Goal: Transaction & Acquisition: Purchase product/service

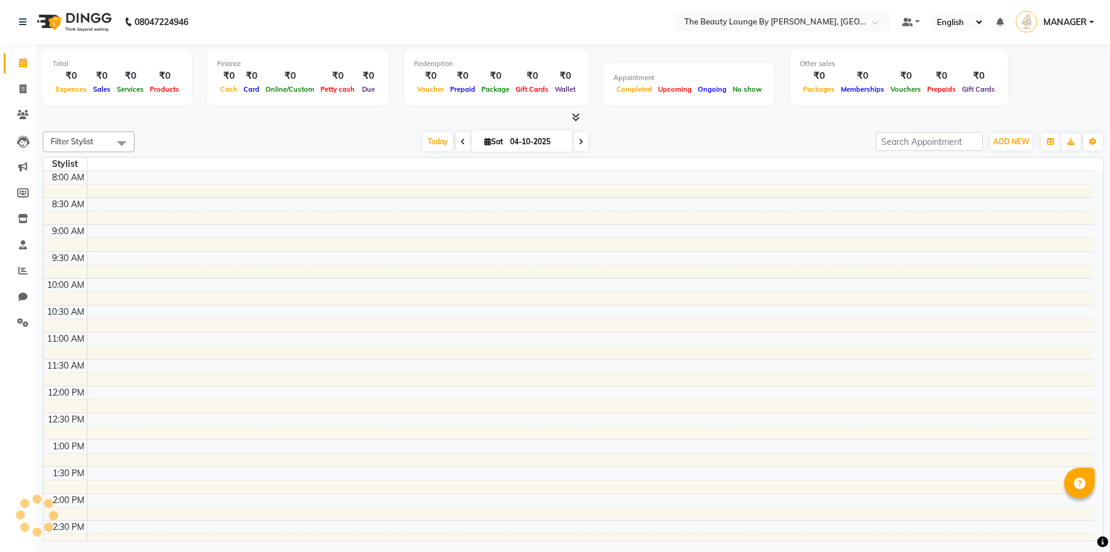
select select "100"
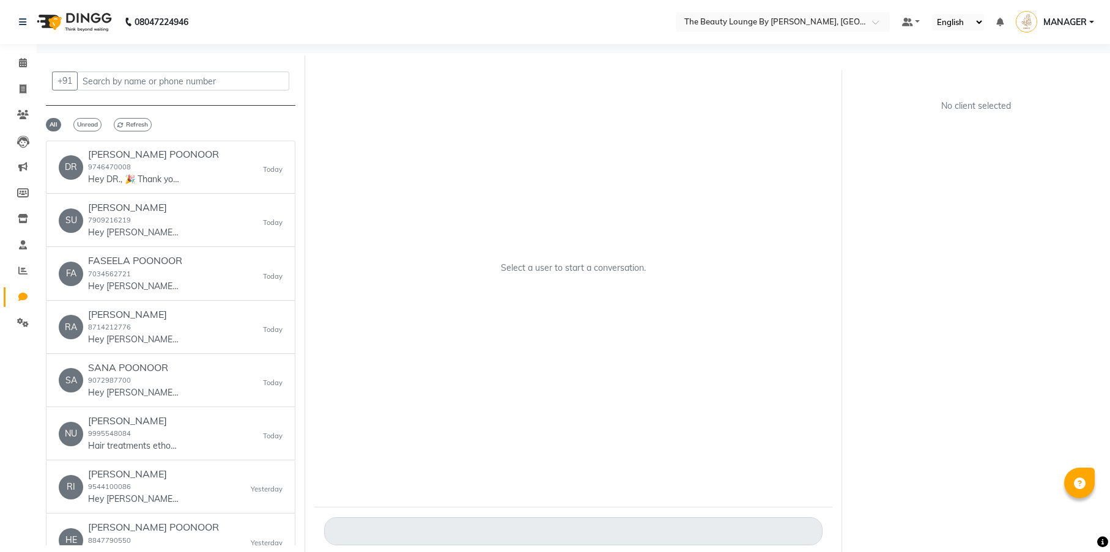
click at [1068, 21] on span "MANAGER" at bounding box center [1064, 22] width 43 height 13
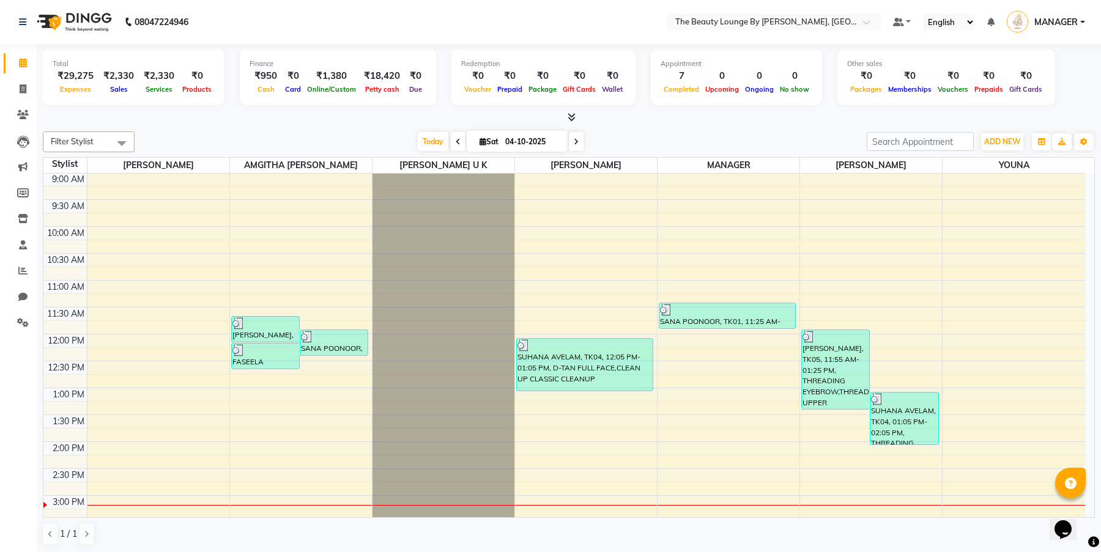
scroll to position [52, 0]
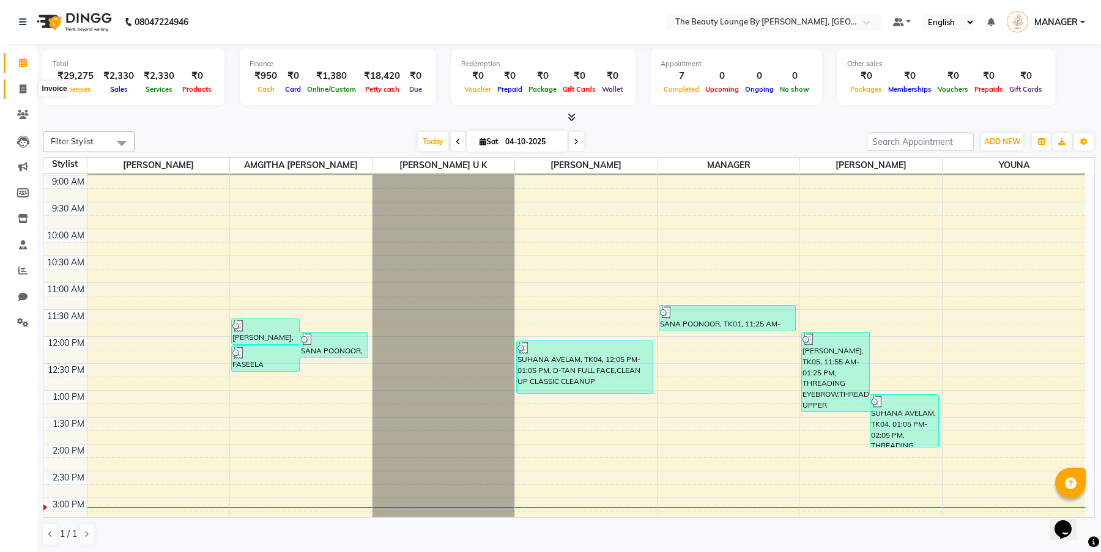
click at [27, 87] on span at bounding box center [22, 90] width 21 height 14
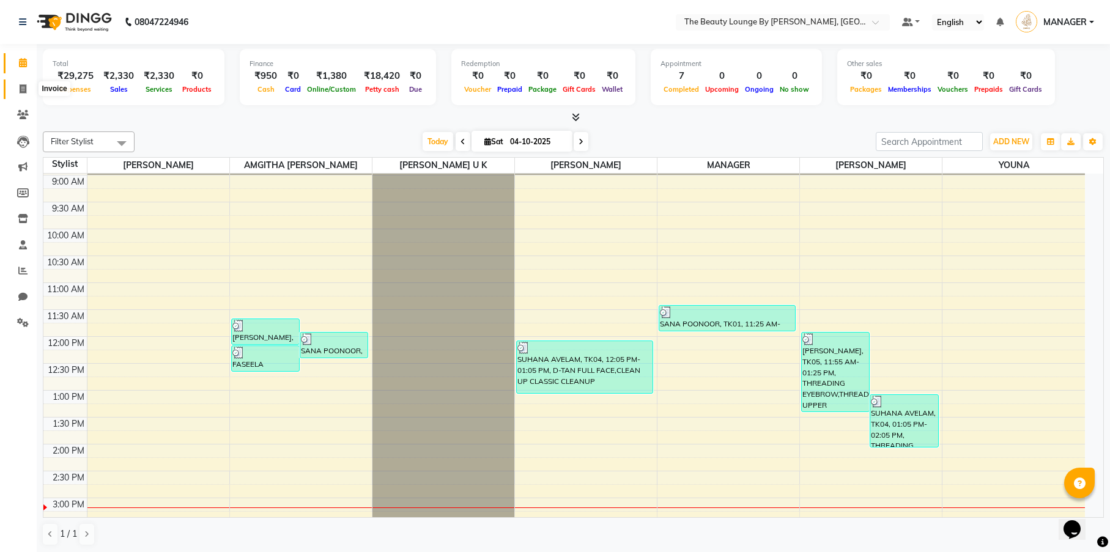
select select "8577"
select select "service"
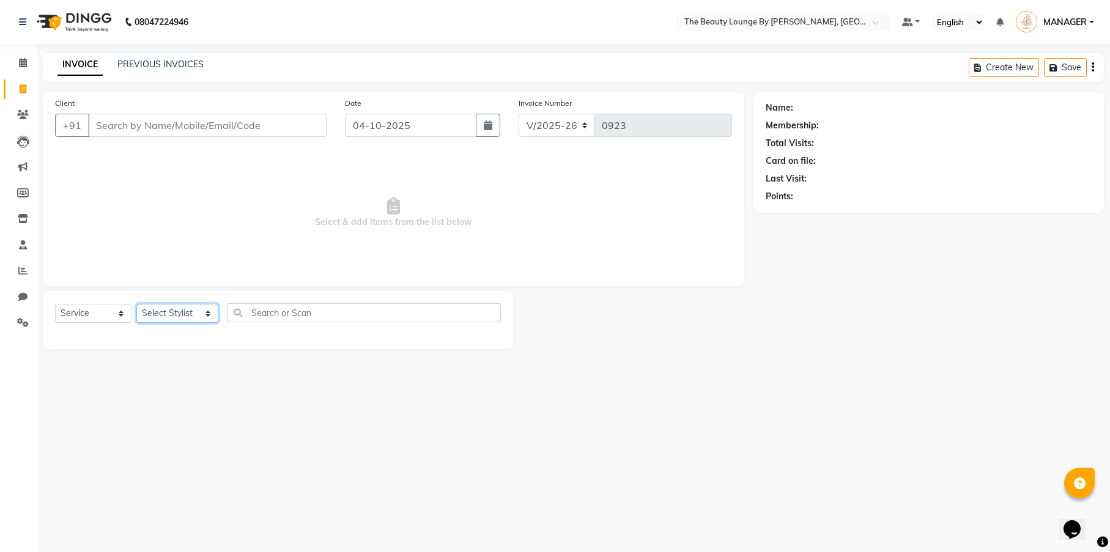
select select "92146"
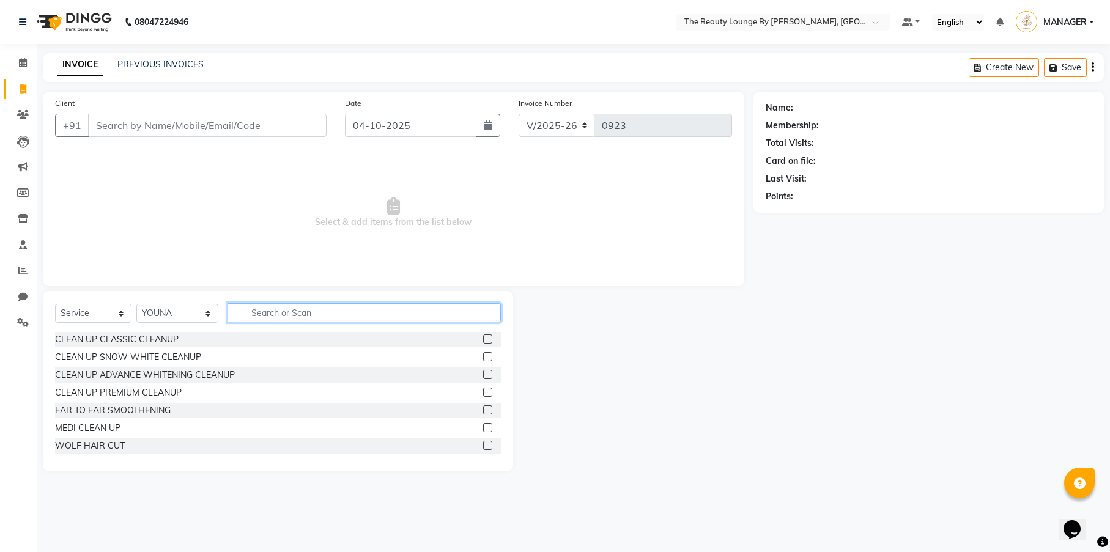
click at [302, 316] on input "text" at bounding box center [363, 312] width 273 height 19
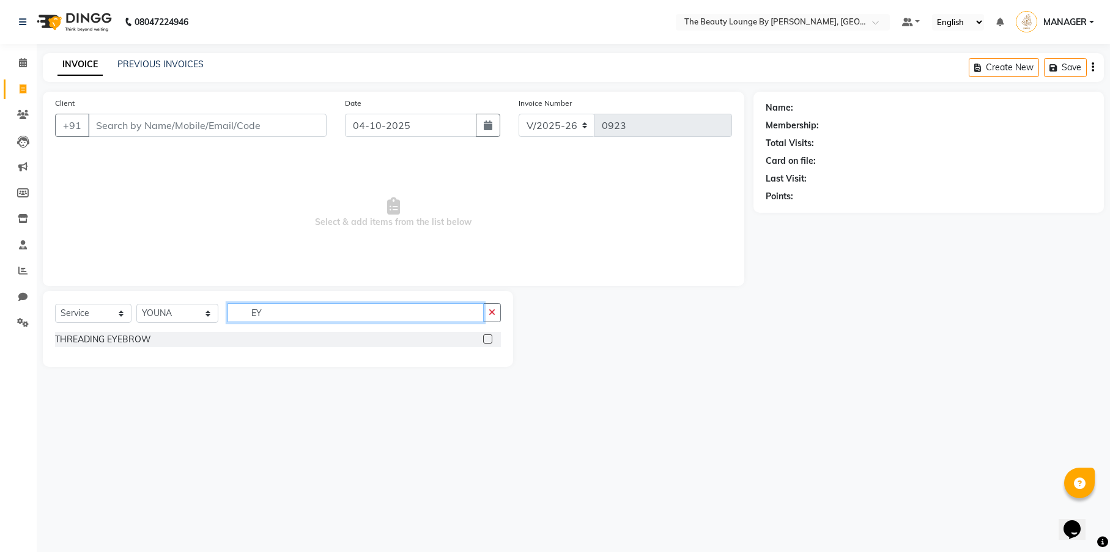
type input "EY"
click at [486, 338] on label at bounding box center [487, 338] width 9 height 9
click at [486, 338] on input "checkbox" at bounding box center [487, 340] width 8 height 8
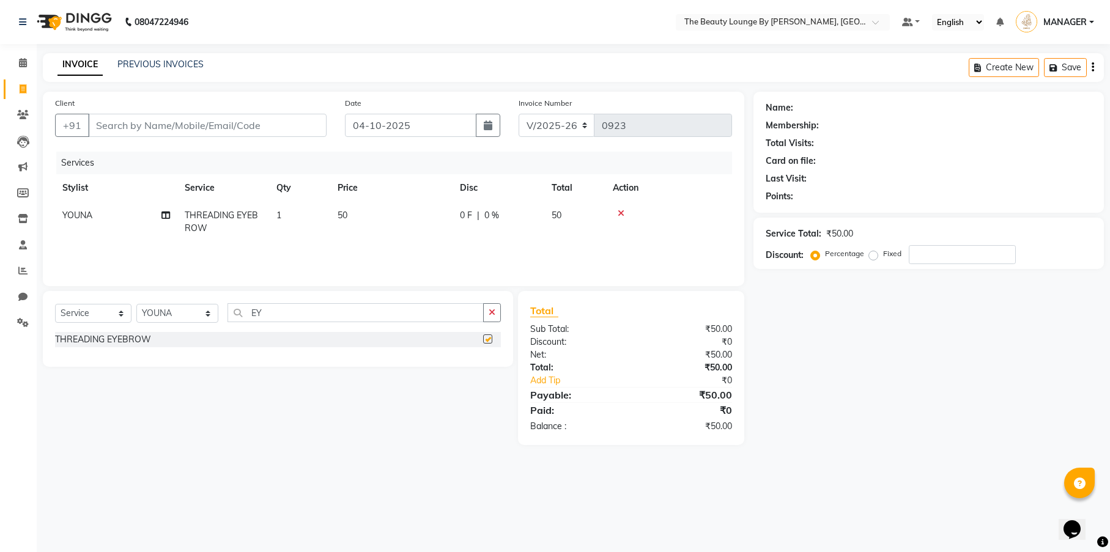
checkbox input "false"
click at [184, 127] on input "Client" at bounding box center [207, 125] width 238 height 23
click at [177, 129] on input "Client" at bounding box center [207, 125] width 238 height 23
click at [196, 127] on input "Client" at bounding box center [207, 125] width 238 height 23
click at [372, 316] on input "EY" at bounding box center [355, 312] width 256 height 19
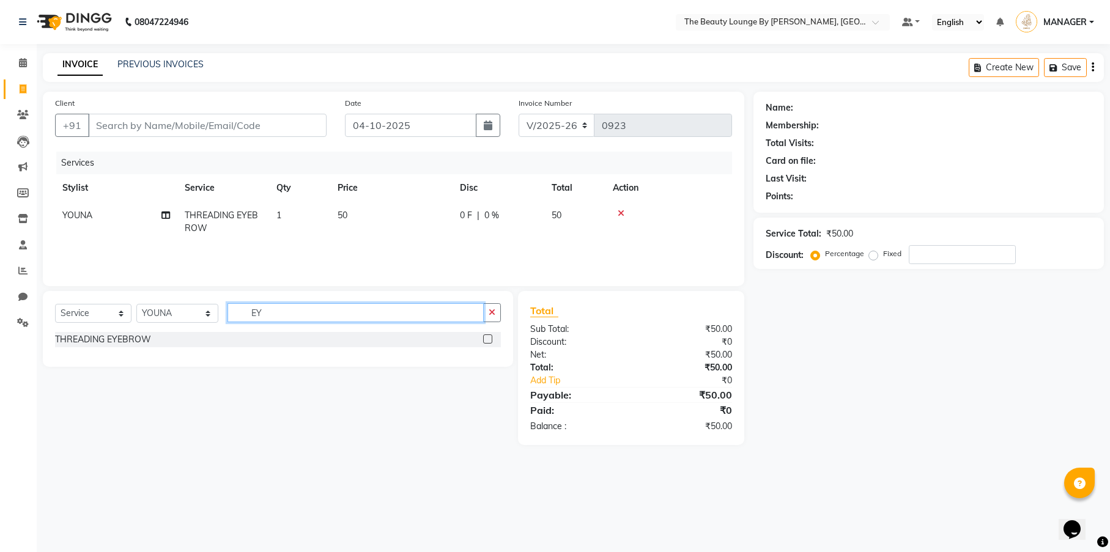
type input "E"
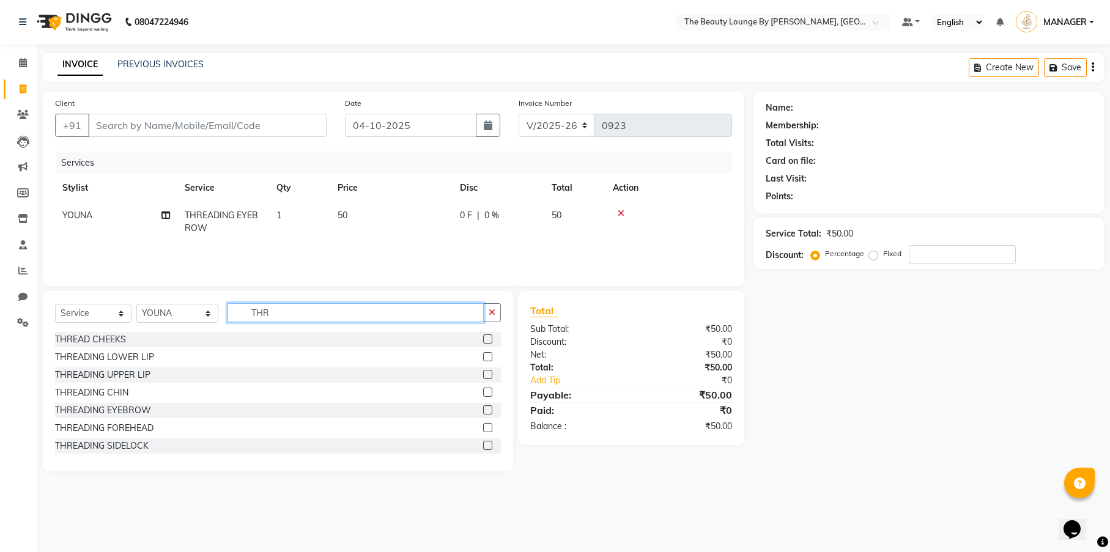
type input "THR"
click at [483, 372] on label at bounding box center [487, 374] width 9 height 9
click at [483, 372] on input "checkbox" at bounding box center [487, 375] width 8 height 8
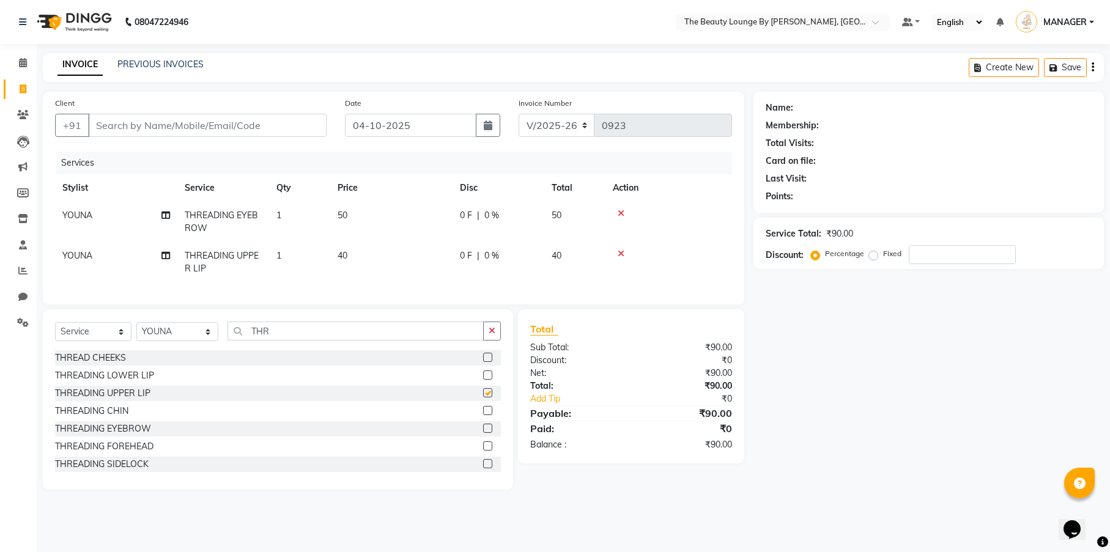
checkbox input "false"
click at [193, 130] on input "Client" at bounding box center [207, 125] width 238 height 23
type input "8"
type input "0"
type input "8921339525"
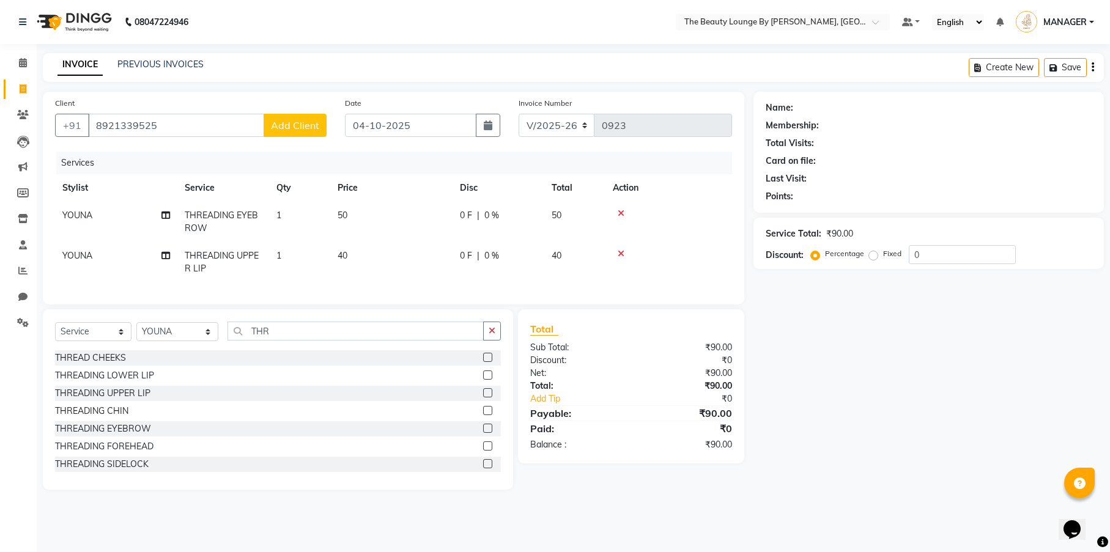
click at [286, 124] on span "Add Client" at bounding box center [295, 125] width 48 height 12
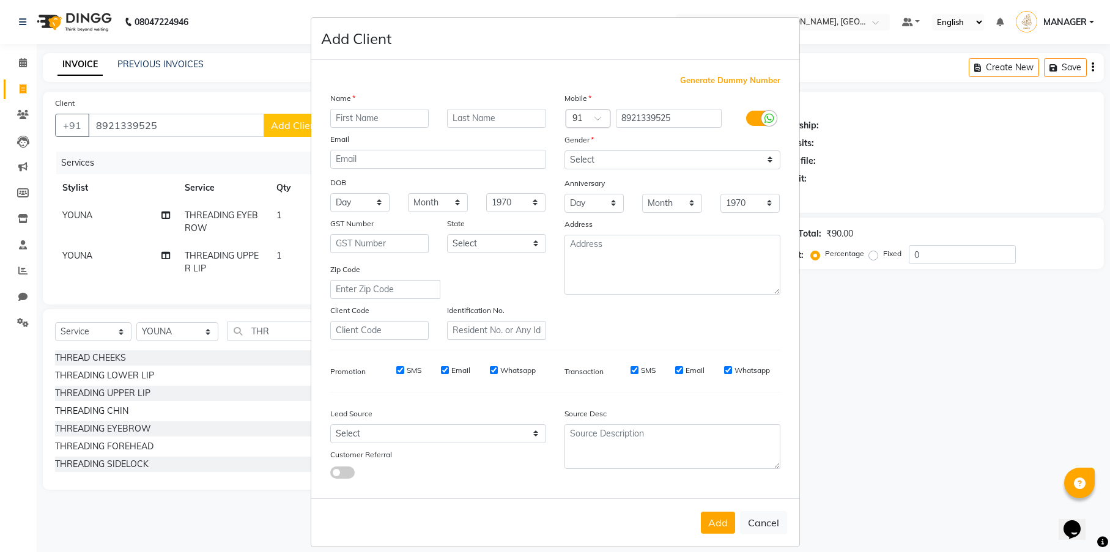
click at [348, 109] on input "text" at bounding box center [379, 118] width 99 height 19
type input "[PERSON_NAME]"
type input "POONOOR"
click at [573, 161] on select "Select [DEMOGRAPHIC_DATA] [DEMOGRAPHIC_DATA] Other Prefer Not To Say" at bounding box center [672, 159] width 216 height 19
click at [608, 161] on select "Select [DEMOGRAPHIC_DATA] [DEMOGRAPHIC_DATA] Other Prefer Not To Say" at bounding box center [672, 159] width 216 height 19
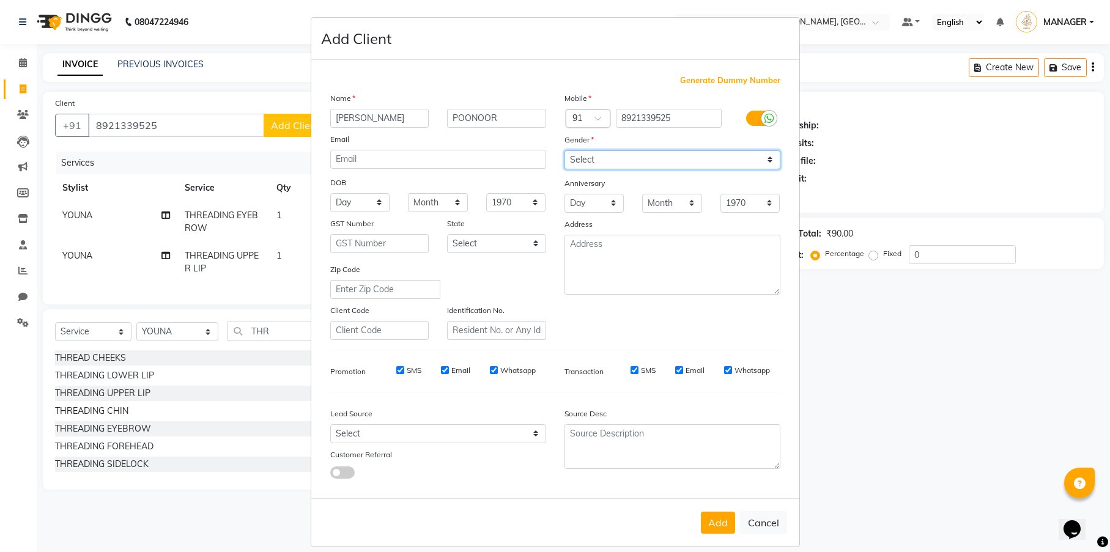
select select "[DEMOGRAPHIC_DATA]"
click at [718, 513] on button "Add" at bounding box center [718, 523] width 34 height 22
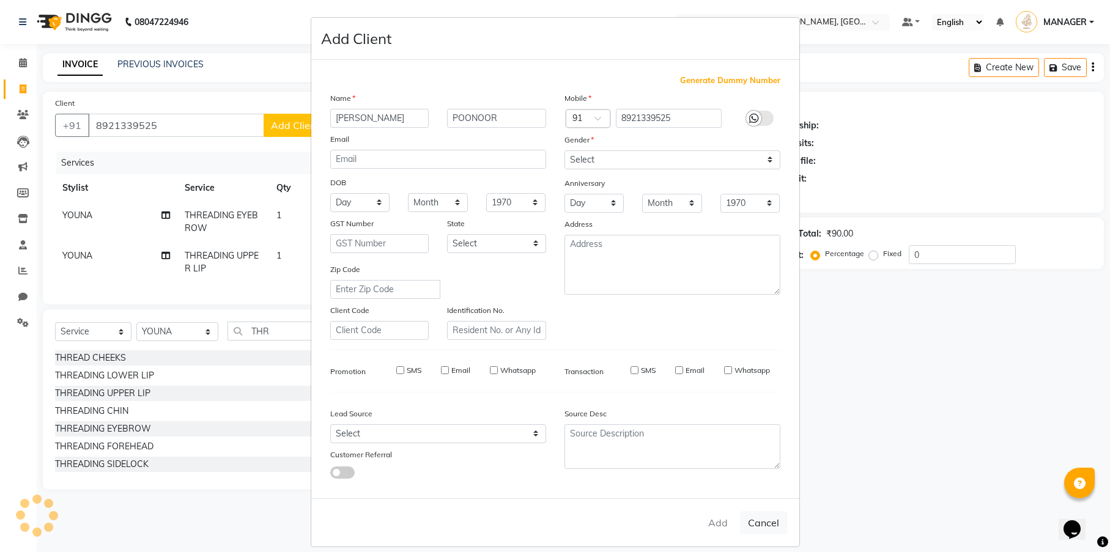
select select
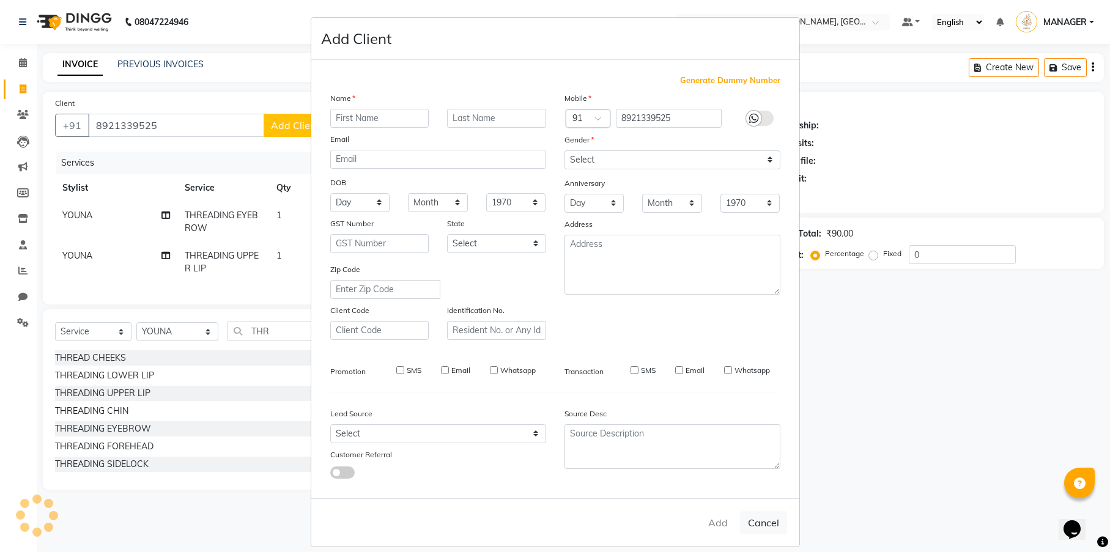
select select
checkbox input "false"
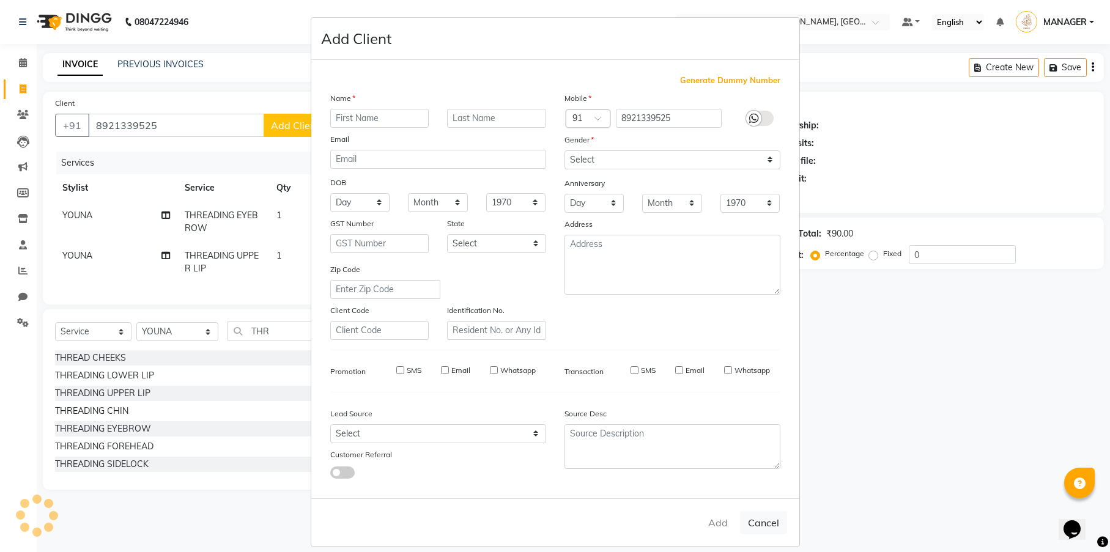
checkbox input "false"
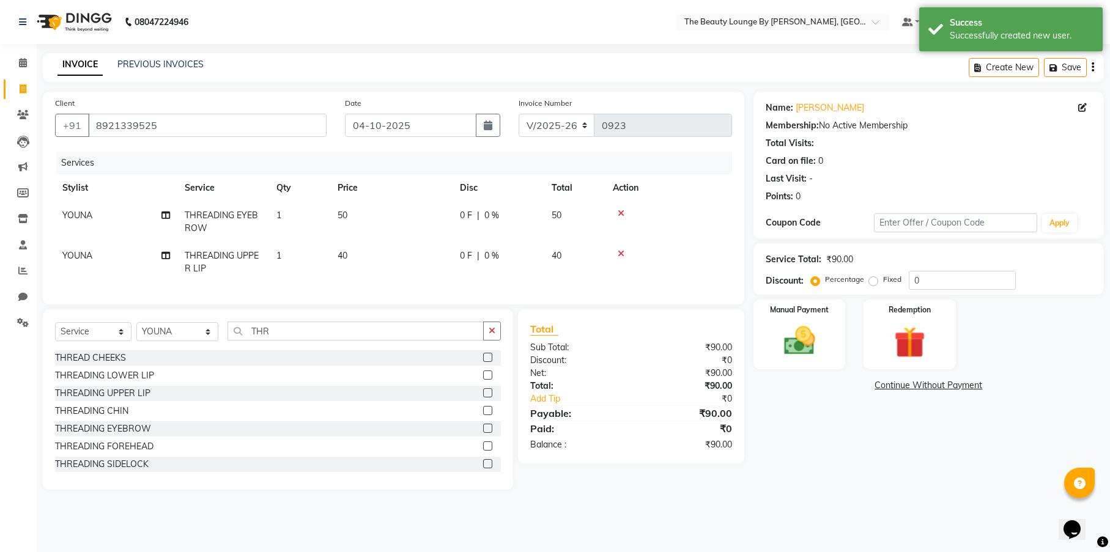
click at [872, 288] on div "Percentage Fixed 0" at bounding box center [914, 280] width 202 height 19
click at [883, 278] on label "Fixed" at bounding box center [892, 279] width 18 height 11
click at [875, 278] on input "Fixed" at bounding box center [875, 279] width 9 height 9
radio input "true"
click at [779, 353] on img at bounding box center [799, 340] width 53 height 37
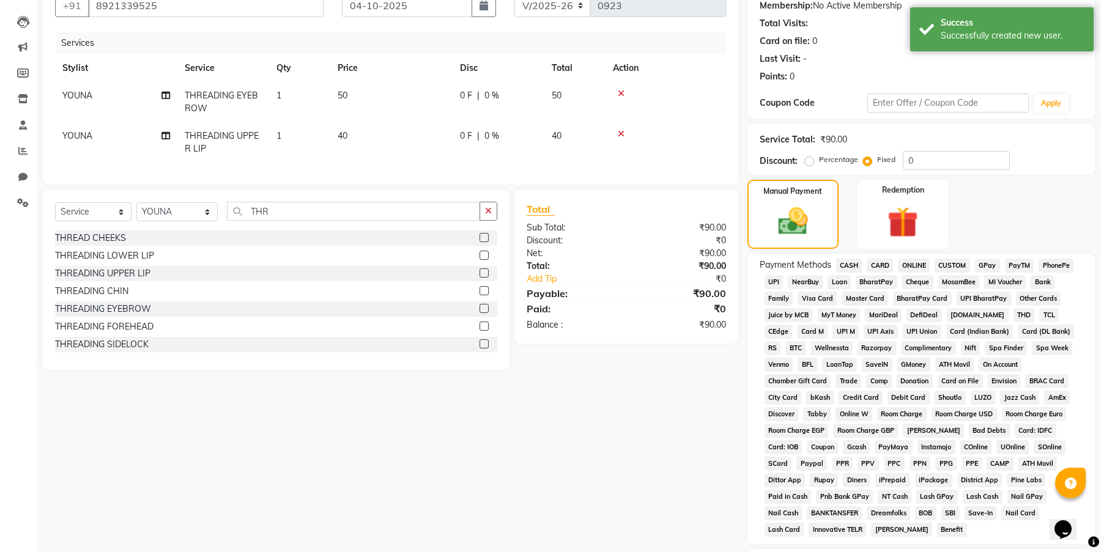
scroll to position [202, 0]
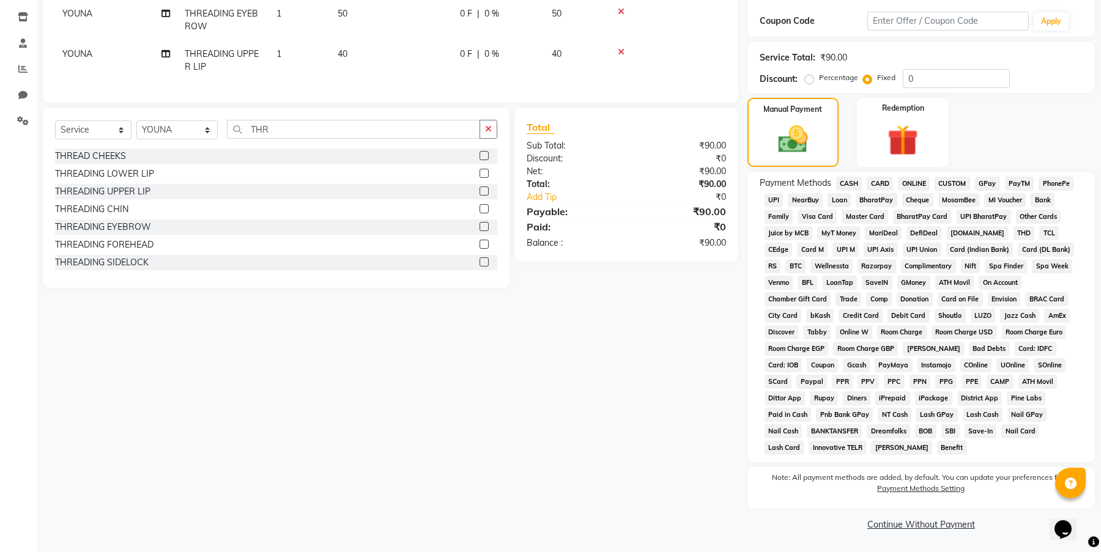
click at [999, 184] on span "GPay" at bounding box center [987, 184] width 25 height 14
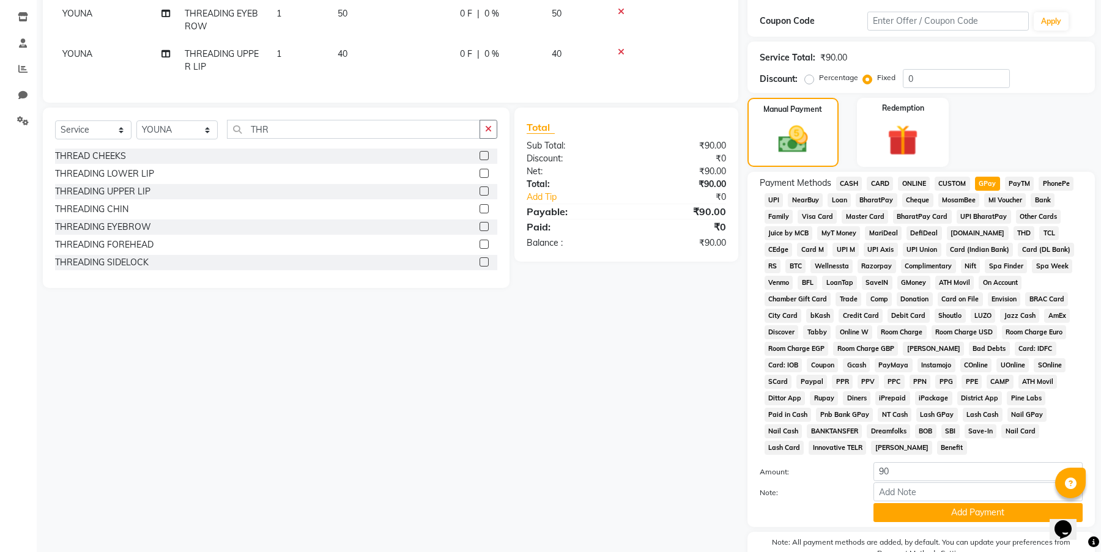
scroll to position [266, 0]
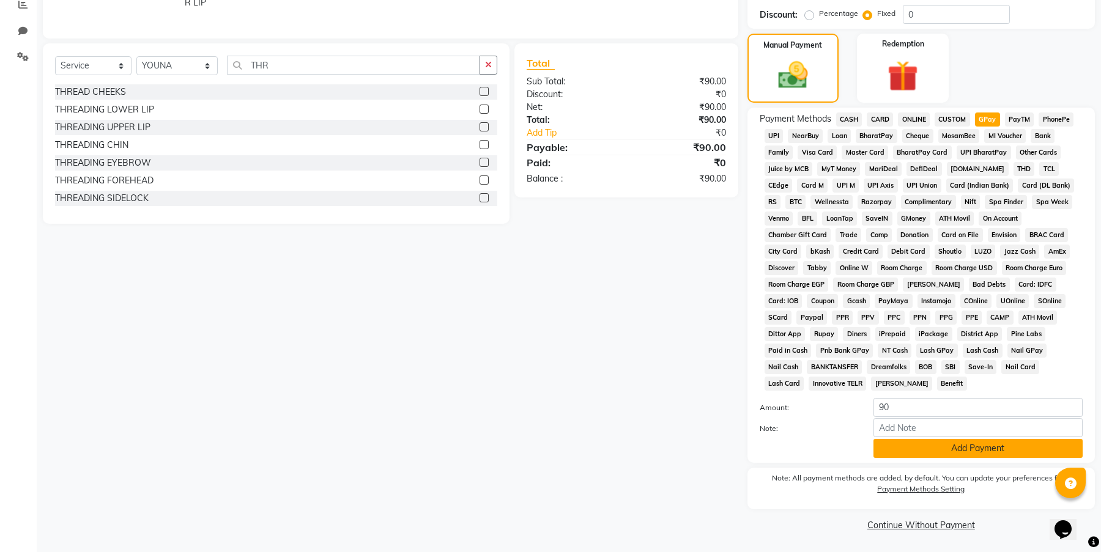
click at [961, 446] on button "Add Payment" at bounding box center [977, 448] width 209 height 19
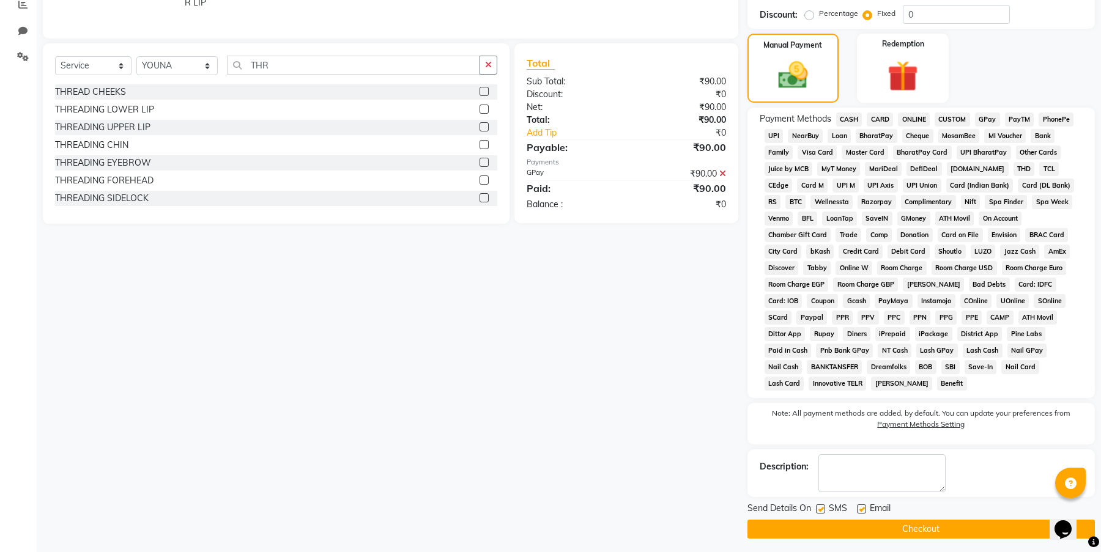
click at [961, 528] on button "Checkout" at bounding box center [920, 529] width 347 height 19
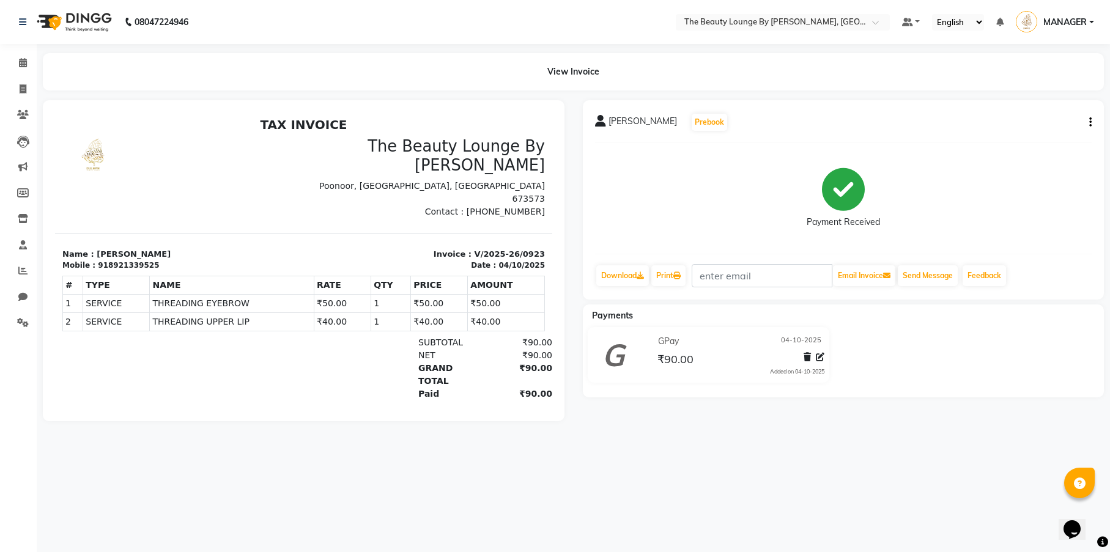
select select "8577"
select select "service"
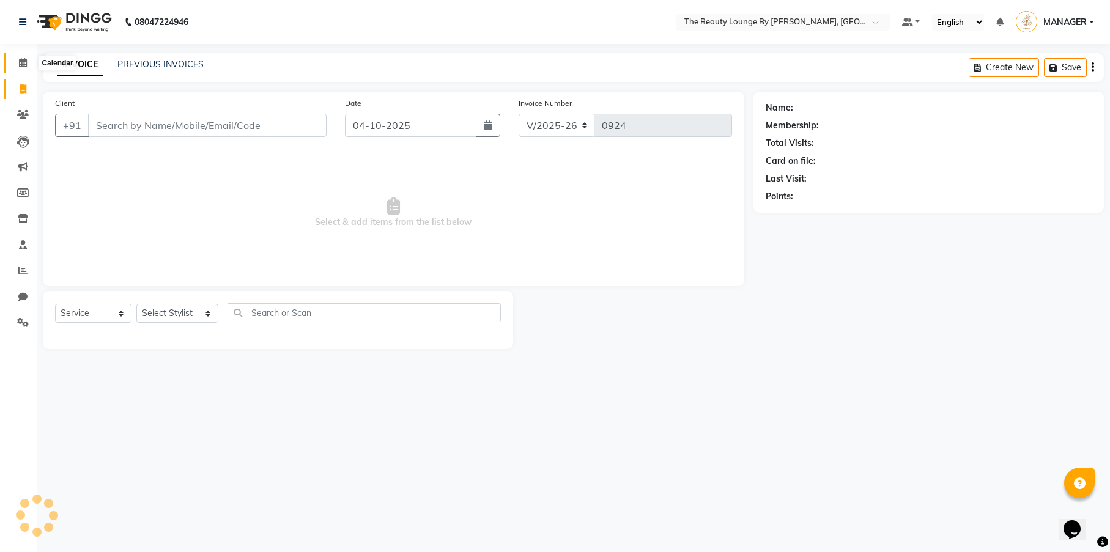
click at [25, 63] on icon at bounding box center [23, 62] width 8 height 9
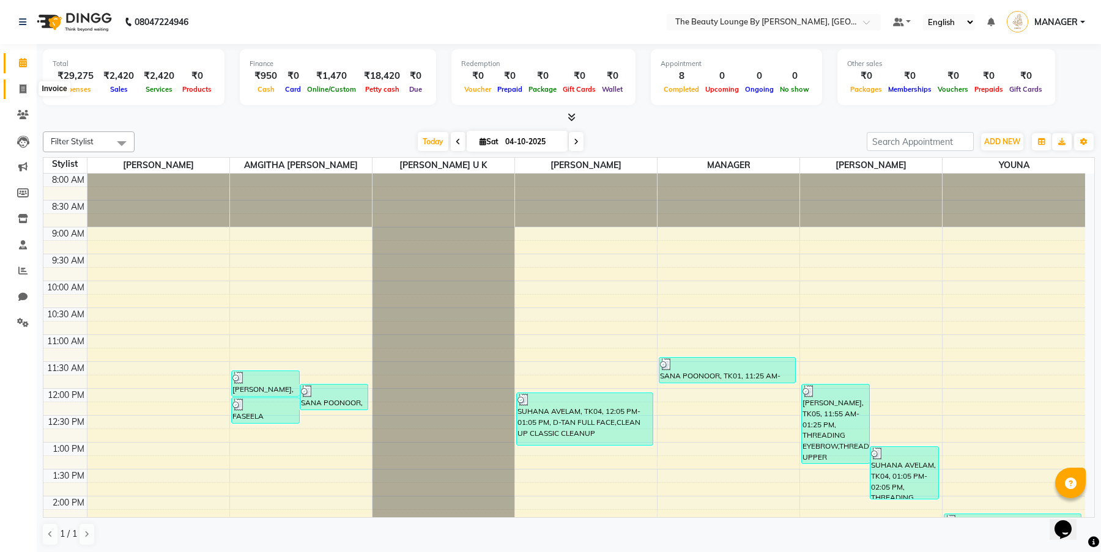
drag, startPoint x: 23, startPoint y: 83, endPoint x: 33, endPoint y: 87, distance: 11.2
click at [23, 83] on span at bounding box center [22, 90] width 21 height 14
select select "service"
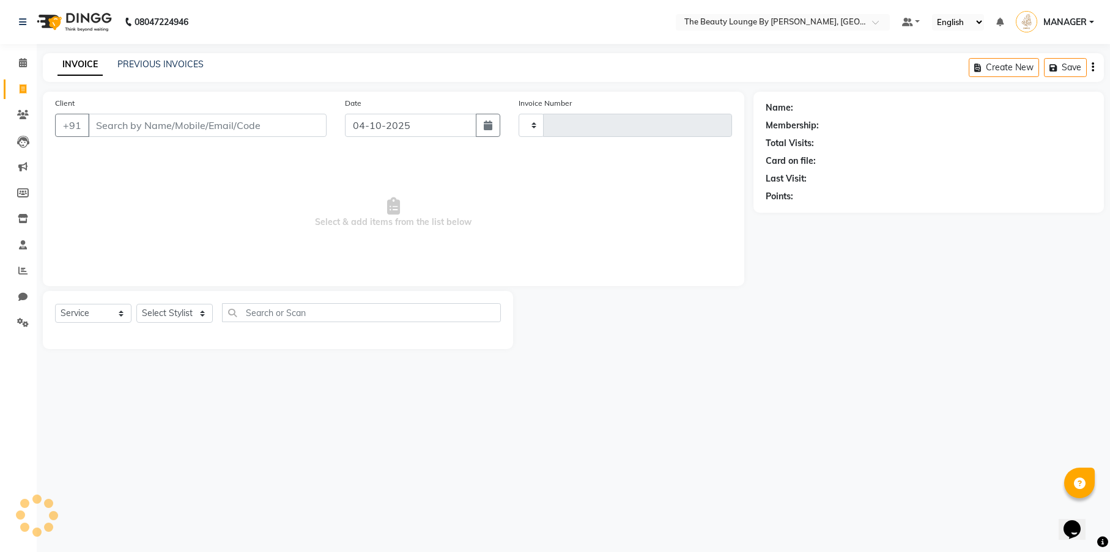
type input "0924"
click at [192, 127] on input "Client" at bounding box center [207, 125] width 238 height 23
select select "8577"
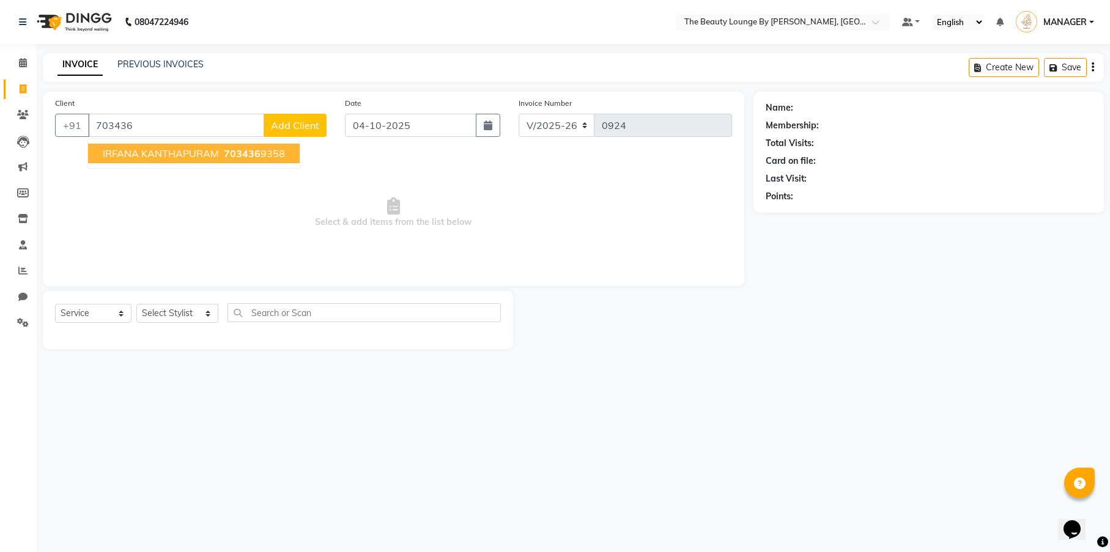
click at [231, 152] on span "703436" at bounding box center [242, 153] width 37 height 12
type input "7034369358"
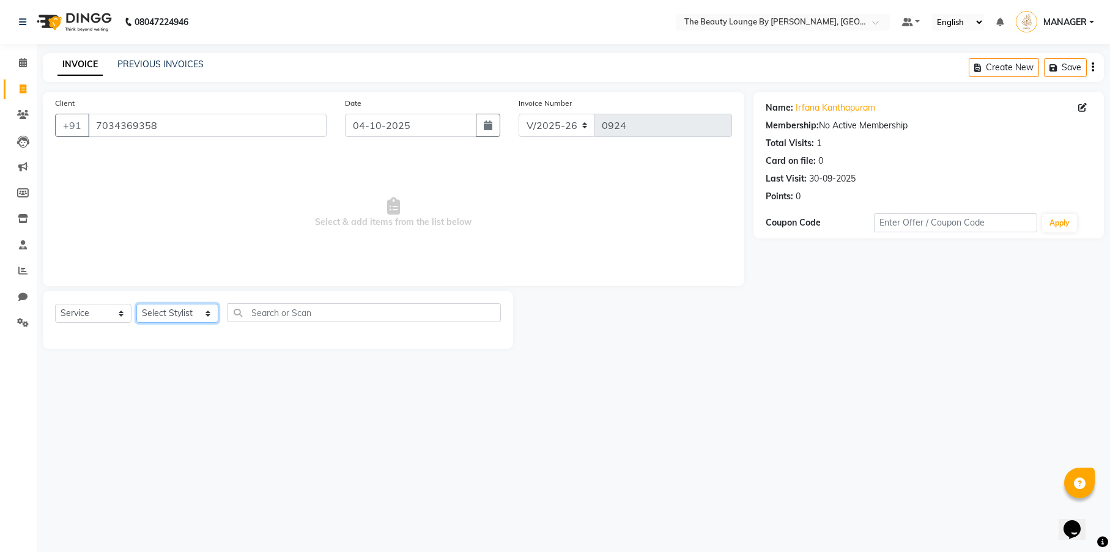
select select "92146"
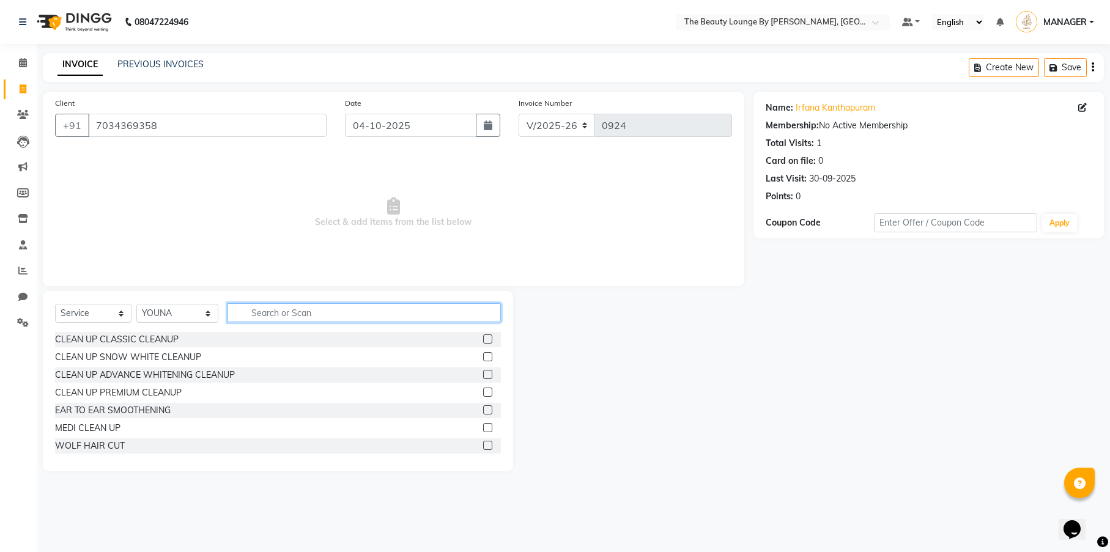
click at [305, 316] on input "text" at bounding box center [363, 312] width 273 height 19
type input "BAB"
click at [487, 336] on label at bounding box center [487, 338] width 9 height 9
click at [487, 336] on input "checkbox" at bounding box center [487, 340] width 8 height 8
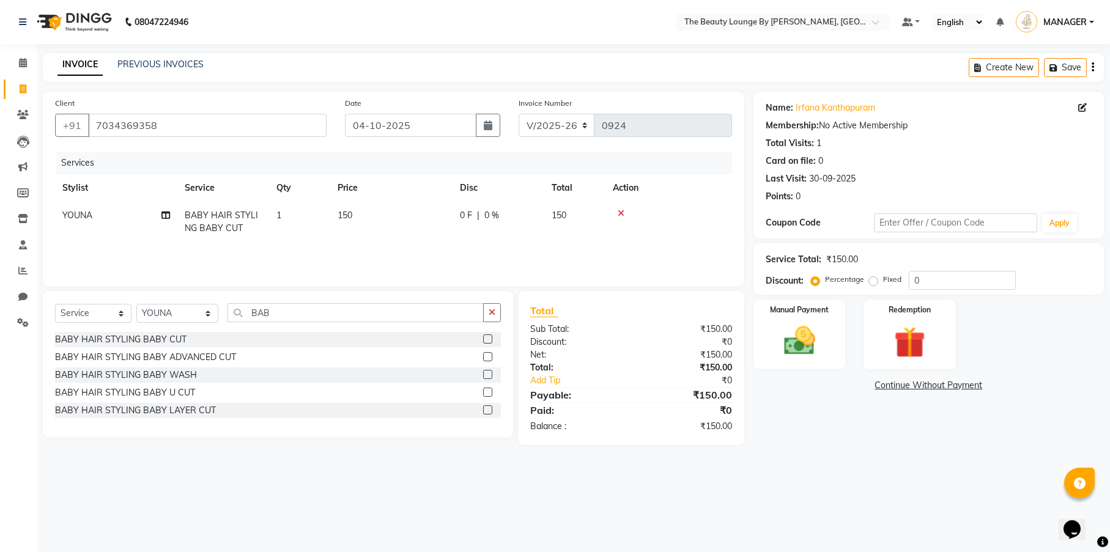
checkbox input "false"
click at [494, 245] on div "Services Stylist Service Qty Price Disc Total Action YOUNA BABY HAIR STYLING BA…" at bounding box center [393, 213] width 677 height 122
click at [515, 229] on td "0 F | 0 %" at bounding box center [498, 222] width 92 height 40
select select "92146"
click at [539, 220] on input "0" at bounding box center [535, 218] width 37 height 19
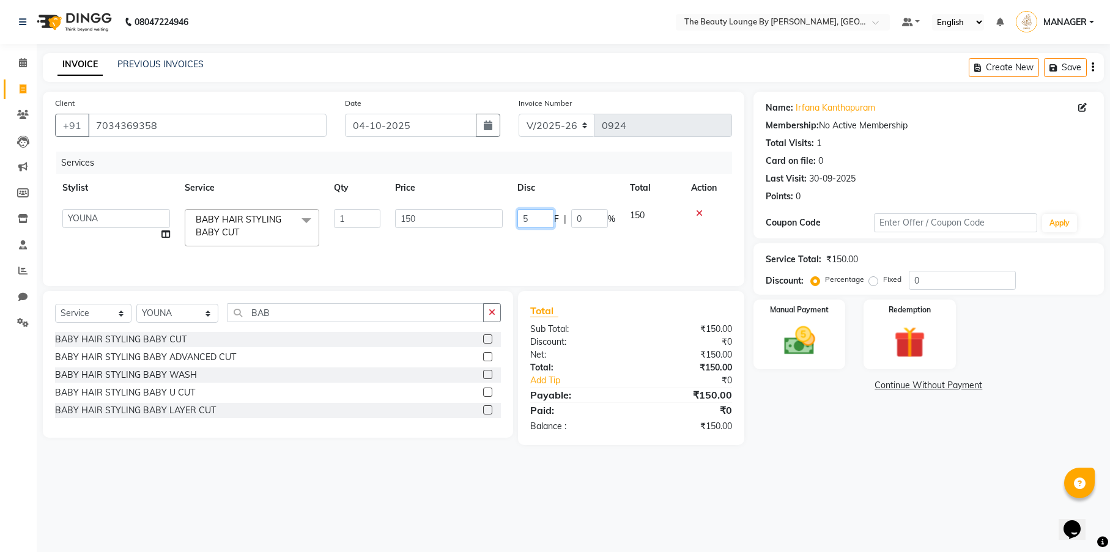
type input "50"
click at [570, 249] on div "Services Stylist Service Qty Price Disc Total Action AMGITHA [PERSON_NAME] [PER…" at bounding box center [393, 213] width 677 height 122
click at [819, 330] on img at bounding box center [799, 340] width 53 height 37
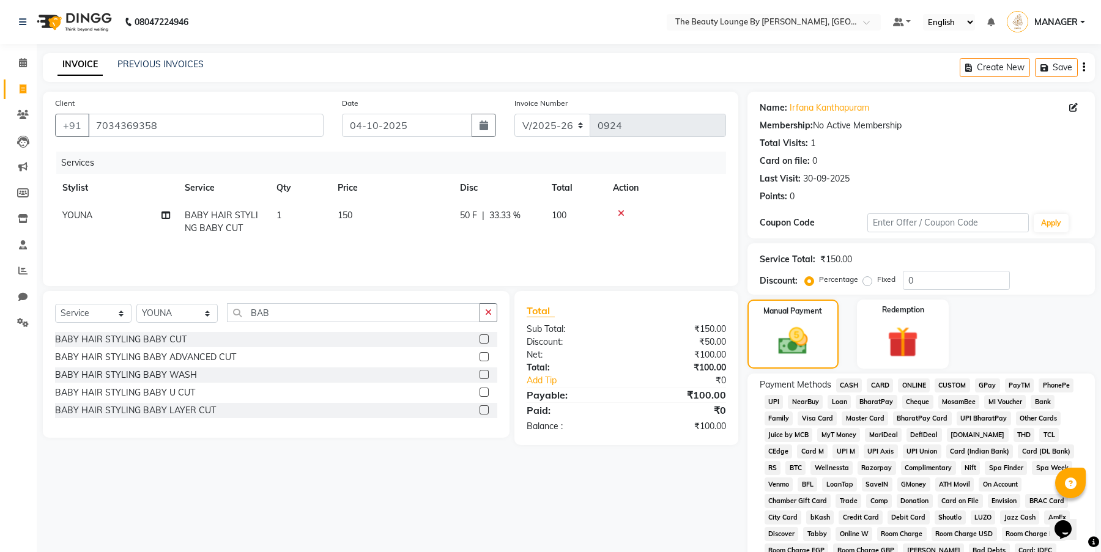
scroll to position [202, 0]
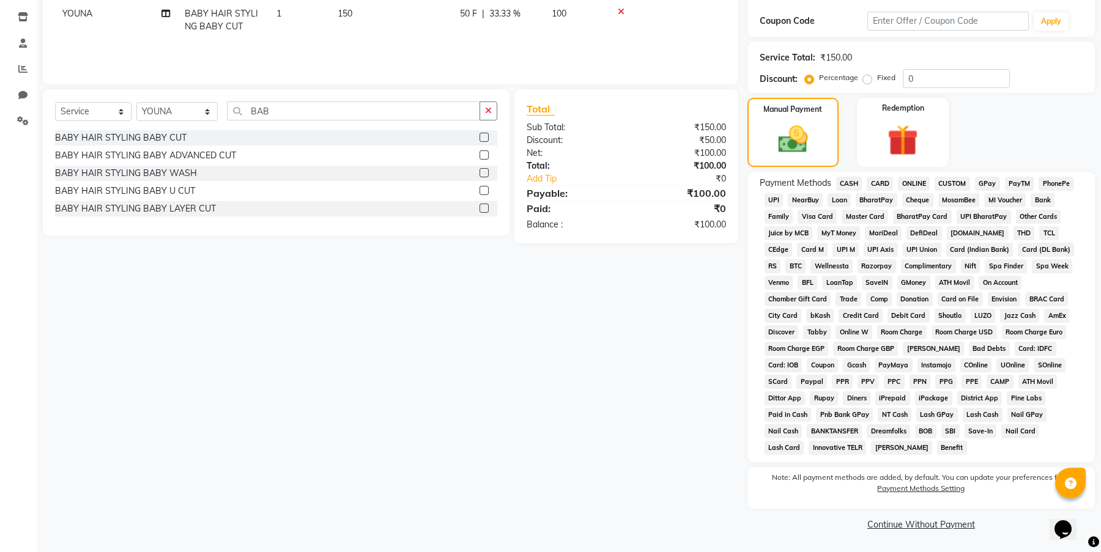
click at [846, 183] on span "CASH" at bounding box center [849, 184] width 26 height 14
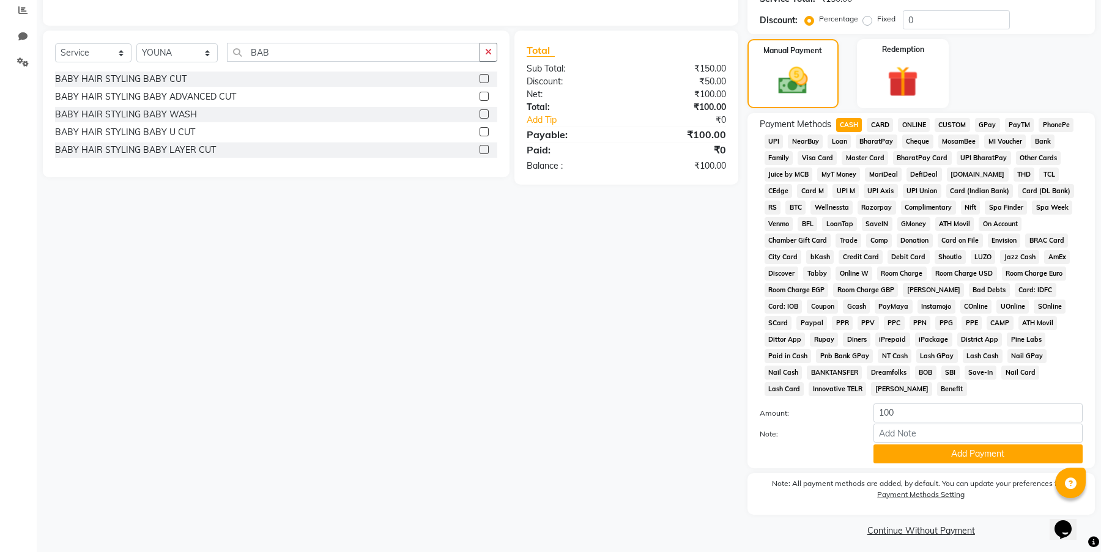
scroll to position [266, 0]
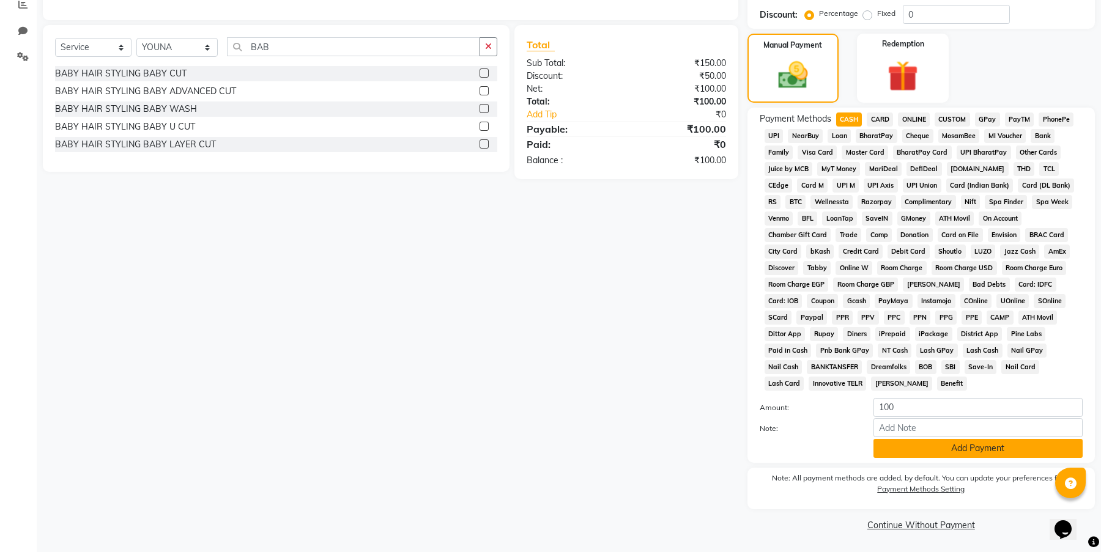
click at [989, 450] on button "Add Payment" at bounding box center [977, 448] width 209 height 19
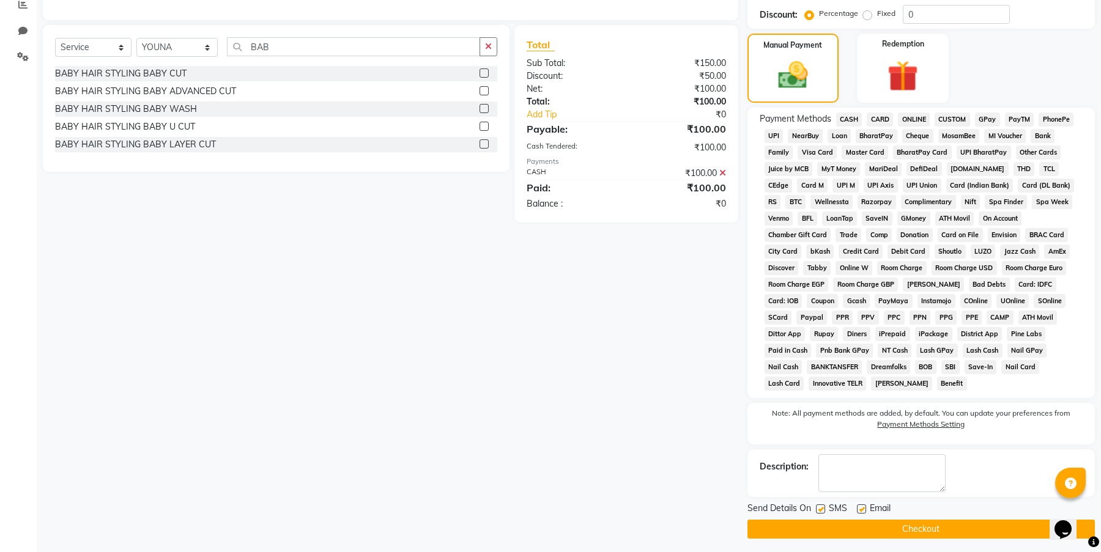
click at [930, 523] on button "Checkout" at bounding box center [920, 529] width 347 height 19
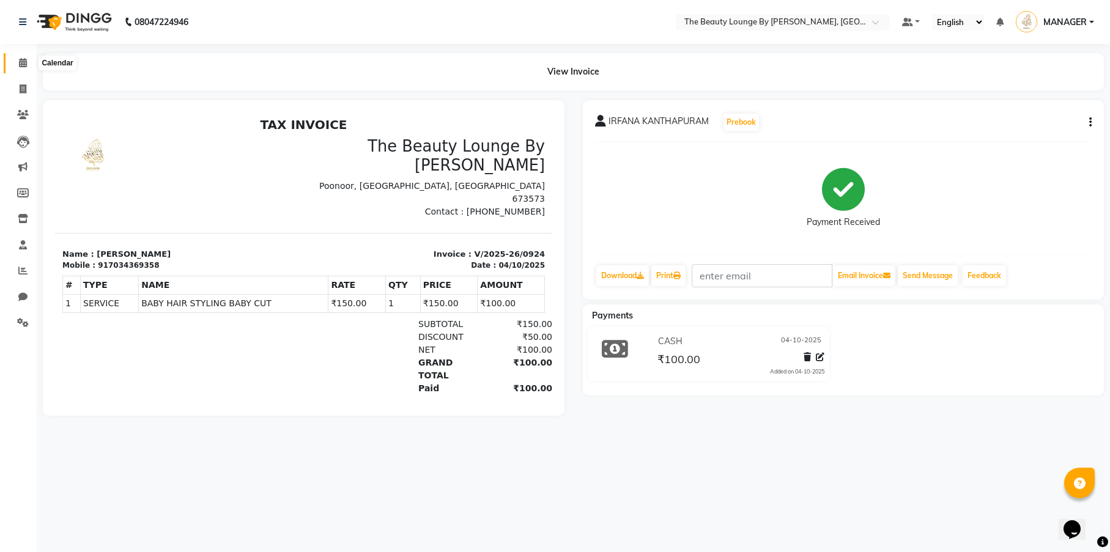
click at [23, 64] on icon at bounding box center [23, 62] width 8 height 9
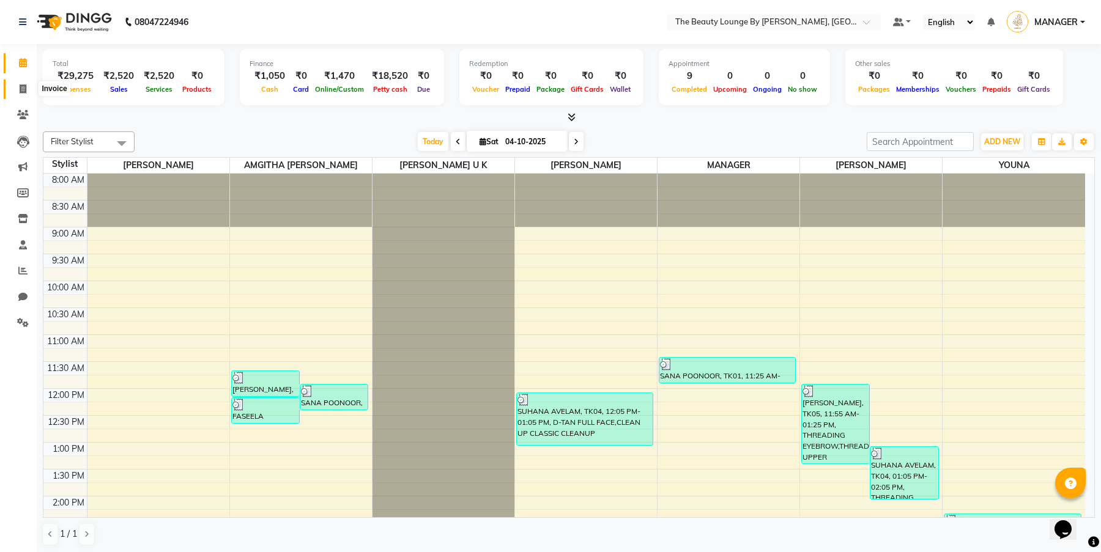
click at [23, 92] on icon at bounding box center [23, 88] width 7 height 9
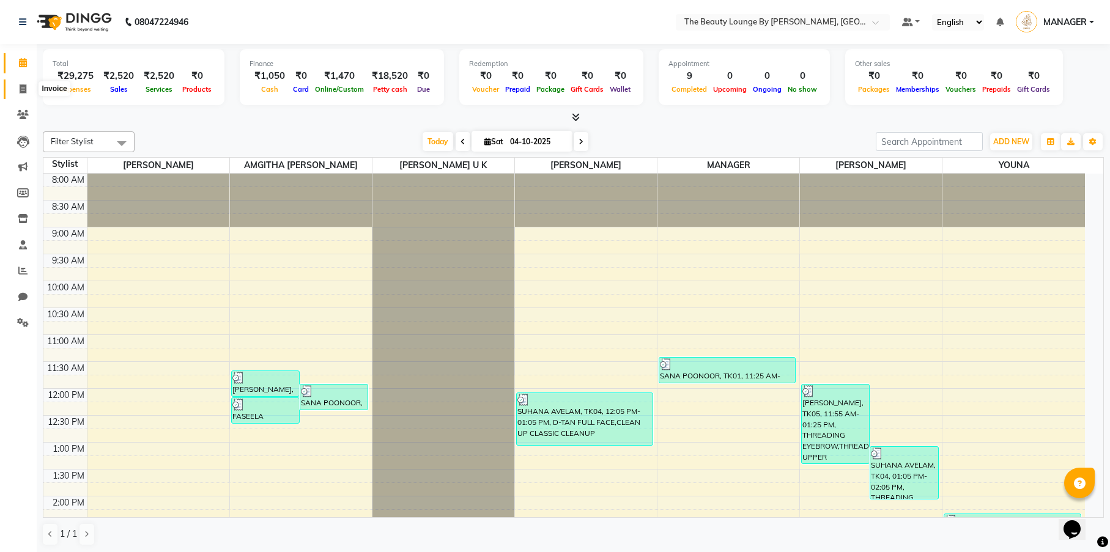
select select "8577"
select select "service"
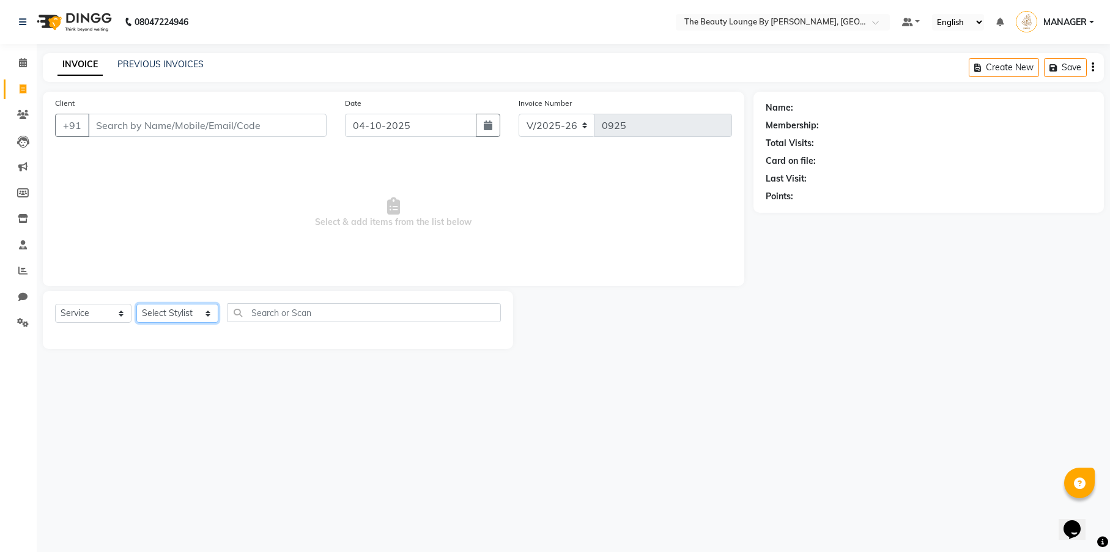
select select "86785"
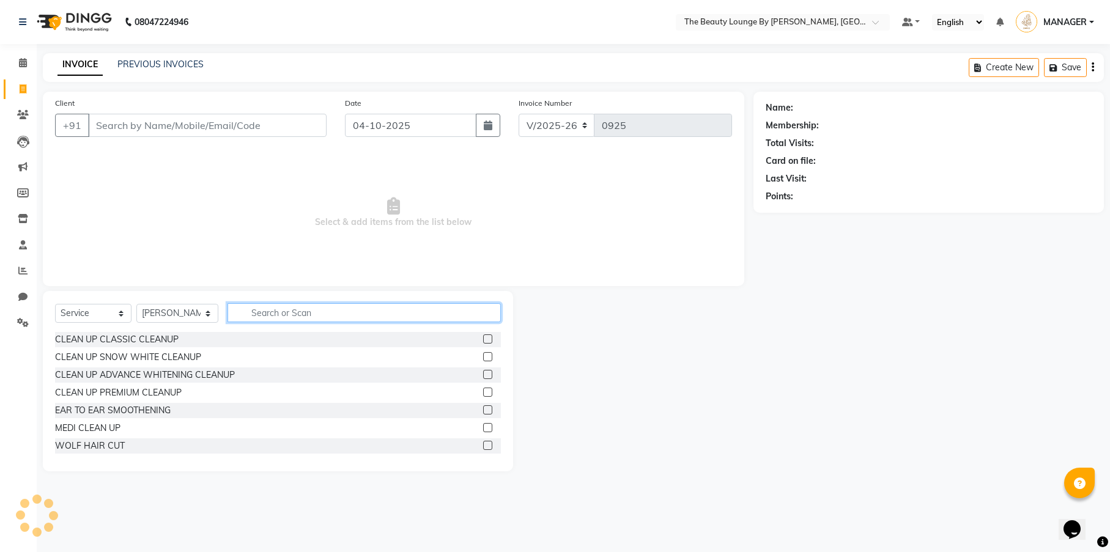
click at [278, 315] on input "text" at bounding box center [363, 312] width 273 height 19
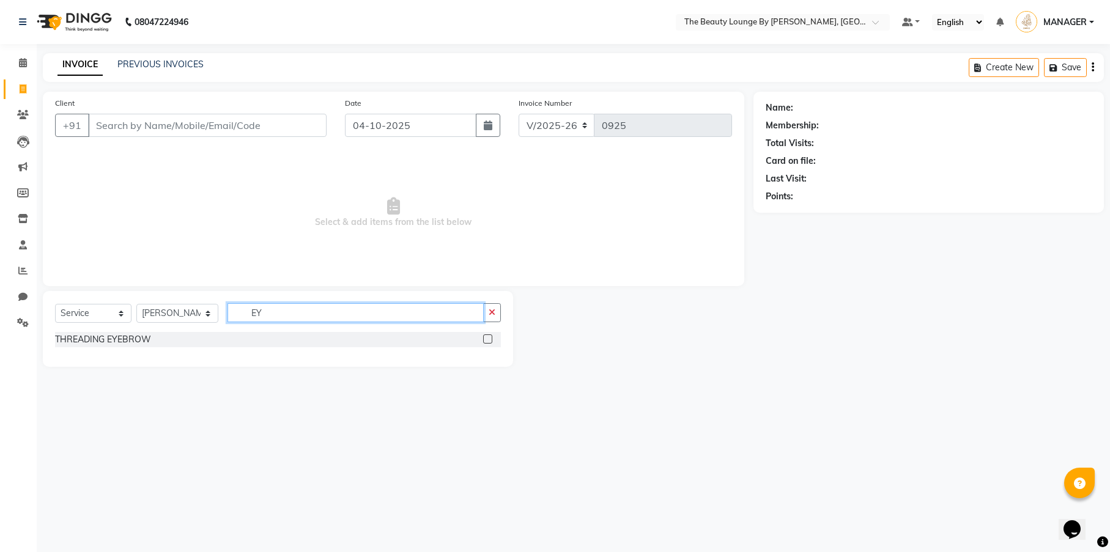
type input "EY"
click at [489, 339] on label at bounding box center [487, 338] width 9 height 9
click at [489, 339] on input "checkbox" at bounding box center [487, 340] width 8 height 8
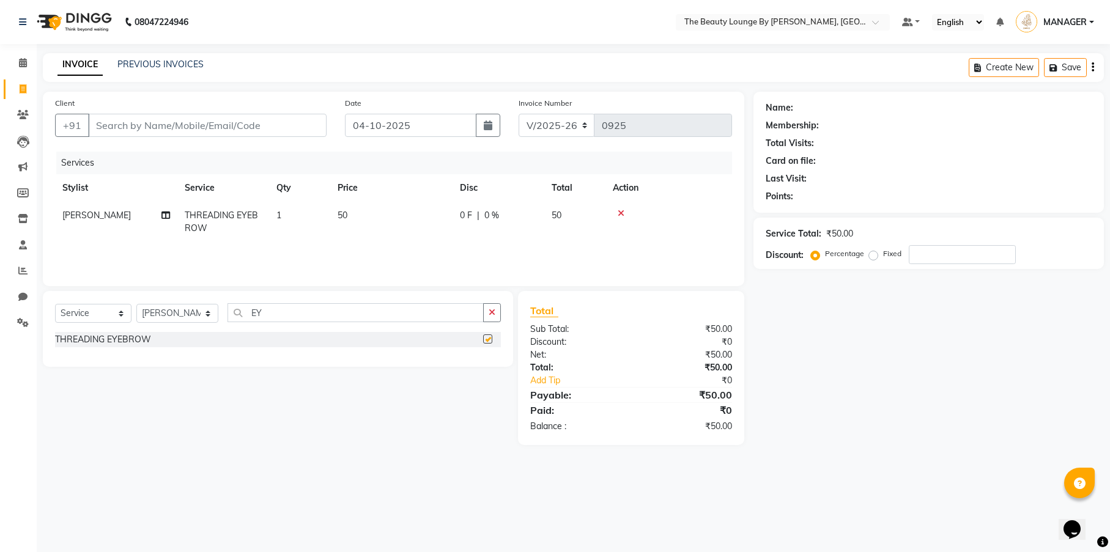
checkbox input "false"
click at [255, 131] on input "Client" at bounding box center [207, 125] width 238 height 23
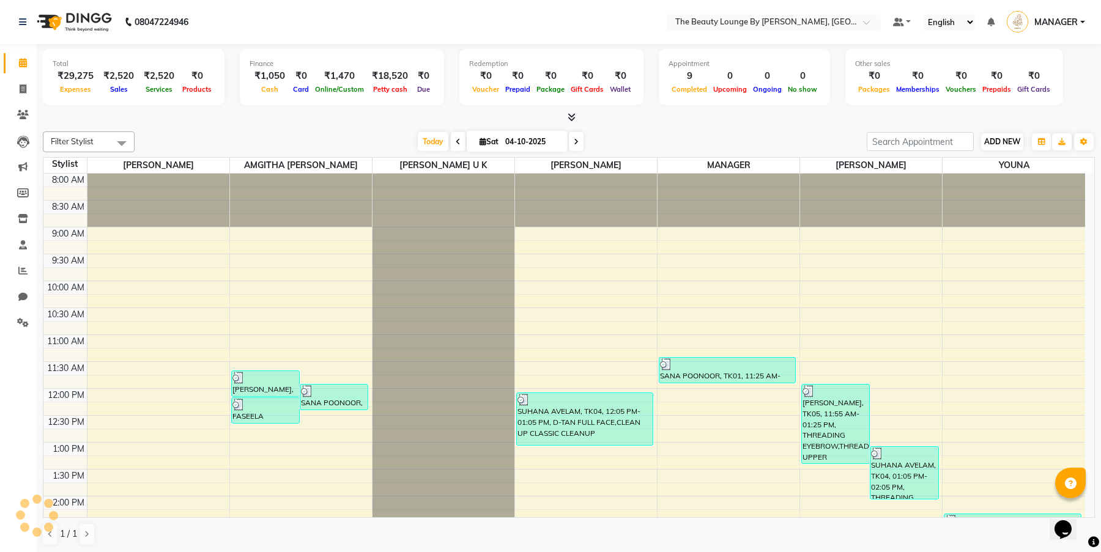
scroll to position [430, 0]
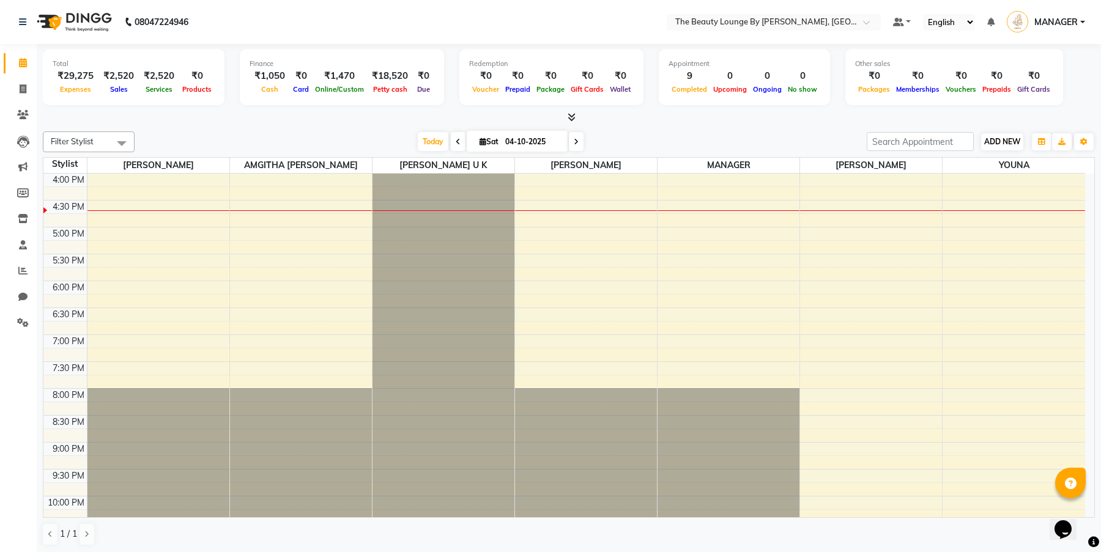
click at [988, 135] on button "ADD NEW Toggle Dropdown" at bounding box center [1002, 141] width 42 height 17
click at [1082, 199] on link "Add Expense" at bounding box center [1072, 196] width 97 height 16
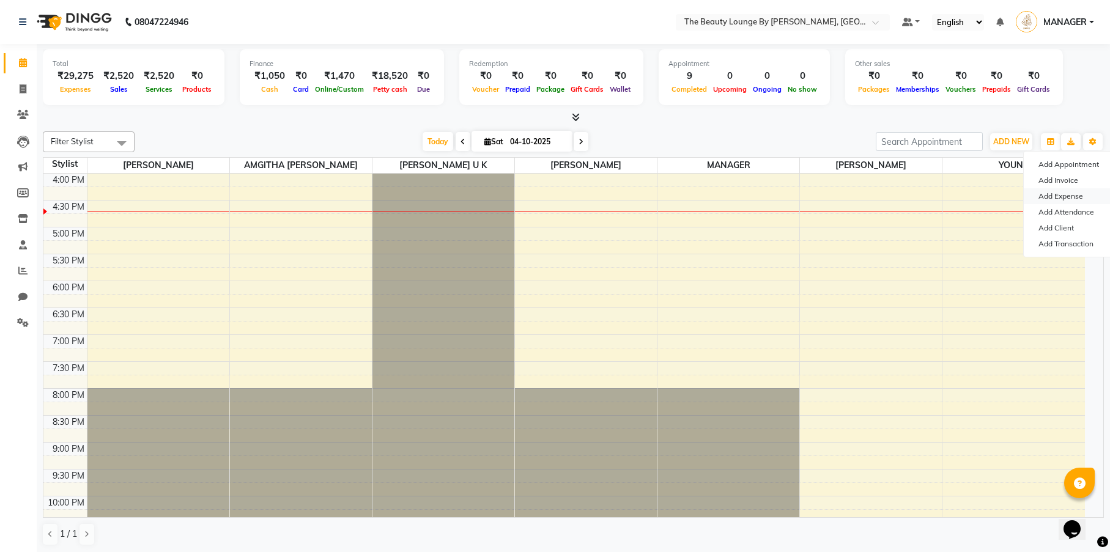
select select "1"
select select "7788"
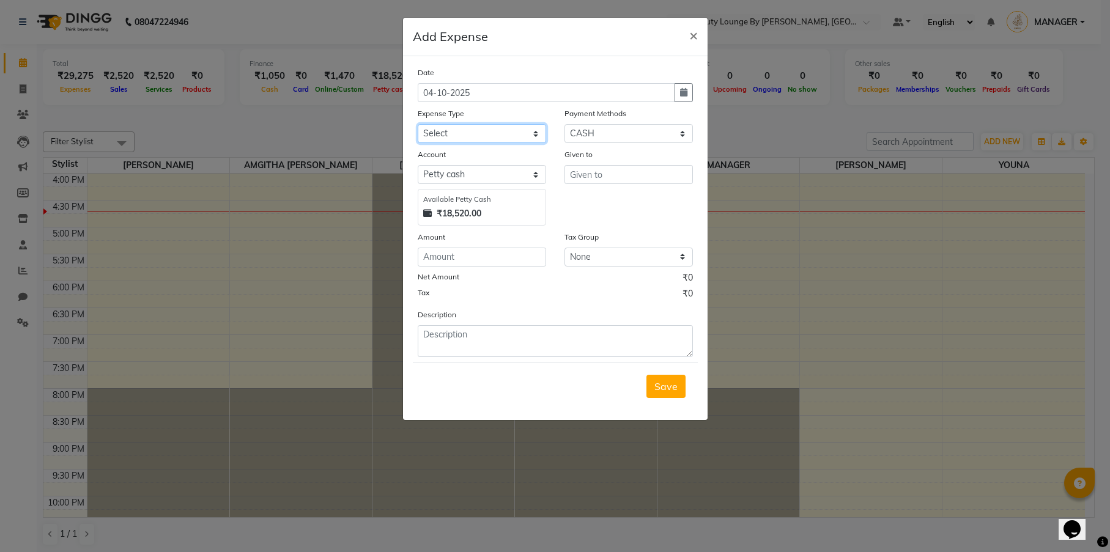
select select "23785"
click at [612, 179] on input "text" at bounding box center [628, 174] width 128 height 19
type input "D"
type input "ARUN"
click at [503, 256] on input "number" at bounding box center [482, 257] width 128 height 19
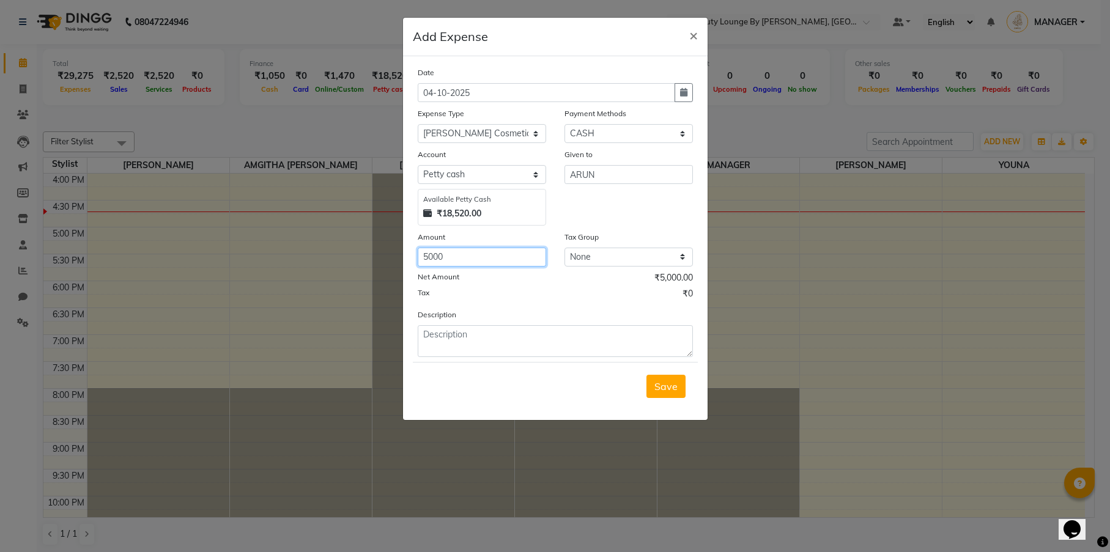
type input "5000"
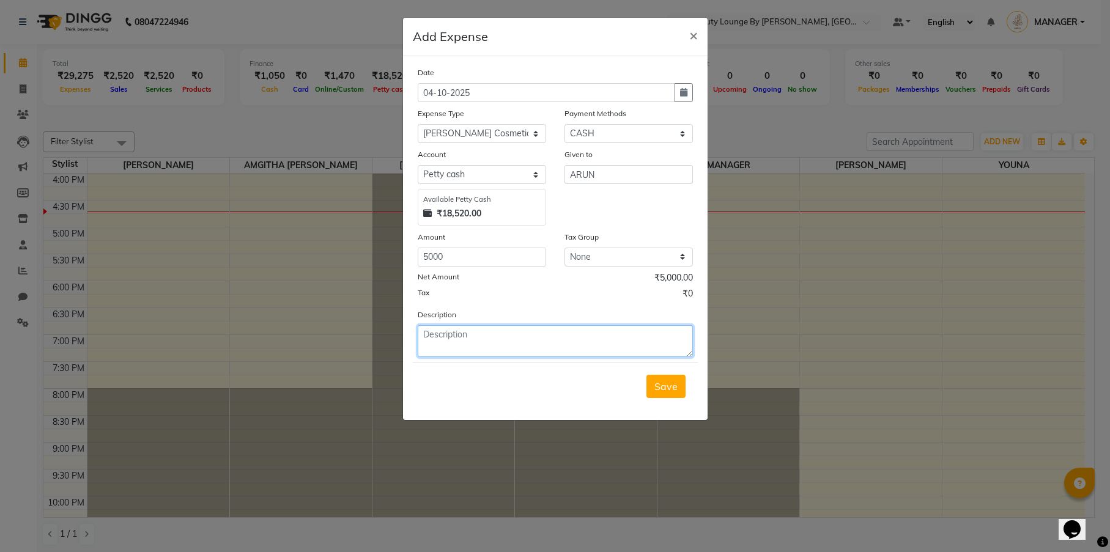
click at [491, 346] on textarea at bounding box center [555, 341] width 275 height 32
type textarea "[PERSON_NAME] COSMETICS"
click at [656, 390] on span "Save" at bounding box center [665, 386] width 23 height 12
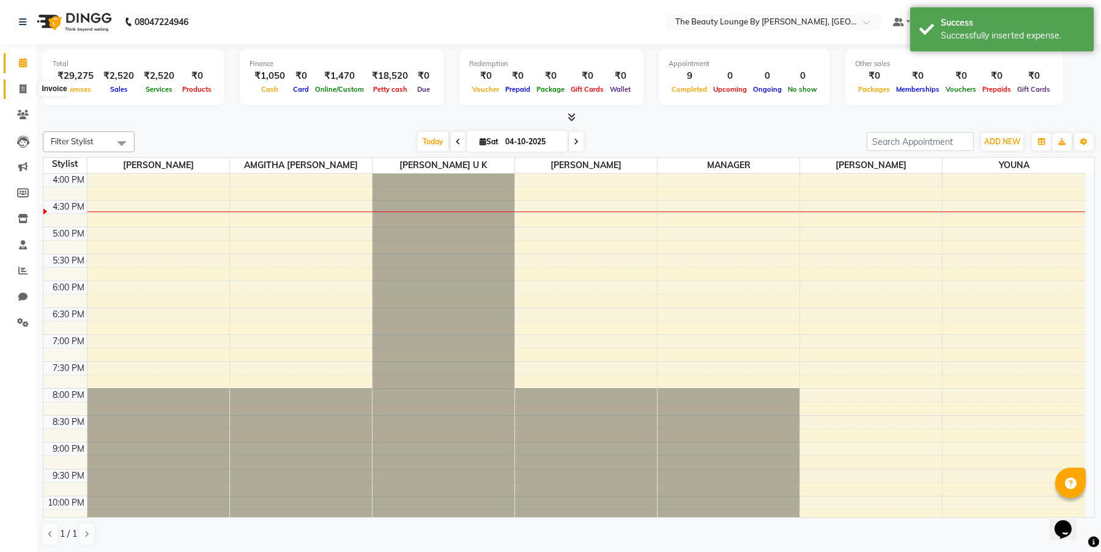
click at [16, 87] on span at bounding box center [22, 90] width 21 height 14
select select "service"
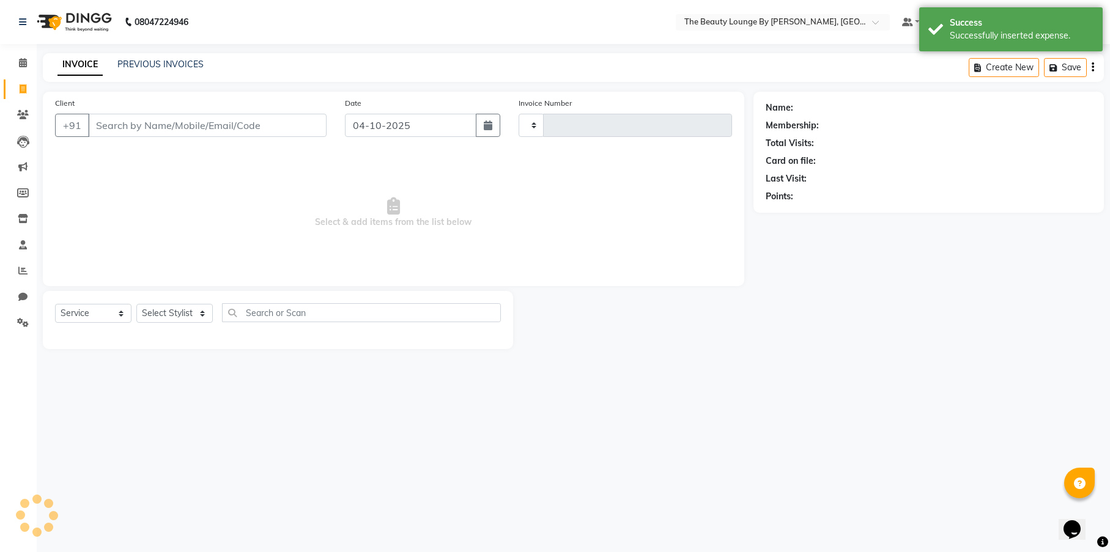
type input "0925"
select select "8577"
click at [213, 127] on input "Client" at bounding box center [207, 125] width 238 height 23
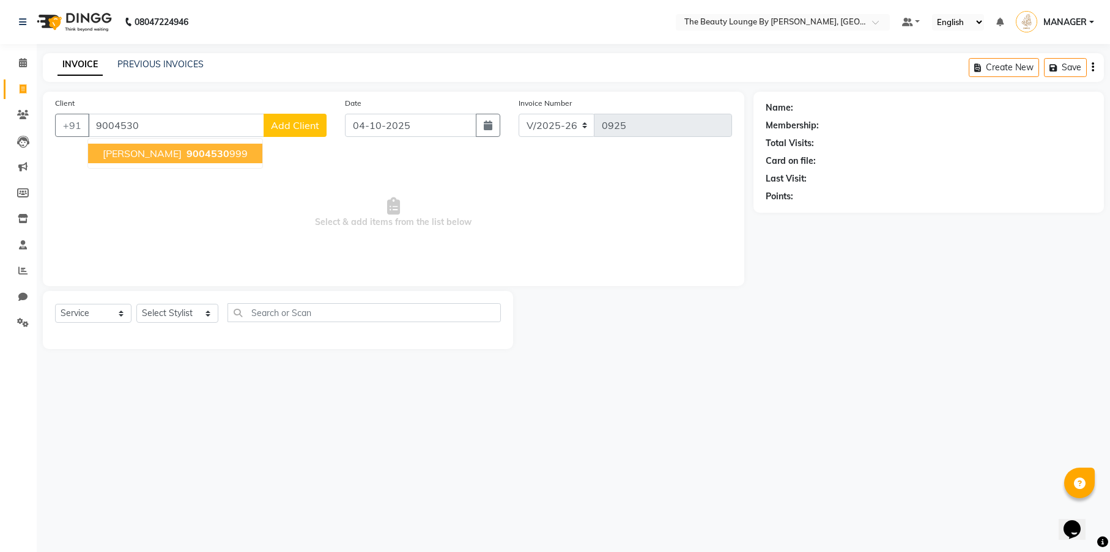
click at [229, 153] on span "9004530" at bounding box center [208, 153] width 43 height 12
type input "9004530999"
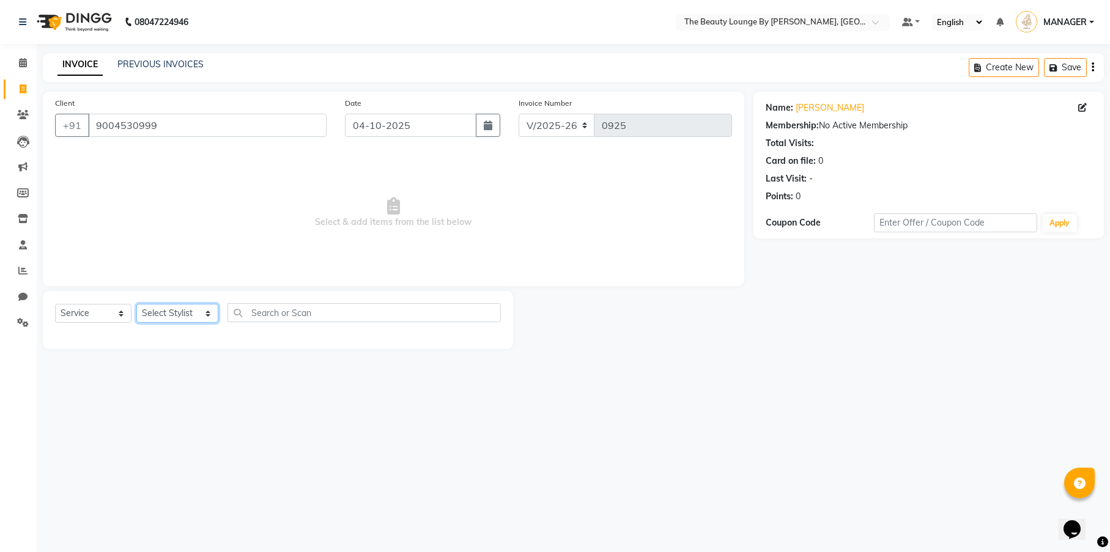
select select "86785"
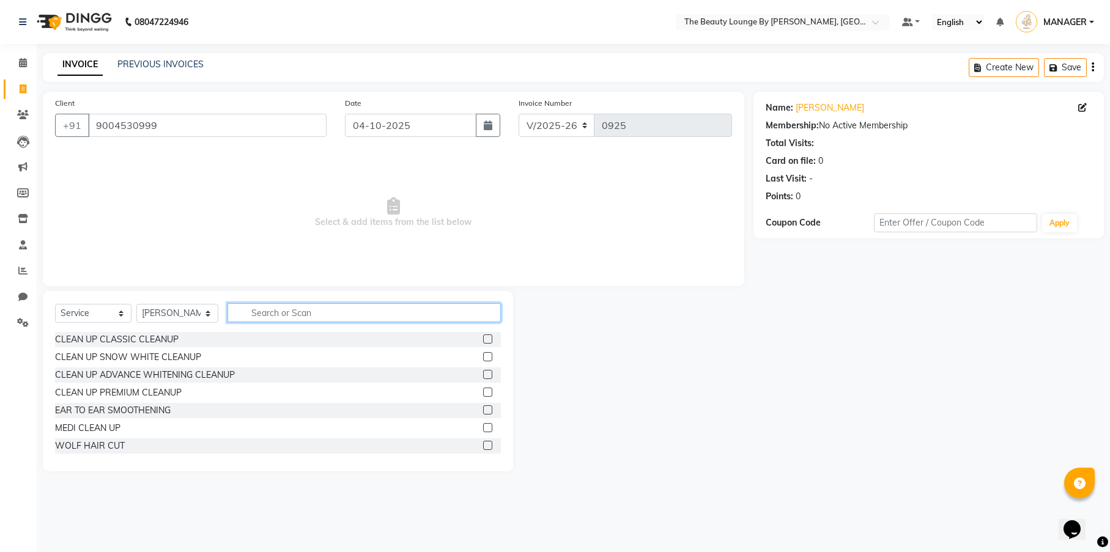
click at [292, 319] on input "text" at bounding box center [363, 312] width 273 height 19
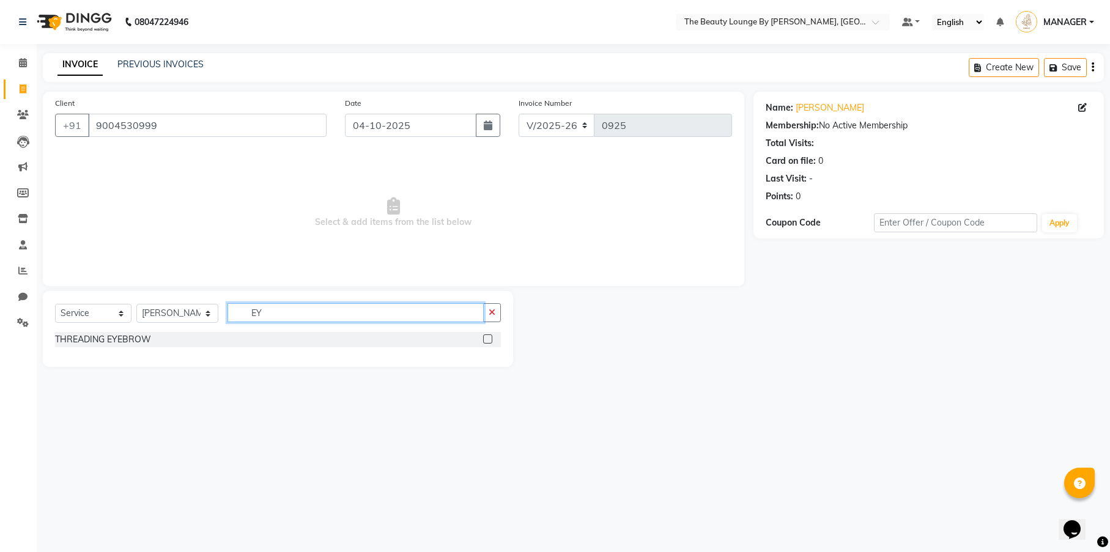
type input "EY"
click at [491, 339] on label at bounding box center [487, 338] width 9 height 9
click at [491, 339] on input "checkbox" at bounding box center [487, 340] width 8 height 8
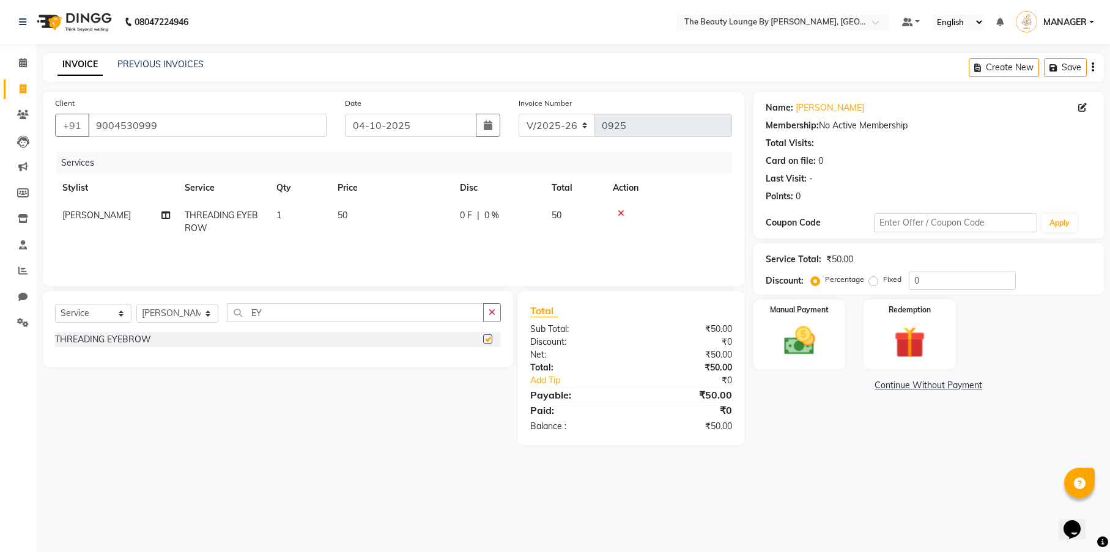
checkbox input "false"
click at [883, 279] on label "Fixed" at bounding box center [892, 279] width 18 height 11
click at [871, 279] on input "Fixed" at bounding box center [875, 279] width 9 height 9
radio input "true"
click at [824, 340] on img at bounding box center [799, 340] width 53 height 37
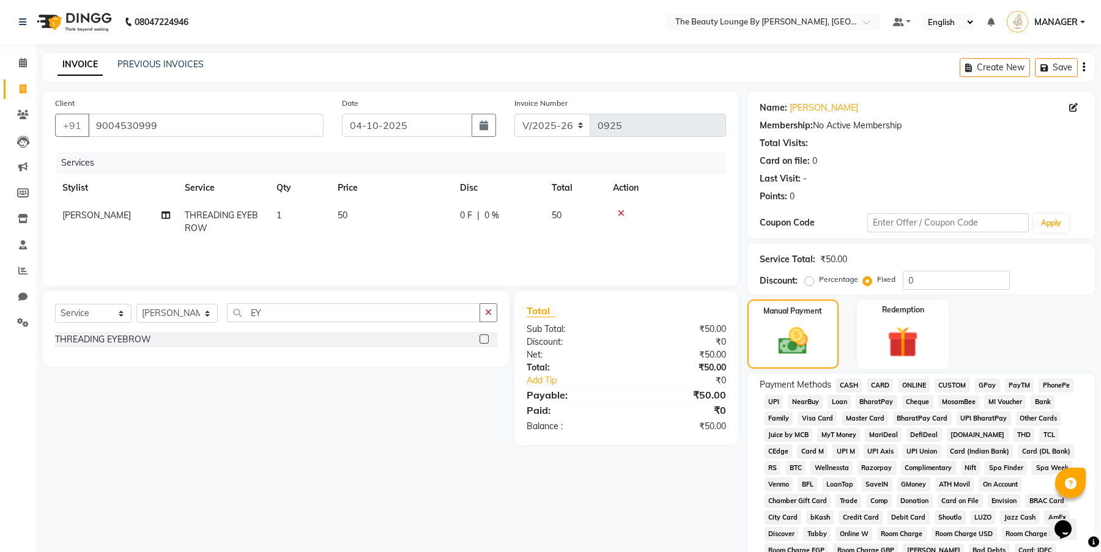
scroll to position [202, 0]
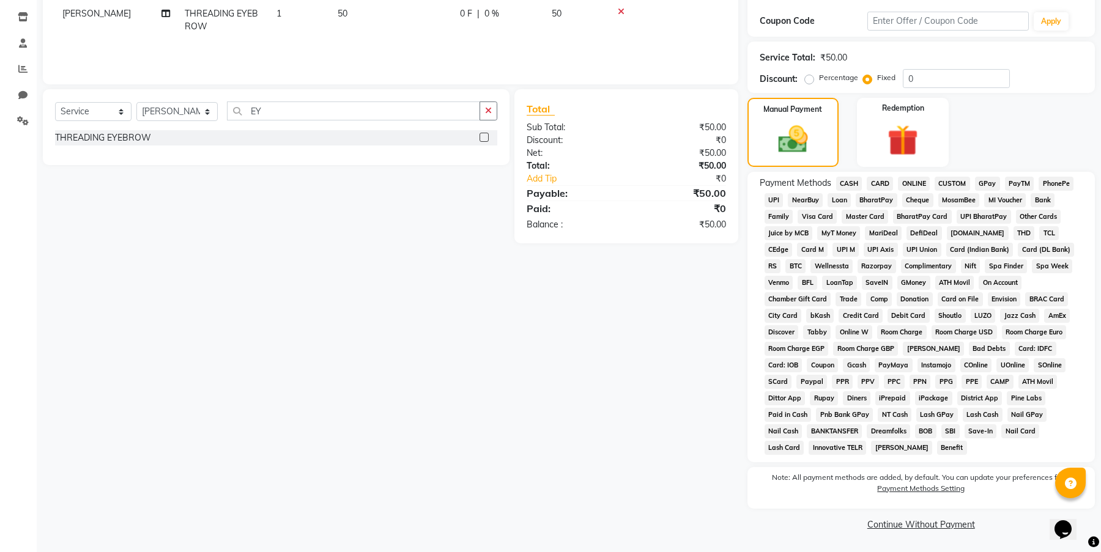
click at [849, 182] on span "CASH" at bounding box center [849, 184] width 26 height 14
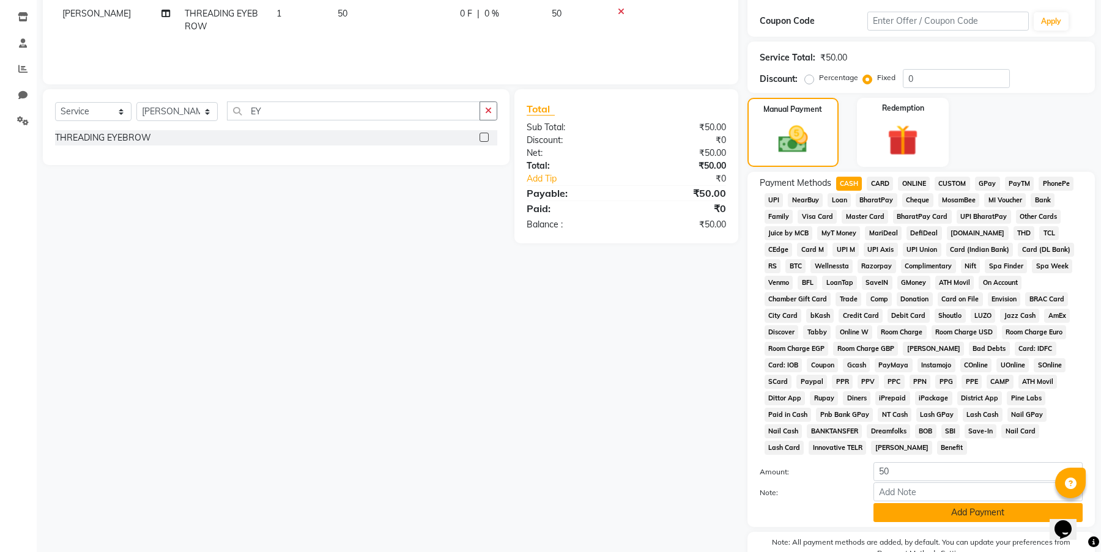
click at [1005, 511] on button "Add Payment" at bounding box center [977, 512] width 209 height 19
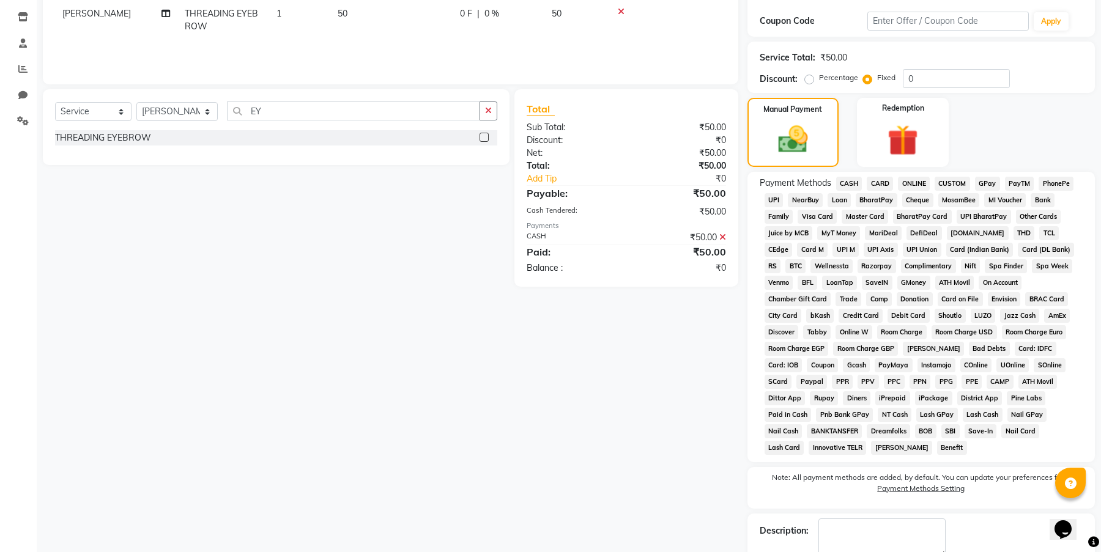
scroll to position [271, 0]
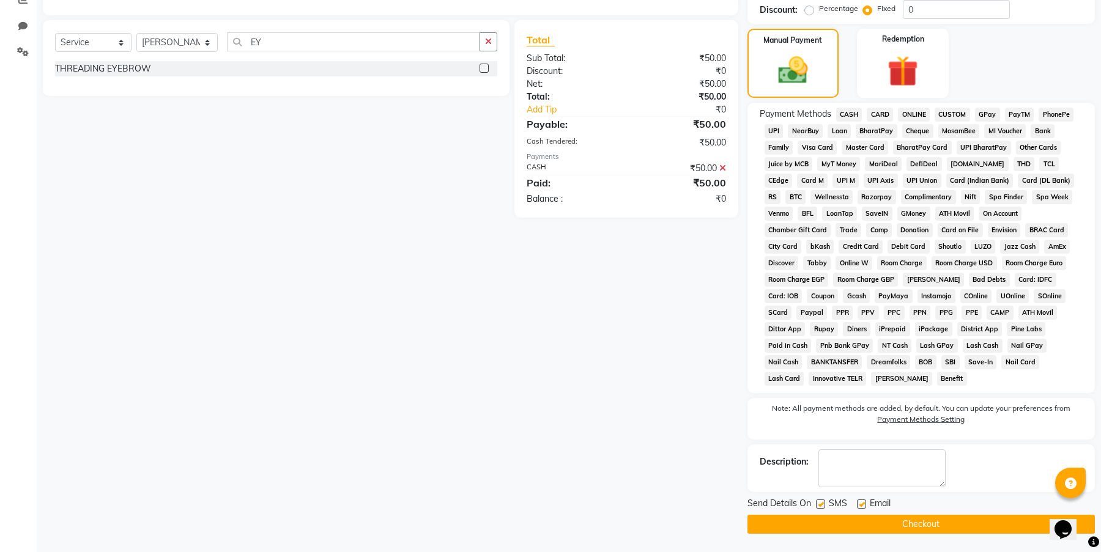
click at [969, 525] on button "Checkout" at bounding box center [920, 524] width 347 height 19
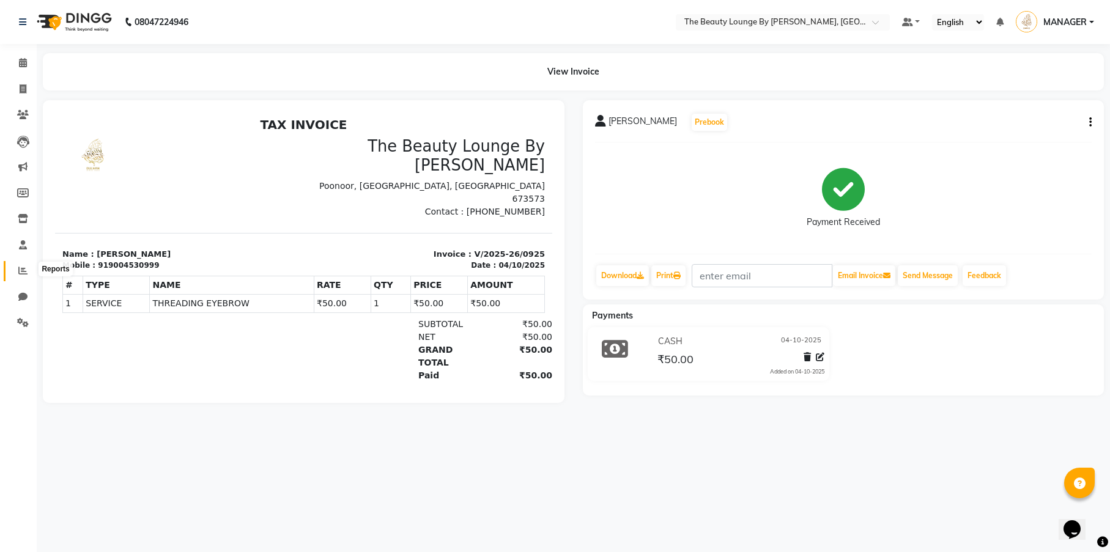
click at [20, 268] on icon at bounding box center [22, 270] width 9 height 9
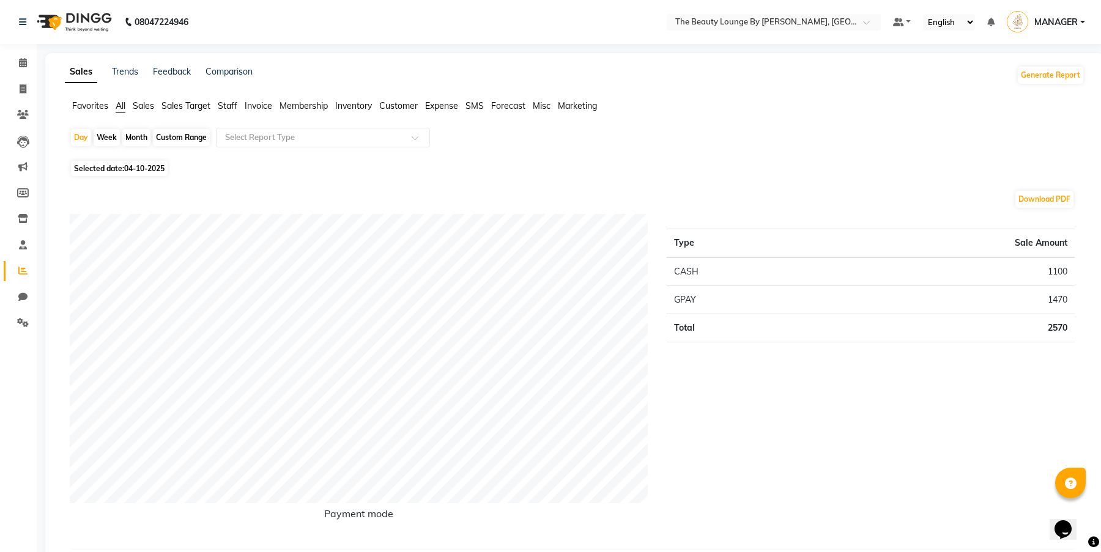
click at [455, 106] on span "Expense" at bounding box center [441, 105] width 33 height 11
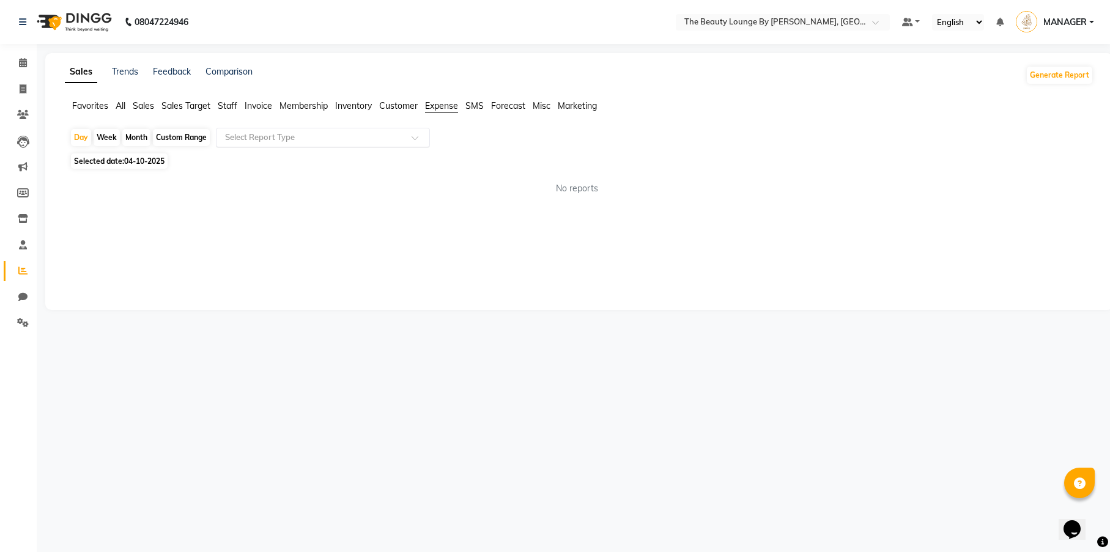
click at [336, 137] on input "text" at bounding box center [311, 137] width 176 height 12
click at [331, 178] on div "Expense" at bounding box center [322, 184] width 213 height 24
click at [131, 138] on div "Month" at bounding box center [136, 137] width 28 height 17
select select "10"
select select "2025"
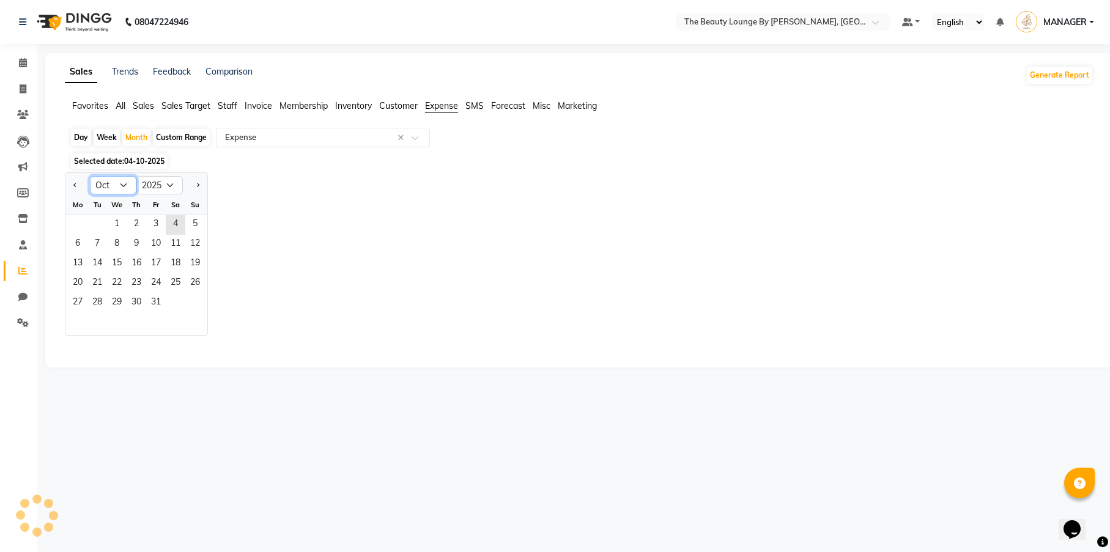
select select "full_report"
select select "csv"
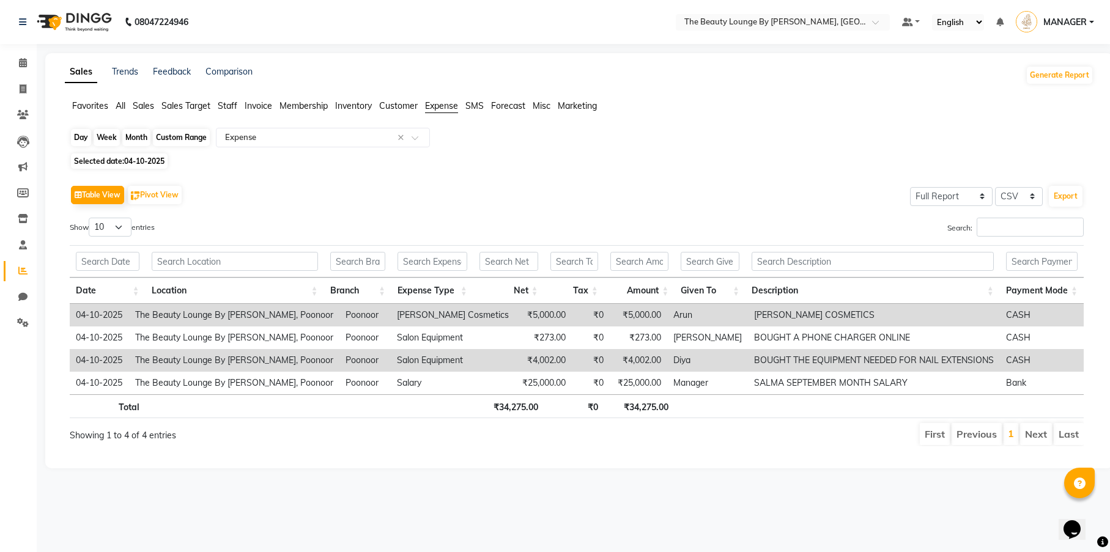
click at [131, 141] on div "Month" at bounding box center [136, 137] width 28 height 17
select select "10"
select select "2025"
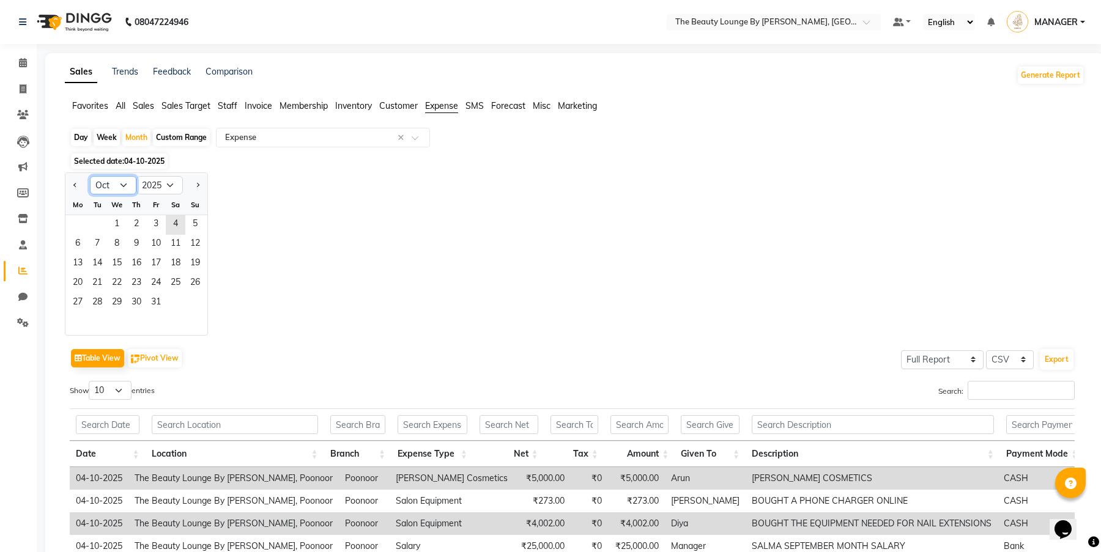
select select "9"
click at [86, 222] on span "1" at bounding box center [78, 225] width 20 height 20
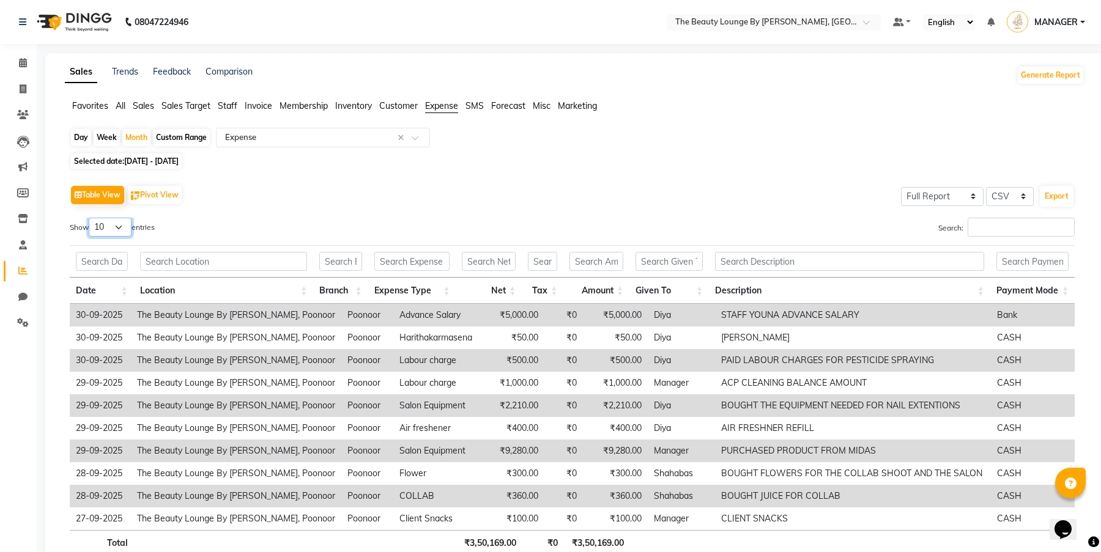
select select "100"
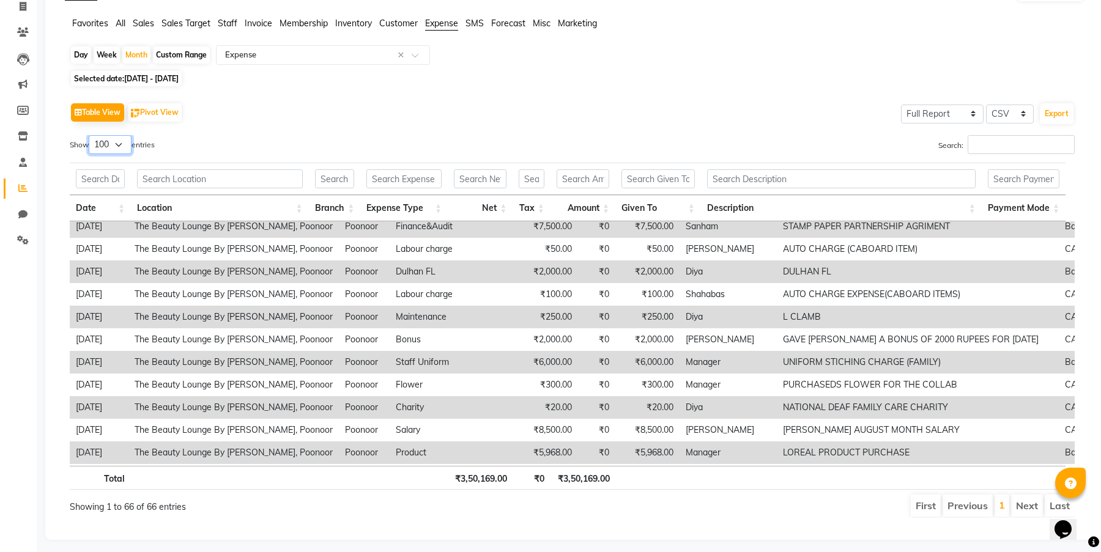
scroll to position [1028, 0]
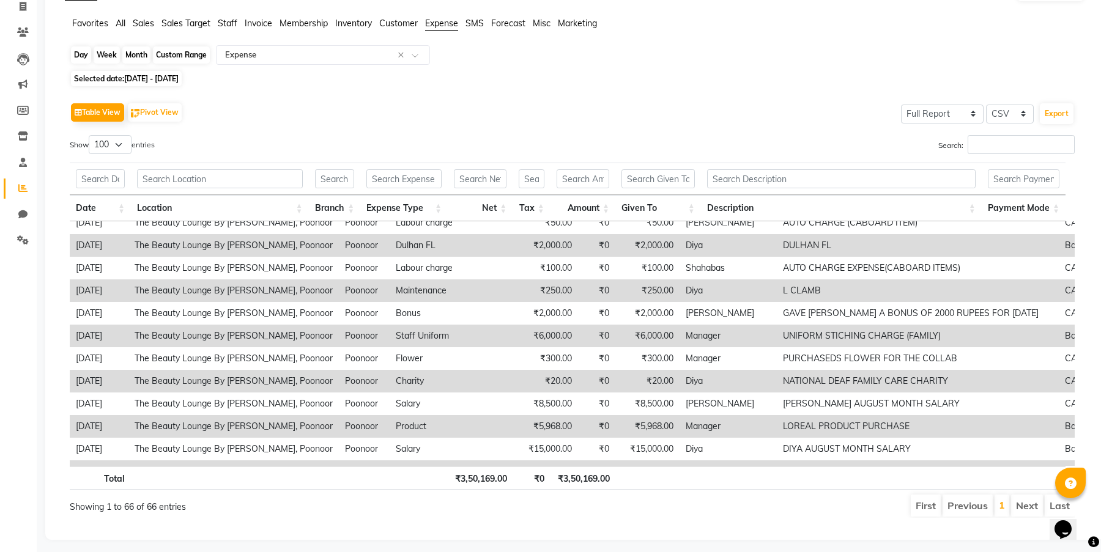
click at [133, 51] on div "Month" at bounding box center [136, 54] width 28 height 17
select select "9"
select select "2025"
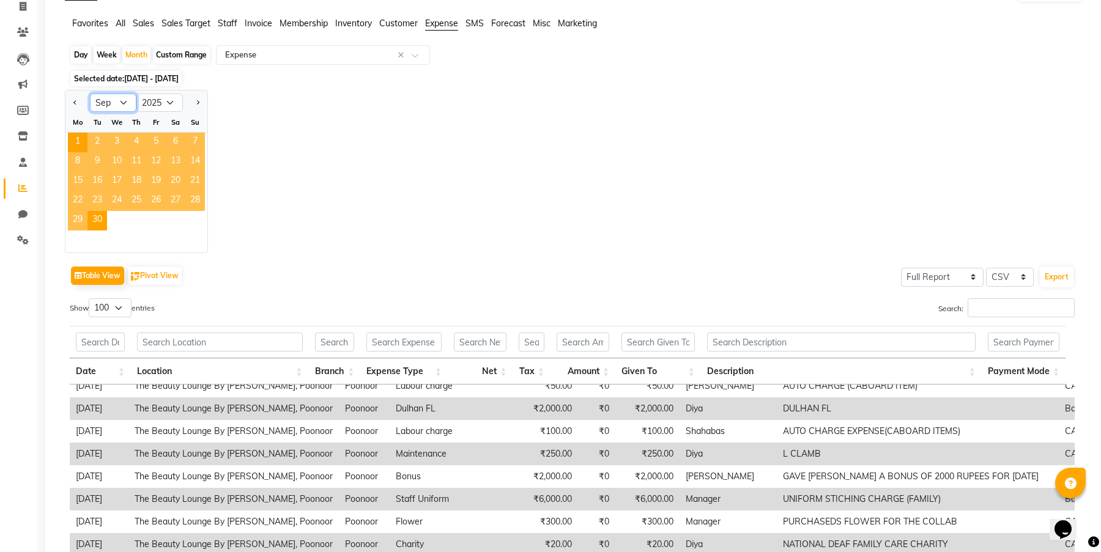
select select "8"
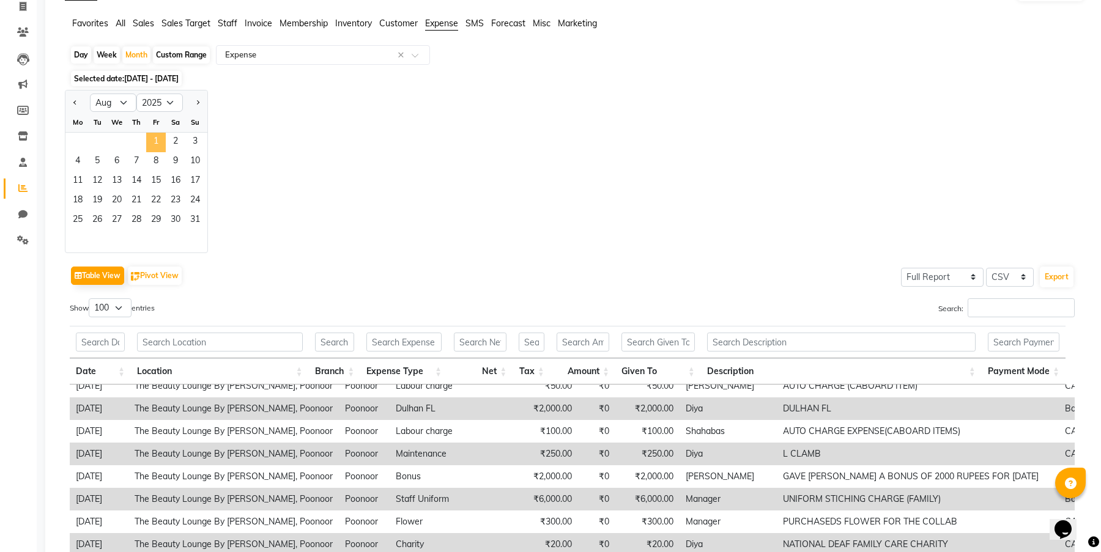
click at [160, 144] on span "1" at bounding box center [156, 143] width 20 height 20
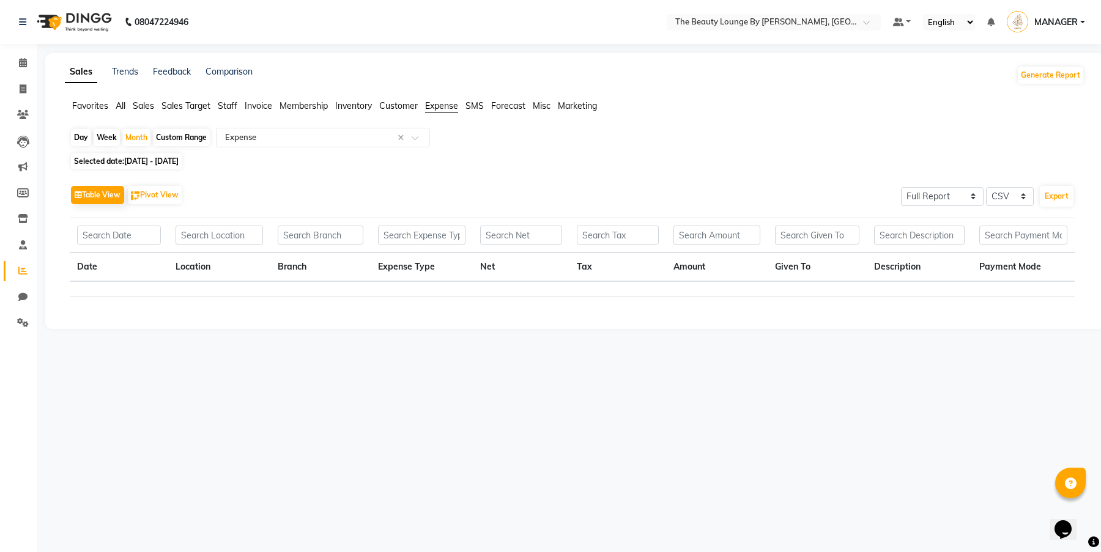
scroll to position [0, 0]
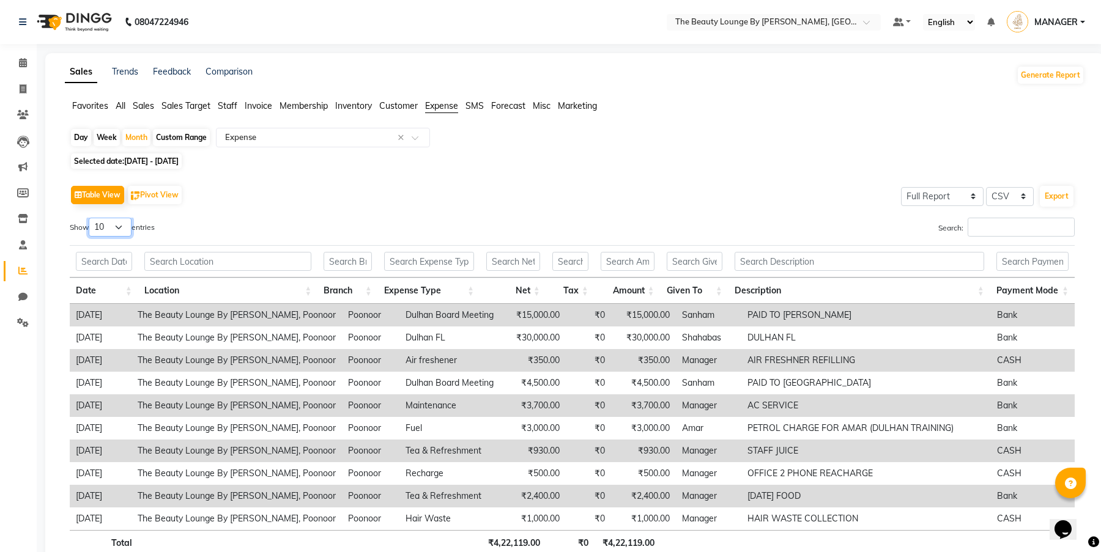
select select "100"
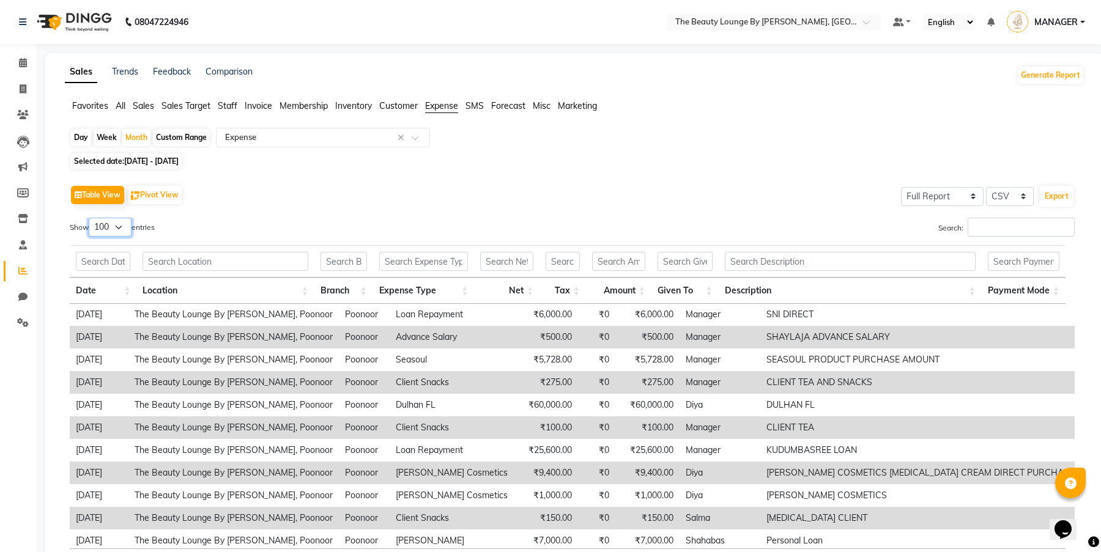
scroll to position [525, 0]
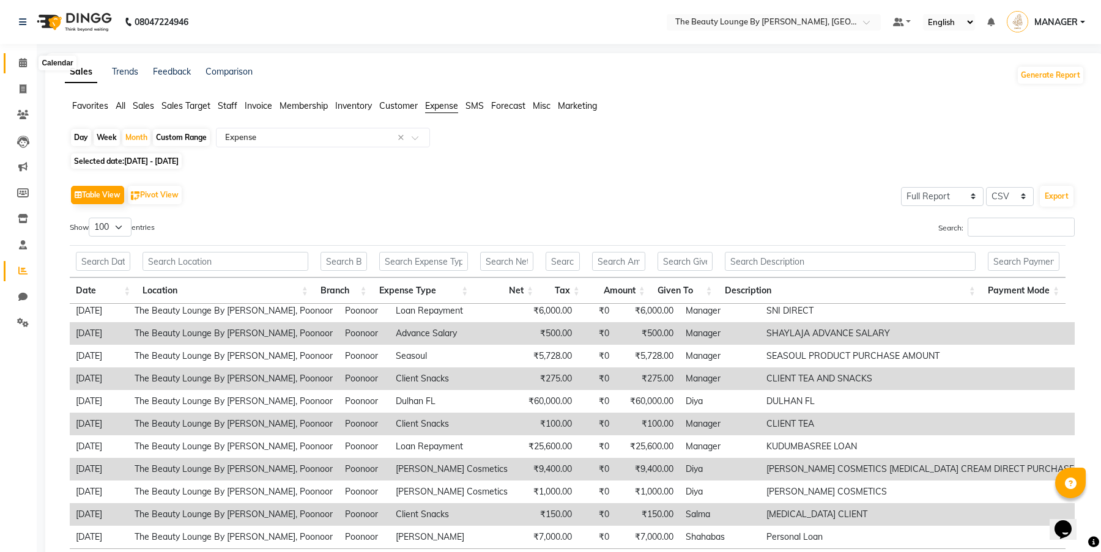
click at [28, 64] on span at bounding box center [22, 63] width 21 height 14
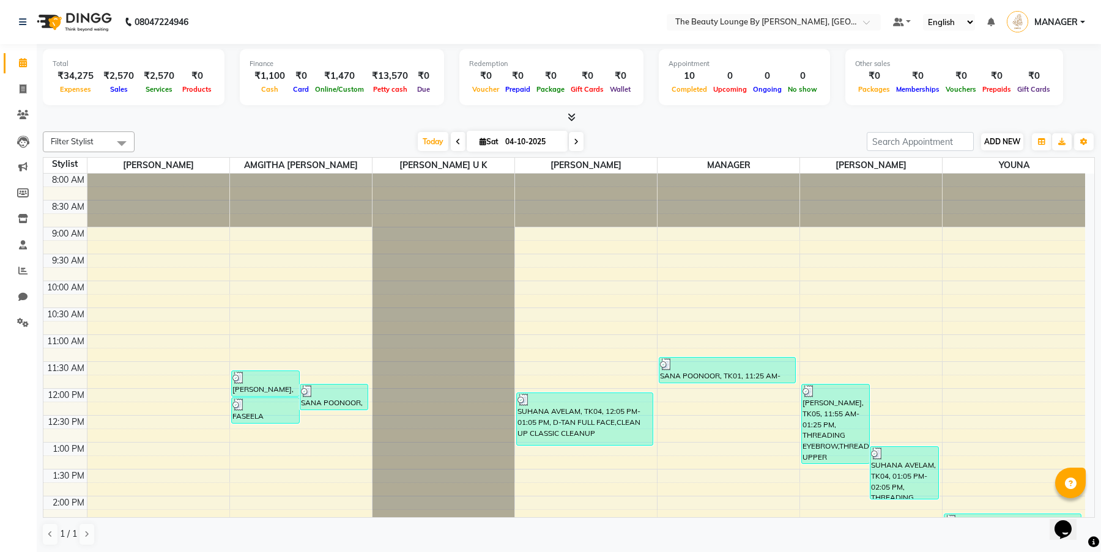
click at [1011, 149] on button "ADD NEW Toggle Dropdown" at bounding box center [1002, 141] width 42 height 17
click at [1055, 198] on link "Add Expense" at bounding box center [1072, 196] width 97 height 16
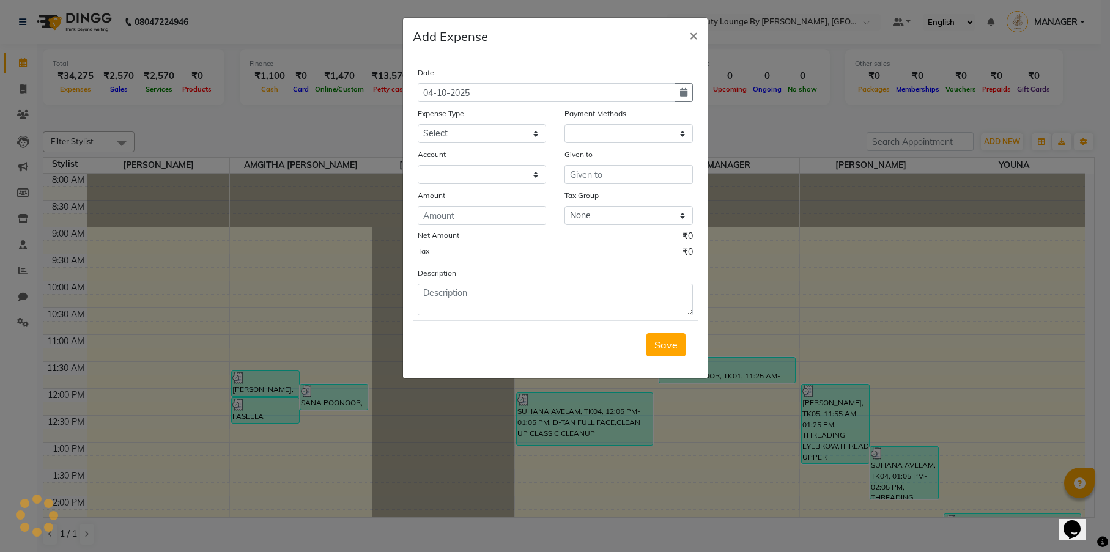
select select "1"
select select "7788"
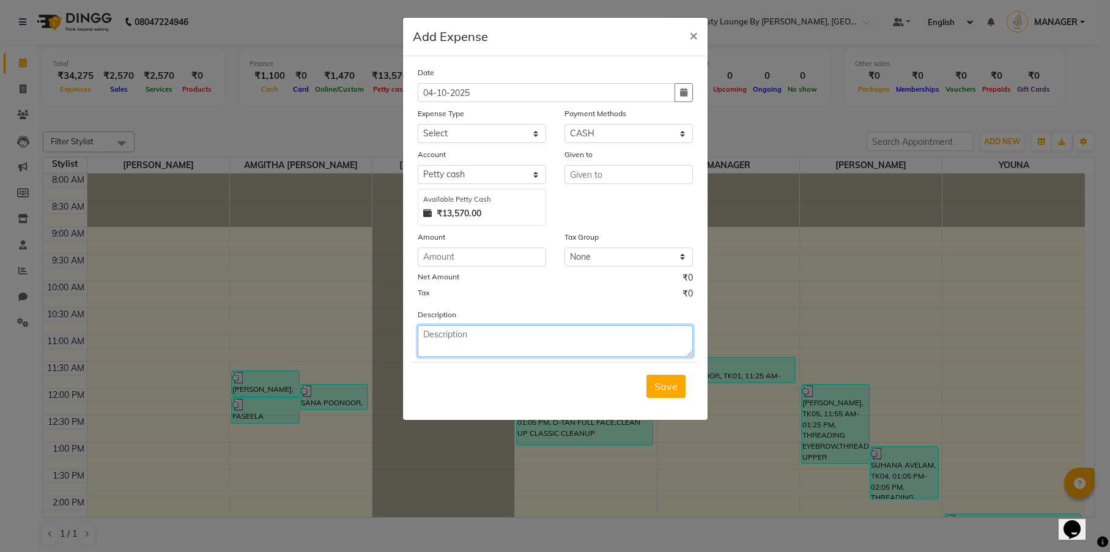
click at [461, 331] on textarea at bounding box center [555, 341] width 275 height 32
type textarea "[PERSON_NAME] [MEDICAL_DATA] CREAM DIRECT PURCHASE"
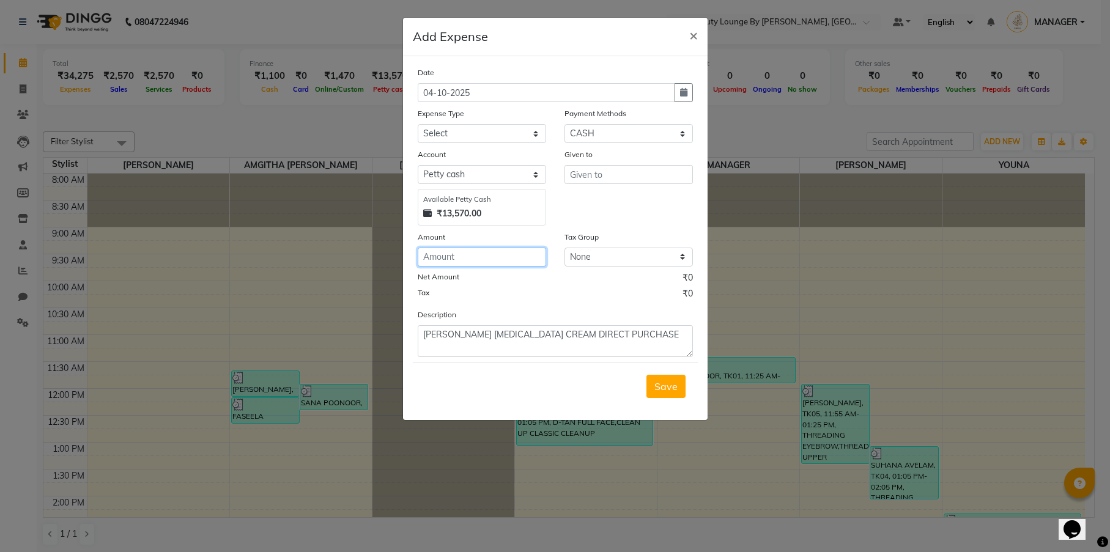
click at [491, 260] on input "number" at bounding box center [482, 257] width 128 height 19
type input "5000"
click at [605, 175] on input "text" at bounding box center [628, 174] width 128 height 19
type input "ARUN"
select select "23785"
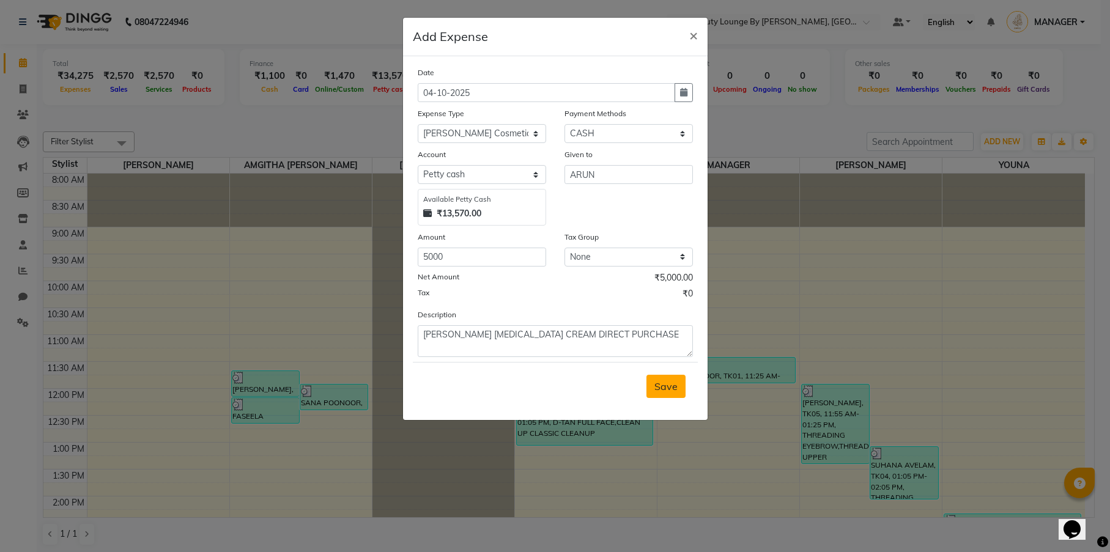
click at [673, 393] on button "Save" at bounding box center [665, 386] width 39 height 23
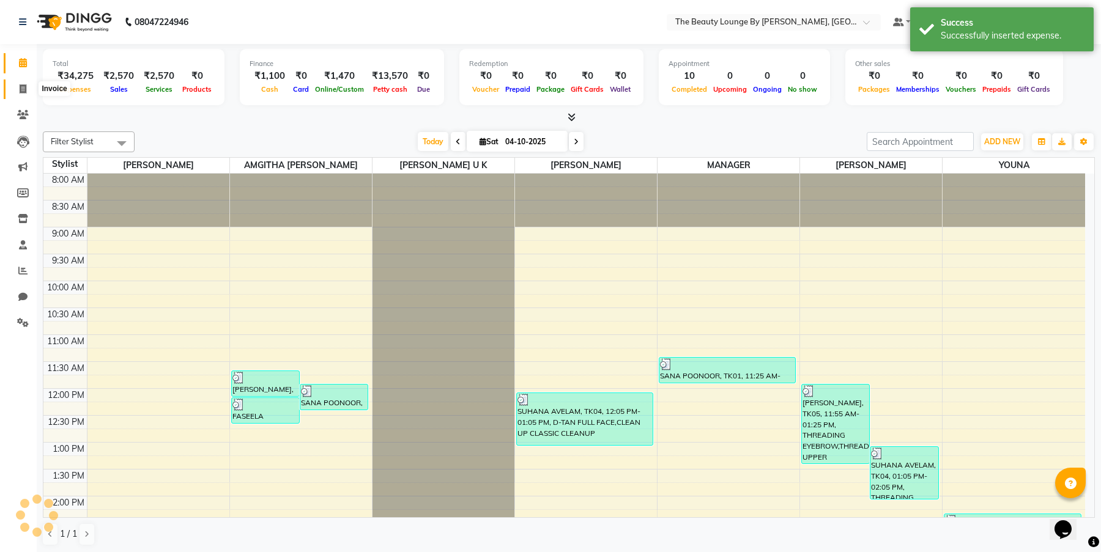
click at [22, 92] on icon at bounding box center [23, 88] width 7 height 9
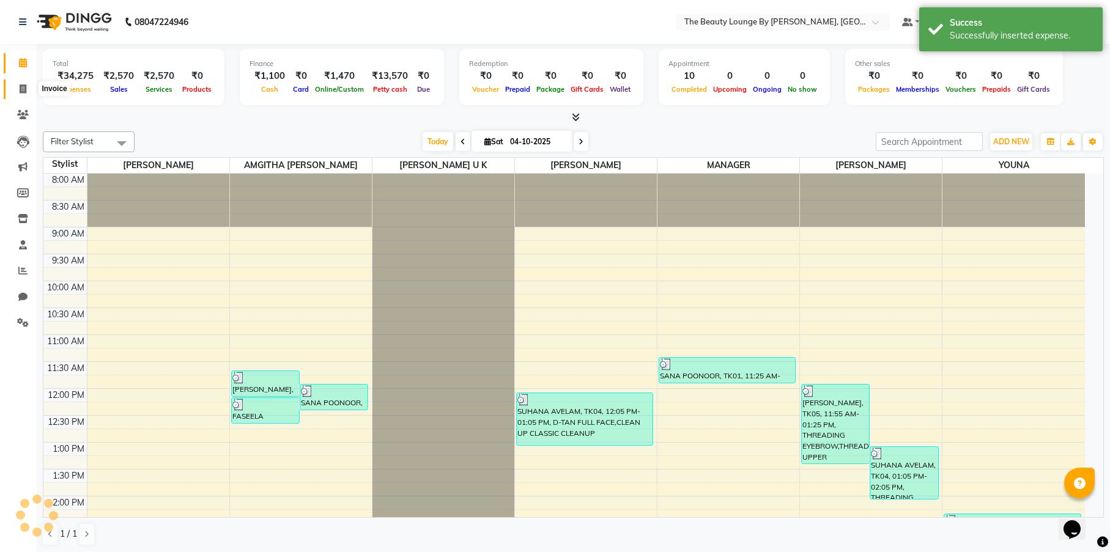
select select "8577"
select select "service"
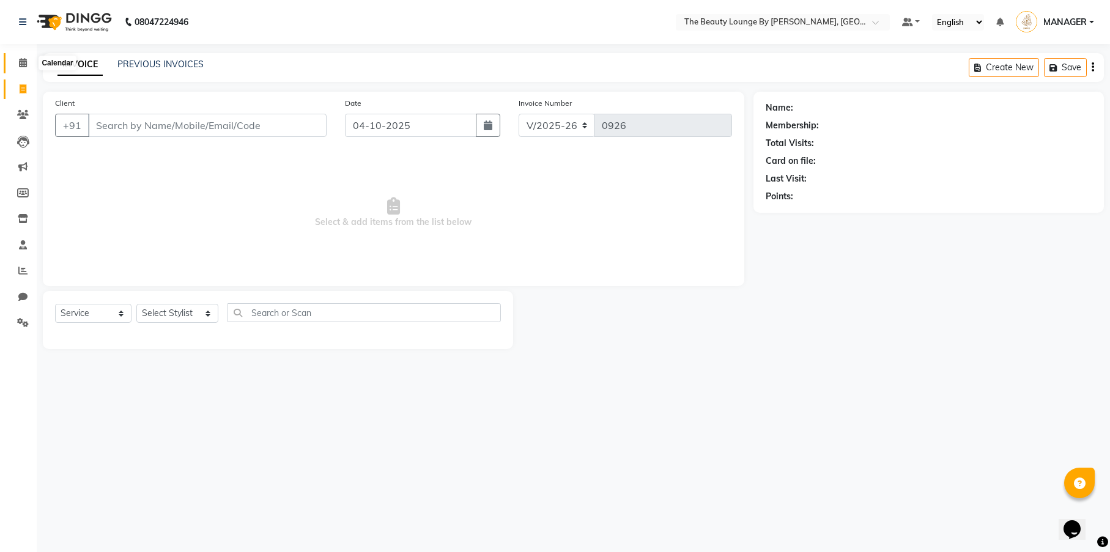
click at [23, 62] on icon at bounding box center [23, 62] width 8 height 9
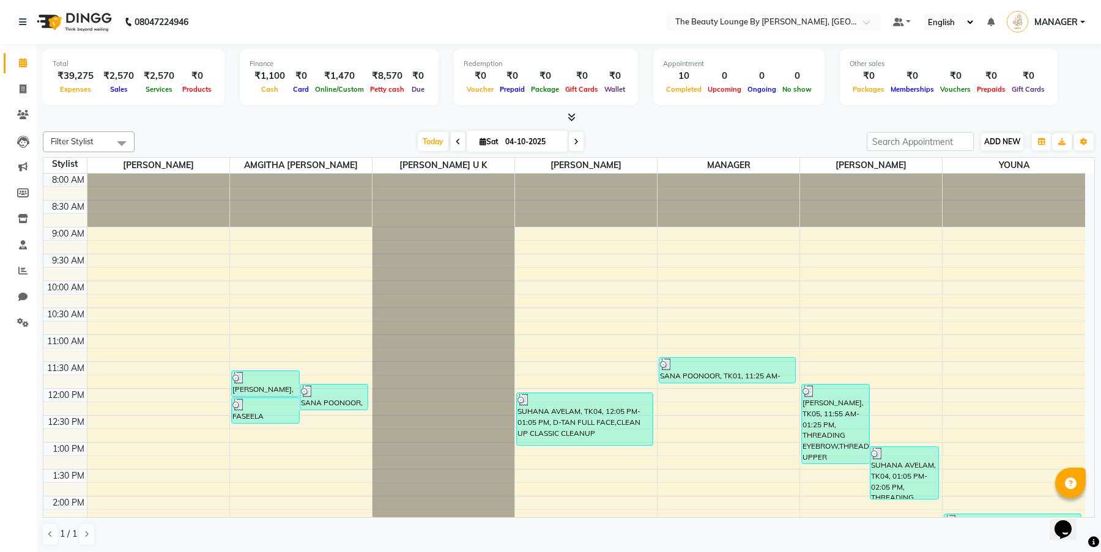
click at [1009, 139] on span "ADD NEW" at bounding box center [1002, 141] width 36 height 9
click at [1073, 195] on link "Add Expense" at bounding box center [1072, 196] width 97 height 16
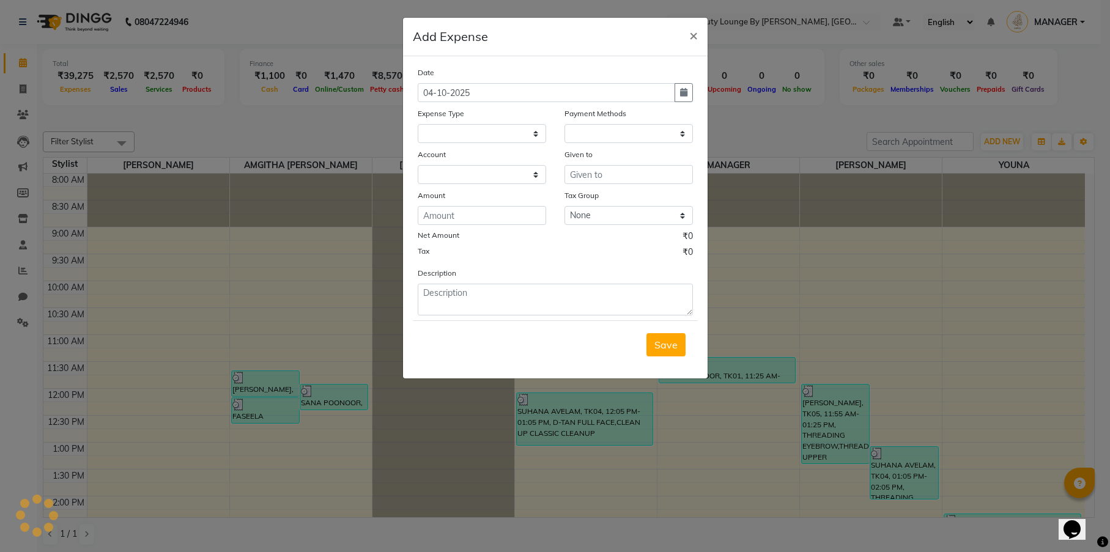
select select "1"
select select "7788"
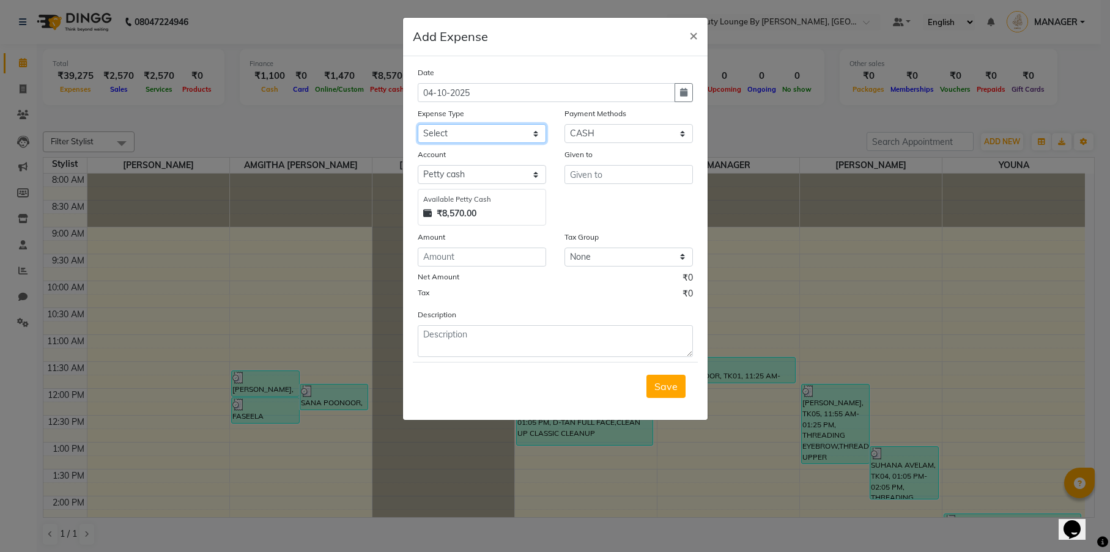
select select "23902"
click at [606, 177] on input "text" at bounding box center [628, 174] width 128 height 19
type input "DIYA"
click at [502, 262] on input "number" at bounding box center [482, 257] width 128 height 19
type input "100"
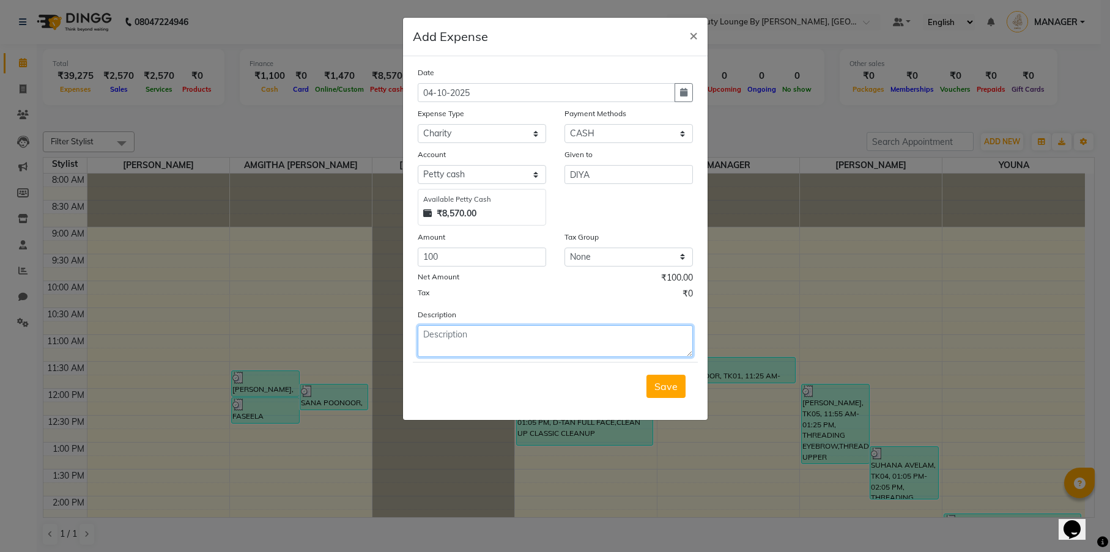
click at [482, 336] on textarea at bounding box center [555, 341] width 275 height 32
type textarea "[MEDICAL_DATA] POONOOR"
click at [674, 386] on span "Save" at bounding box center [665, 386] width 23 height 12
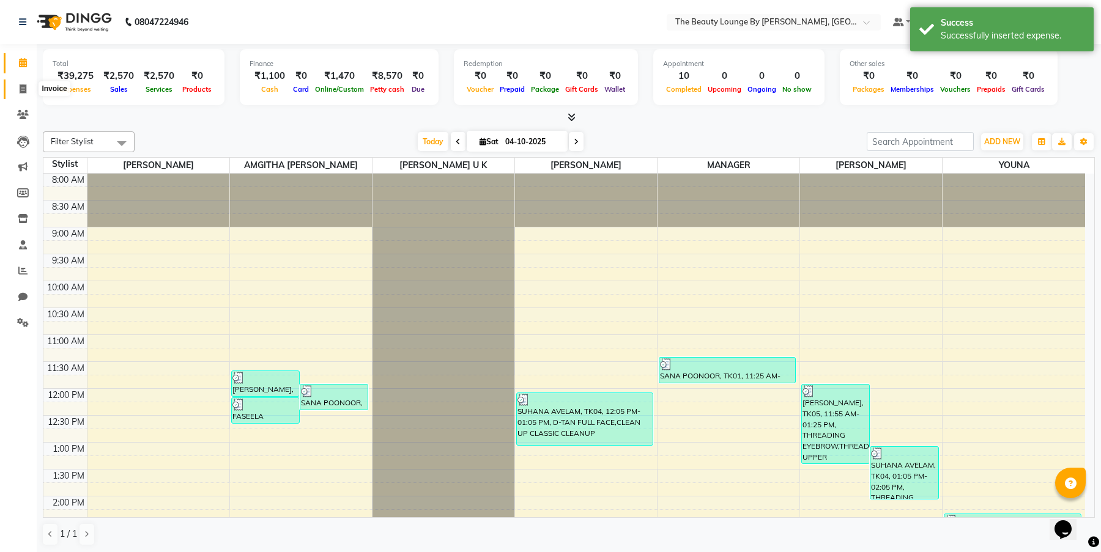
click at [26, 83] on span at bounding box center [22, 90] width 21 height 14
select select "service"
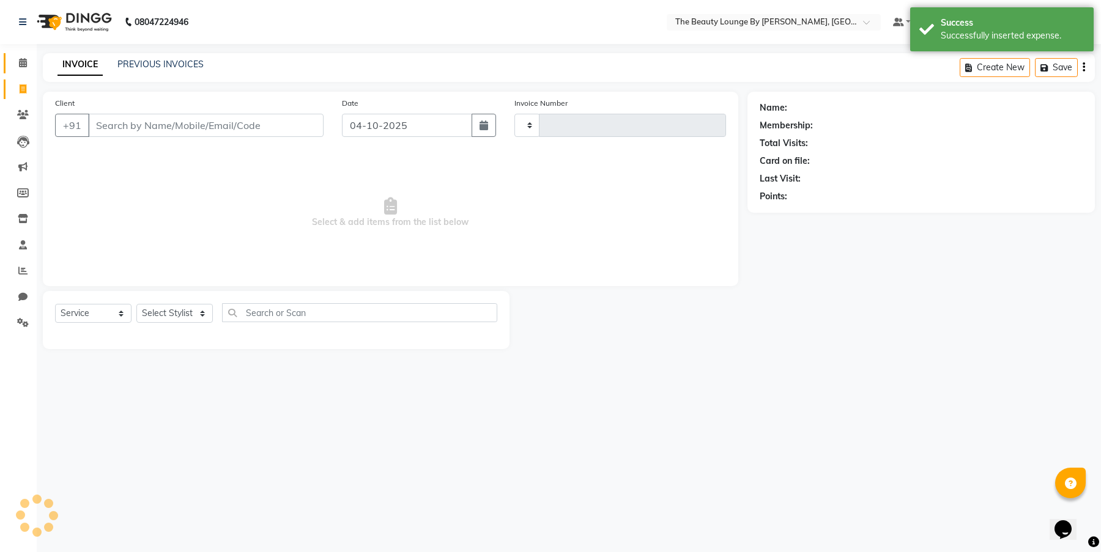
type input "0926"
select select "8577"
click at [26, 70] on link "Calendar" at bounding box center [18, 63] width 29 height 20
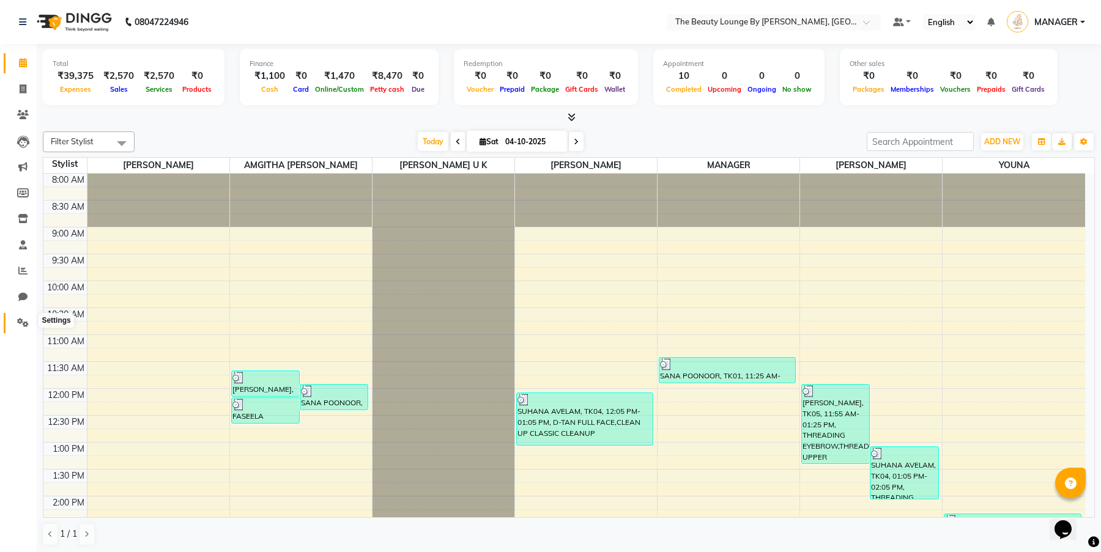
click at [23, 321] on icon at bounding box center [23, 322] width 12 height 9
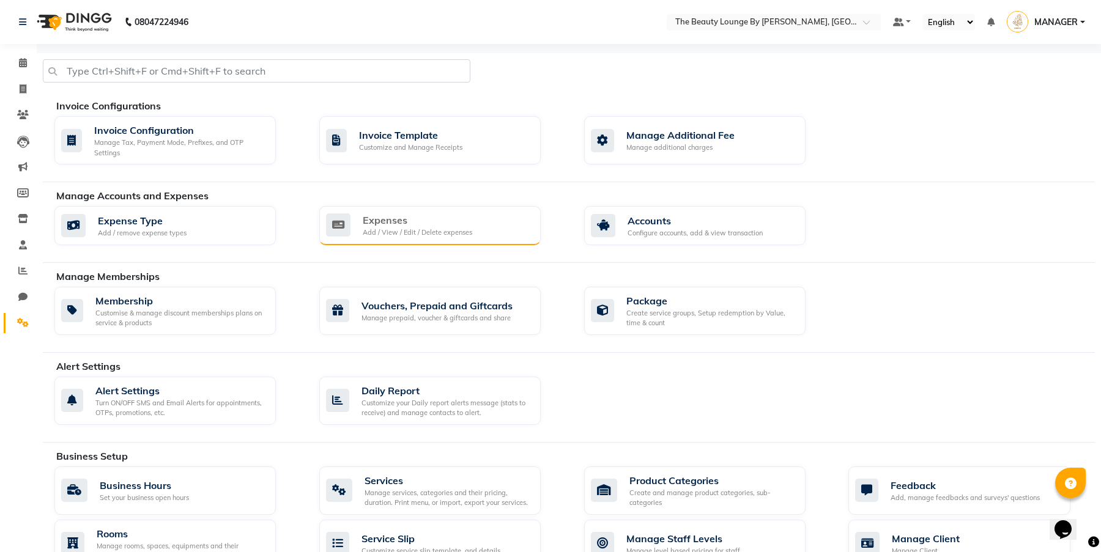
click at [503, 216] on div "Expenses Add / View / Edit / Delete expenses" at bounding box center [428, 225] width 205 height 25
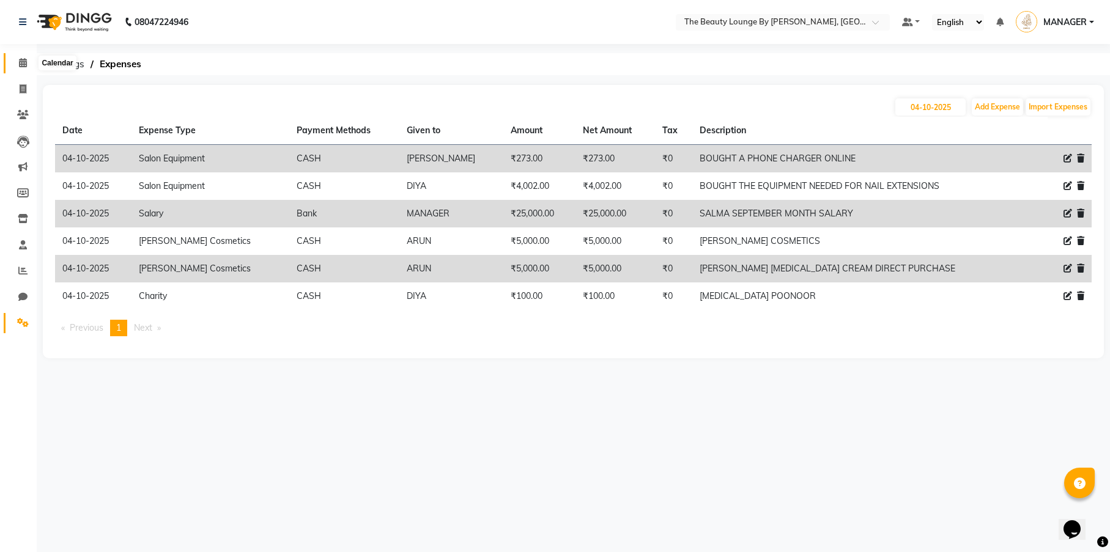
click at [26, 62] on icon at bounding box center [23, 62] width 8 height 9
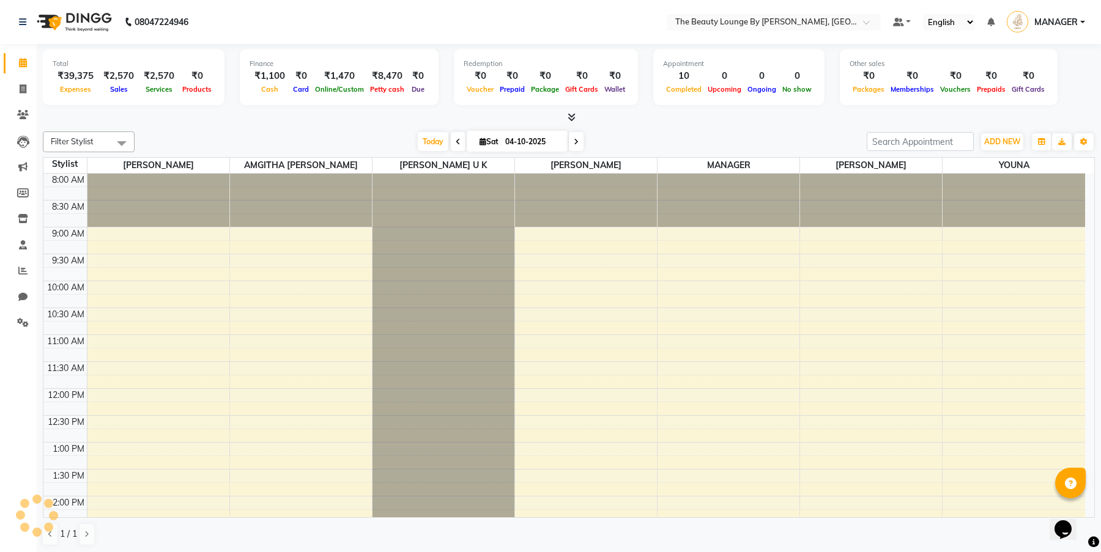
scroll to position [430, 0]
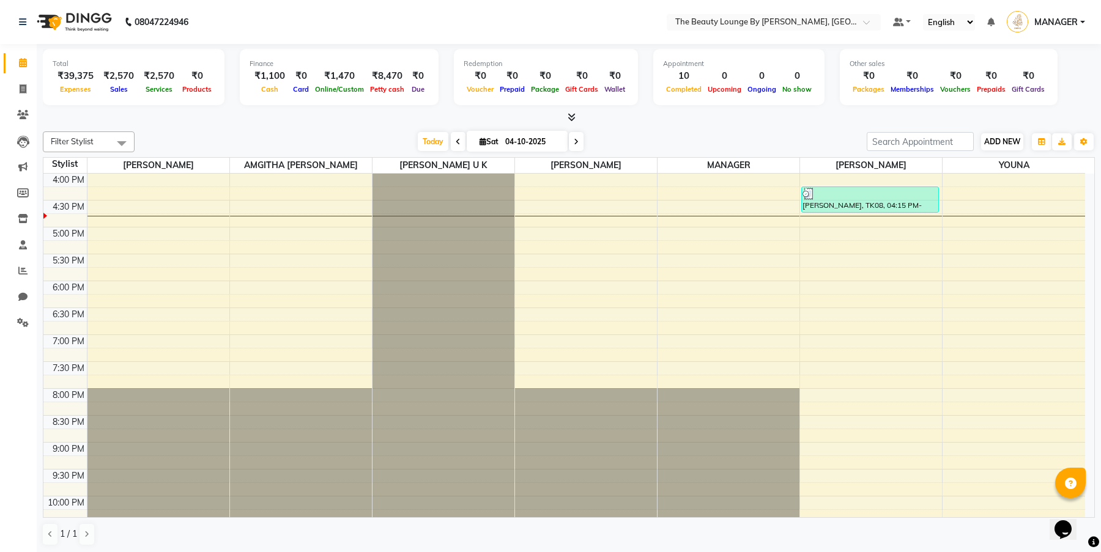
click at [1003, 143] on span "ADD NEW" at bounding box center [1002, 141] width 36 height 9
click at [1079, 195] on link "Add Expense" at bounding box center [1072, 196] width 97 height 16
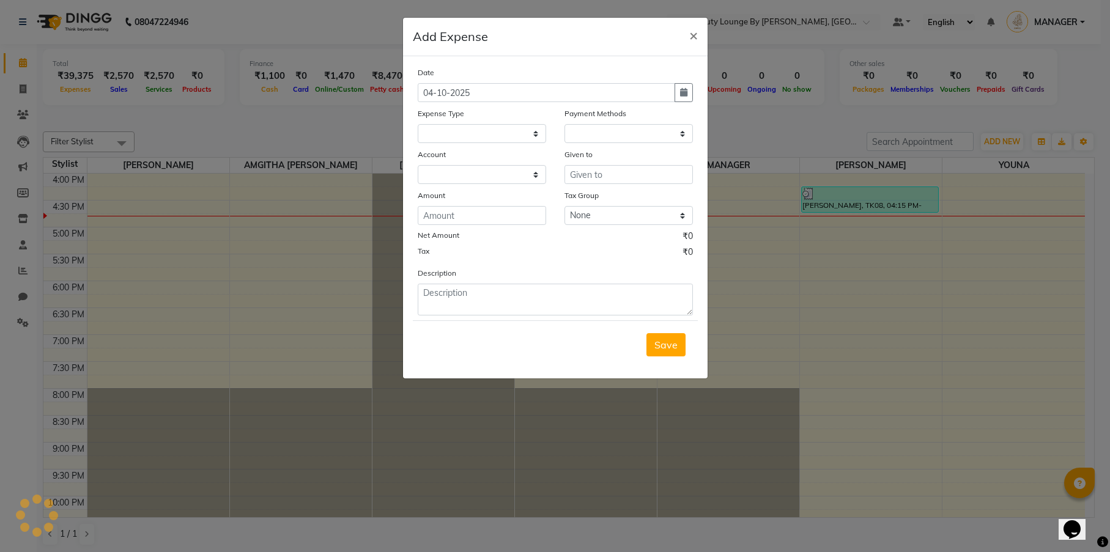
select select "1"
select select "7788"
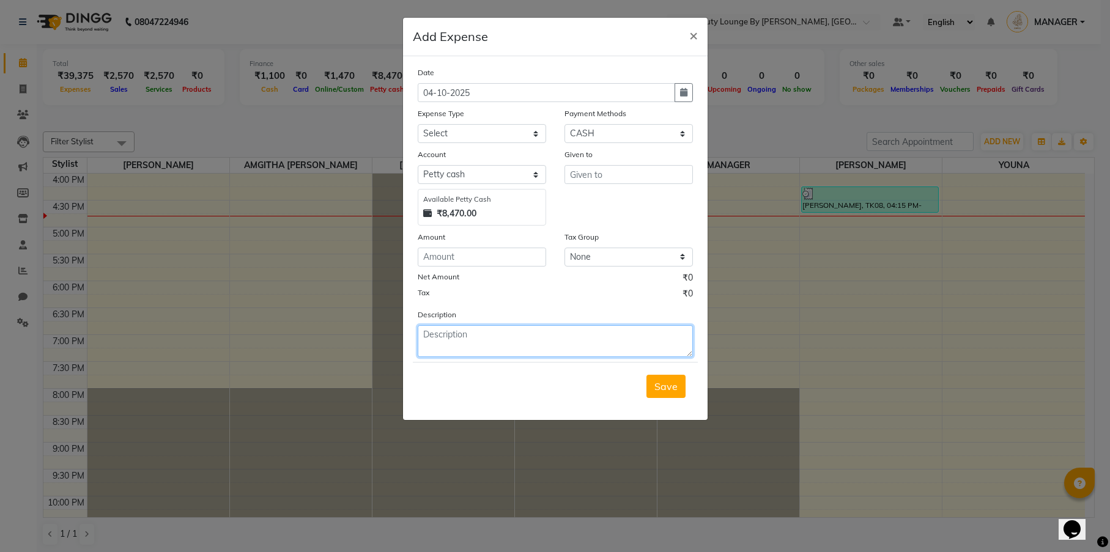
click at [481, 340] on textarea at bounding box center [555, 341] width 275 height 32
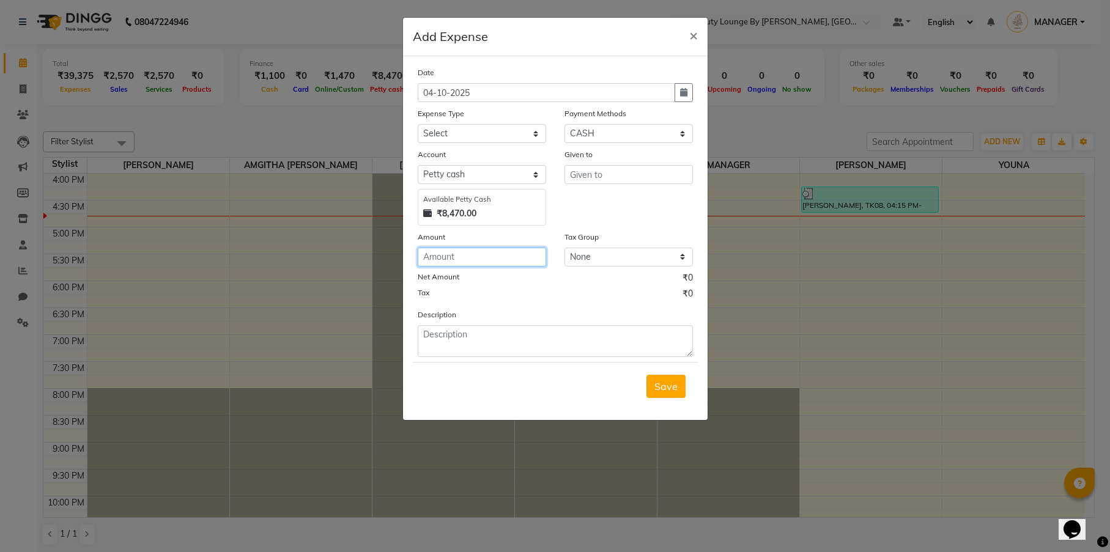
click at [487, 257] on input "number" at bounding box center [482, 257] width 128 height 19
type input "200"
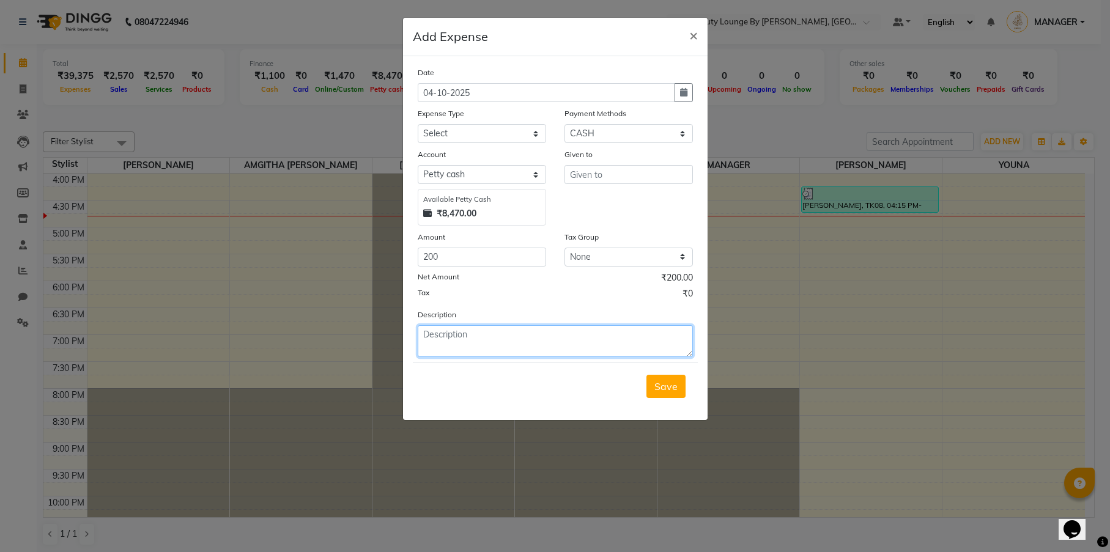
click at [456, 328] on textarea at bounding box center [555, 341] width 275 height 32
type textarea "CUSTOMER JUICE AND SNACKS"
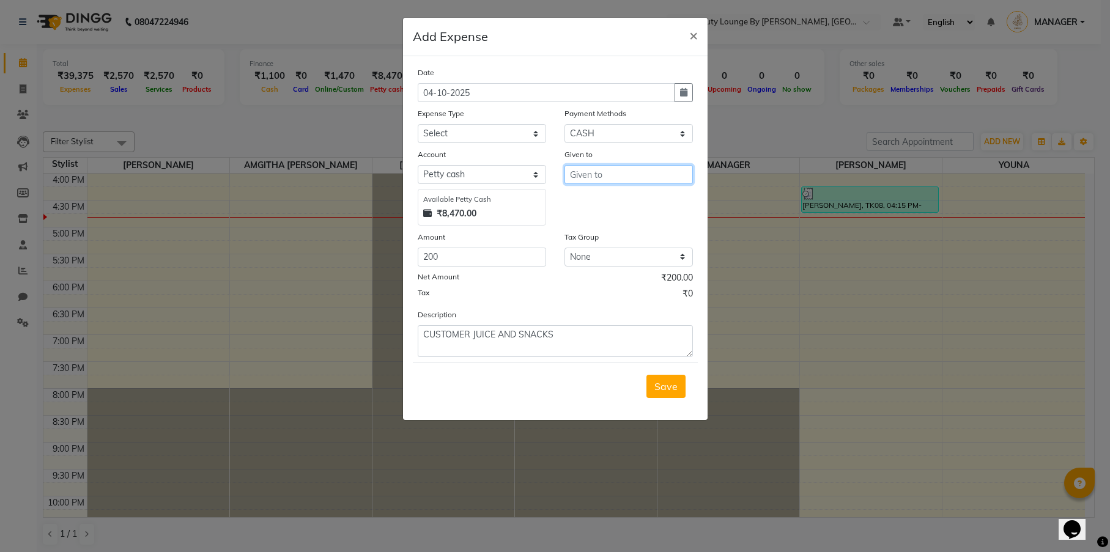
click at [641, 178] on input "text" at bounding box center [628, 174] width 128 height 19
click at [652, 200] on button "MAN AGER" at bounding box center [613, 201] width 97 height 20
type input "MANAGER"
select select "23692"
click at [671, 380] on span "Save" at bounding box center [665, 386] width 23 height 12
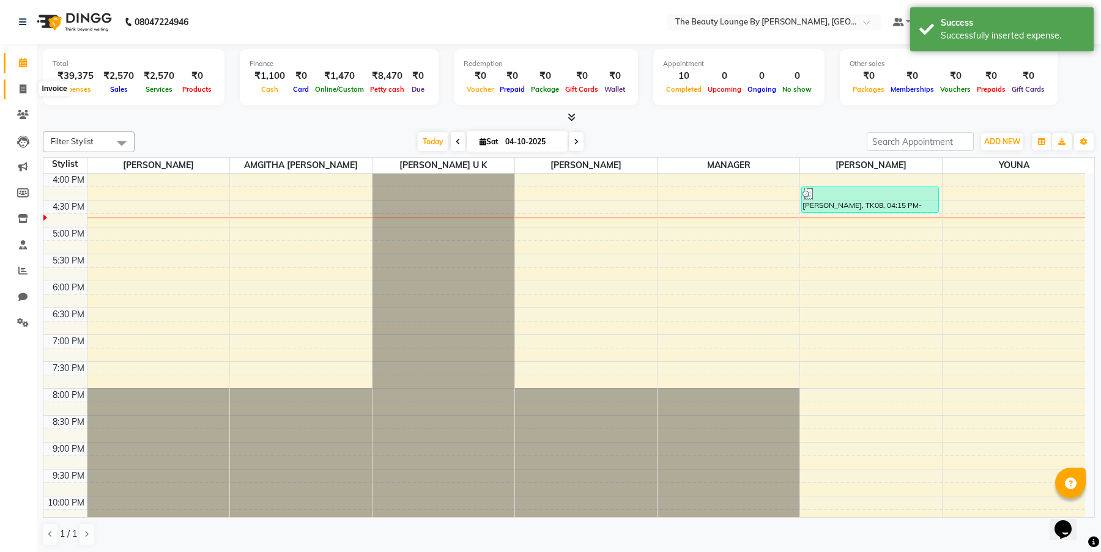
click at [21, 88] on icon at bounding box center [23, 88] width 7 height 9
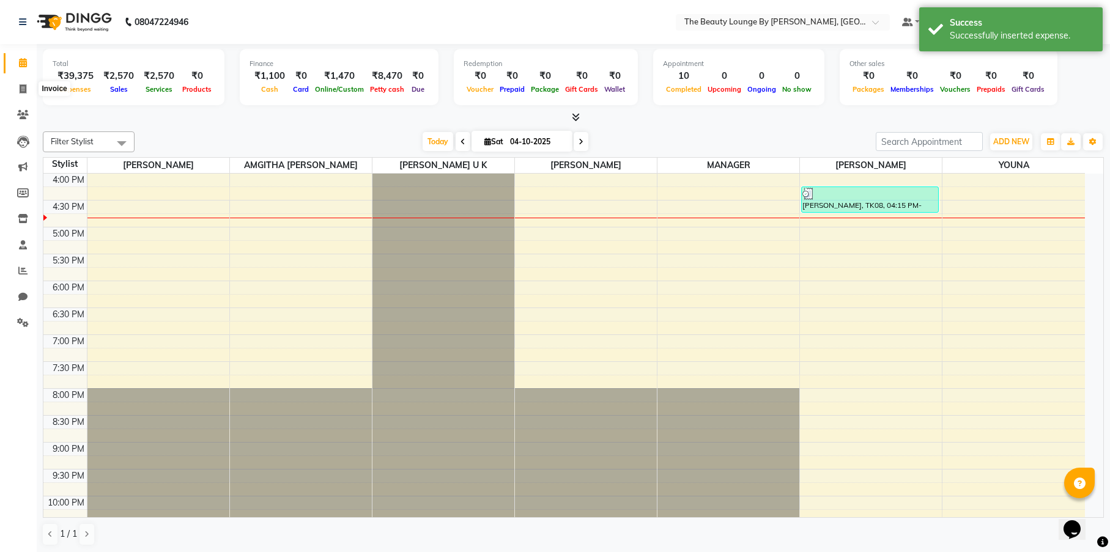
select select "service"
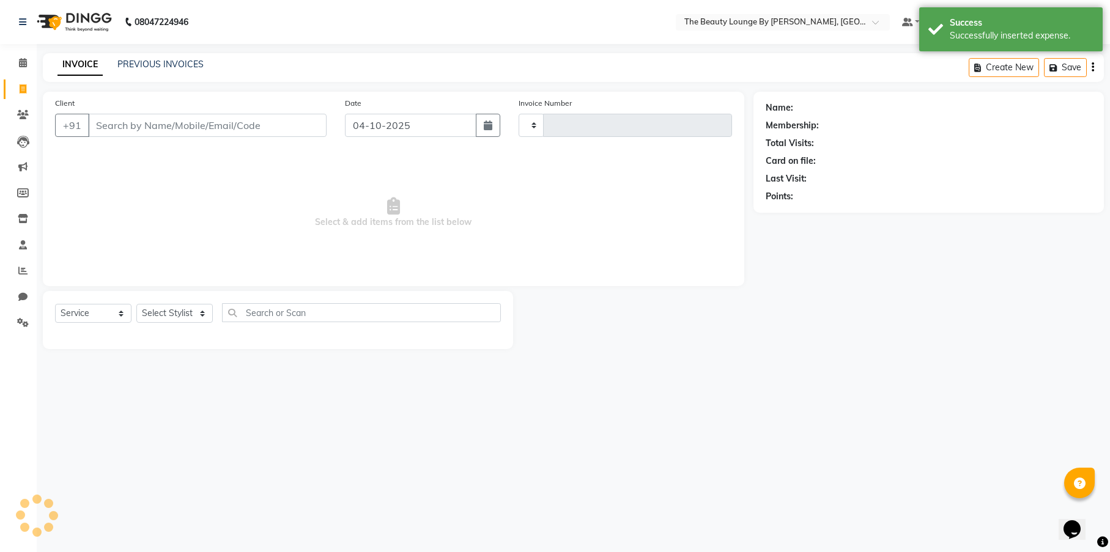
type input "0926"
select select "8577"
click at [23, 60] on icon at bounding box center [23, 62] width 8 height 9
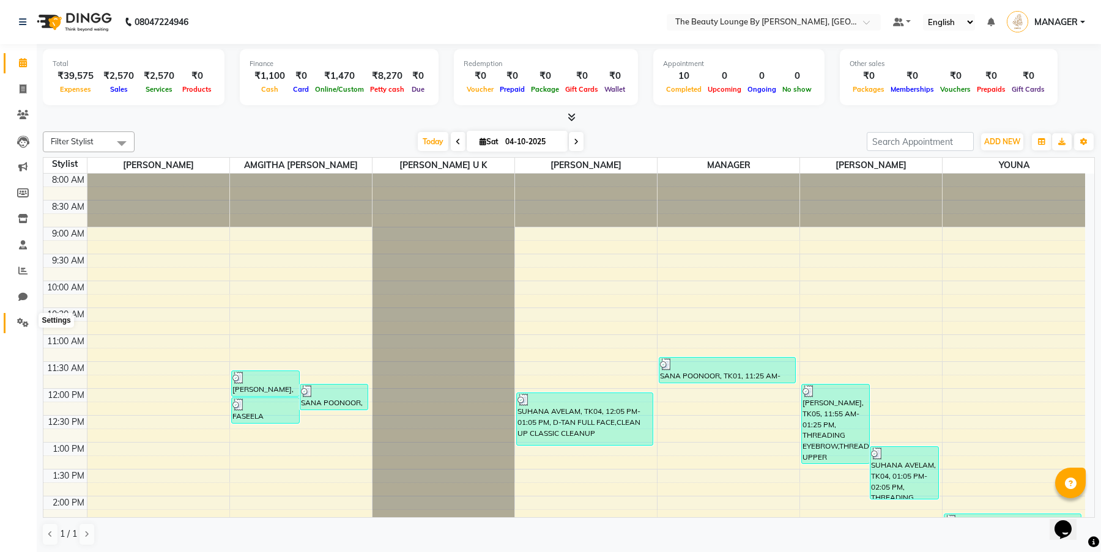
click at [23, 318] on icon at bounding box center [23, 322] width 12 height 9
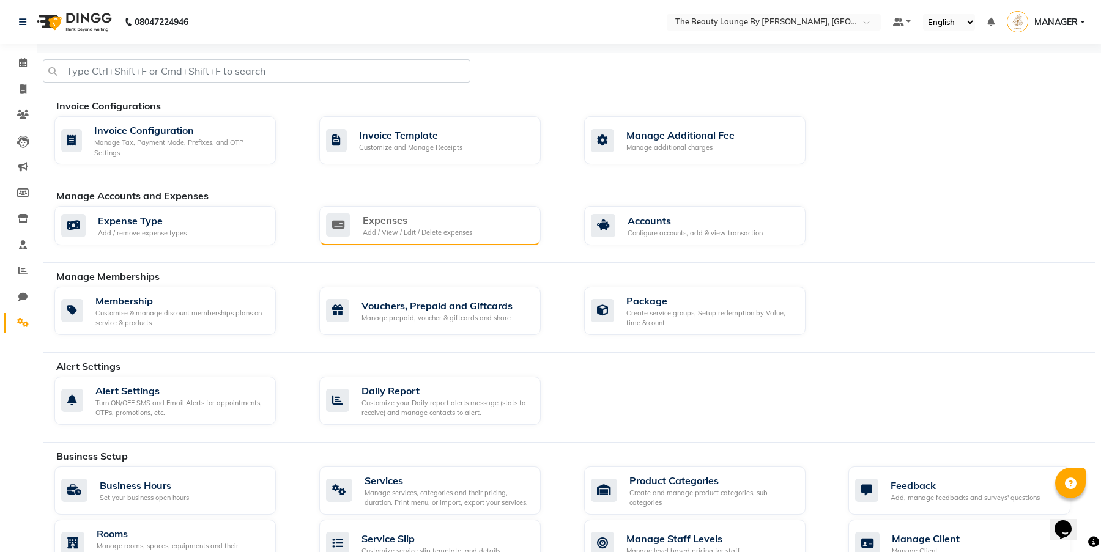
click at [360, 219] on div "Expenses Add / View / Edit / Delete expenses" at bounding box center [428, 225] width 205 height 25
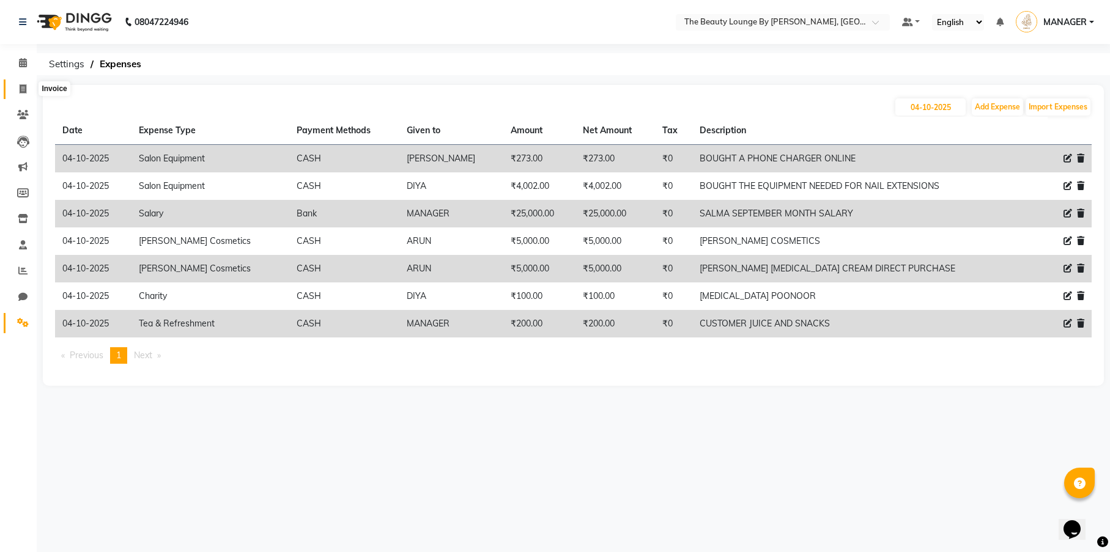
click at [18, 86] on span at bounding box center [22, 90] width 21 height 14
select select "service"
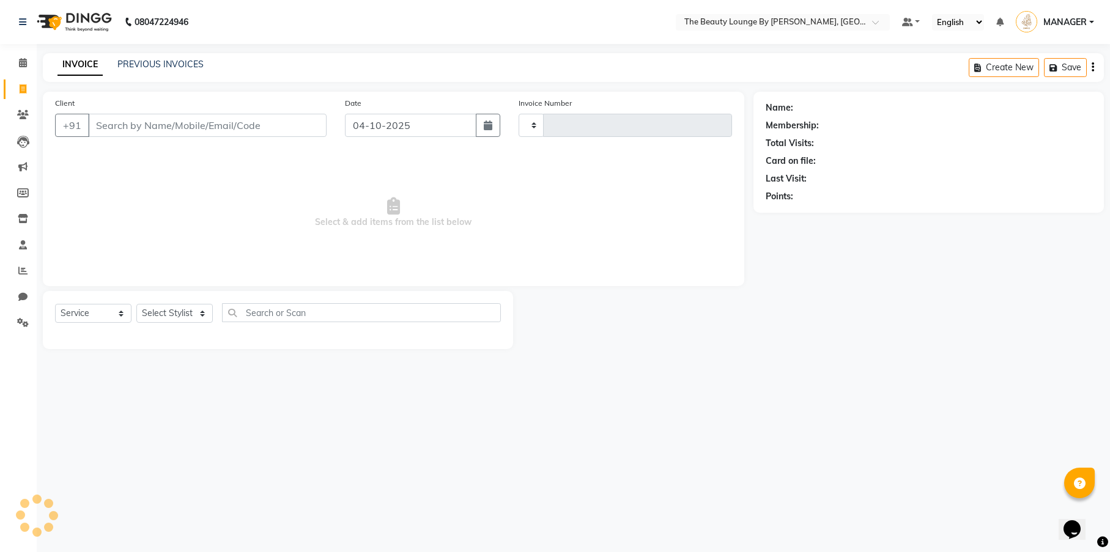
type input "0926"
select select "8577"
click at [214, 127] on input "Client" at bounding box center [207, 125] width 238 height 23
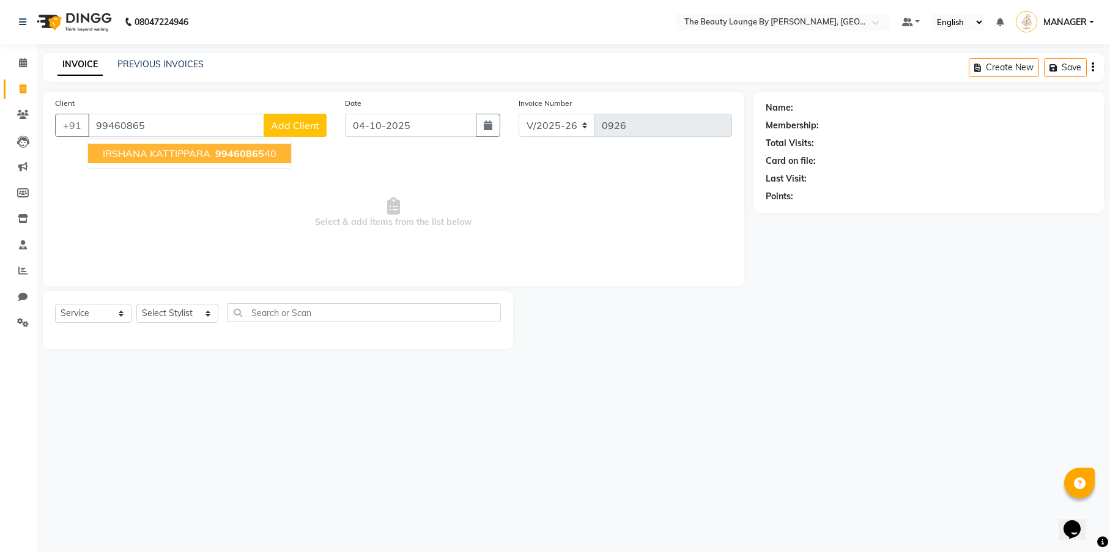
click at [219, 152] on span "99460865" at bounding box center [239, 153] width 49 height 12
type input "9946086540"
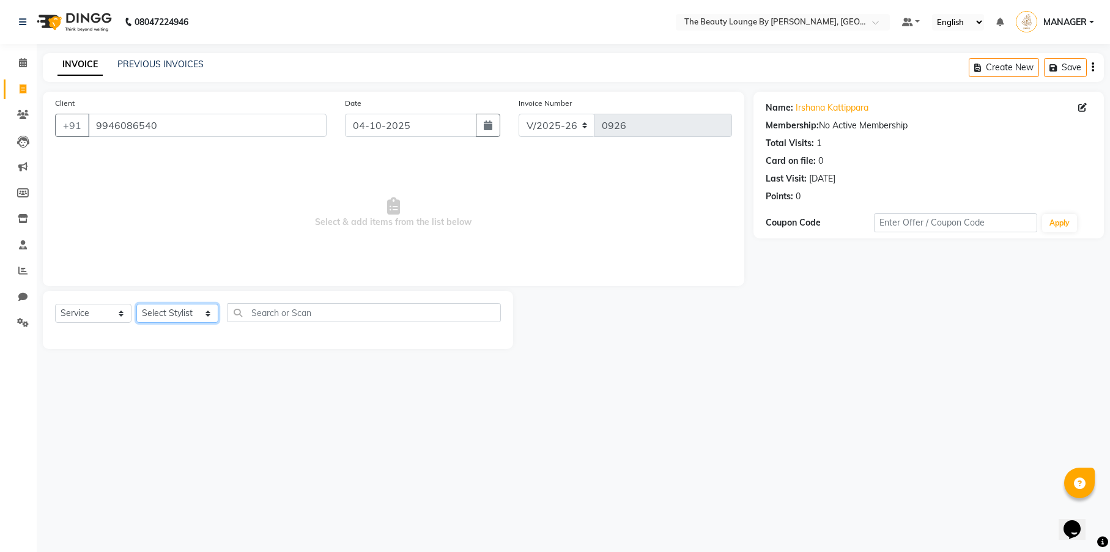
select select "86785"
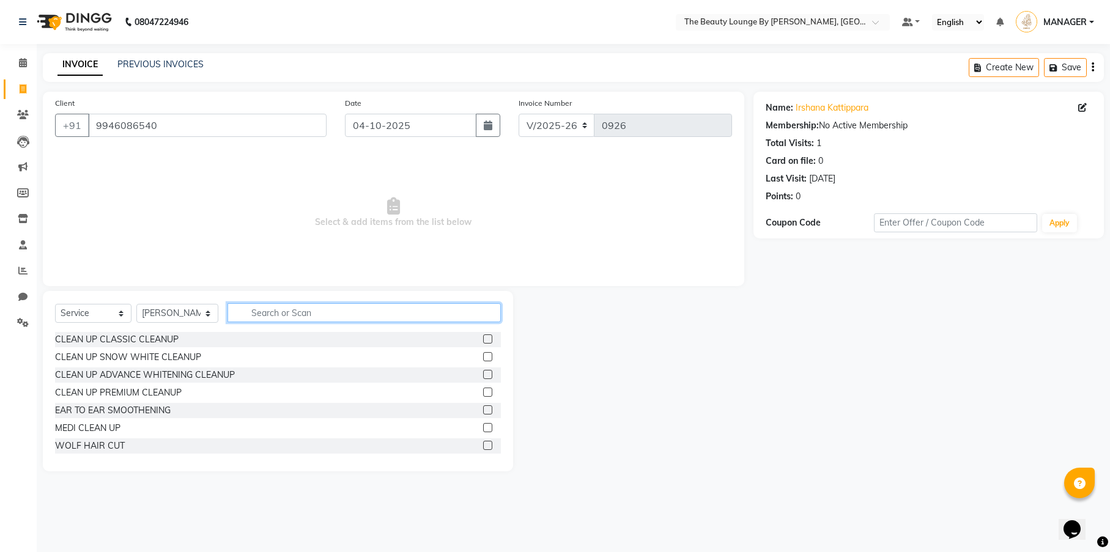
click at [297, 314] on input "text" at bounding box center [363, 312] width 273 height 19
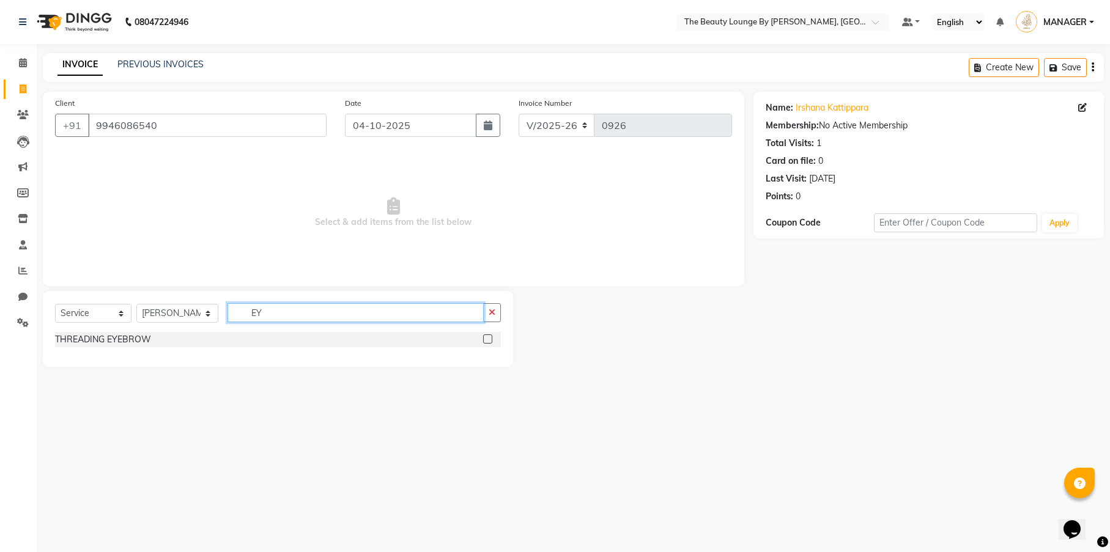
type input "EY"
click at [489, 338] on label at bounding box center [487, 338] width 9 height 9
click at [489, 338] on input "checkbox" at bounding box center [487, 340] width 8 height 8
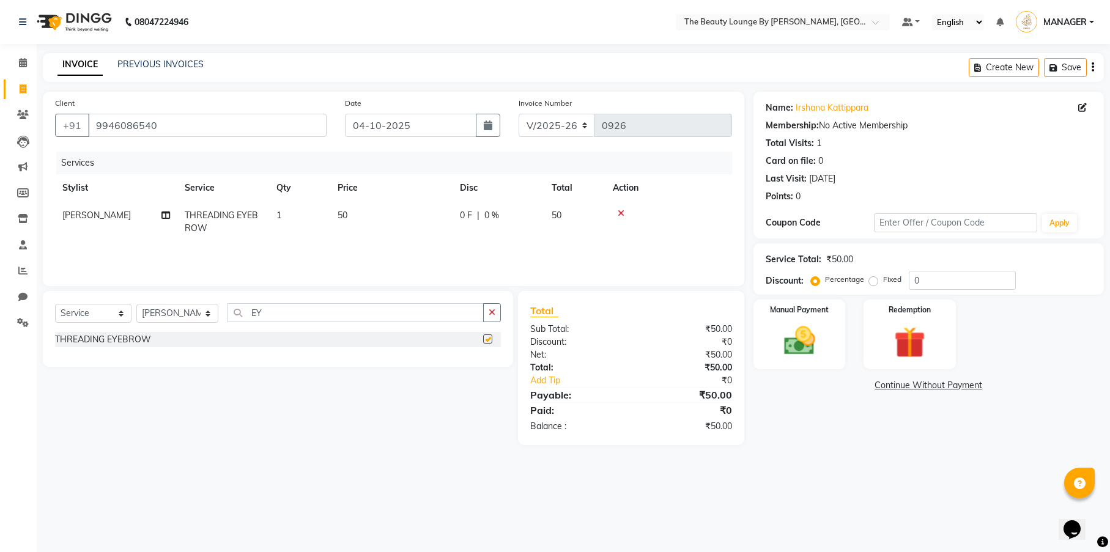
checkbox input "false"
click at [883, 282] on label "Fixed" at bounding box center [892, 279] width 18 height 11
click at [871, 282] on input "Fixed" at bounding box center [875, 279] width 9 height 9
radio input "true"
click at [818, 319] on div "Manual Payment" at bounding box center [800, 334] width 96 height 72
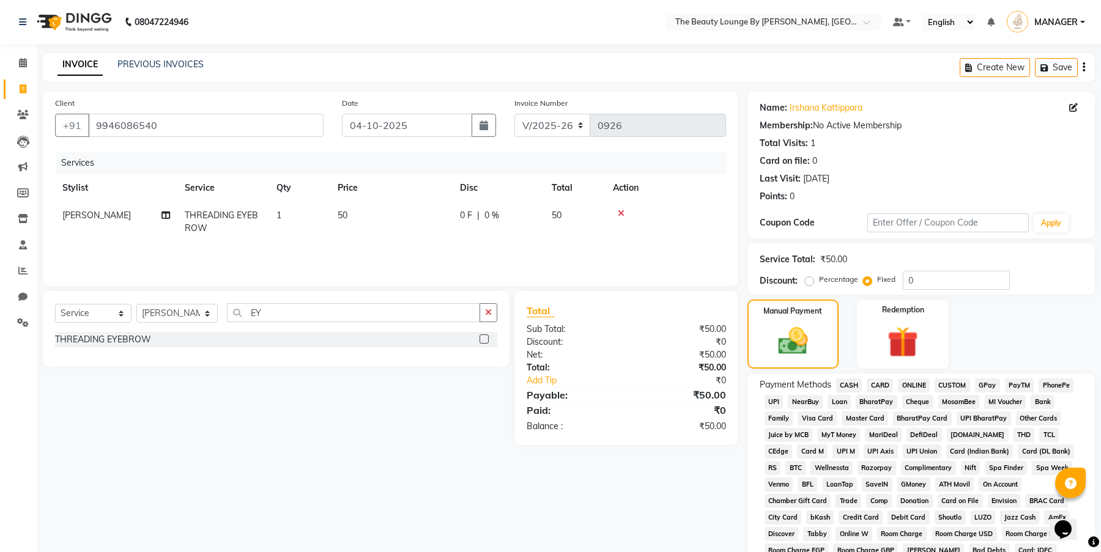
scroll to position [202, 0]
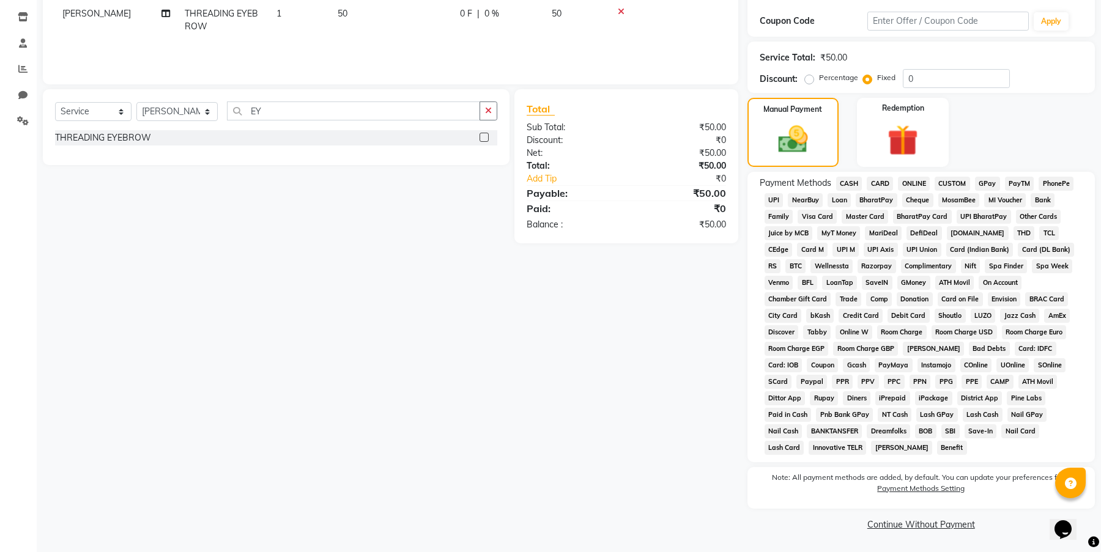
click at [984, 180] on span "GPay" at bounding box center [987, 184] width 25 height 14
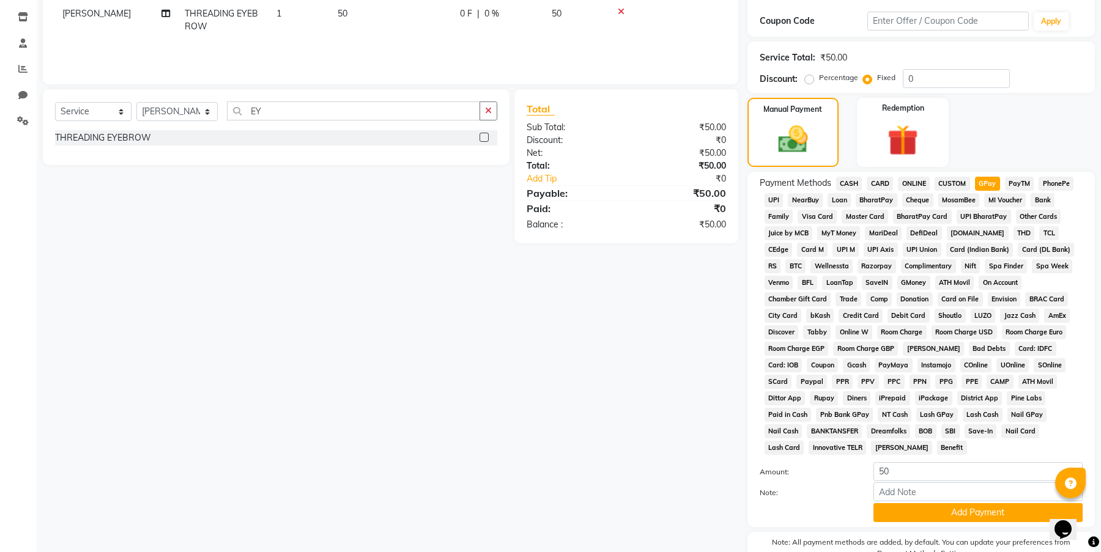
scroll to position [266, 0]
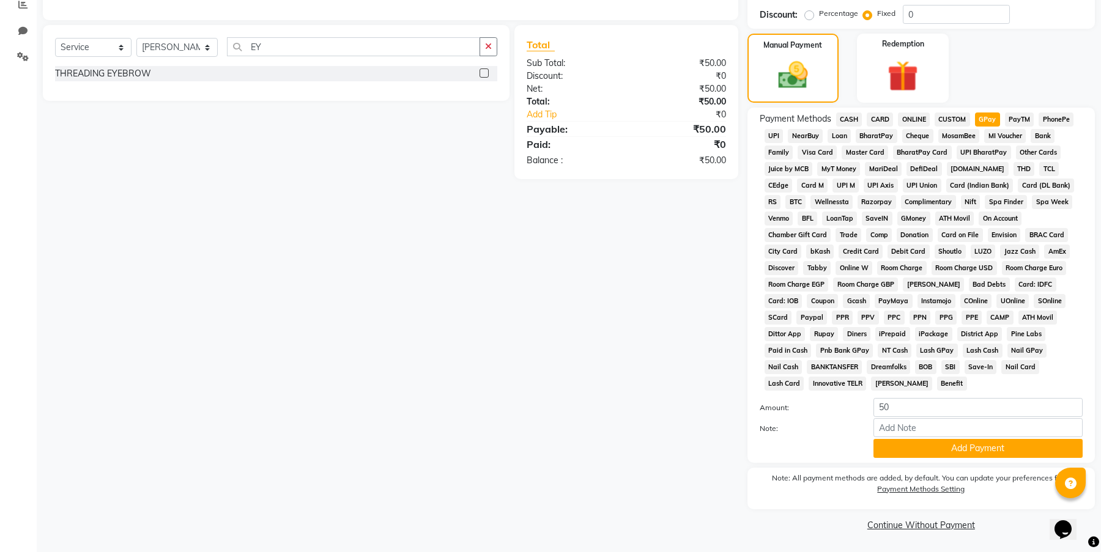
click at [999, 448] on button "Add Payment" at bounding box center [977, 448] width 209 height 19
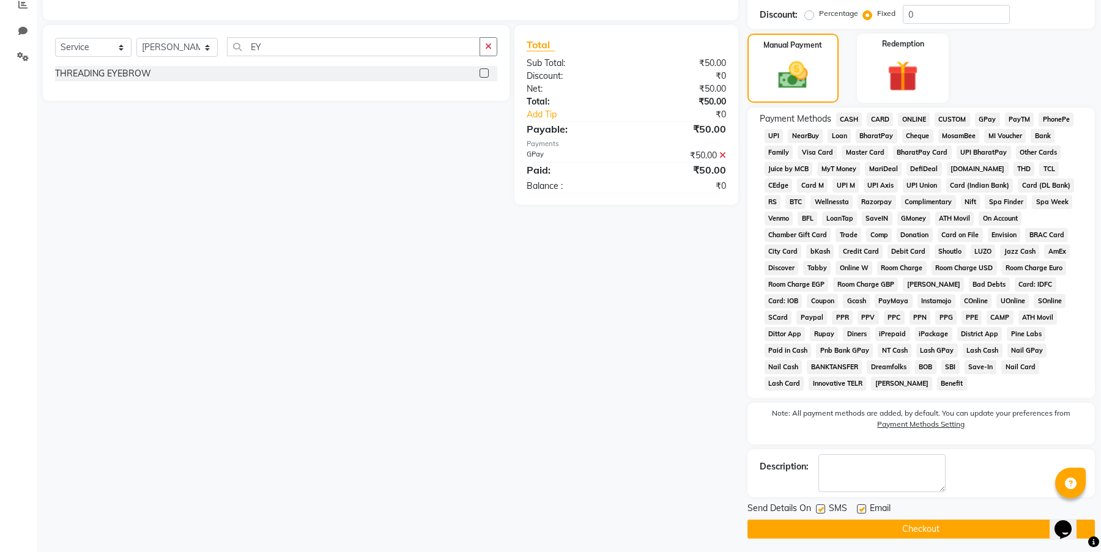
click at [976, 526] on button "Checkout" at bounding box center [920, 529] width 347 height 19
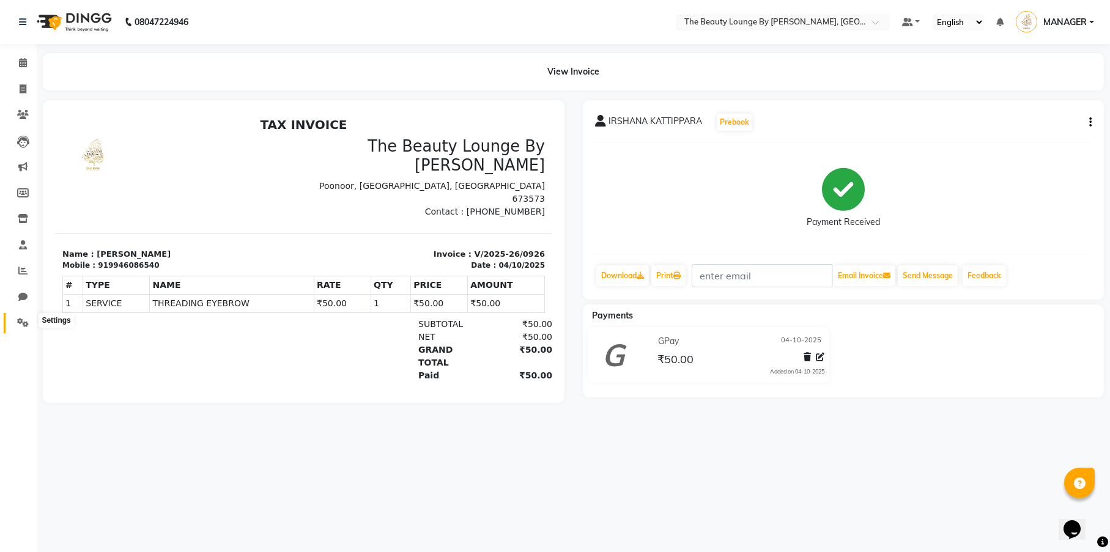
drag, startPoint x: 17, startPoint y: 319, endPoint x: 24, endPoint y: 316, distance: 8.3
click at [17, 319] on span at bounding box center [22, 323] width 21 height 14
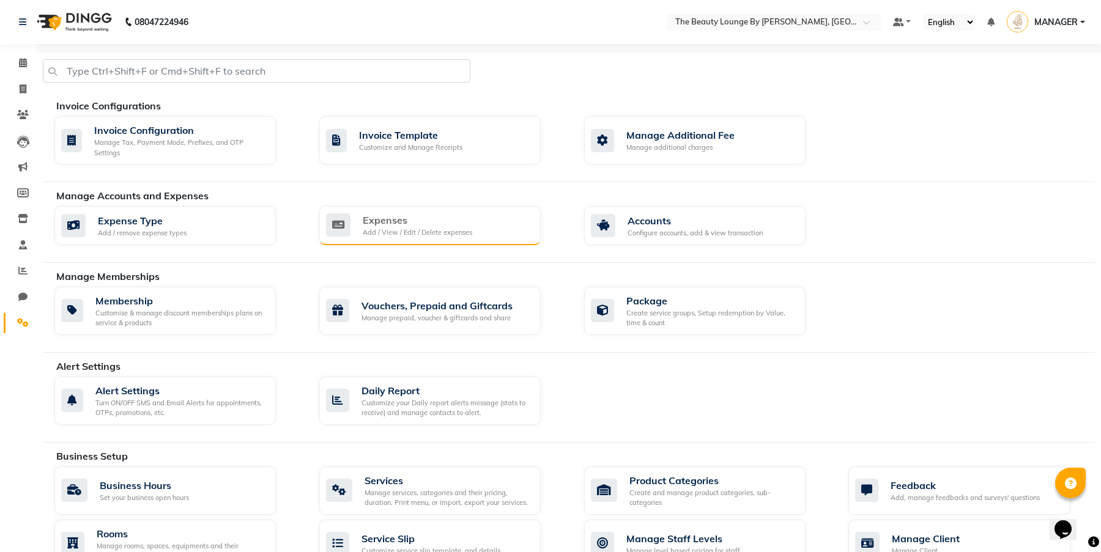
click at [510, 219] on div "Expenses Add / View / Edit / Delete expenses" at bounding box center [428, 225] width 205 height 25
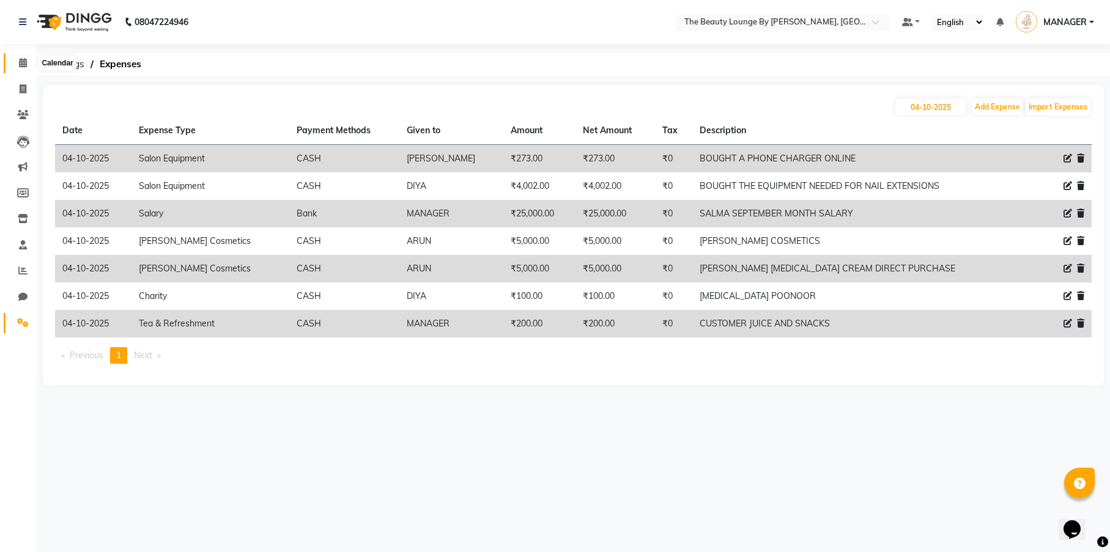
click at [21, 62] on icon at bounding box center [23, 62] width 8 height 9
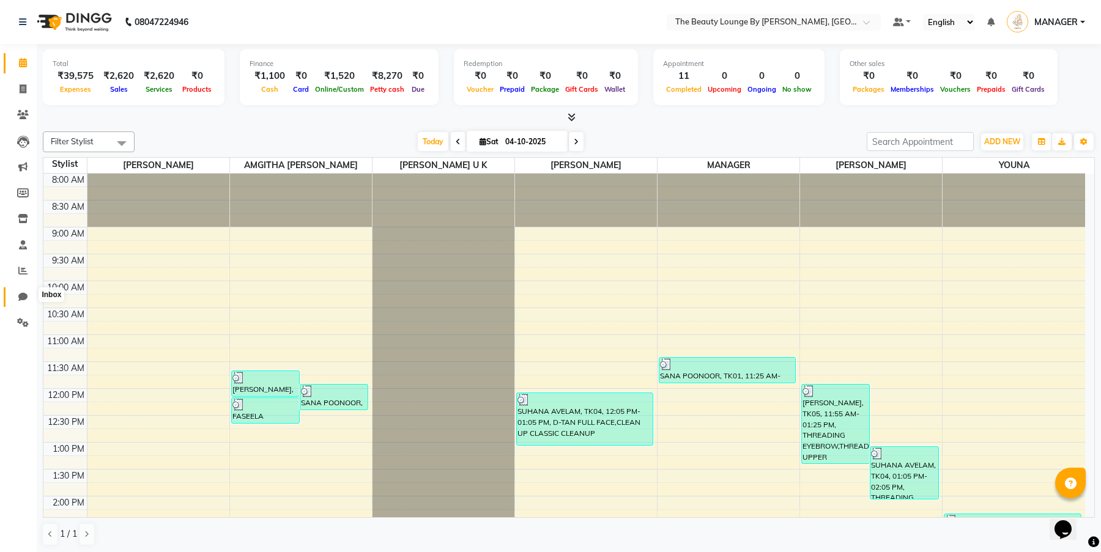
click at [19, 292] on icon at bounding box center [22, 296] width 9 height 9
select select "100"
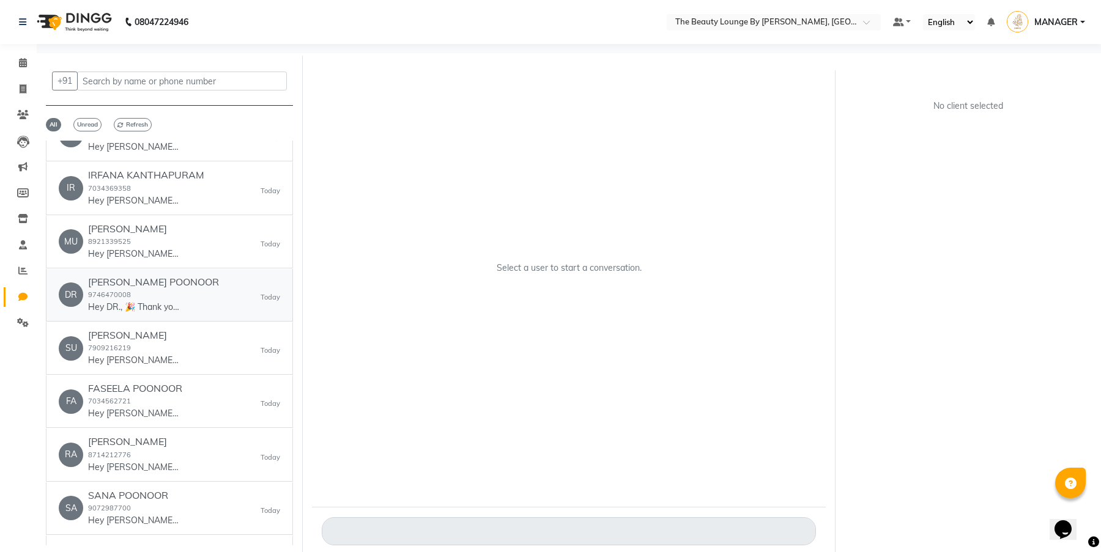
scroll to position [203, 0]
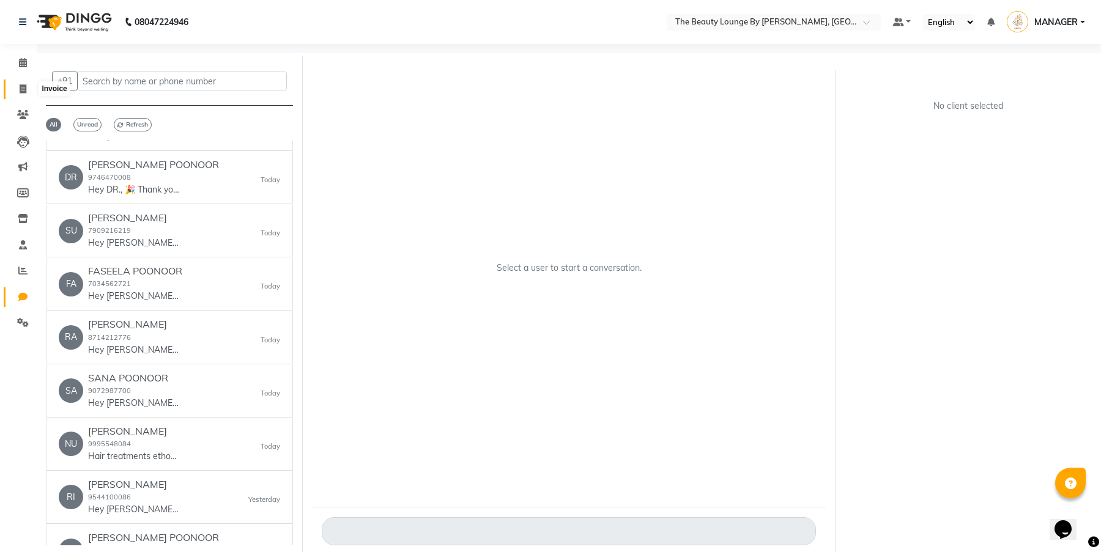
click at [21, 88] on icon at bounding box center [23, 88] width 7 height 9
select select "service"
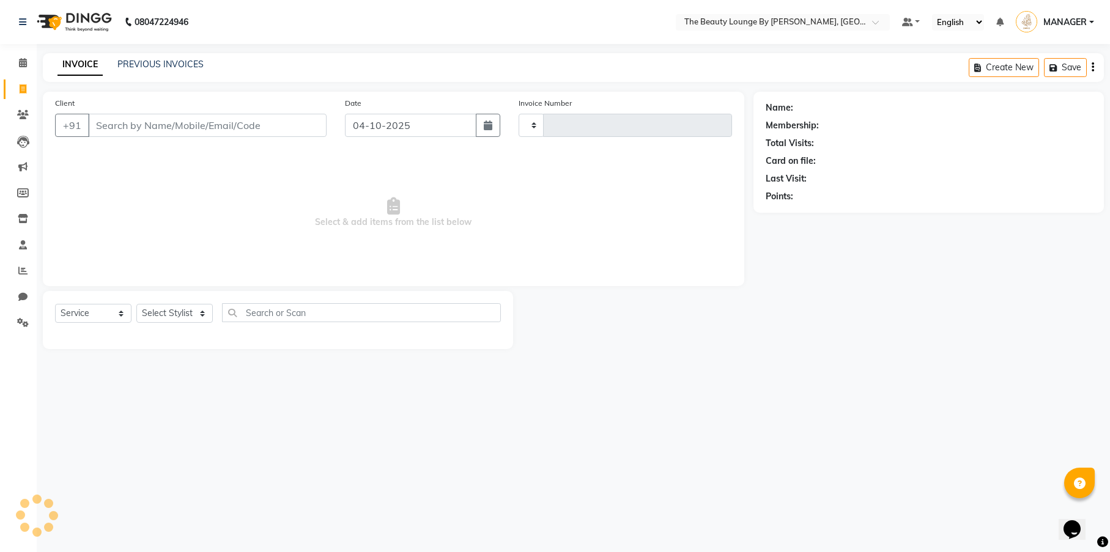
type input "0927"
select select "8577"
click at [21, 64] on icon at bounding box center [23, 62] width 8 height 9
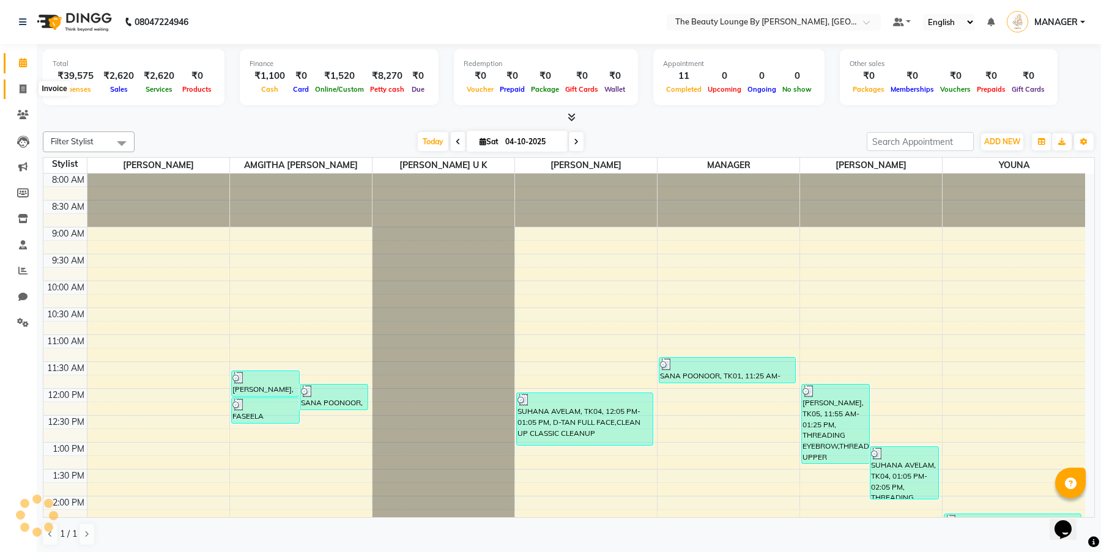
click at [20, 86] on icon at bounding box center [23, 88] width 7 height 9
select select "service"
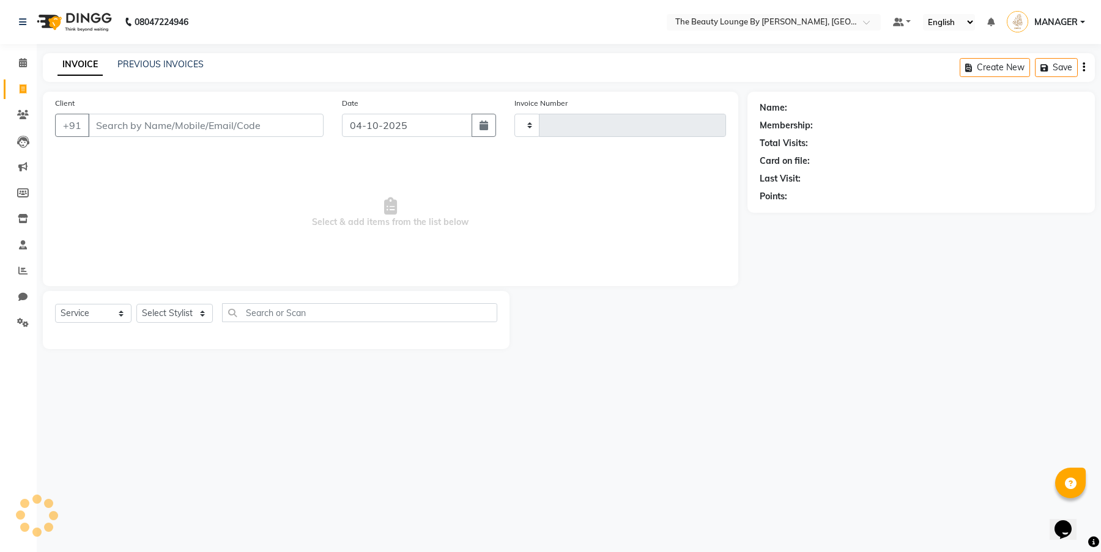
type input "0927"
select select "8577"
select select "85821"
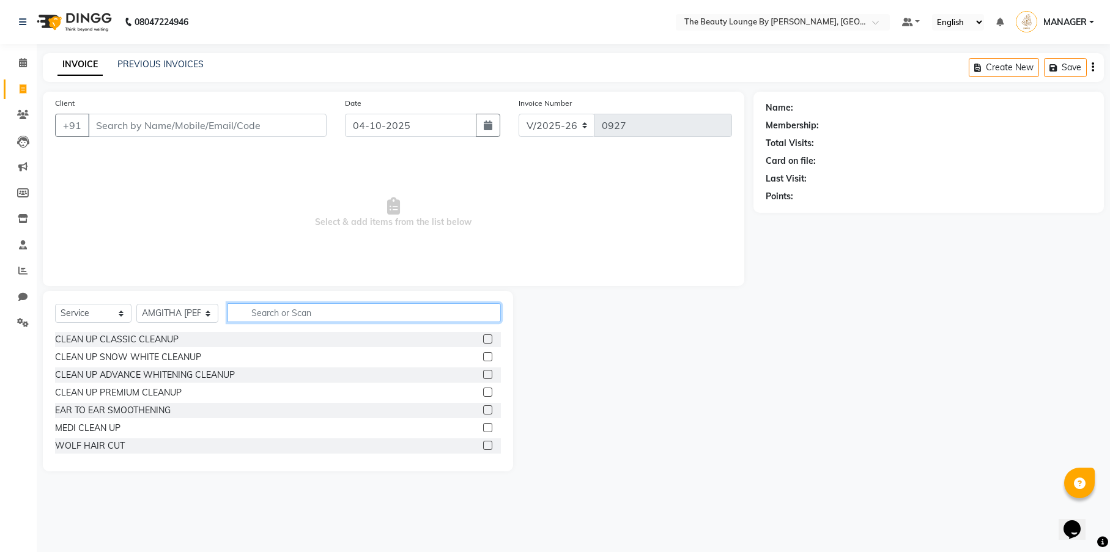
click at [254, 316] on input "text" at bounding box center [363, 312] width 273 height 19
type input "E"
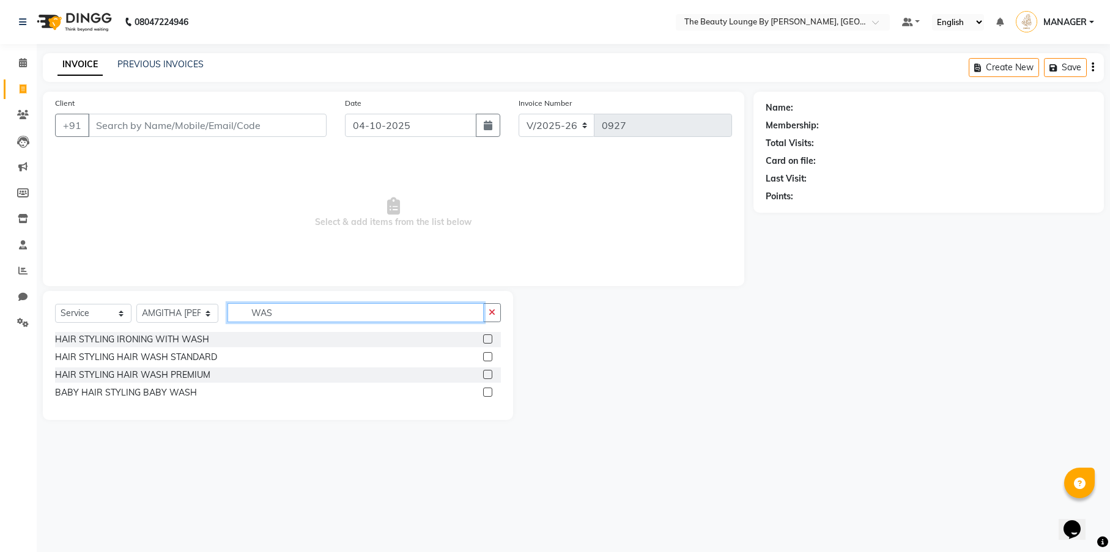
type input "WAS"
click at [489, 355] on label at bounding box center [487, 356] width 9 height 9
click at [489, 355] on input "checkbox" at bounding box center [487, 357] width 8 height 8
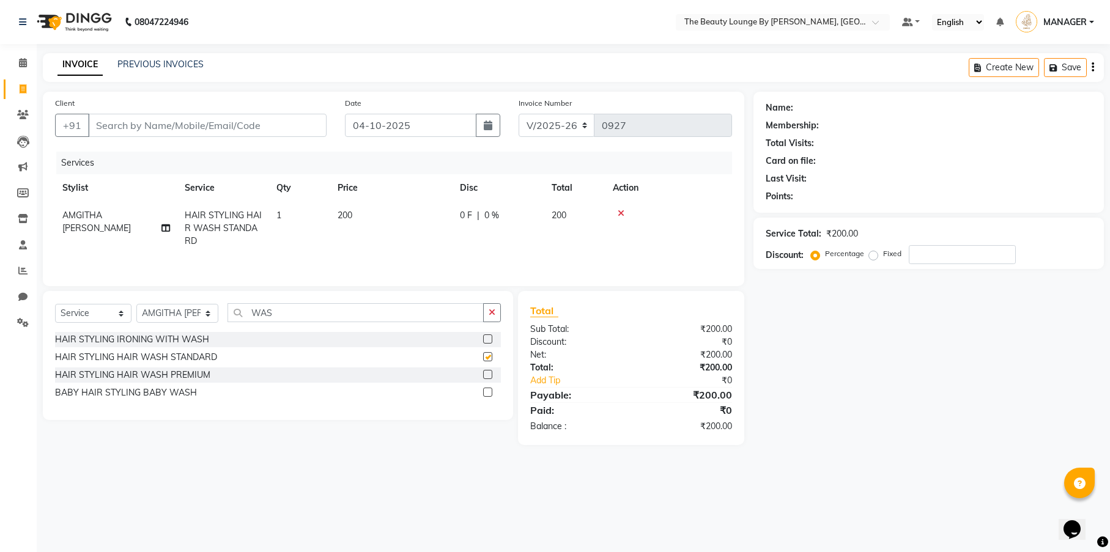
checkbox input "false"
click at [299, 312] on input "WAS" at bounding box center [355, 312] width 256 height 19
type input "W"
type input "U CUT"
click at [487, 374] on label at bounding box center [487, 374] width 9 height 9
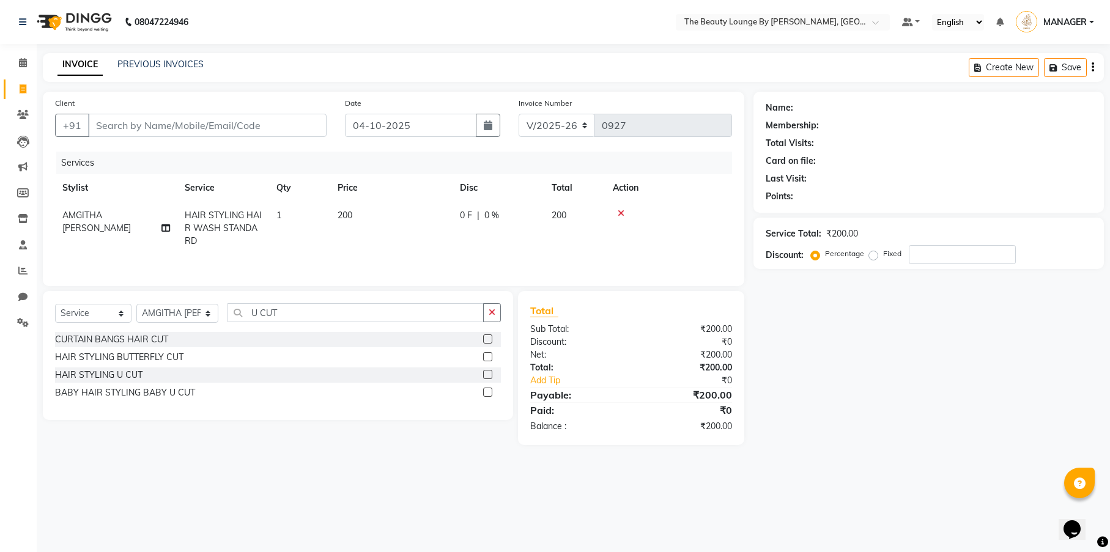
click at [487, 374] on input "checkbox" at bounding box center [487, 375] width 8 height 8
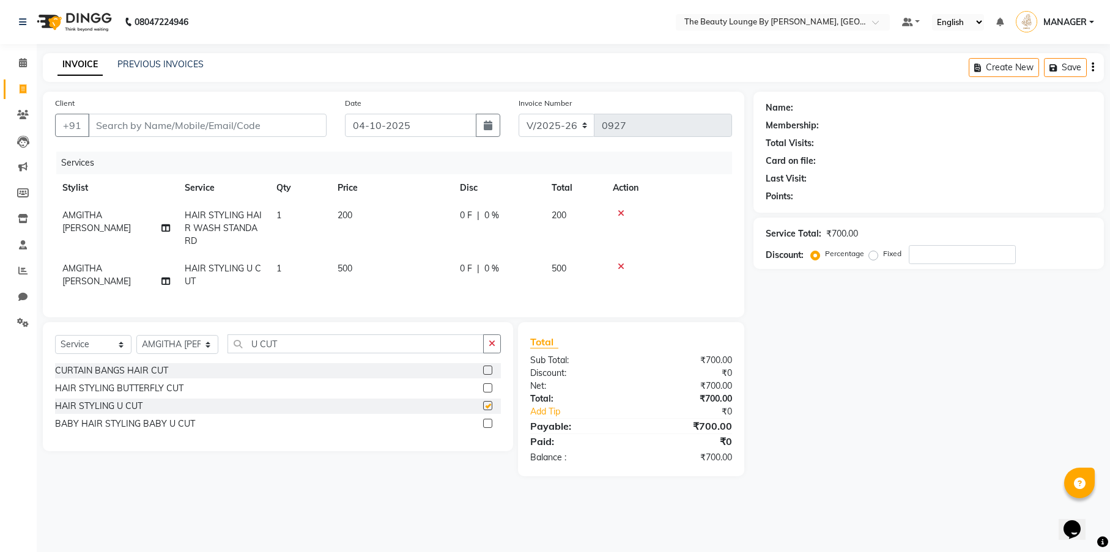
checkbox input "false"
click at [308, 352] on input "U CUT" at bounding box center [355, 343] width 256 height 19
type input "U"
type input "MANI"
click at [485, 375] on label at bounding box center [487, 370] width 9 height 9
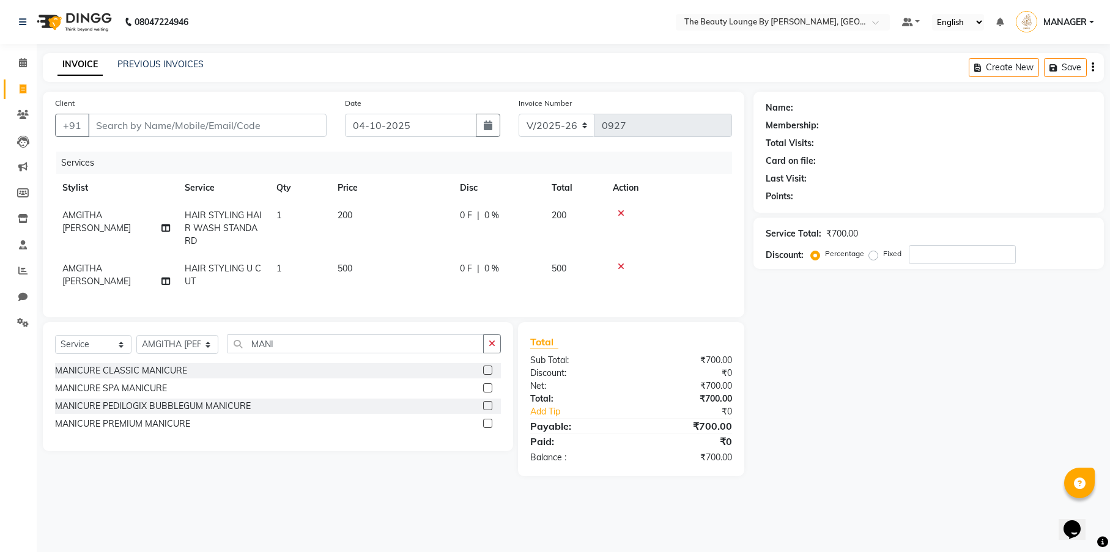
click at [485, 375] on input "checkbox" at bounding box center [487, 371] width 8 height 8
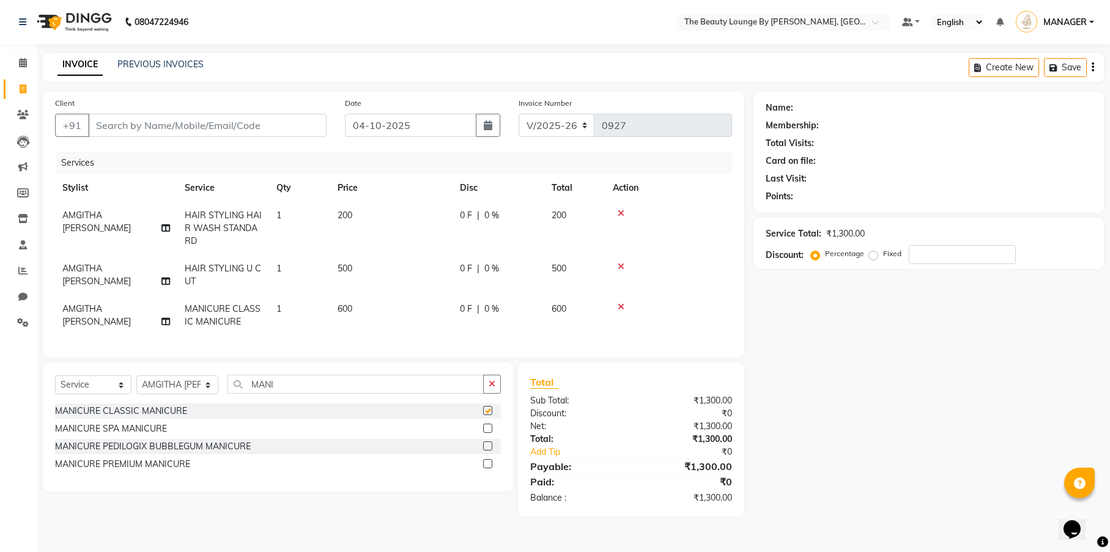
checkbox input "false"
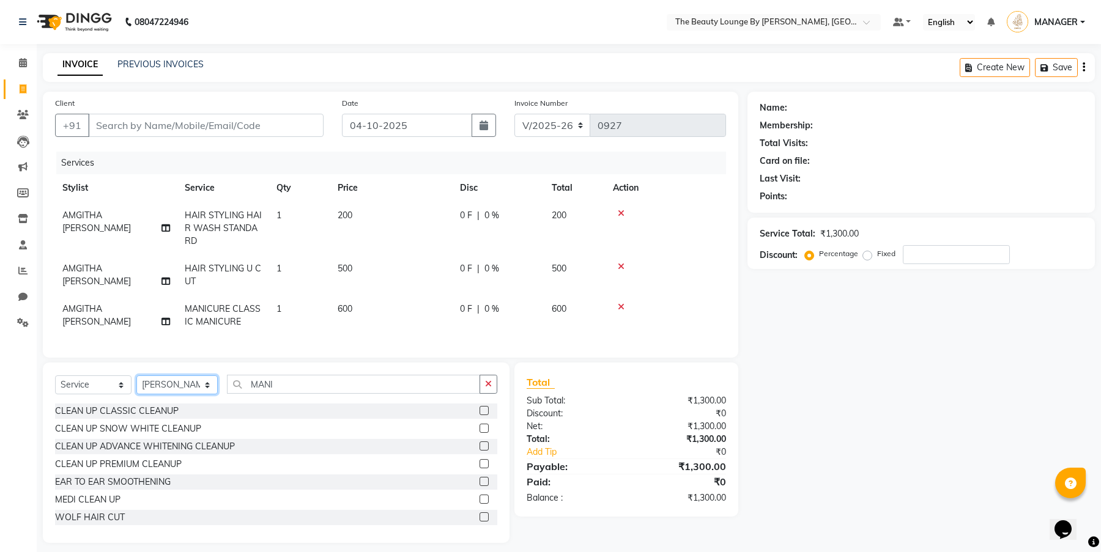
select select "85821"
click at [282, 393] on input "MANI" at bounding box center [353, 384] width 253 height 19
type input "M"
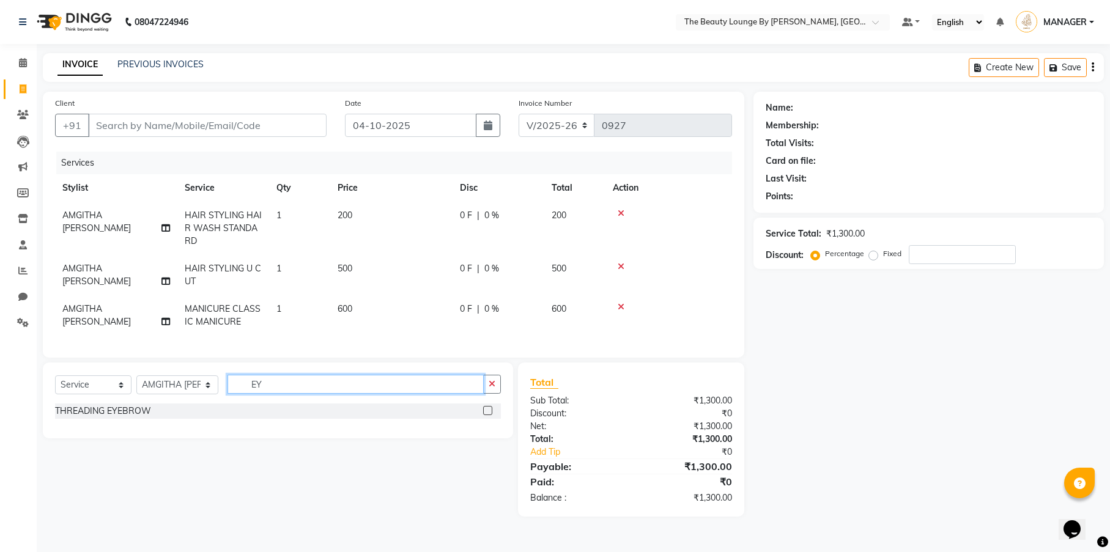
type input "EY"
click at [488, 415] on label at bounding box center [487, 410] width 9 height 9
click at [488, 415] on input "checkbox" at bounding box center [487, 411] width 8 height 8
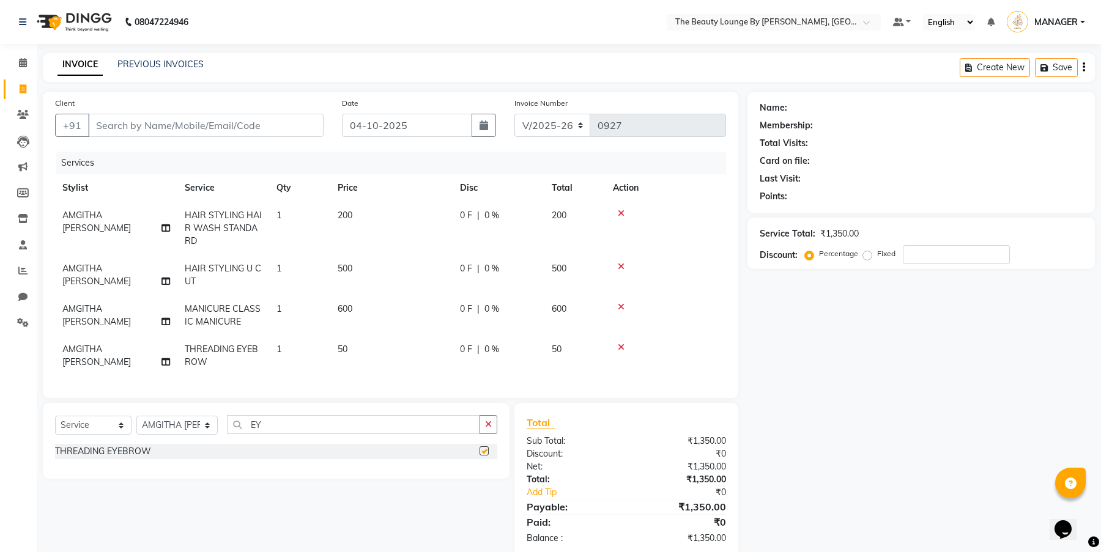
checkbox input "false"
select select "85823"
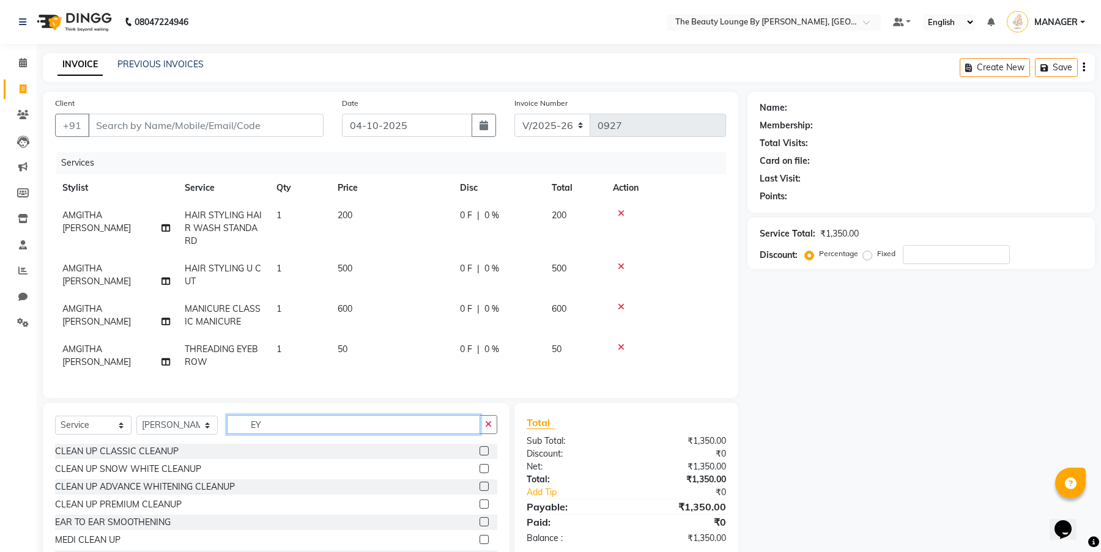
click at [303, 434] on input "EY" at bounding box center [353, 424] width 253 height 19
type input "E"
type input "TAN"
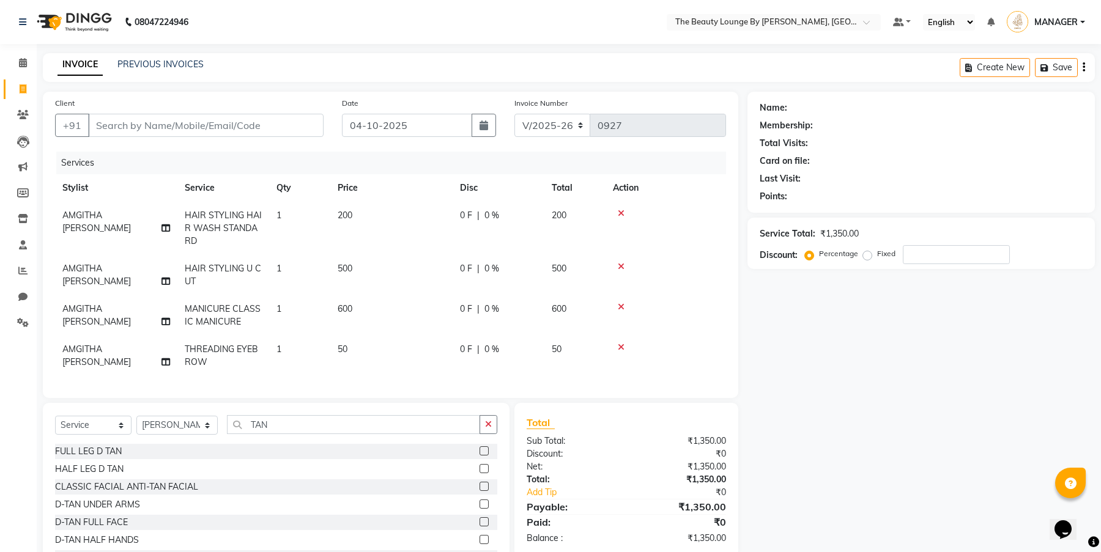
click at [479, 526] on label at bounding box center [483, 521] width 9 height 9
click at [479, 526] on input "checkbox" at bounding box center [483, 523] width 8 height 8
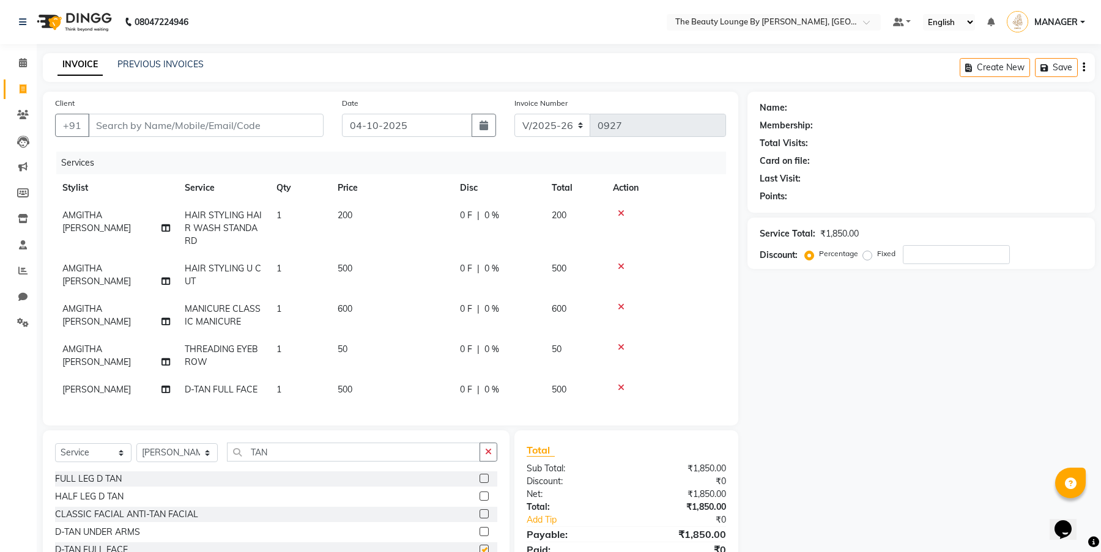
checkbox input "false"
click at [267, 457] on input "TAN" at bounding box center [353, 452] width 253 height 19
type input "T"
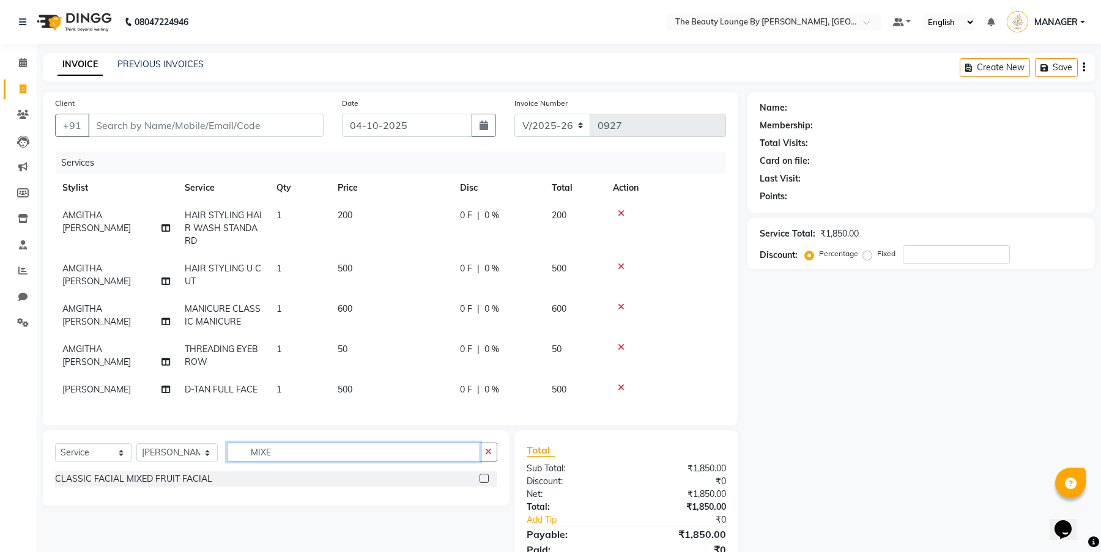
type input "MIXE"
click at [483, 483] on label at bounding box center [483, 478] width 9 height 9
click at [483, 483] on input "checkbox" at bounding box center [483, 479] width 8 height 8
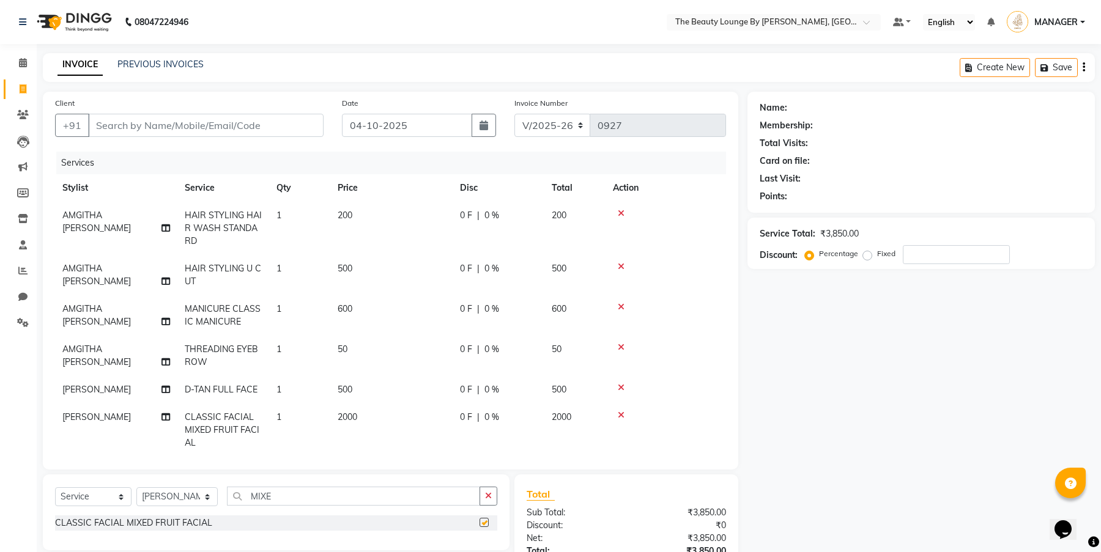
checkbox input "false"
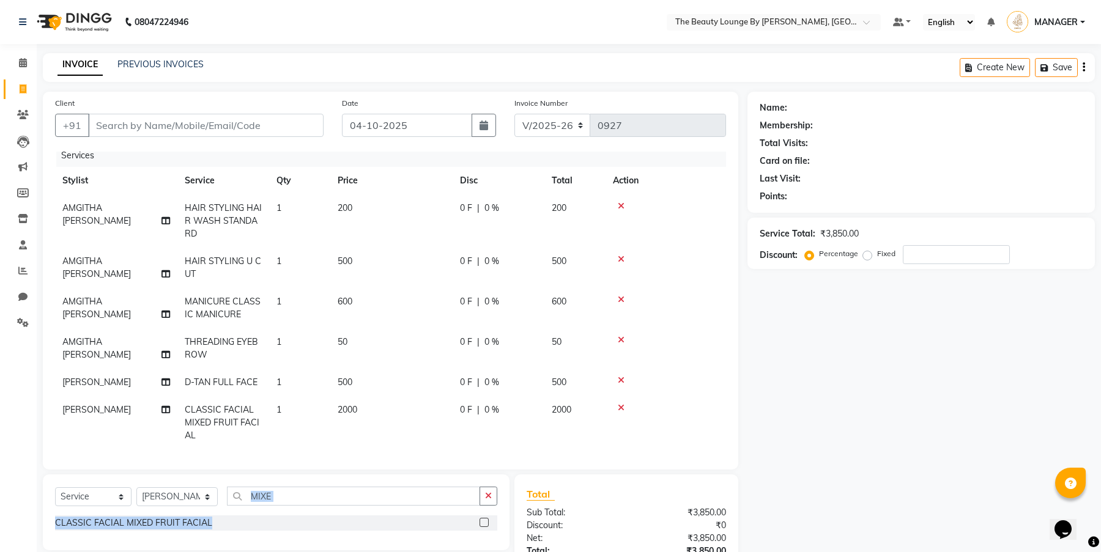
click at [457, 509] on div "Select Service Product Membership Package Voucher Prepaid Gift Card Select Styl…" at bounding box center [276, 513] width 467 height 76
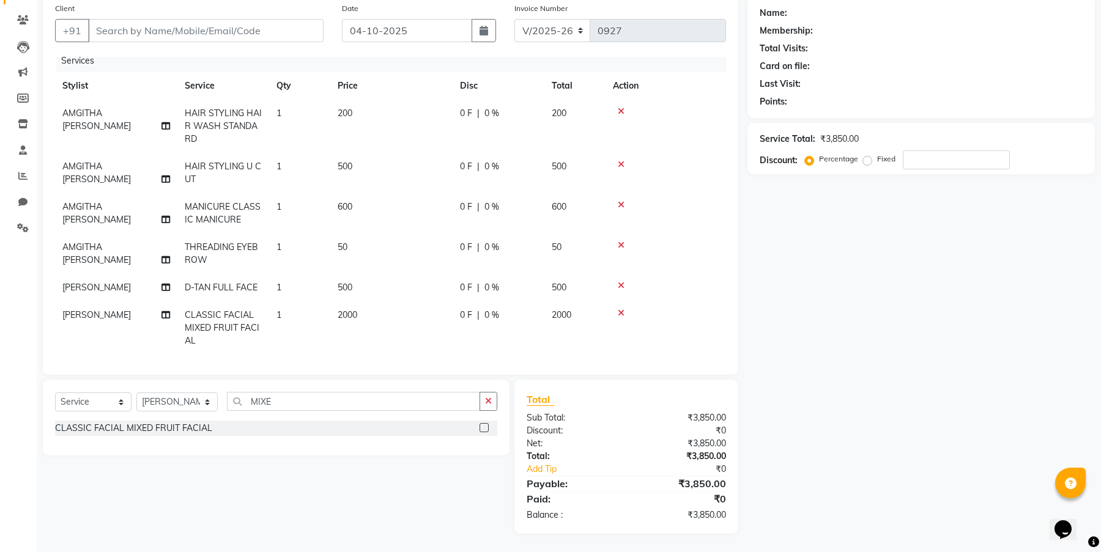
click at [617, 398] on div "Total" at bounding box center [625, 399] width 199 height 15
select select "92146"
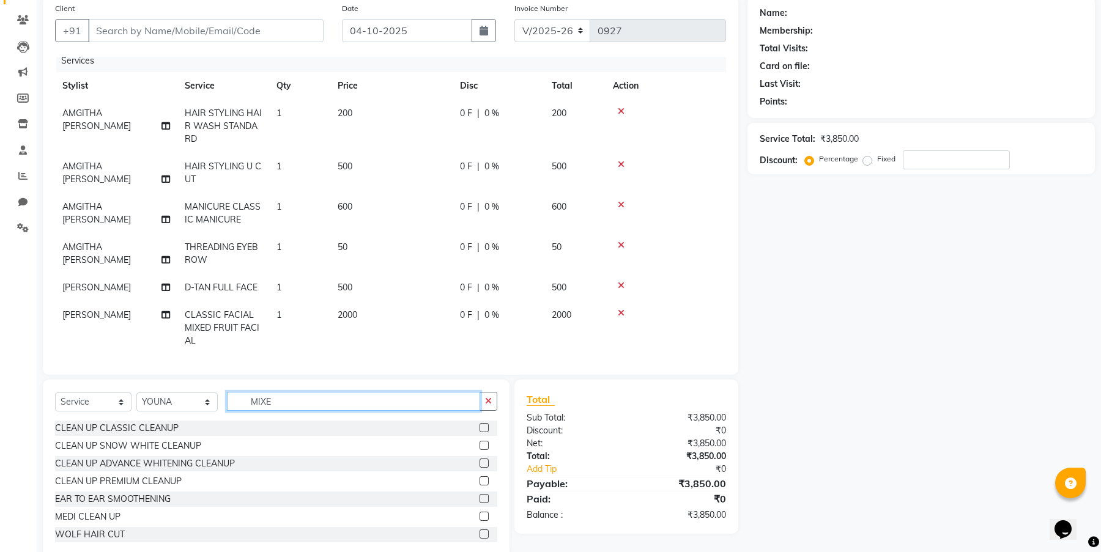
click at [323, 397] on input "MIXE" at bounding box center [353, 401] width 253 height 19
type input "M"
select select "86785"
click at [267, 400] on input "text" at bounding box center [362, 401] width 270 height 19
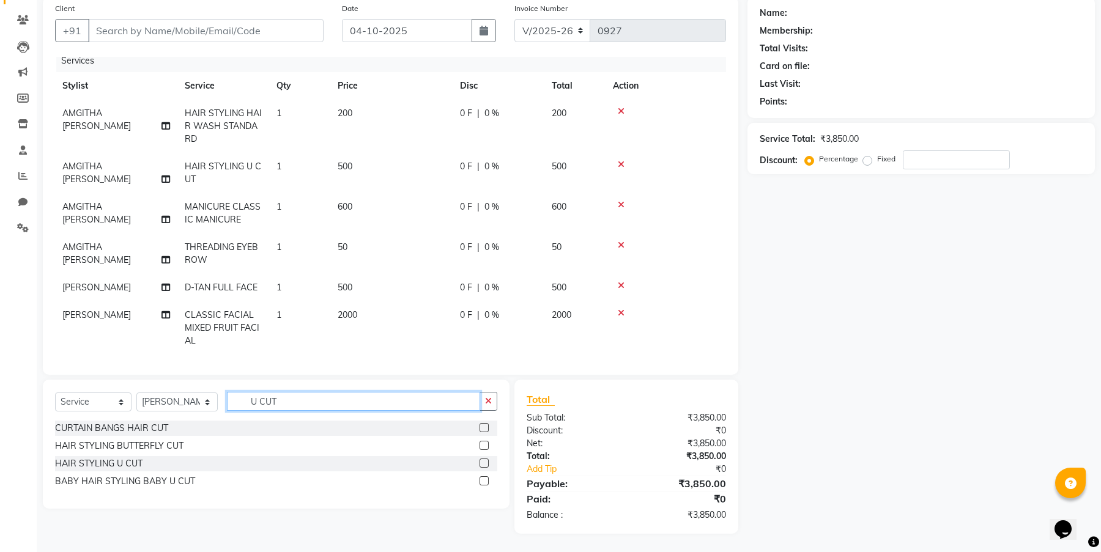
click at [242, 401] on input "U CUT" at bounding box center [353, 401] width 253 height 19
type input "BU CUT"
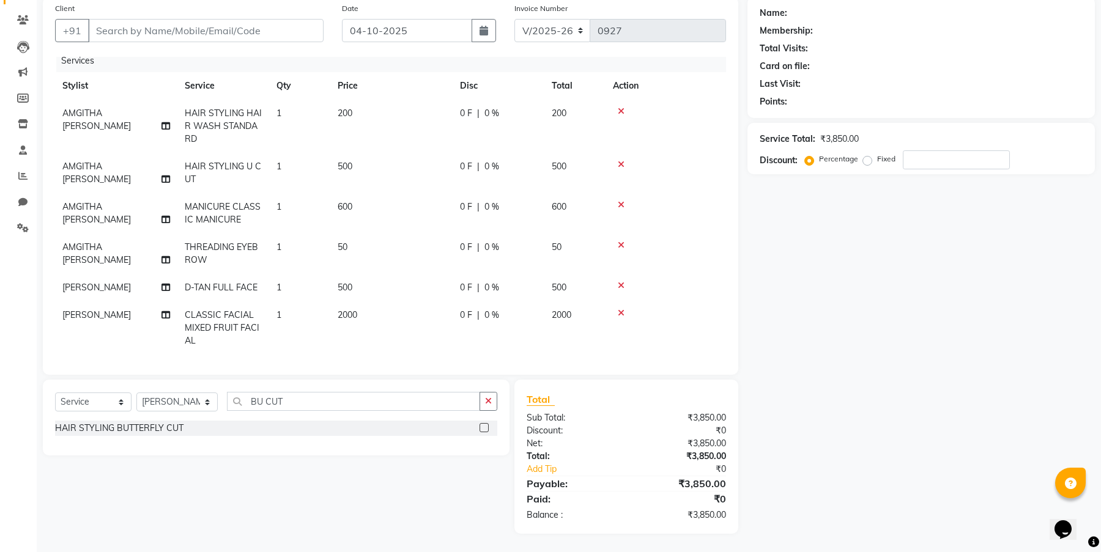
click at [484, 427] on label at bounding box center [483, 427] width 9 height 9
click at [484, 427] on input "checkbox" at bounding box center [483, 428] width 8 height 8
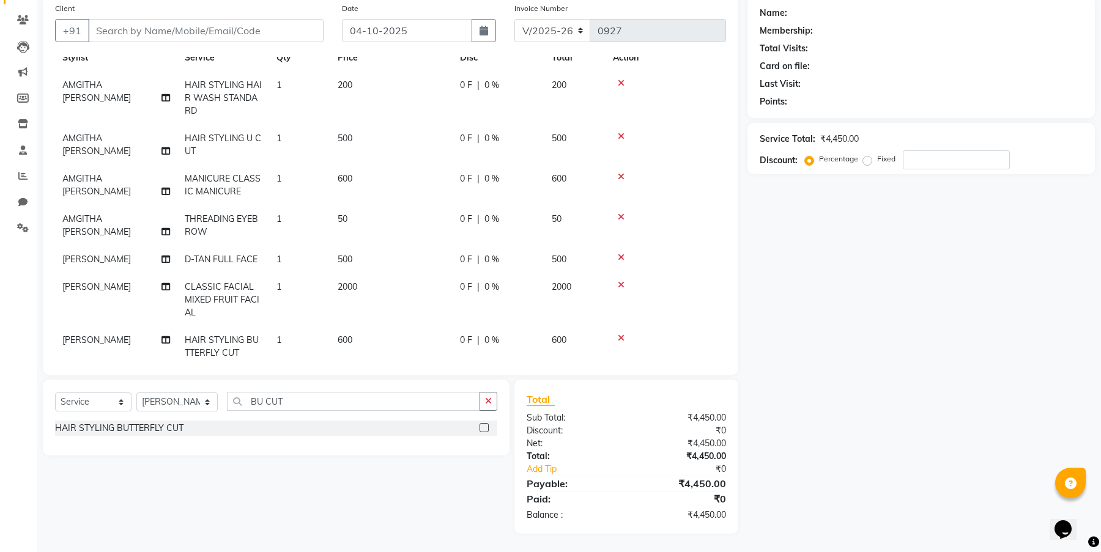
scroll to position [59, 0]
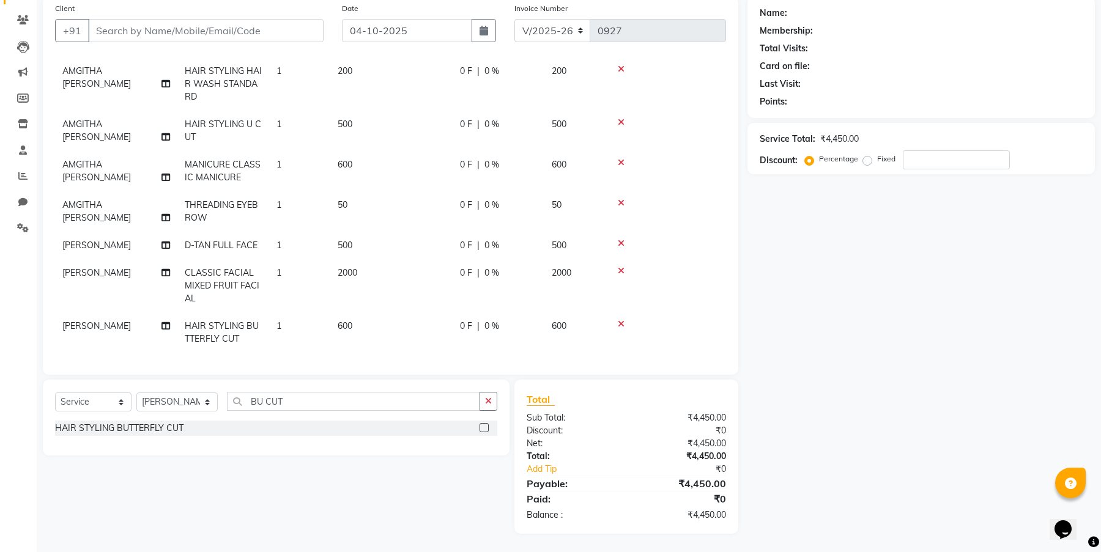
click at [484, 426] on label at bounding box center [483, 427] width 9 height 9
click at [484, 426] on input "checkbox" at bounding box center [483, 428] width 8 height 8
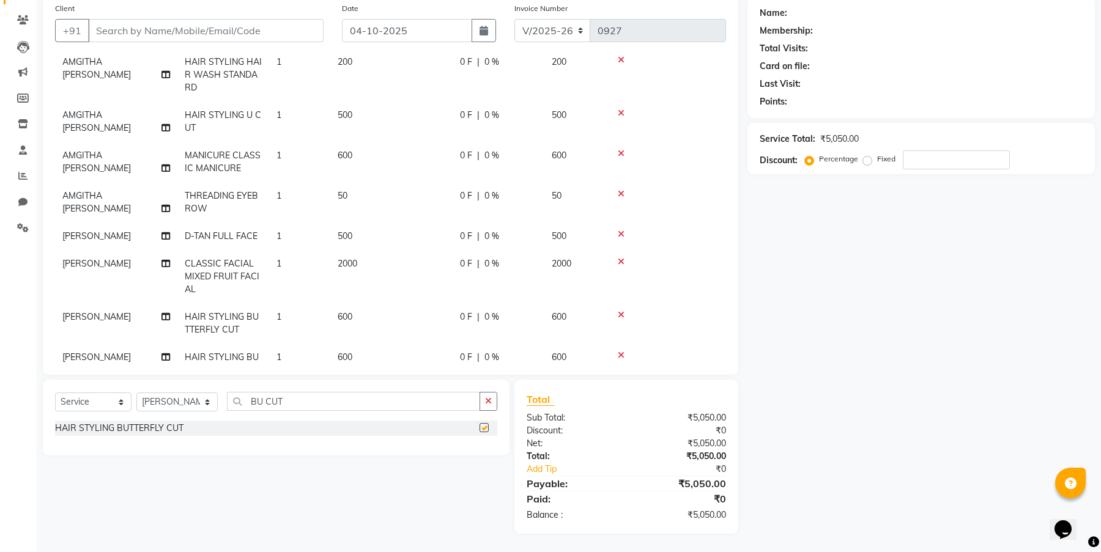
checkbox input "false"
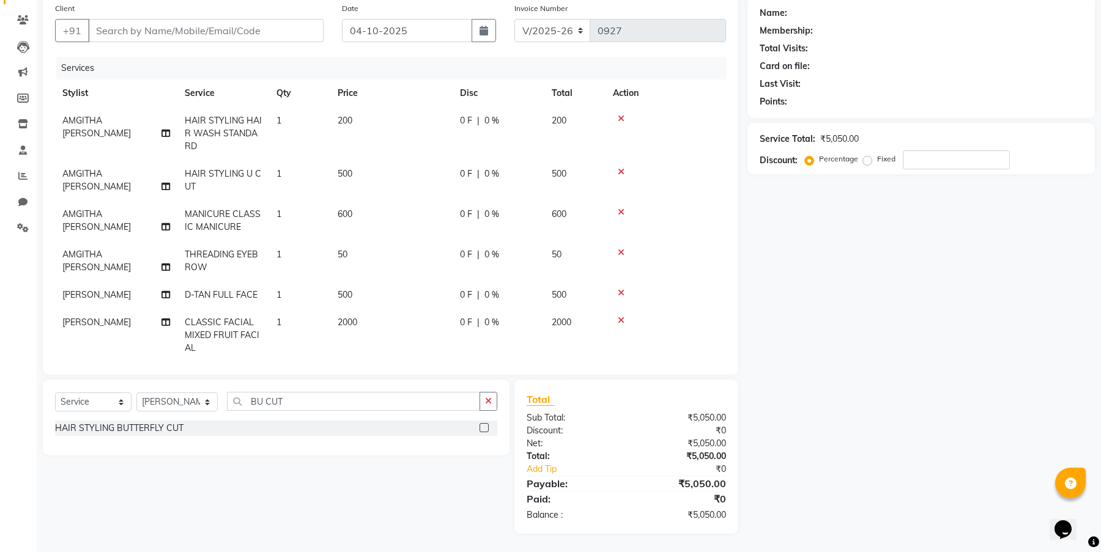
scroll to position [99, 0]
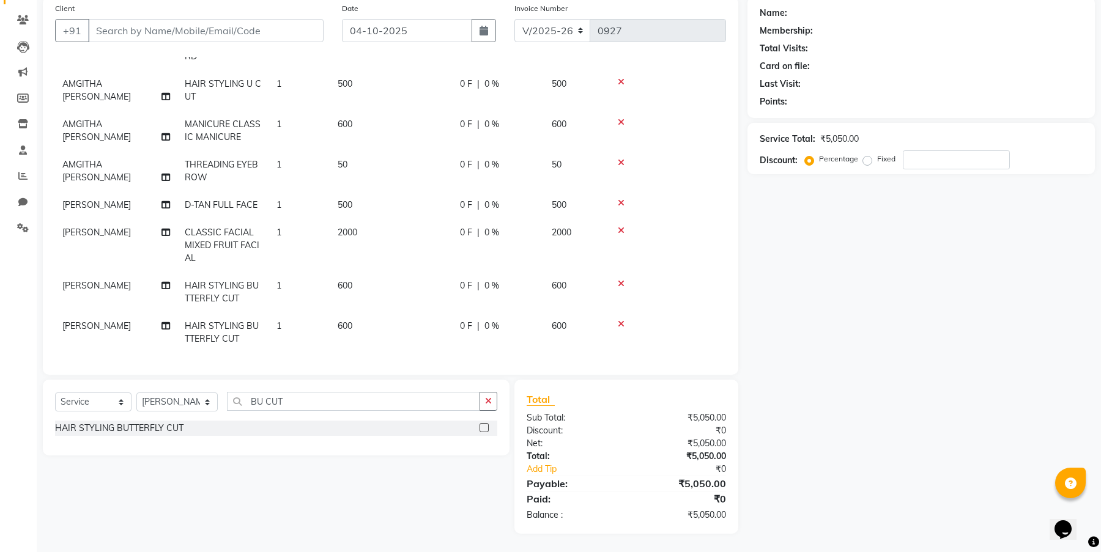
click at [622, 320] on icon at bounding box center [621, 324] width 7 height 9
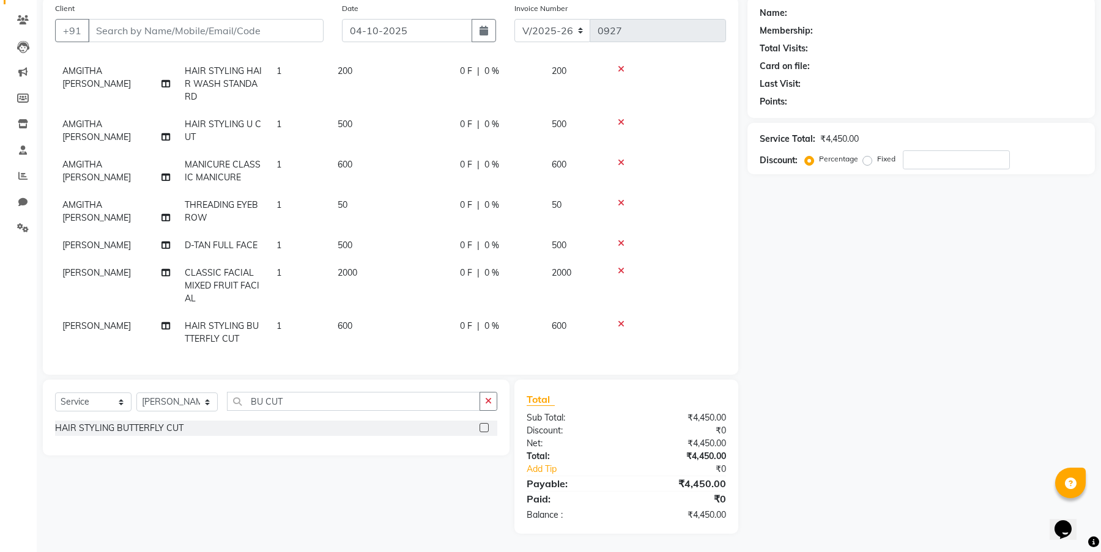
scroll to position [59, 0]
click at [251, 399] on input "BU CUT" at bounding box center [353, 401] width 253 height 19
type input "B U CUT"
click at [484, 425] on label at bounding box center [483, 427] width 9 height 9
click at [484, 425] on input "checkbox" at bounding box center [483, 428] width 8 height 8
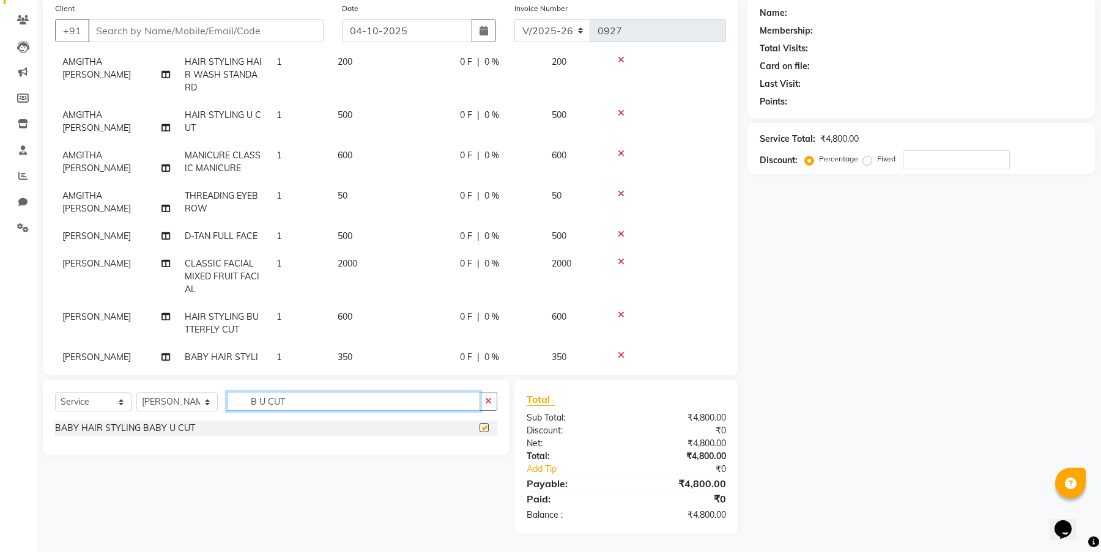
checkbox input "false"
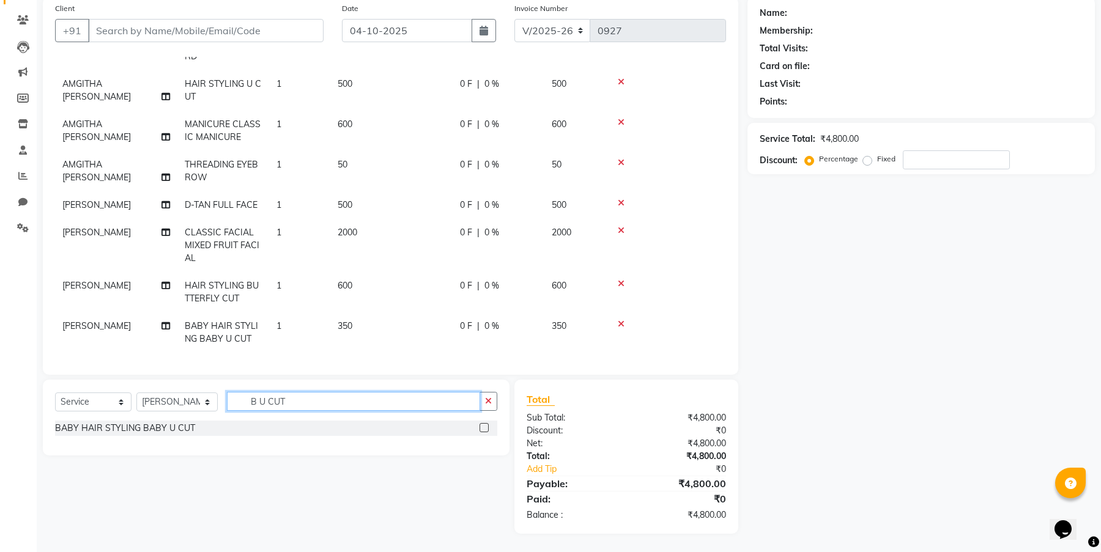
scroll to position [99, 0]
type input "B U CUT"
select select "92146"
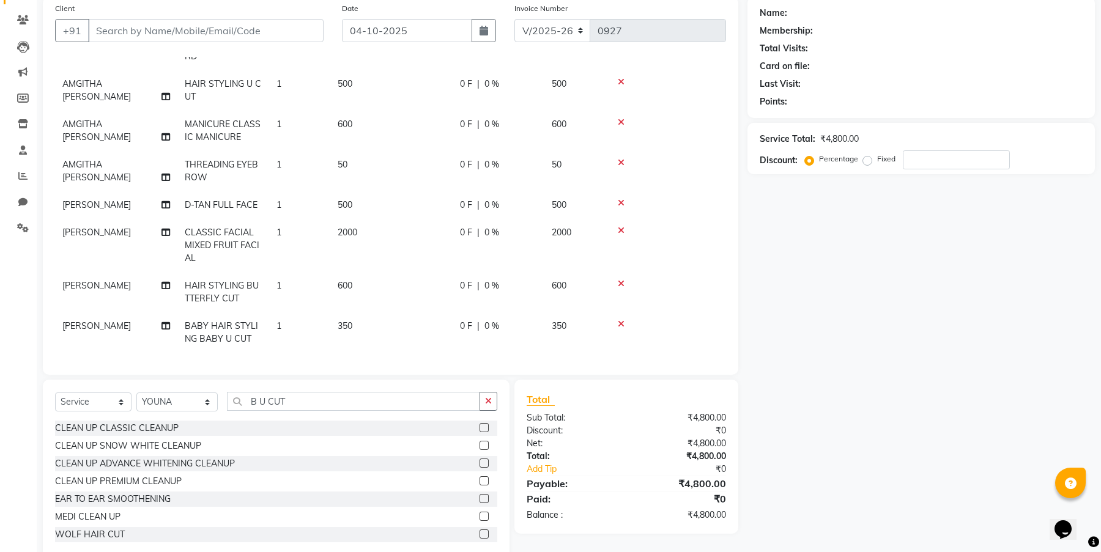
click at [319, 391] on div "Select Service Product Membership Package Voucher Prepaid Gift Card Select Styl…" at bounding box center [276, 470] width 467 height 180
click at [318, 399] on input "B U CUT" at bounding box center [353, 401] width 253 height 19
type input "B"
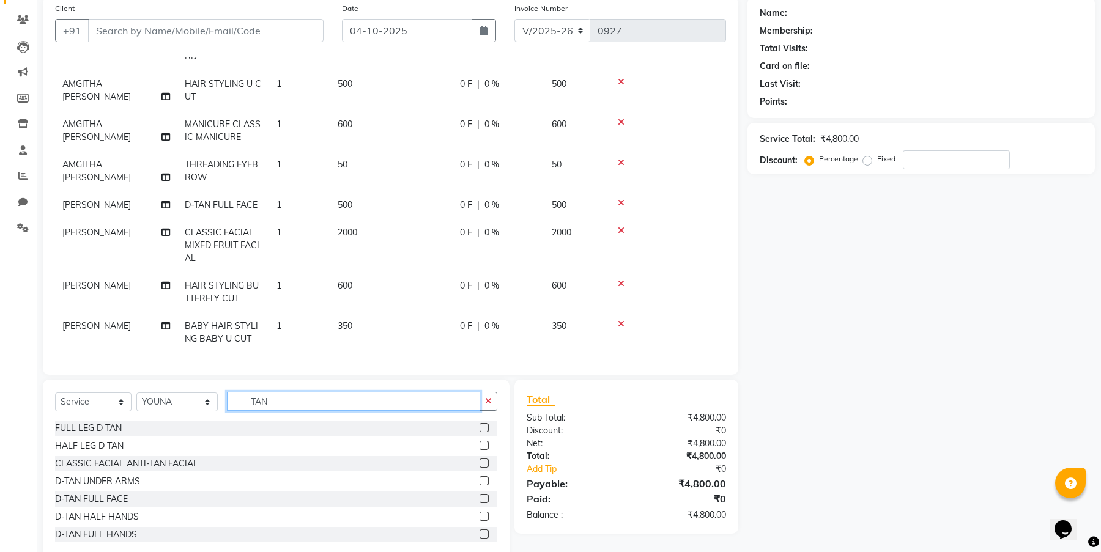
type input "TAN"
click at [479, 498] on label at bounding box center [483, 498] width 9 height 9
click at [479, 498] on input "checkbox" at bounding box center [483, 499] width 8 height 8
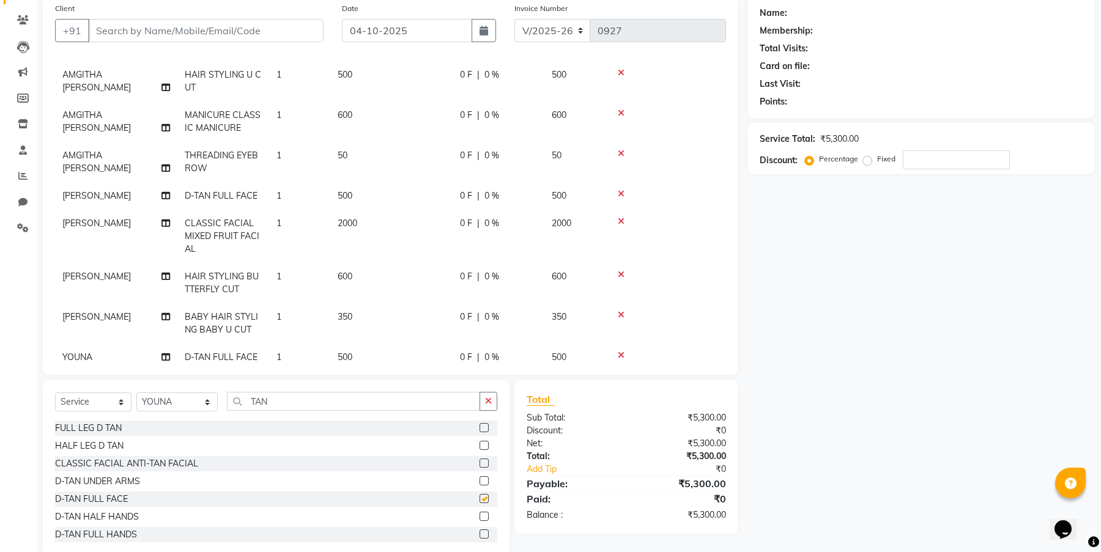
checkbox input "false"
click at [323, 407] on input "TAN" at bounding box center [353, 401] width 253 height 19
type input "T"
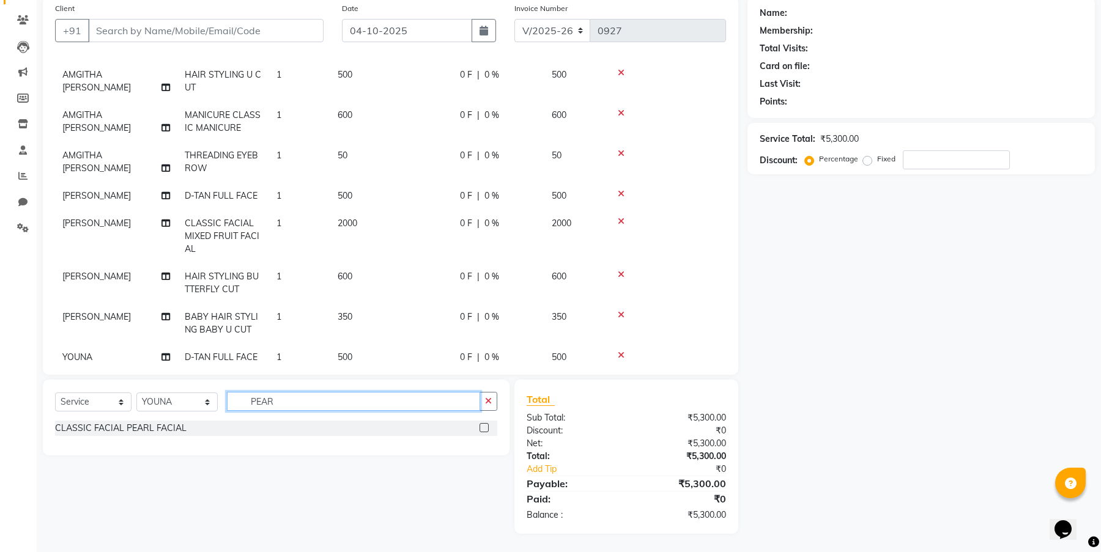
type input "PEAR"
click at [484, 429] on label at bounding box center [483, 427] width 9 height 9
click at [484, 429] on input "checkbox" at bounding box center [483, 428] width 8 height 8
checkbox input "false"
click at [281, 405] on input "PEAR" at bounding box center [353, 401] width 253 height 19
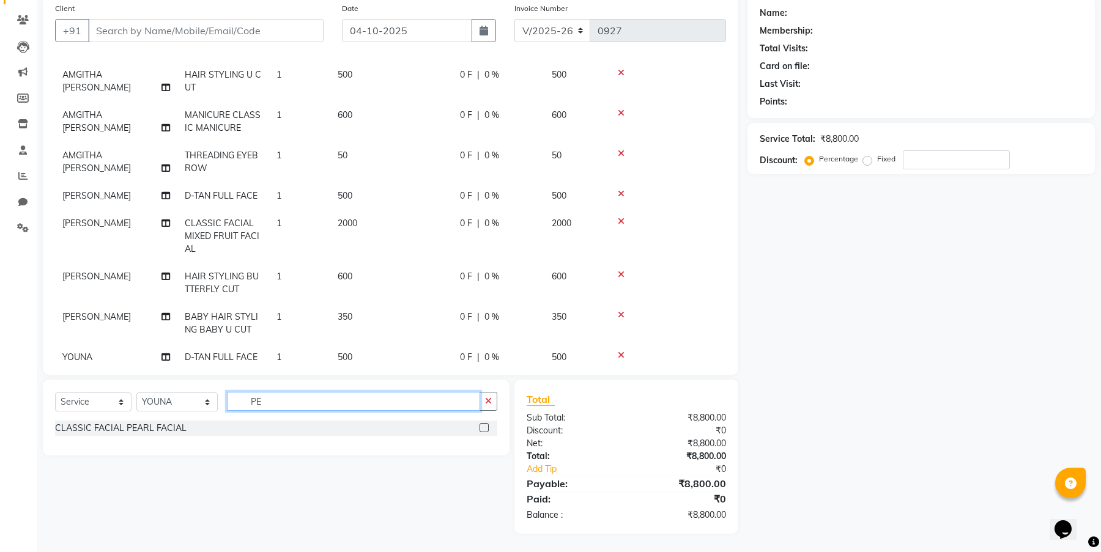
type input "P"
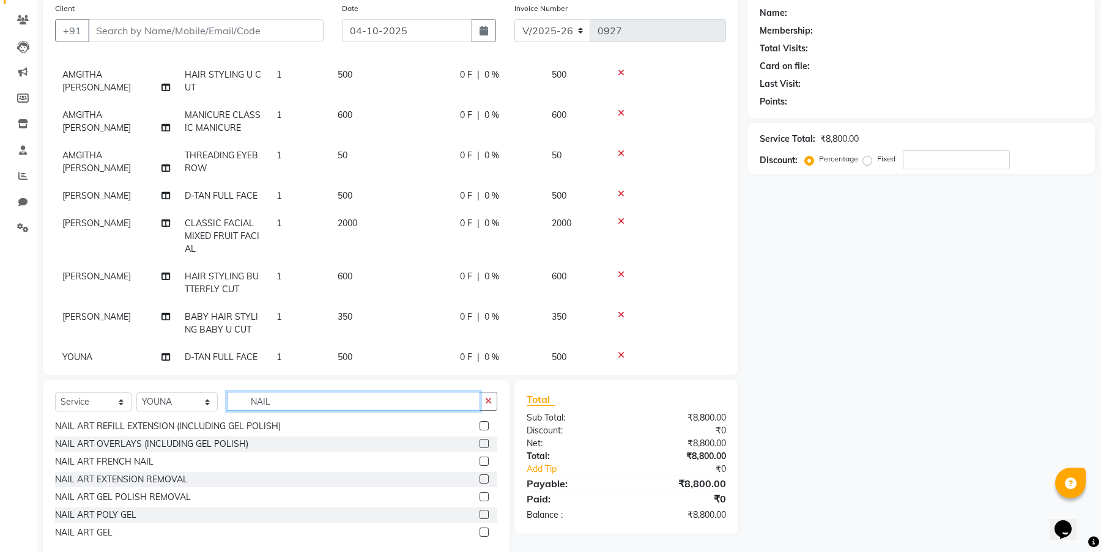
scroll to position [121, 0]
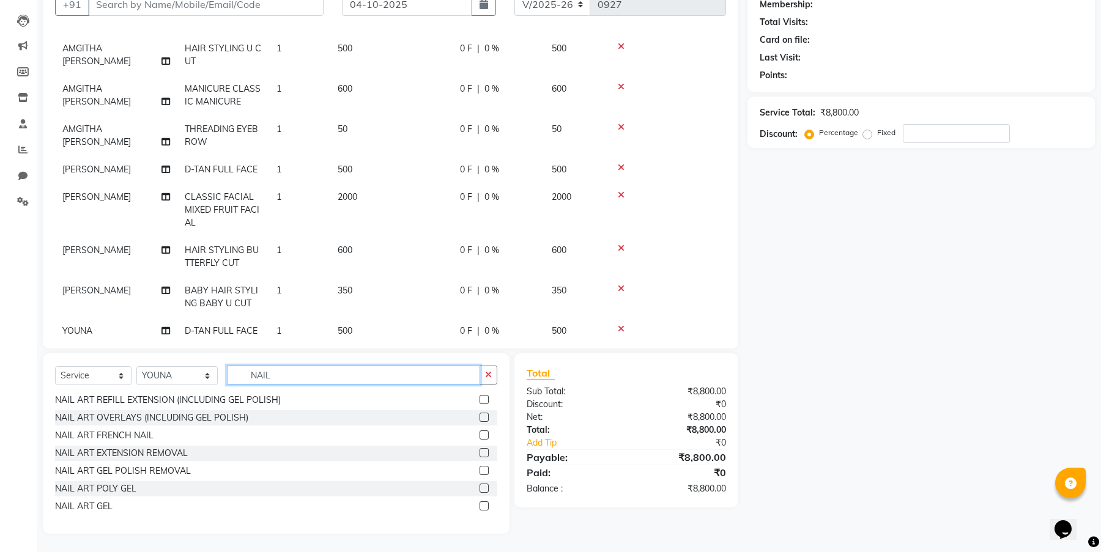
type input "NAIL"
click at [479, 487] on label at bounding box center [483, 488] width 9 height 9
click at [479, 487] on input "checkbox" at bounding box center [483, 489] width 8 height 8
checkbox input "false"
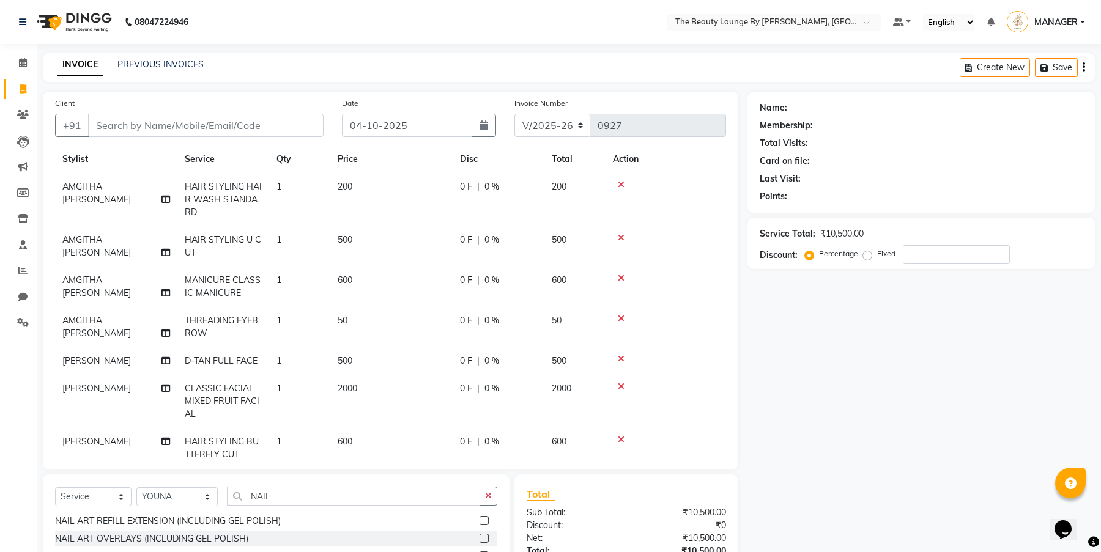
scroll to position [115, 0]
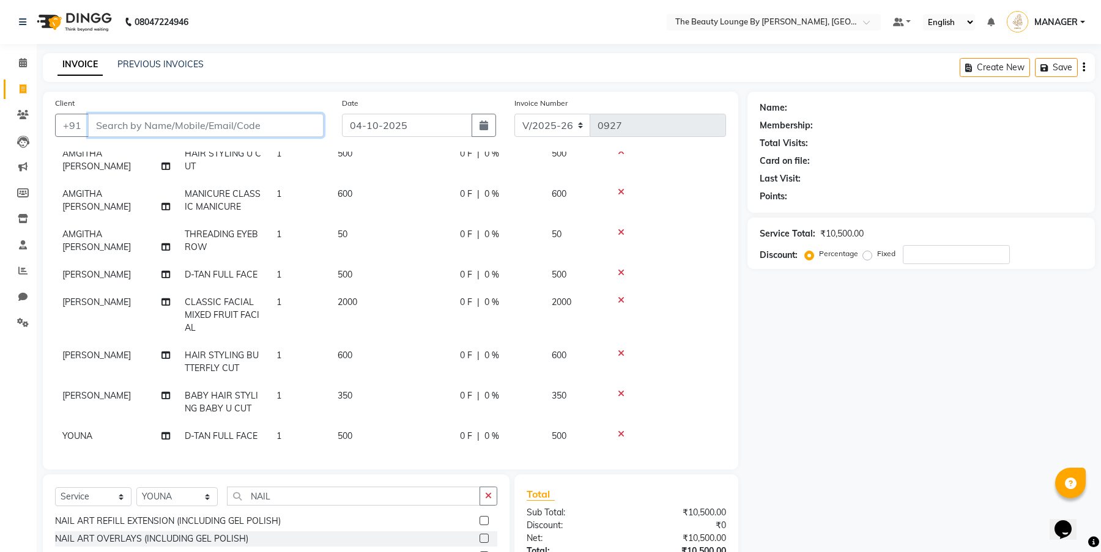
click at [217, 128] on input "Client" at bounding box center [205, 125] width 235 height 23
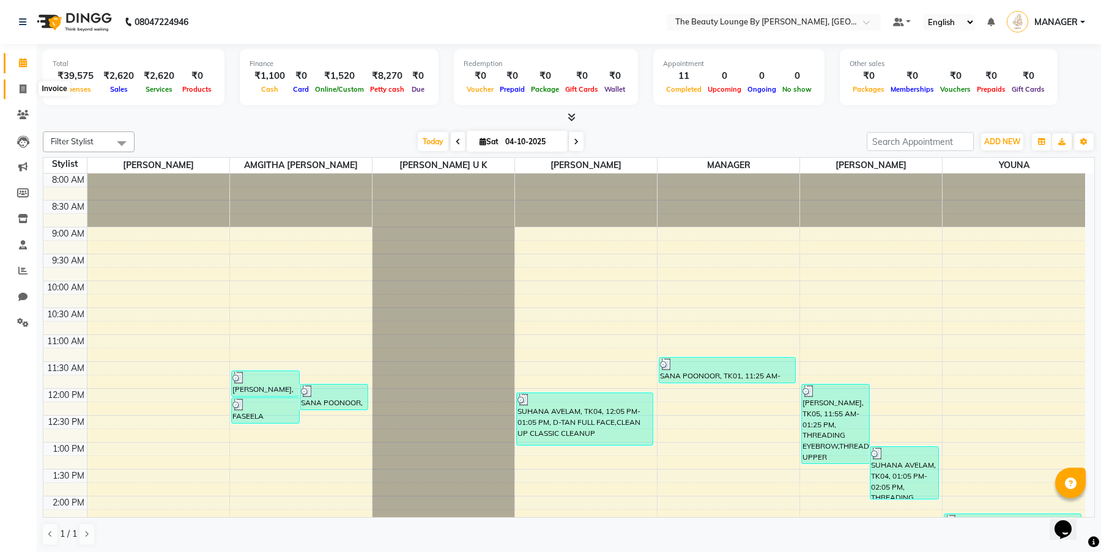
click at [27, 87] on span at bounding box center [22, 90] width 21 height 14
select select "8577"
select select "service"
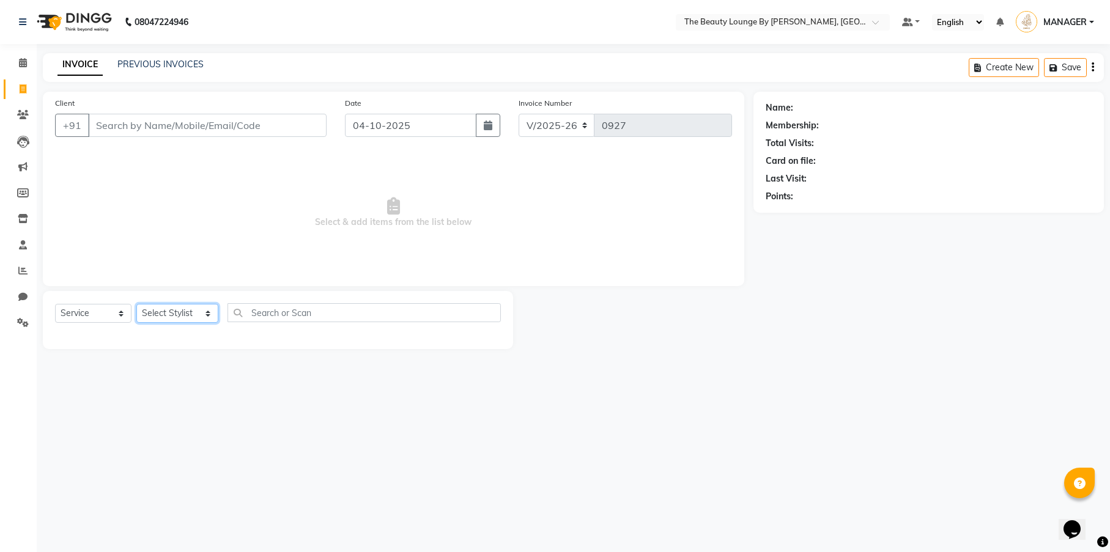
select select "85821"
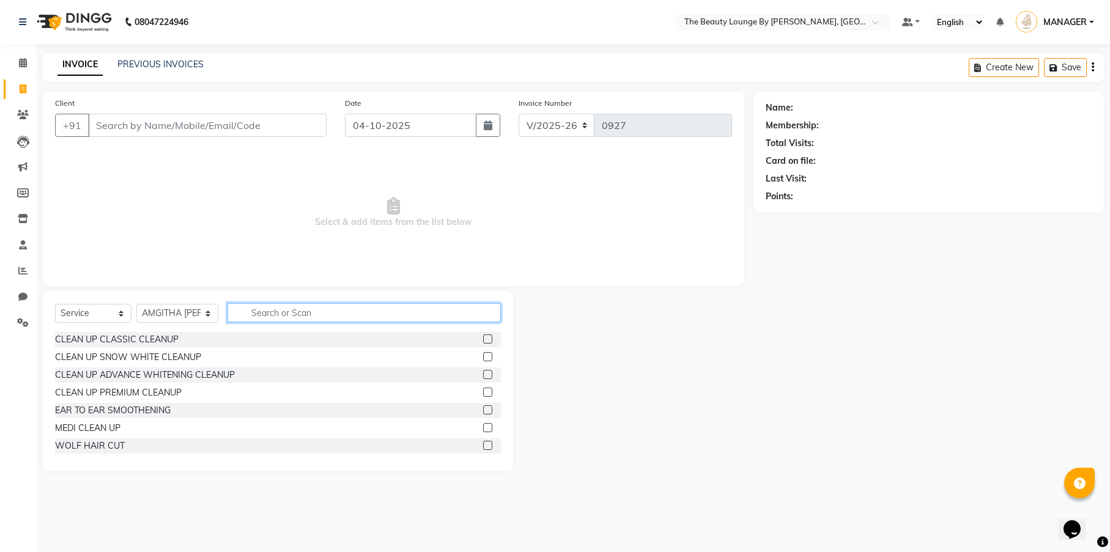
click at [286, 316] on input "text" at bounding box center [363, 312] width 273 height 19
type input "BABY"
click at [490, 355] on label at bounding box center [487, 356] width 9 height 9
click at [490, 355] on input "checkbox" at bounding box center [487, 357] width 8 height 8
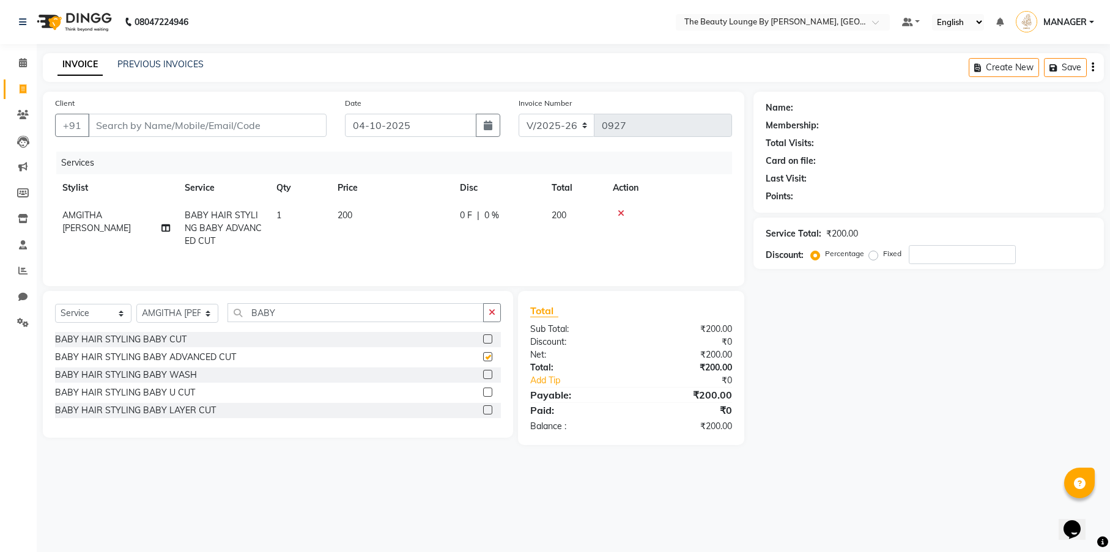
checkbox input "false"
click at [231, 126] on input "Client" at bounding box center [207, 125] width 238 height 23
click at [197, 127] on input "Client" at bounding box center [207, 125] width 238 height 23
type input "8"
type input "0"
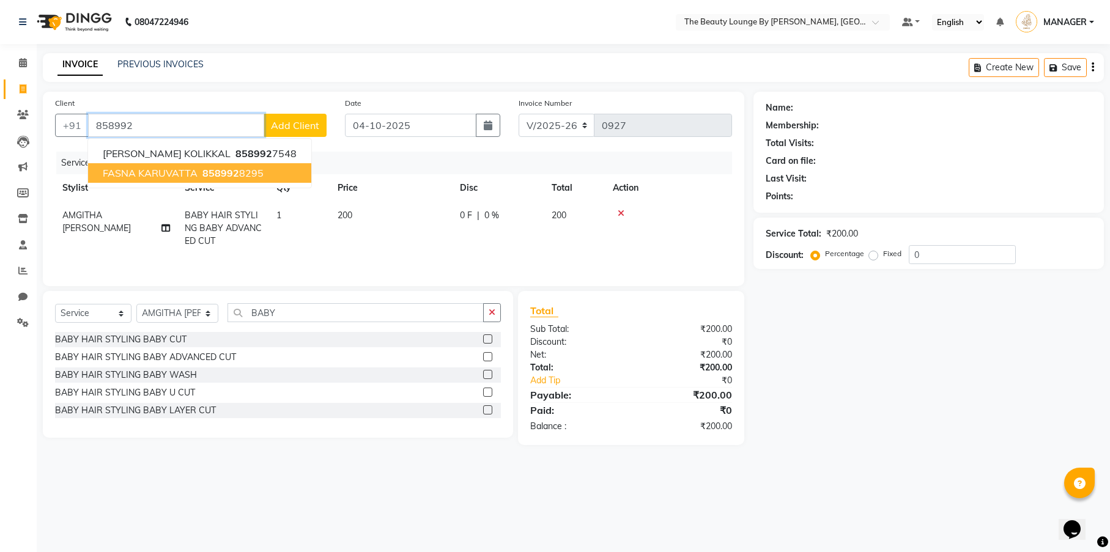
click at [261, 170] on button "FASNA KARUVATTA 858992 8295" at bounding box center [199, 173] width 223 height 20
type input "8589928295"
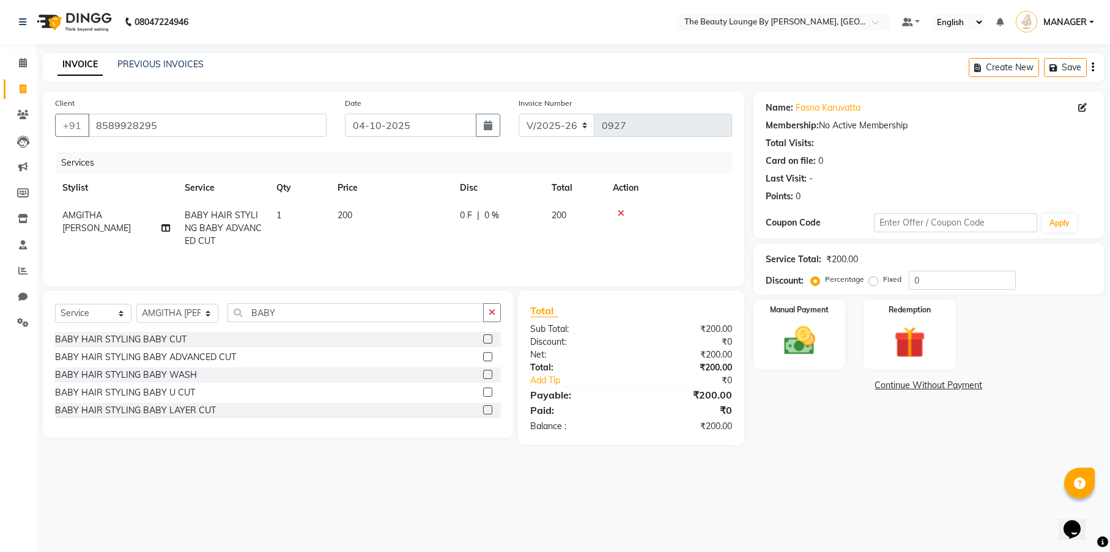
click at [874, 286] on div "Fixed" at bounding box center [886, 279] width 30 height 15
click at [883, 281] on label "Fixed" at bounding box center [892, 279] width 18 height 11
click at [872, 281] on input "Fixed" at bounding box center [875, 279] width 9 height 9
radio input "true"
click at [811, 312] on label "Manual Payment" at bounding box center [799, 309] width 61 height 12
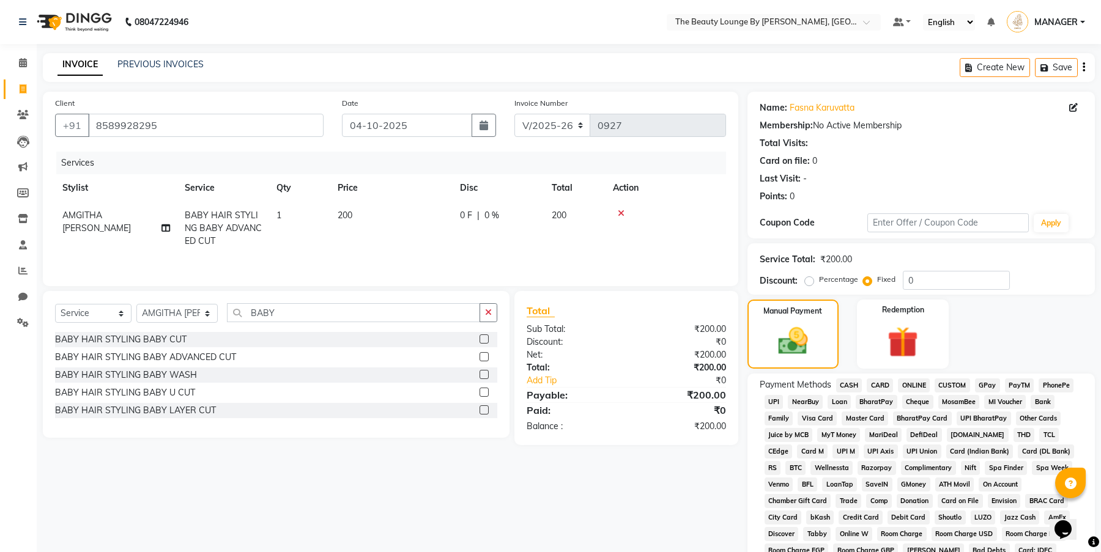
scroll to position [202, 0]
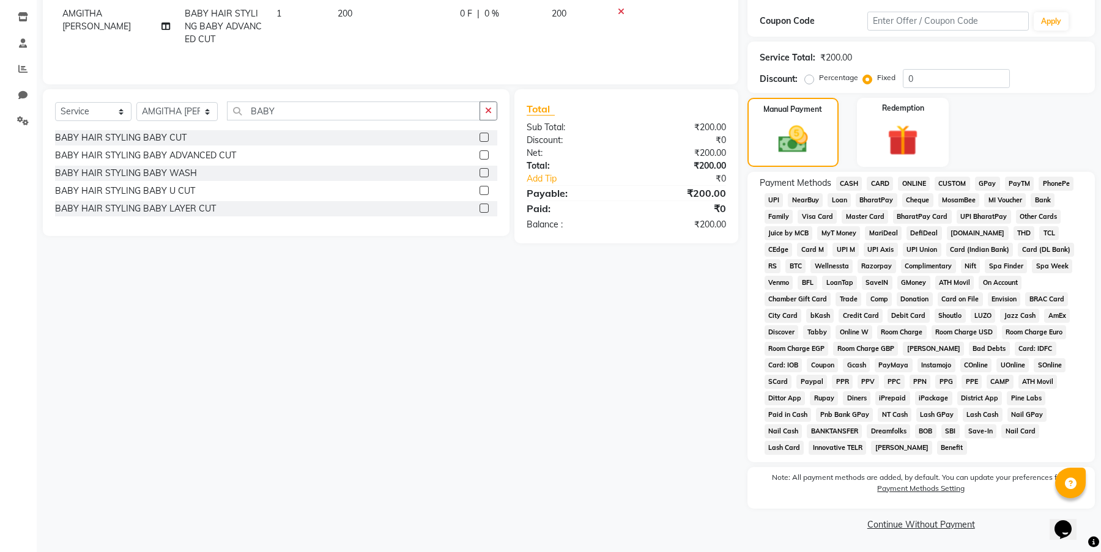
click at [988, 179] on span "GPay" at bounding box center [987, 184] width 25 height 14
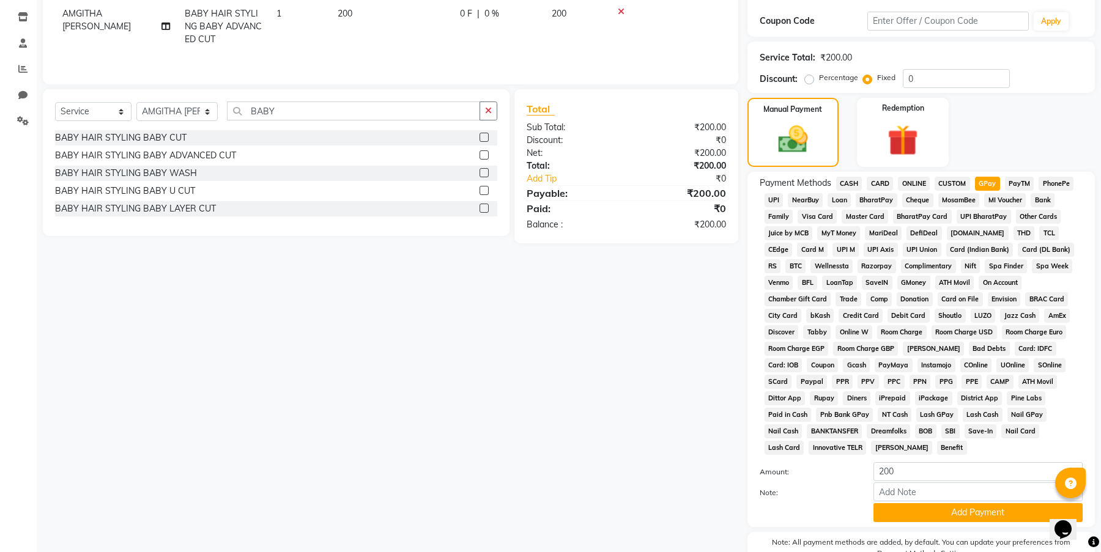
scroll to position [266, 0]
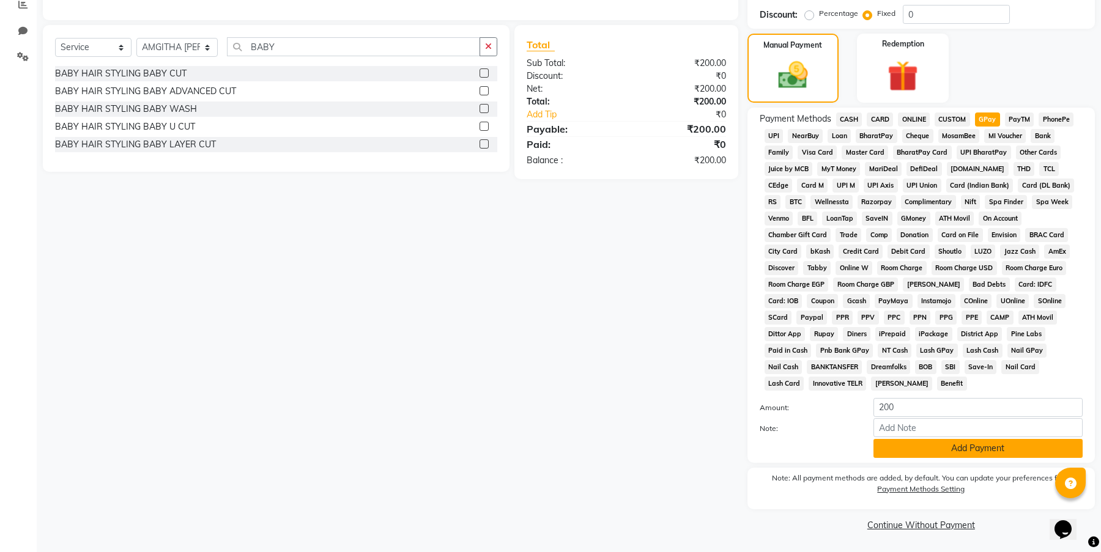
click at [938, 449] on button "Add Payment" at bounding box center [977, 448] width 209 height 19
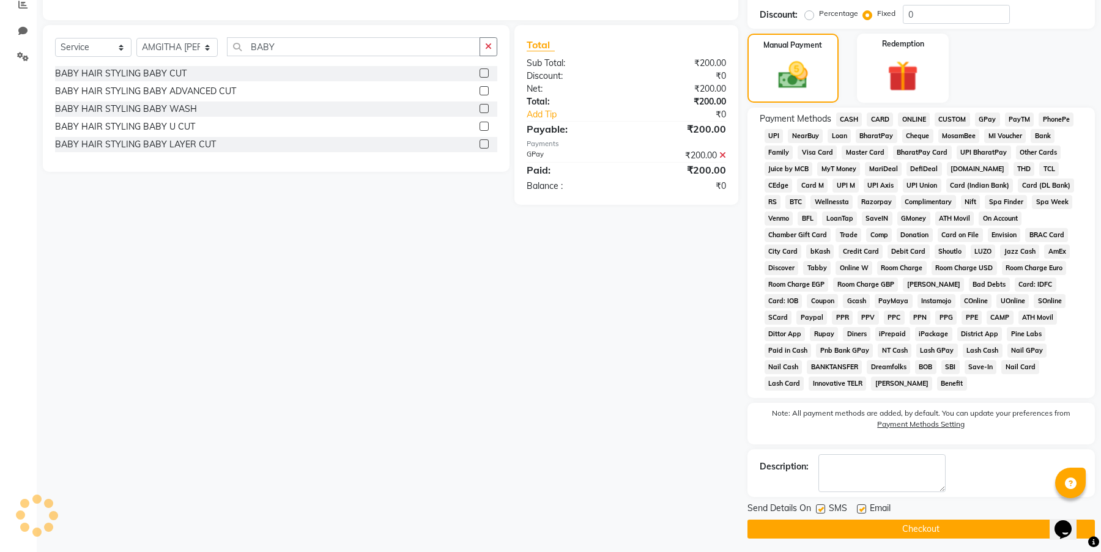
click at [935, 525] on button "Checkout" at bounding box center [920, 529] width 347 height 19
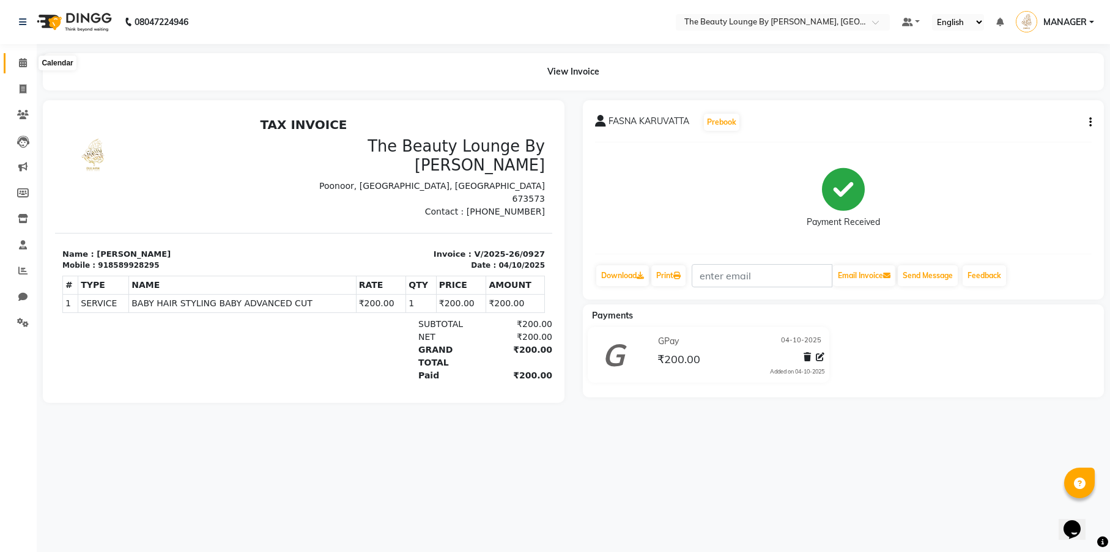
click at [24, 61] on icon at bounding box center [23, 62] width 8 height 9
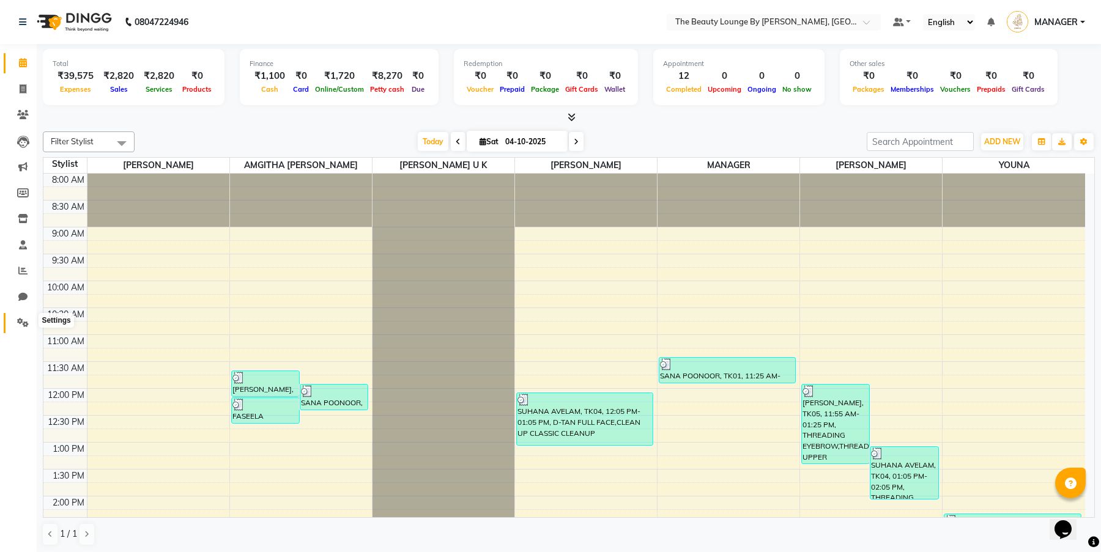
click at [18, 320] on icon at bounding box center [23, 322] width 12 height 9
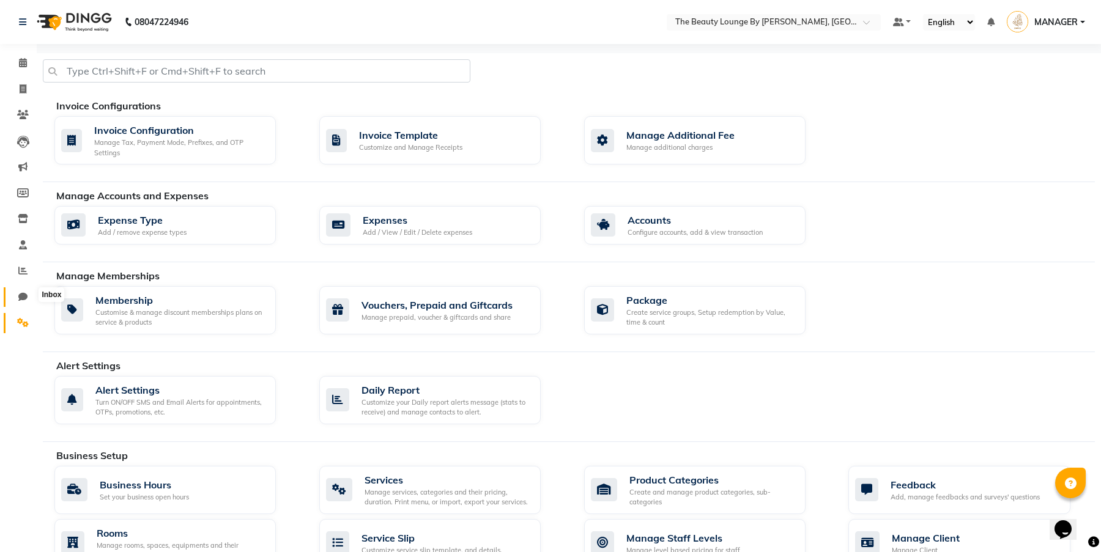
click at [26, 297] on icon at bounding box center [22, 296] width 9 height 9
select select "100"
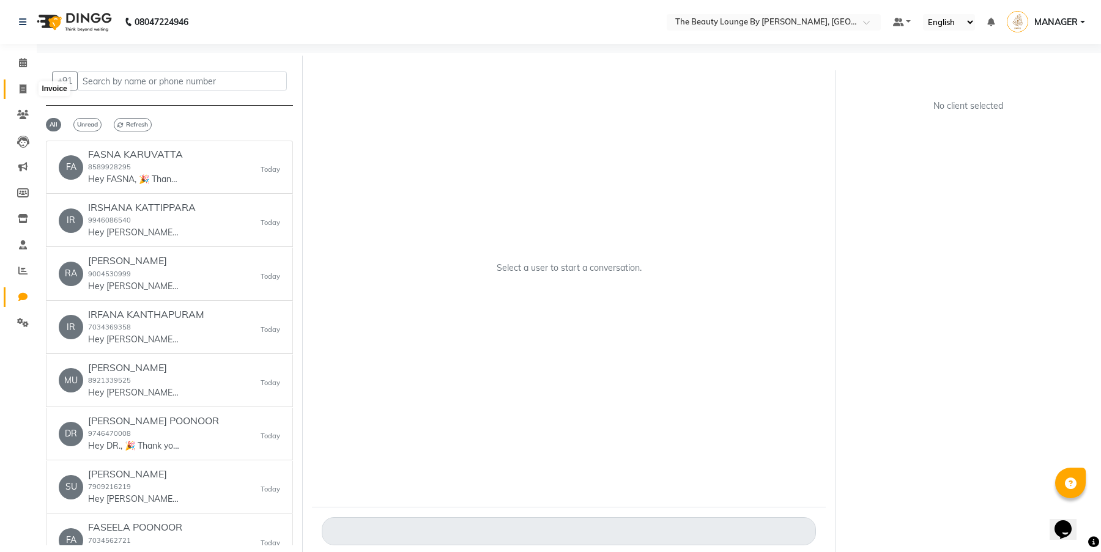
click at [26, 87] on icon at bounding box center [23, 88] width 7 height 9
select select "service"
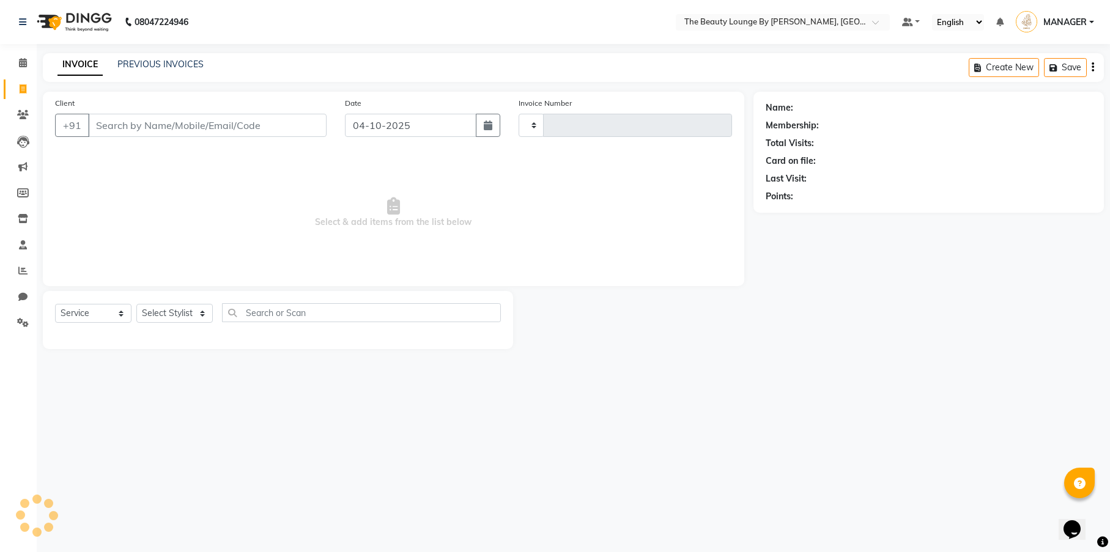
type input "0928"
select select "8577"
select select "92146"
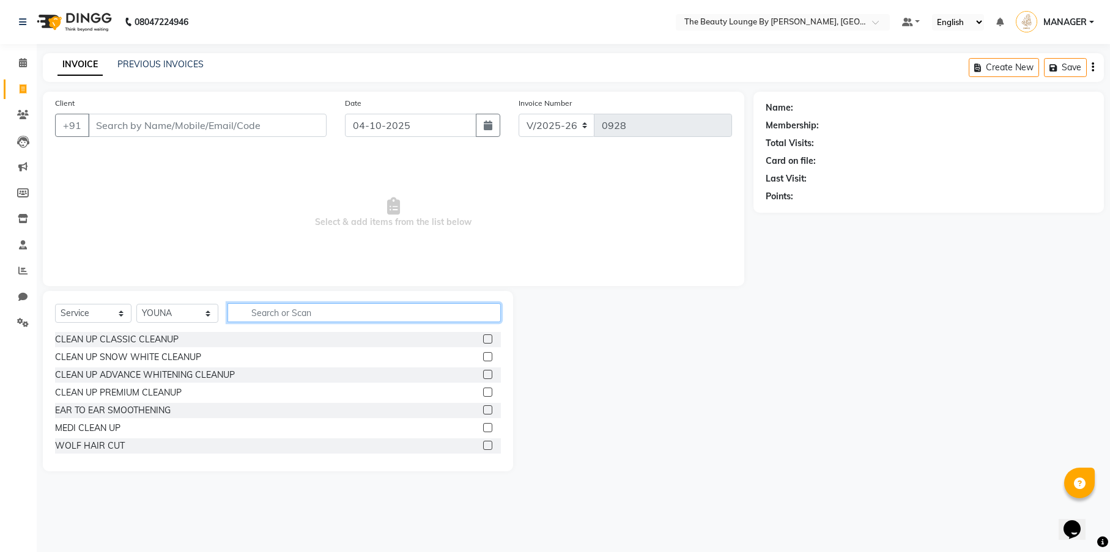
click at [286, 316] on input "text" at bounding box center [363, 312] width 273 height 19
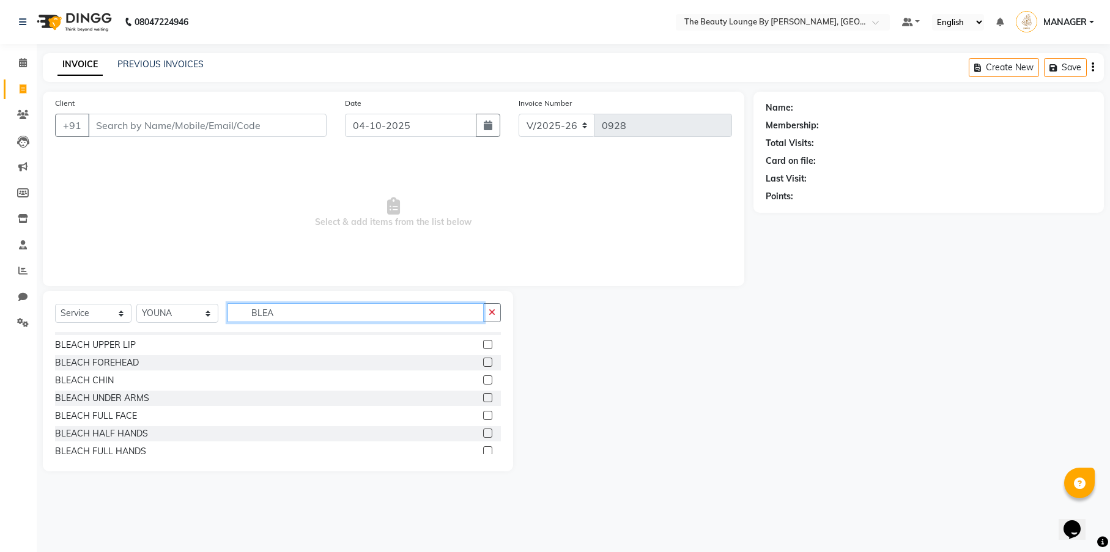
type input "BLEA"
click at [483, 449] on label at bounding box center [487, 450] width 9 height 9
click at [483, 449] on input "checkbox" at bounding box center [487, 452] width 8 height 8
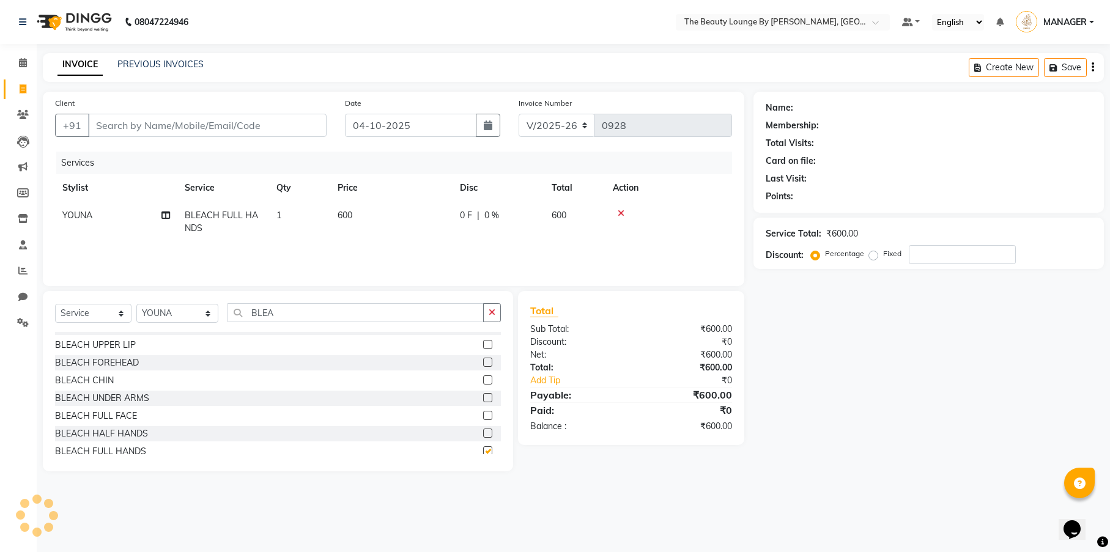
checkbox input "false"
click at [295, 313] on input "BLEA" at bounding box center [355, 312] width 256 height 19
type input "B"
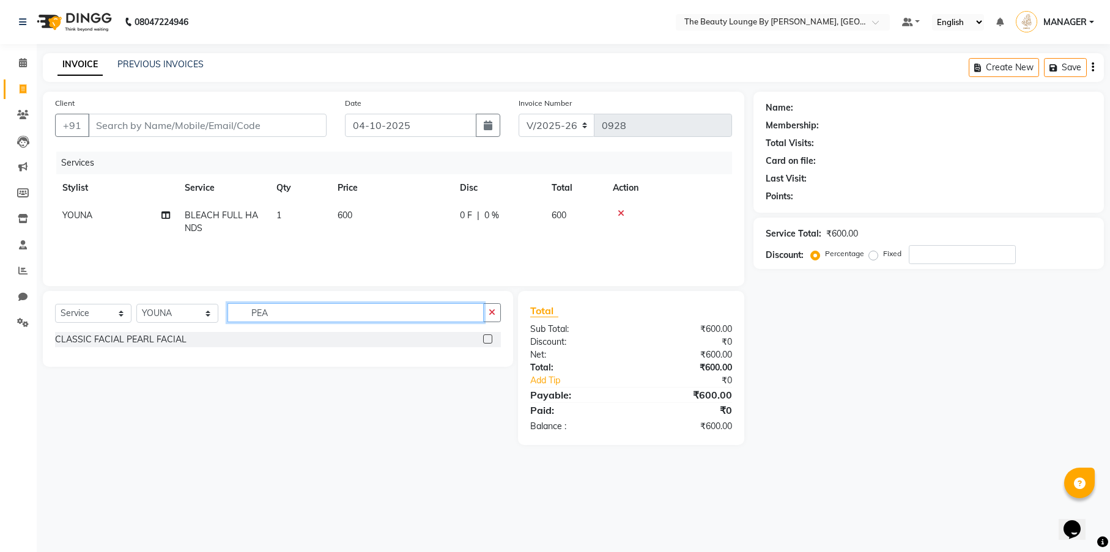
scroll to position [0, 0]
type input "PEAR"
click at [486, 337] on label at bounding box center [487, 338] width 9 height 9
click at [486, 337] on input "checkbox" at bounding box center [487, 340] width 8 height 8
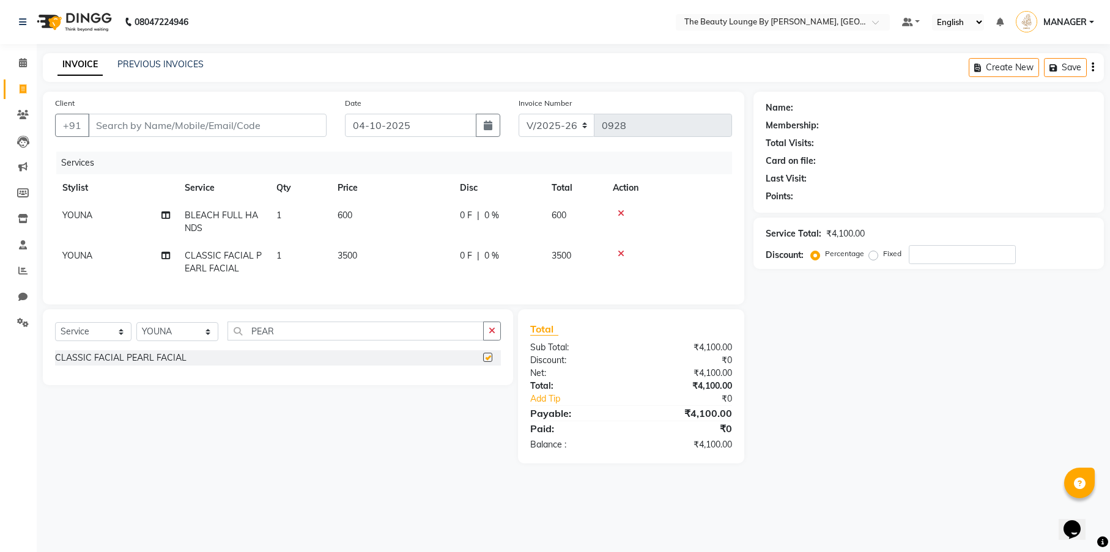
checkbox input "false"
click at [308, 341] on input "PEAR" at bounding box center [355, 331] width 256 height 19
type input "P"
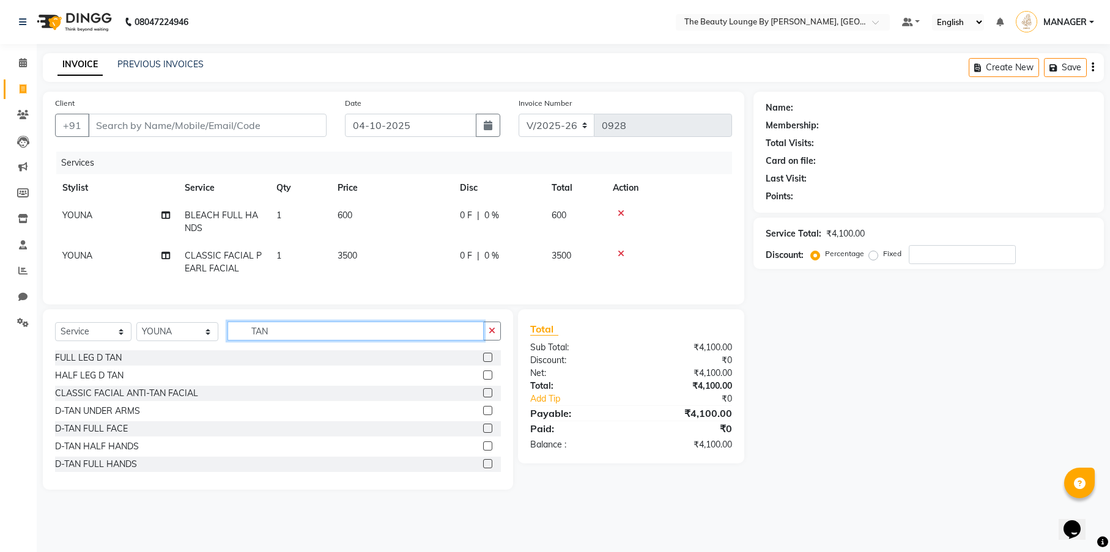
type input "TAN"
click at [483, 433] on label at bounding box center [487, 428] width 9 height 9
click at [483, 433] on input "checkbox" at bounding box center [487, 429] width 8 height 8
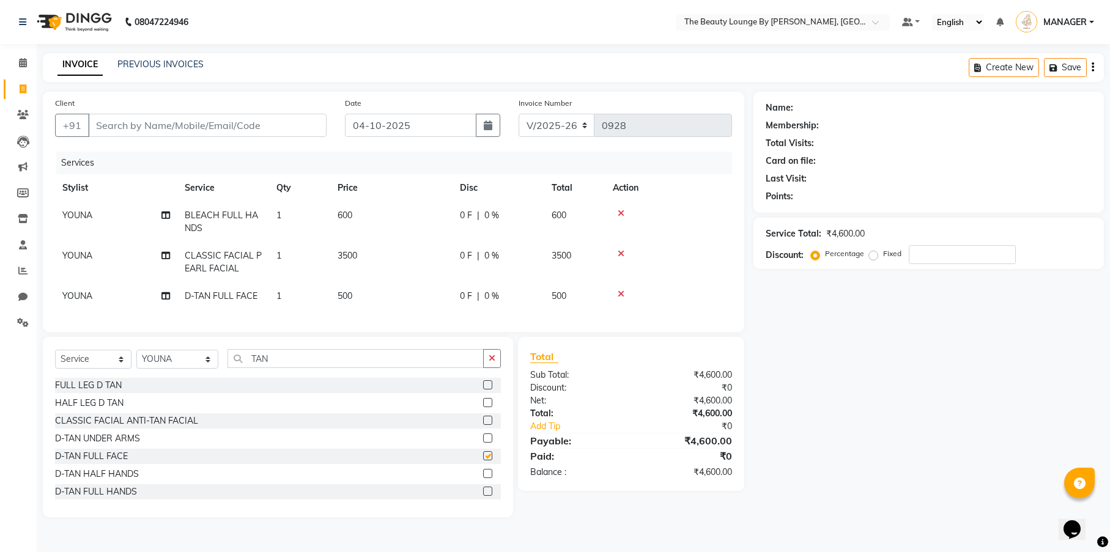
checkbox input "false"
click at [318, 368] on input "TAN" at bounding box center [355, 358] width 256 height 19
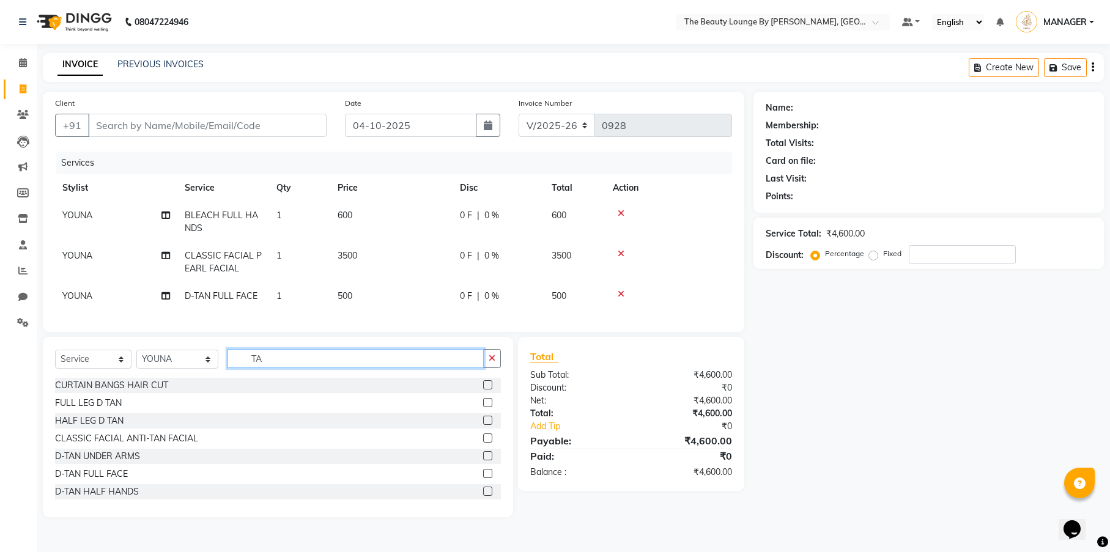
type input "T"
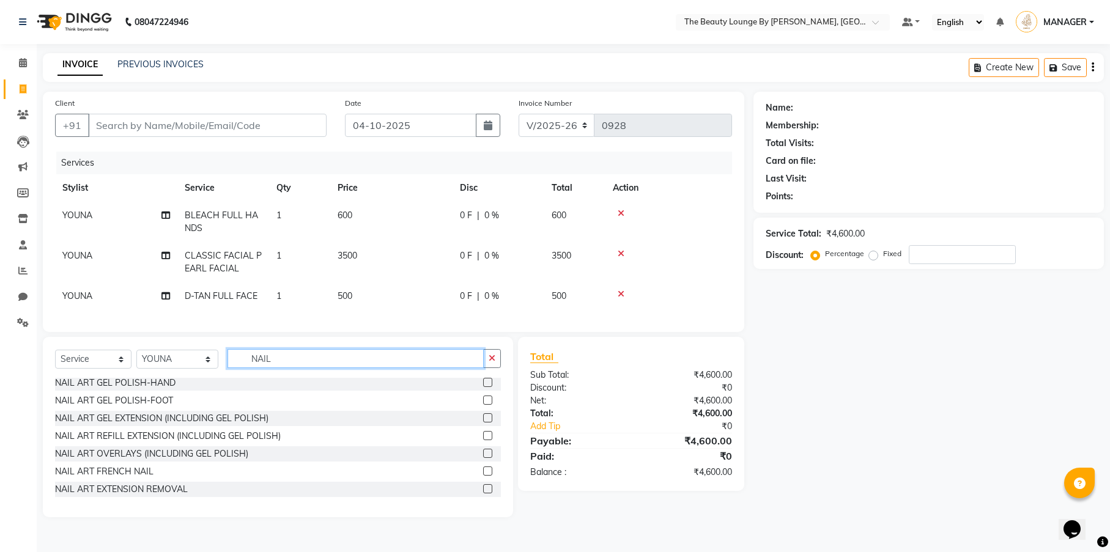
scroll to position [5, 0]
type input "NAIL"
select select "86785"
click at [286, 368] on input "NAIL" at bounding box center [355, 358] width 256 height 19
type input "N"
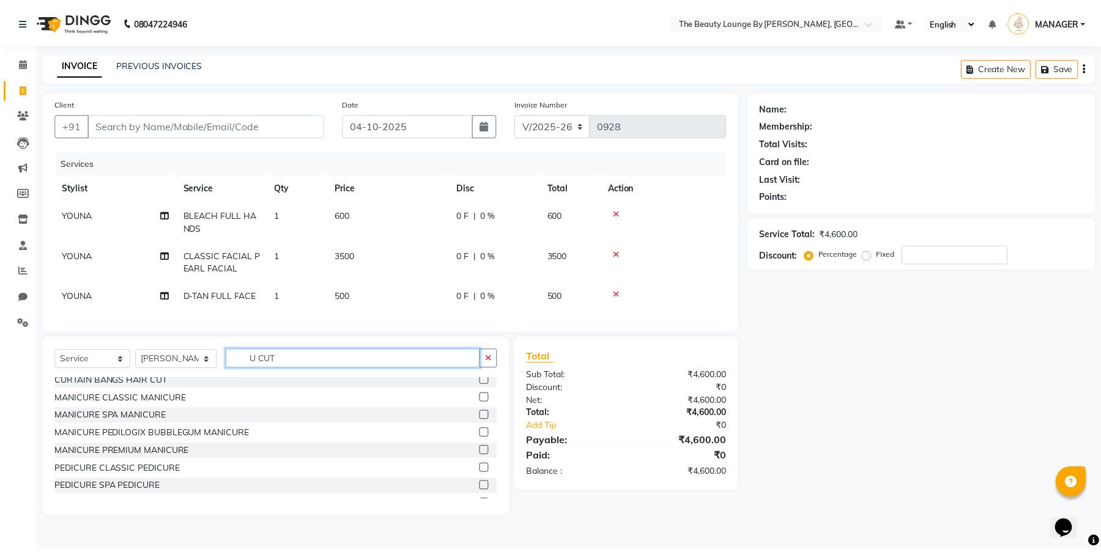
scroll to position [0, 0]
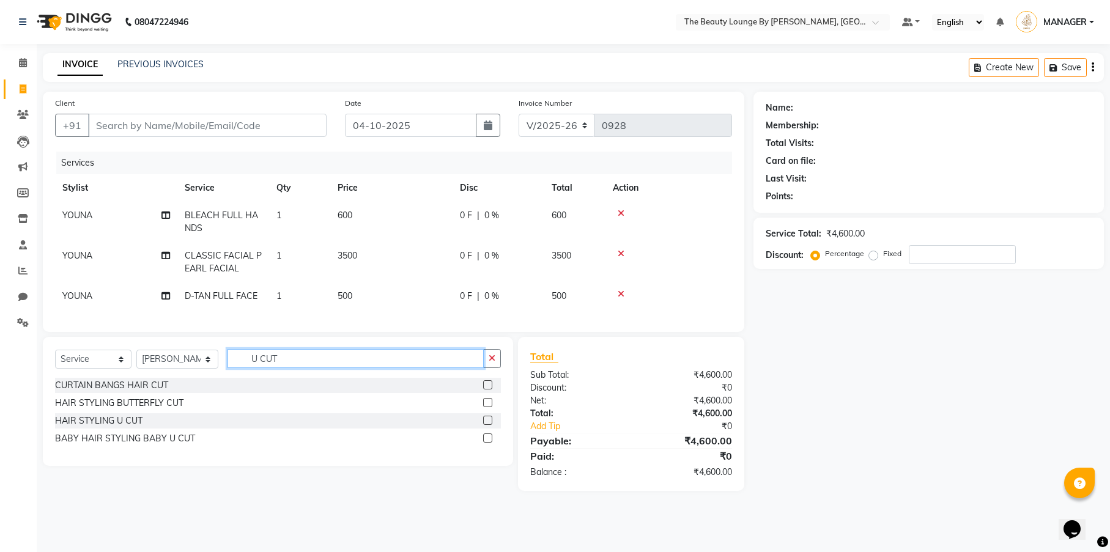
type input "U CUT"
click at [489, 443] on label at bounding box center [487, 438] width 9 height 9
click at [489, 443] on input "checkbox" at bounding box center [487, 439] width 8 height 8
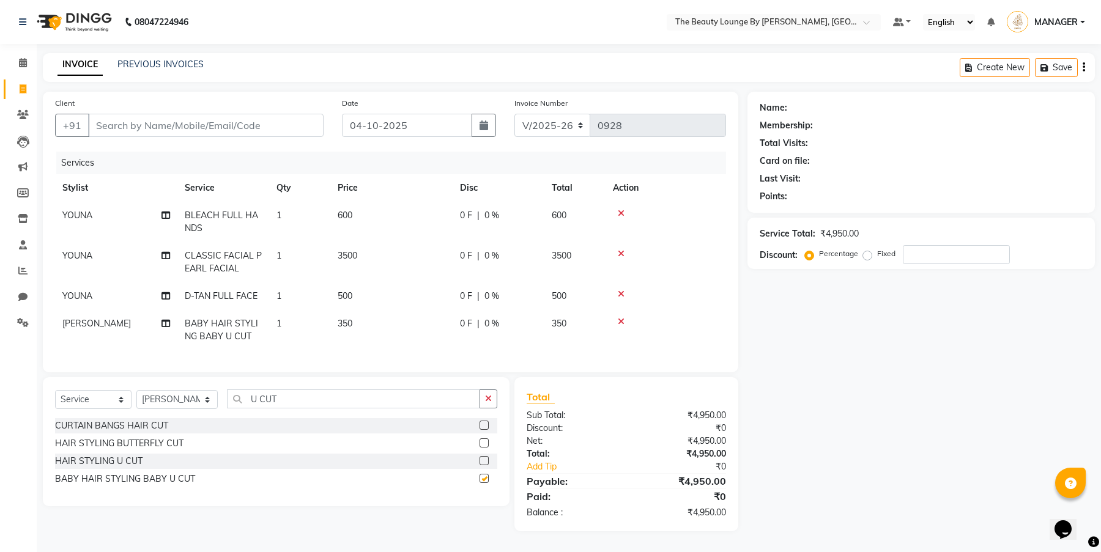
checkbox input "false"
select select "85821"
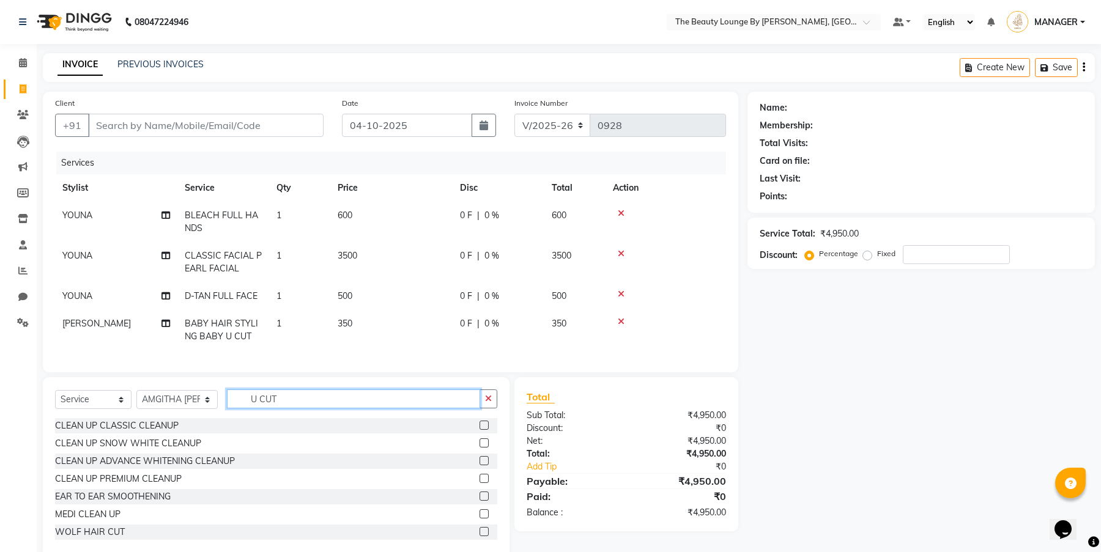
click at [288, 405] on input "U CUT" at bounding box center [353, 399] width 253 height 19
type input "U"
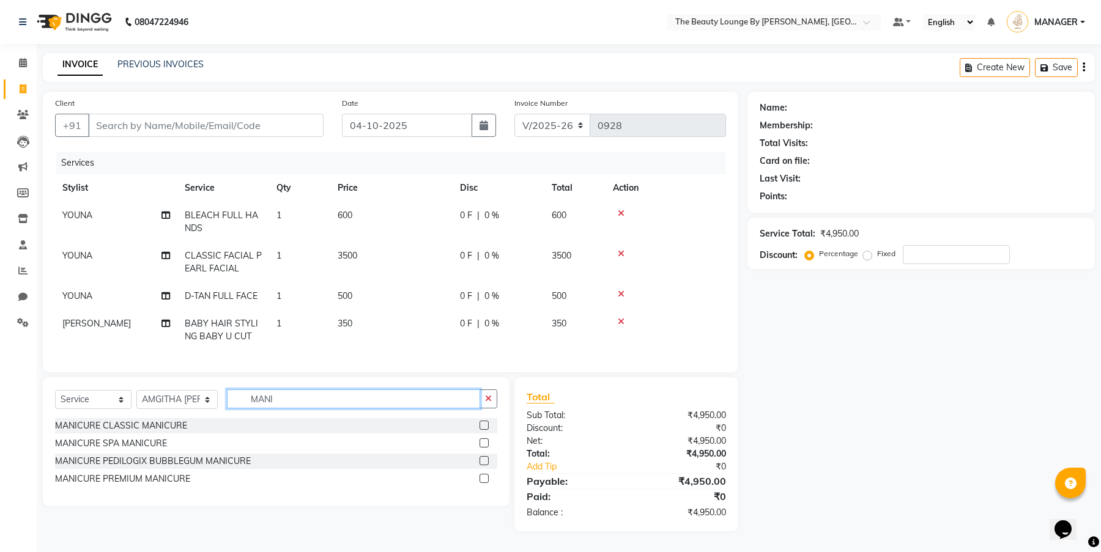
type input "MANI"
click at [485, 430] on label at bounding box center [483, 425] width 9 height 9
click at [485, 430] on input "checkbox" at bounding box center [483, 426] width 8 height 8
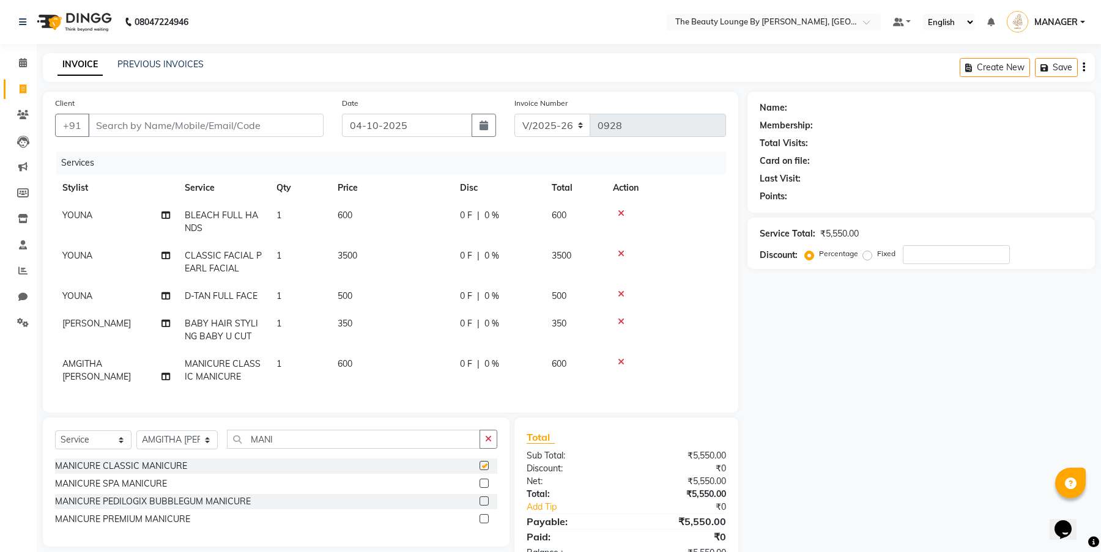
checkbox input "false"
click at [299, 449] on input "MANI" at bounding box center [353, 439] width 253 height 19
type input "M"
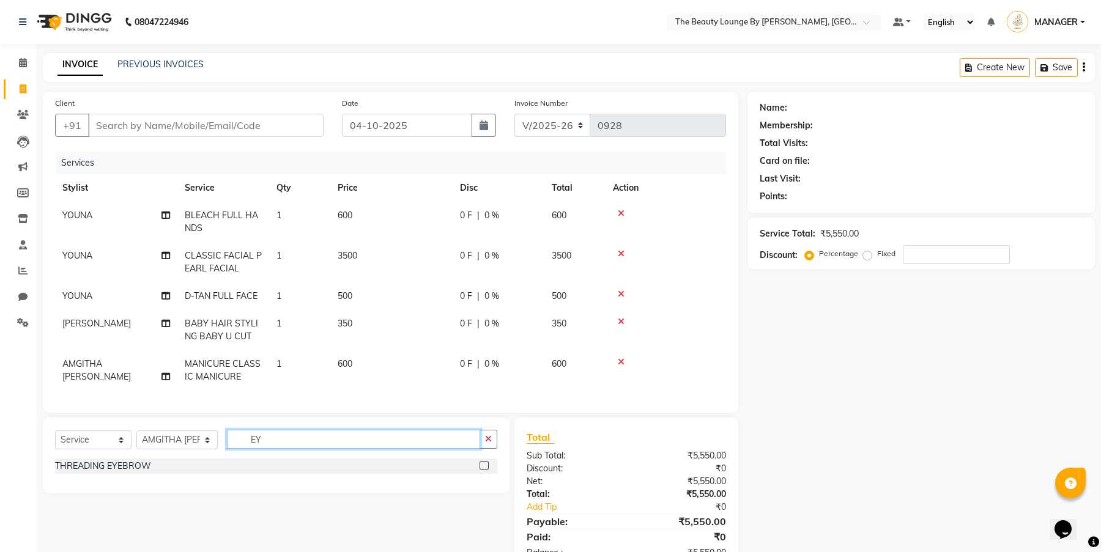
type input "EY"
click at [486, 470] on label at bounding box center [483, 465] width 9 height 9
click at [486, 470] on input "checkbox" at bounding box center [483, 466] width 8 height 8
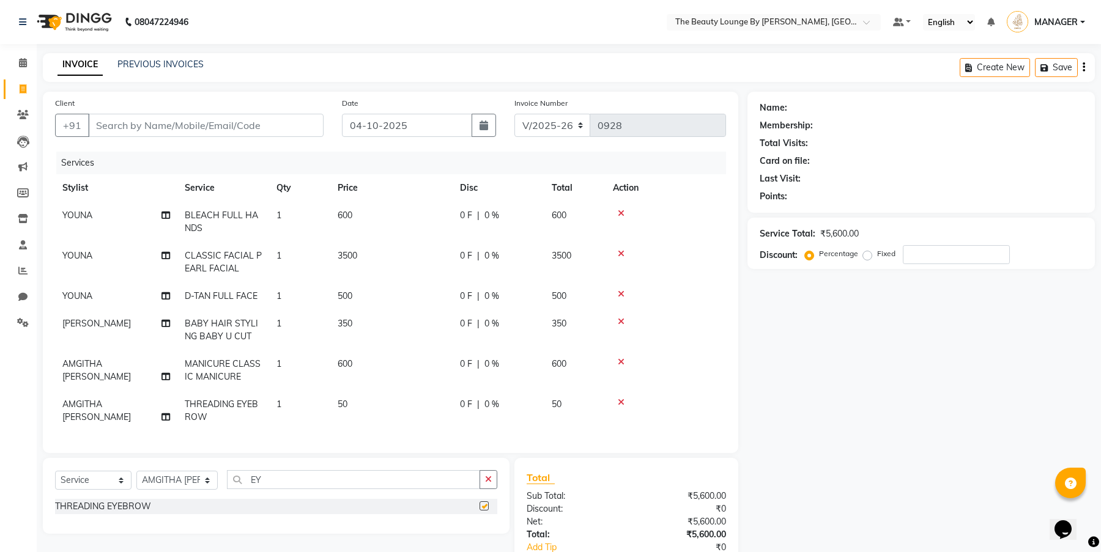
checkbox input "false"
click at [335, 489] on input "EY" at bounding box center [353, 479] width 253 height 19
type input "E"
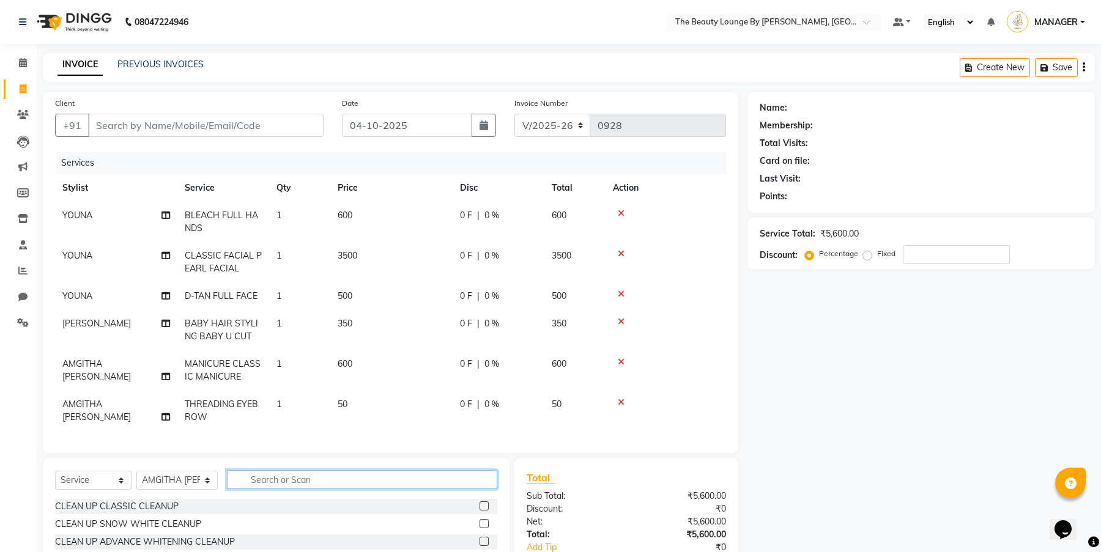
type input "A"
type input "WASH"
click at [484, 528] on label at bounding box center [483, 523] width 9 height 9
click at [484, 528] on input "checkbox" at bounding box center [483, 524] width 8 height 8
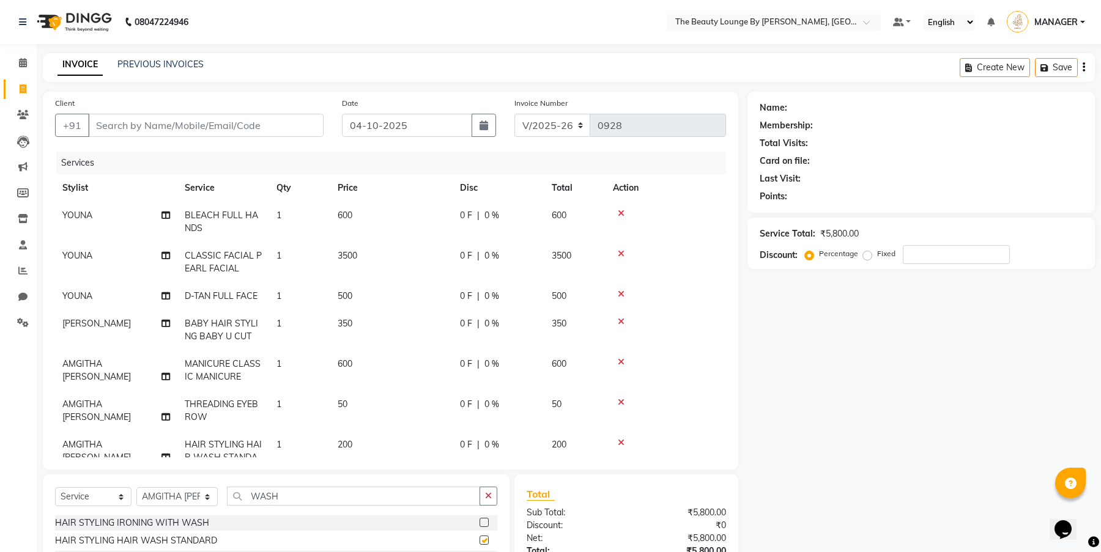
checkbox input "false"
click at [311, 497] on input "WASH" at bounding box center [353, 496] width 253 height 19
type input "W"
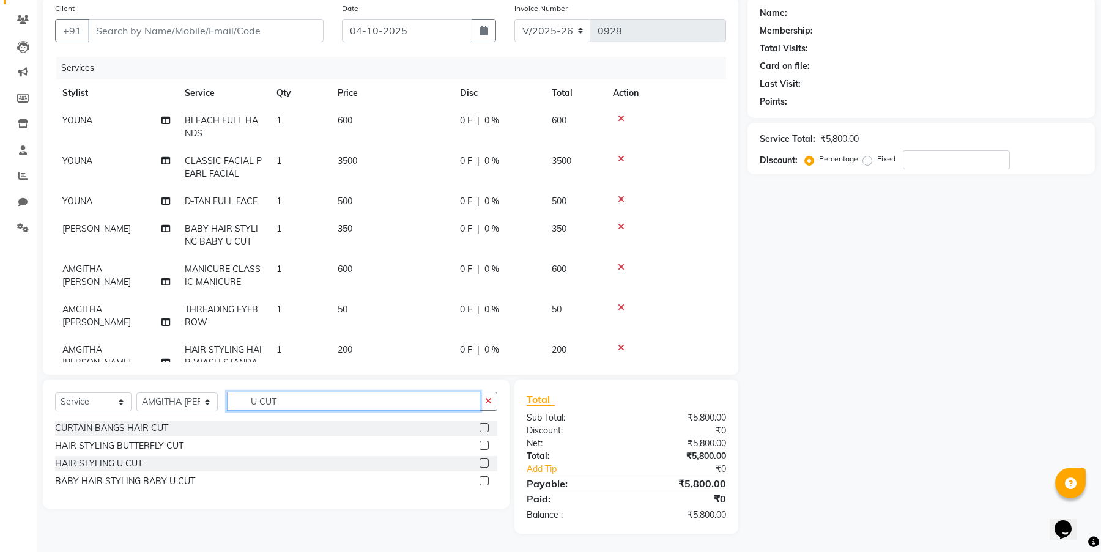
type input "U CUT"
click at [486, 464] on label at bounding box center [483, 463] width 9 height 9
click at [486, 464] on input "checkbox" at bounding box center [483, 464] width 8 height 8
checkbox input "false"
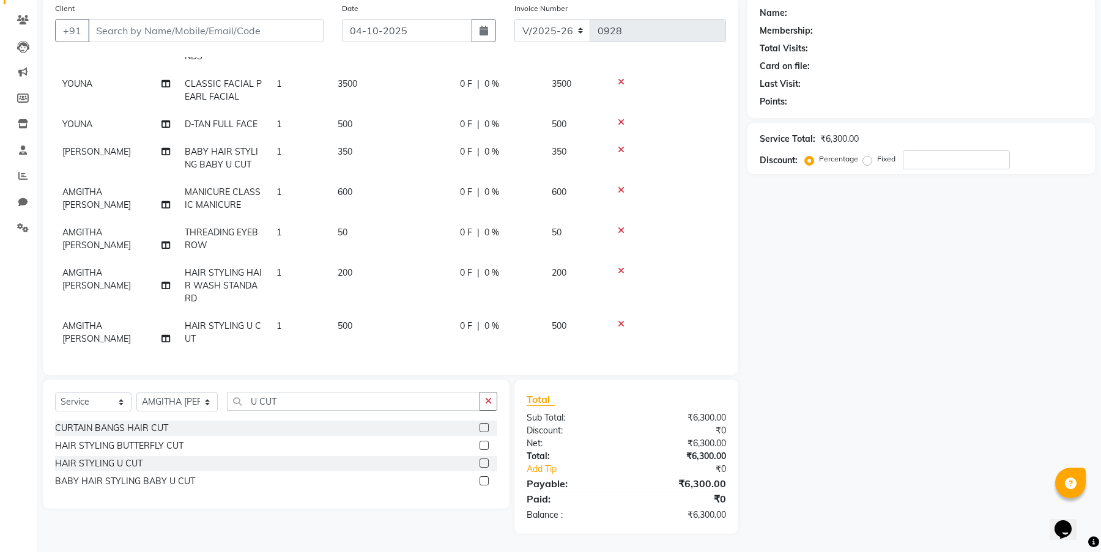
click at [499, 334] on td "0 F | 0 %" at bounding box center [498, 332] width 92 height 40
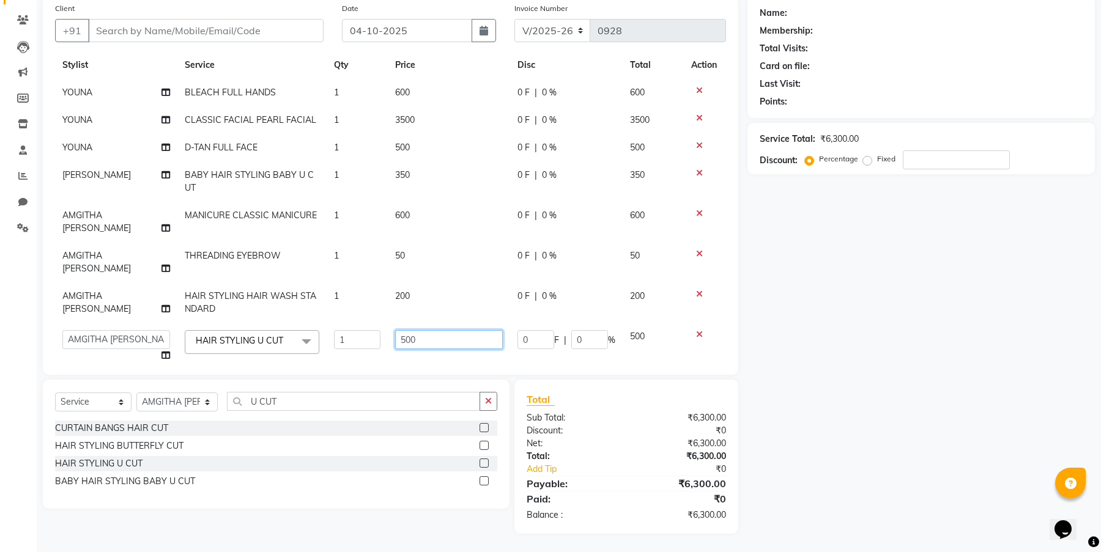
click at [404, 330] on input "500" at bounding box center [449, 339] width 108 height 19
type input "600"
click at [492, 342] on tbody "YOUNA BLEACH FULL HANDS 1 600 0 F | 0 % 600 YOUNA CLASSIC FACIAL PEARL FACIAL 1…" at bounding box center [390, 224] width 671 height 290
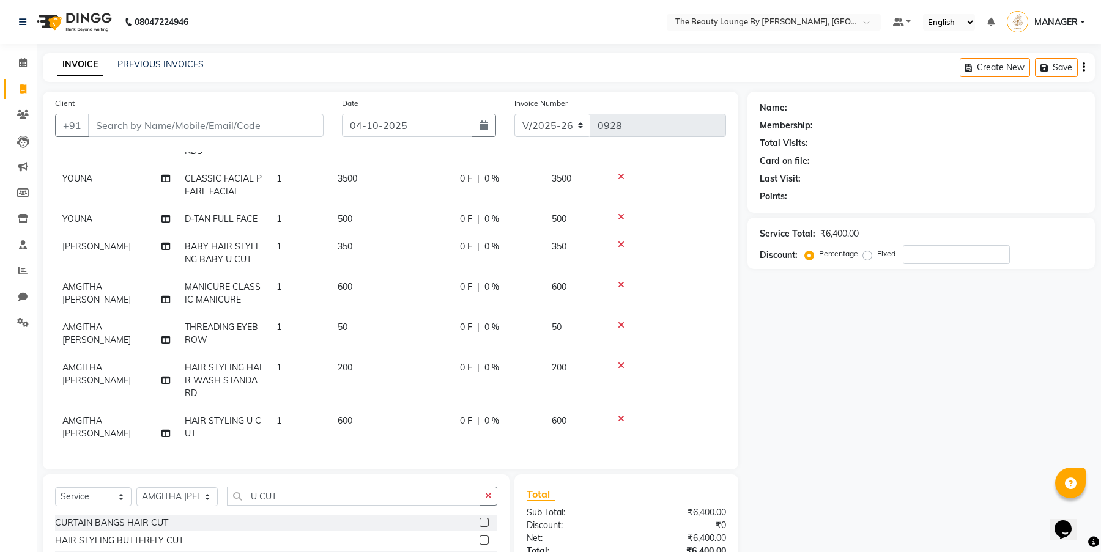
scroll to position [86, 0]
select select "85823"
click at [300, 495] on input "U CUT" at bounding box center [353, 496] width 253 height 19
type input "U"
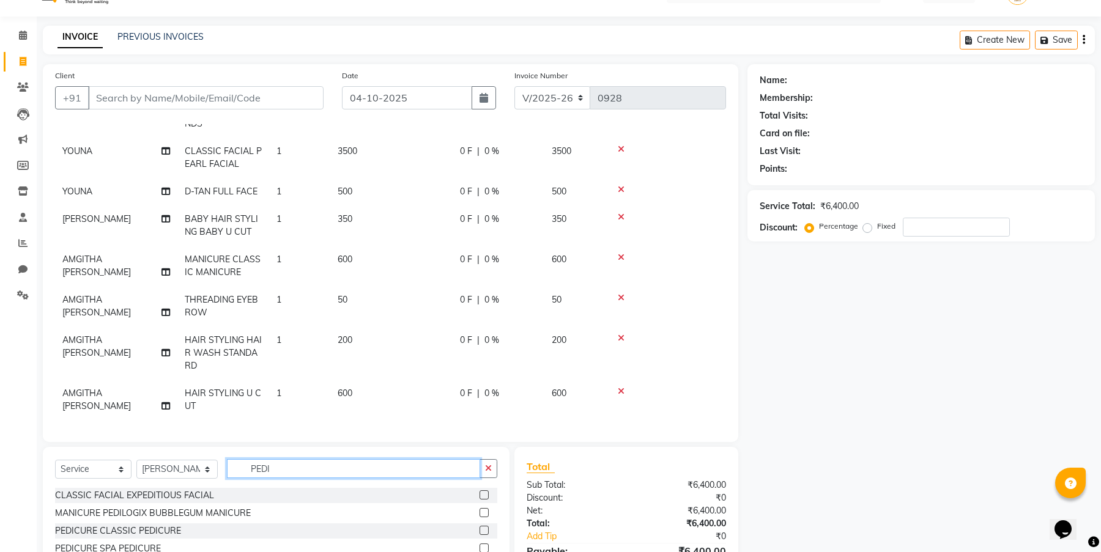
scroll to position [105, 0]
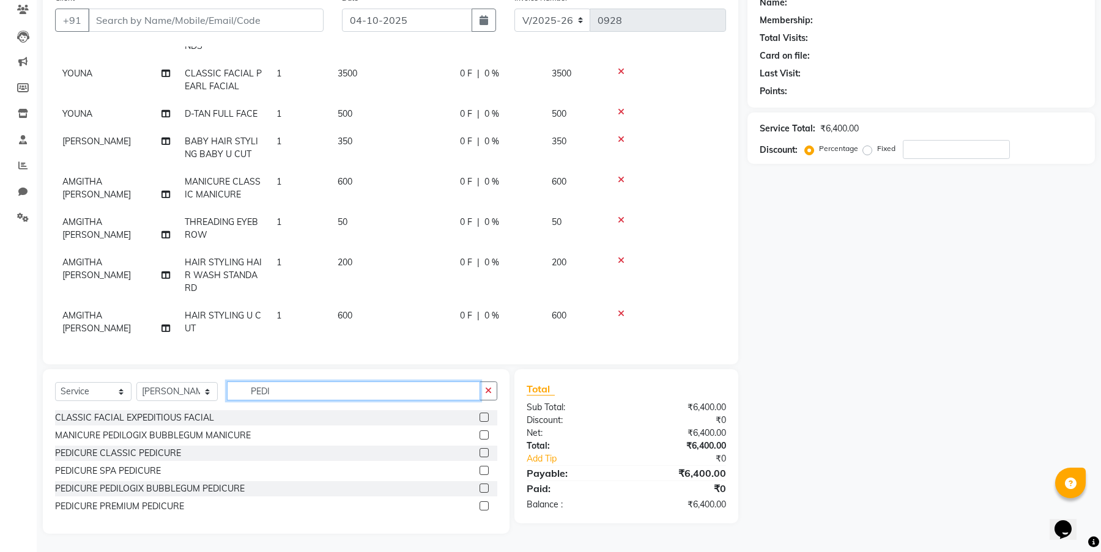
type input "PEDI"
click at [486, 452] on label at bounding box center [483, 452] width 9 height 9
click at [486, 452] on input "checkbox" at bounding box center [483, 453] width 8 height 8
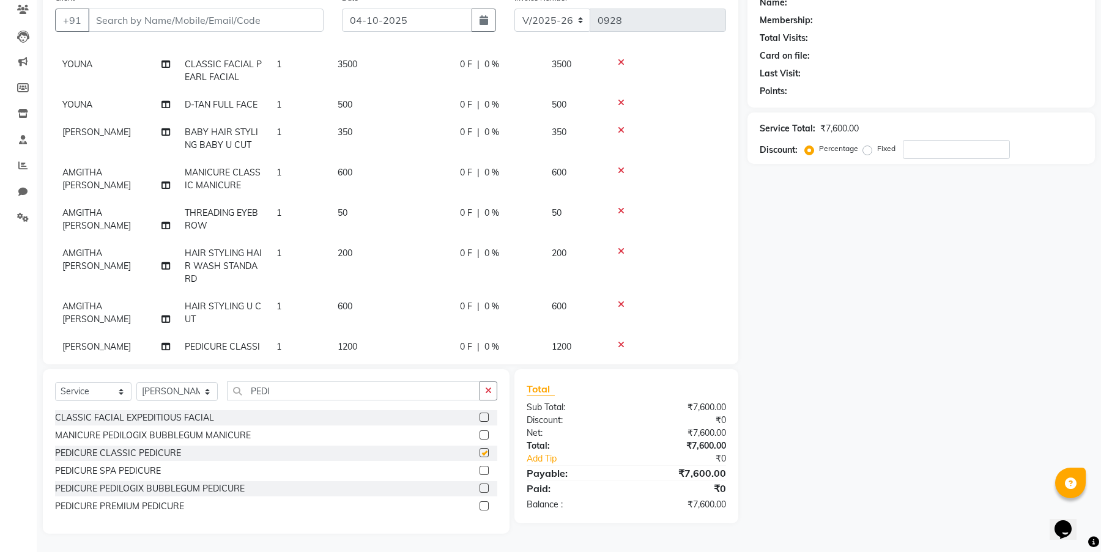
checkbox input "false"
click at [306, 393] on input "PEDI" at bounding box center [353, 391] width 253 height 19
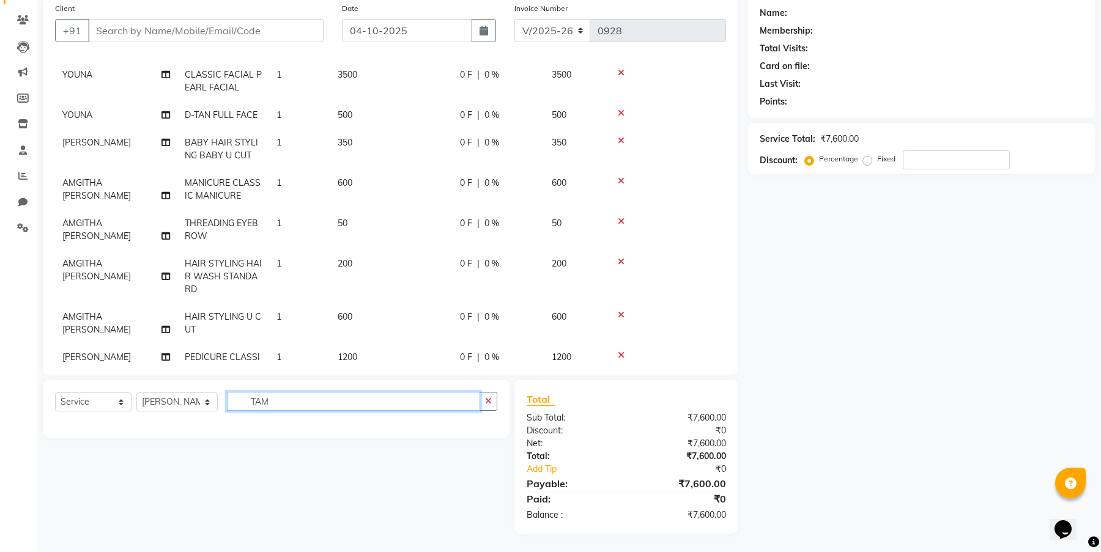
scroll to position [95, 0]
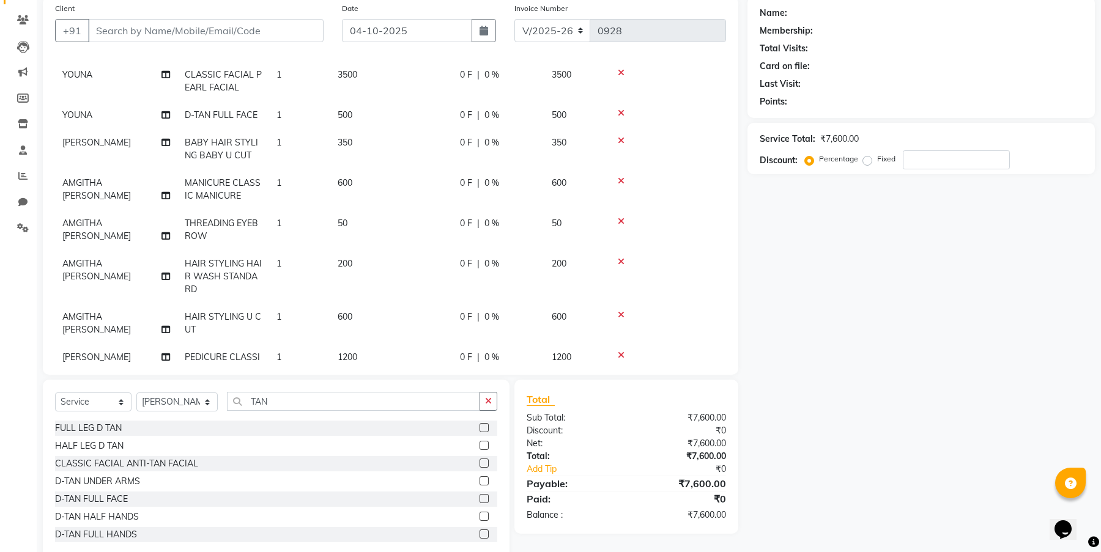
click at [480, 498] on div at bounding box center [488, 499] width 18 height 15
click at [479, 499] on label at bounding box center [483, 498] width 9 height 9
click at [479, 499] on input "checkbox" at bounding box center [483, 499] width 8 height 8
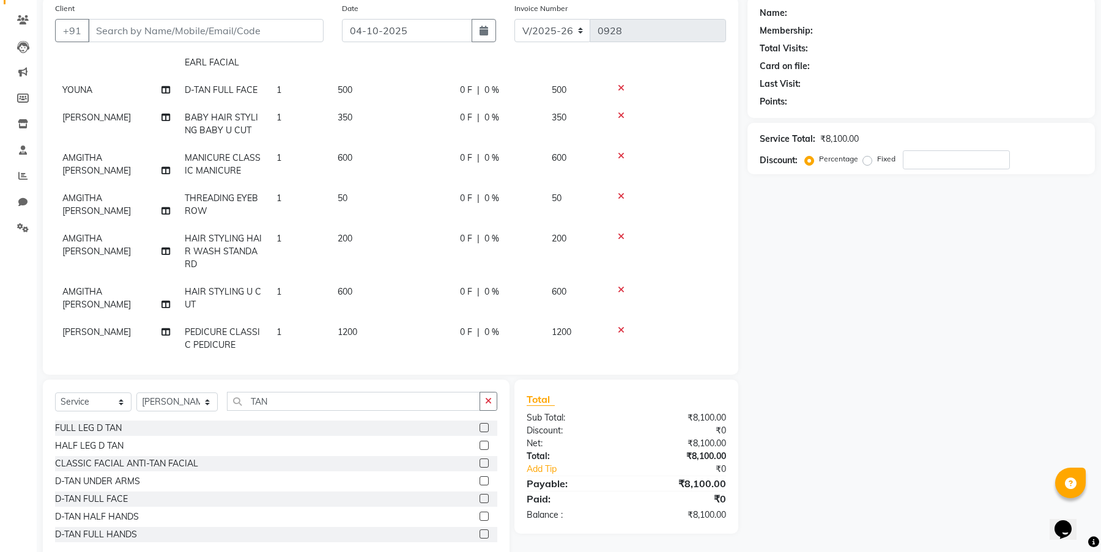
scroll to position [154, 0]
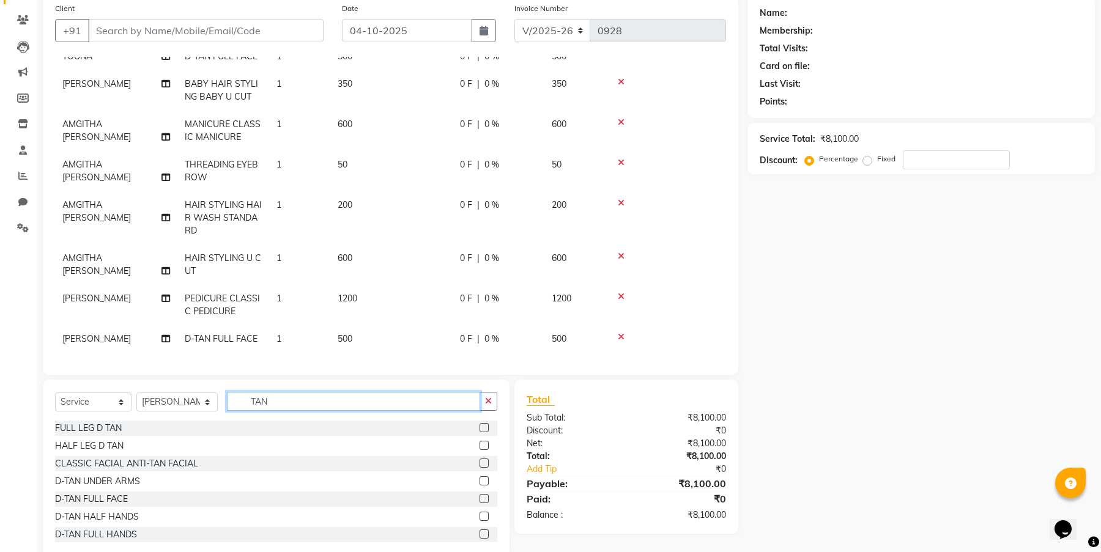
click at [296, 399] on input "TAN" at bounding box center [353, 401] width 253 height 19
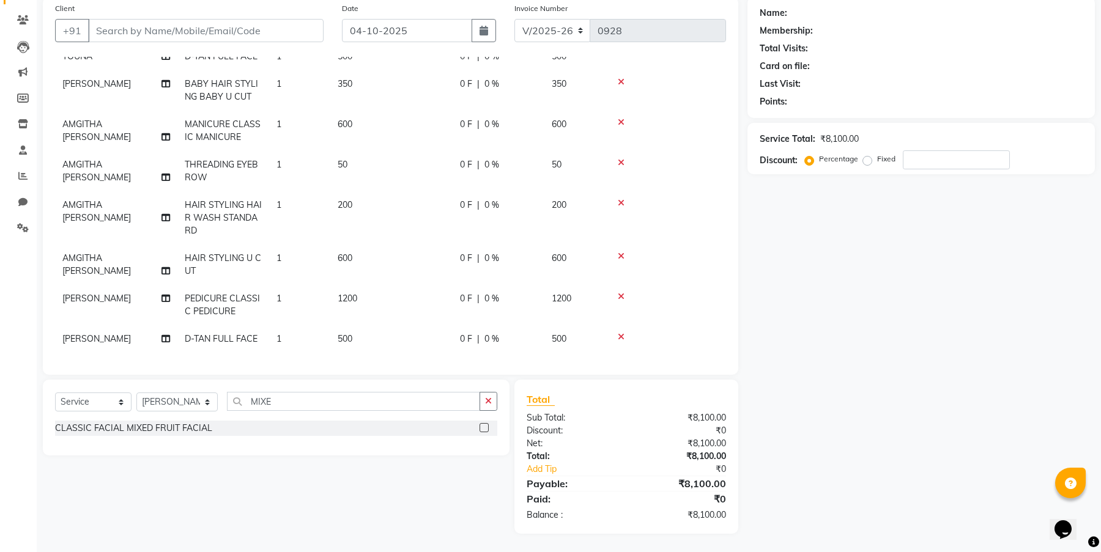
click at [485, 426] on label at bounding box center [483, 427] width 9 height 9
click at [485, 426] on input "checkbox" at bounding box center [483, 428] width 8 height 8
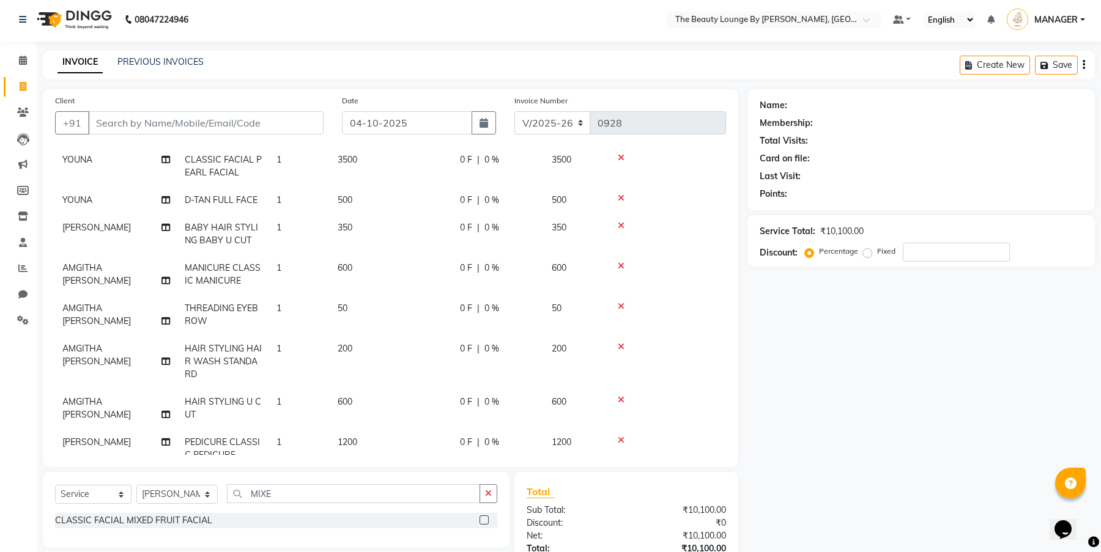
scroll to position [125, 0]
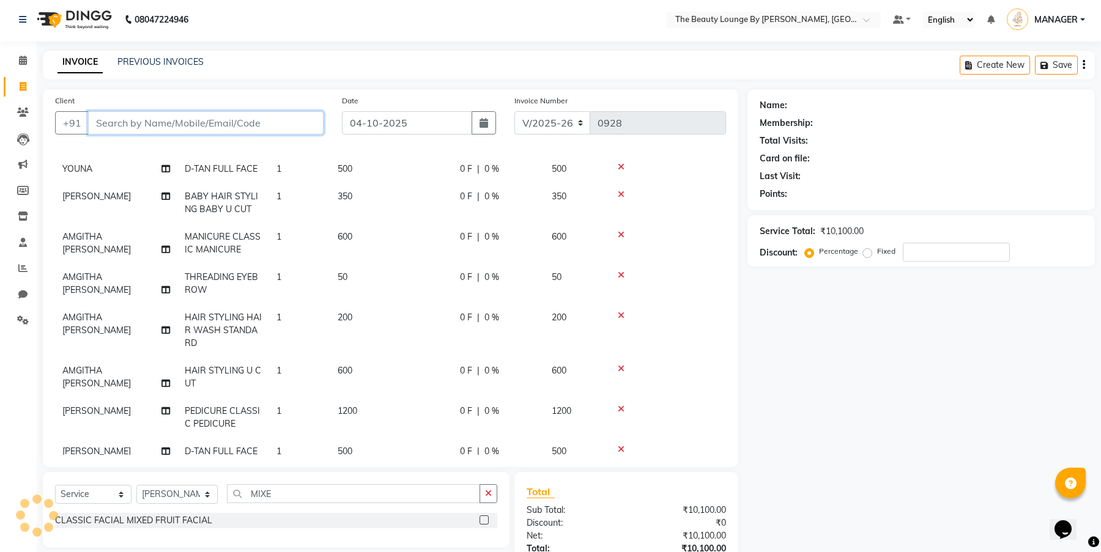
click at [262, 122] on input "Client" at bounding box center [205, 122] width 235 height 23
click at [464, 210] on td "0 F | 0 %" at bounding box center [498, 203] width 92 height 40
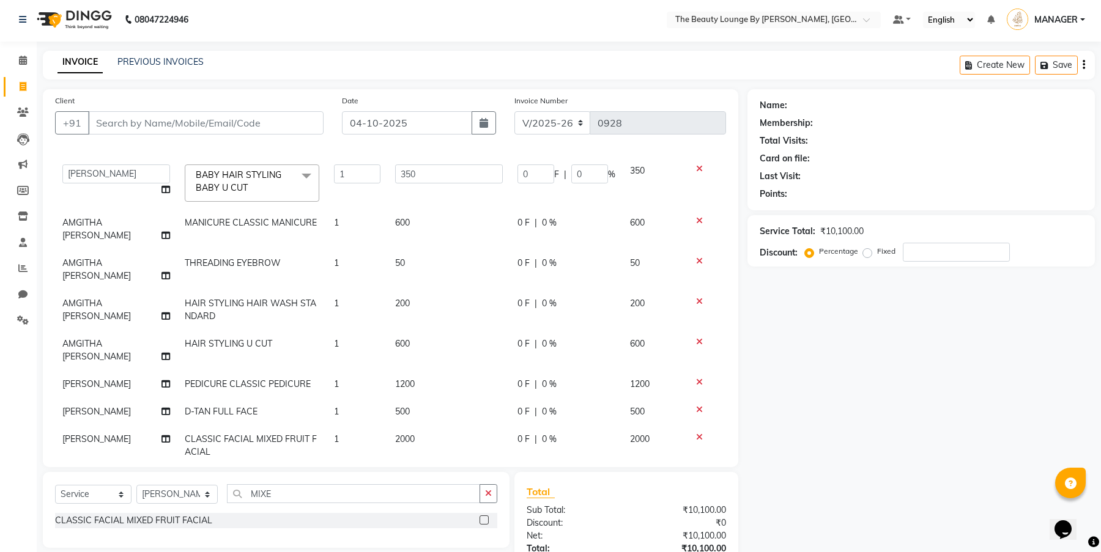
click at [454, 249] on td "50" at bounding box center [449, 269] width 122 height 40
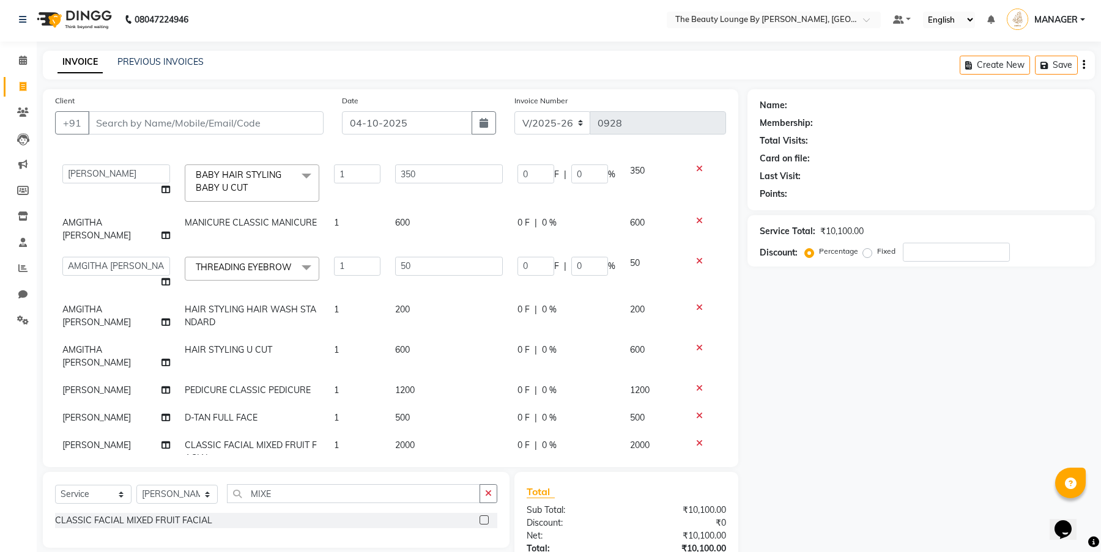
click at [706, 198] on td at bounding box center [705, 183] width 42 height 52
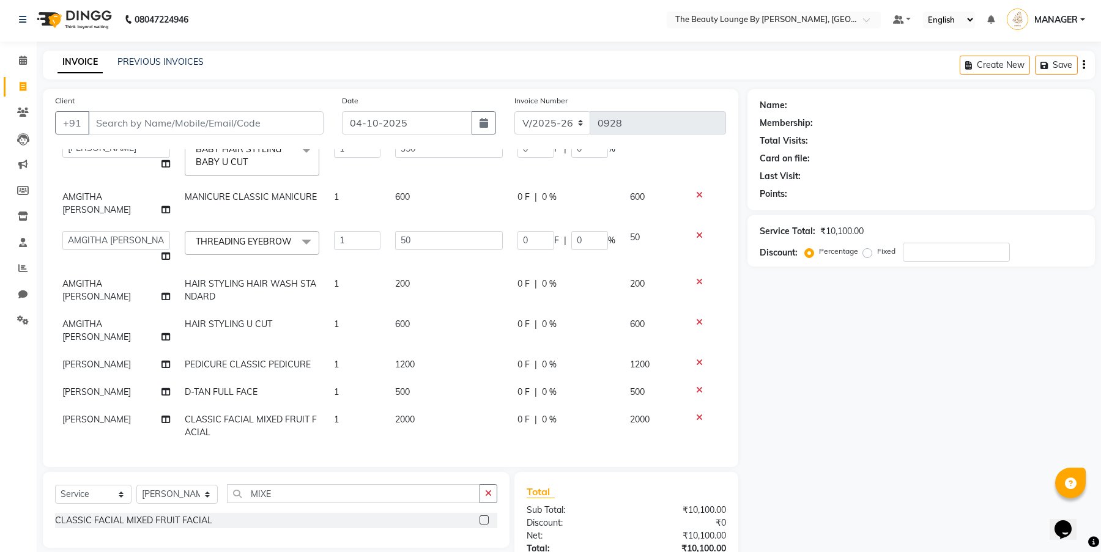
scroll to position [152, 0]
click at [766, 404] on div "Name: Membership: Total Visits: Card on file: Last Visit: Points: Service Total…" at bounding box center [925, 357] width 356 height 537
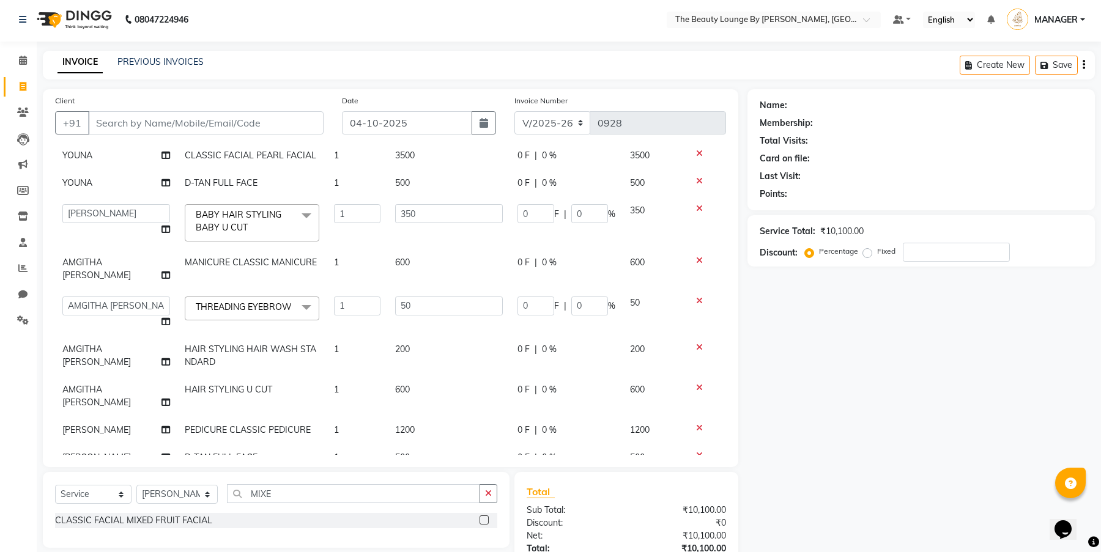
scroll to position [0, 0]
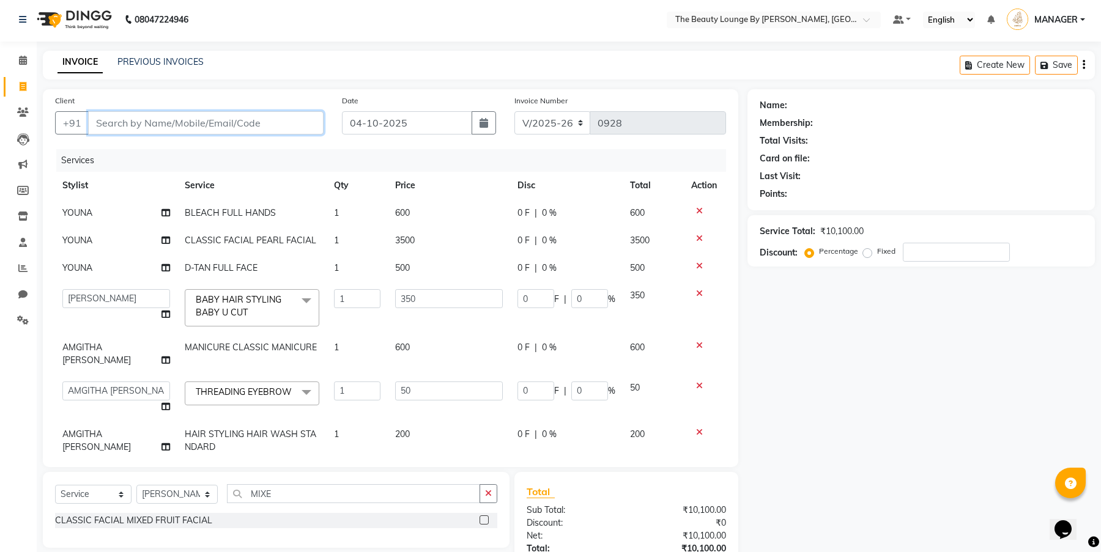
click at [308, 122] on input "Client" at bounding box center [205, 122] width 235 height 23
click at [696, 211] on icon at bounding box center [699, 211] width 7 height 9
click at [696, 234] on icon at bounding box center [699, 238] width 7 height 9
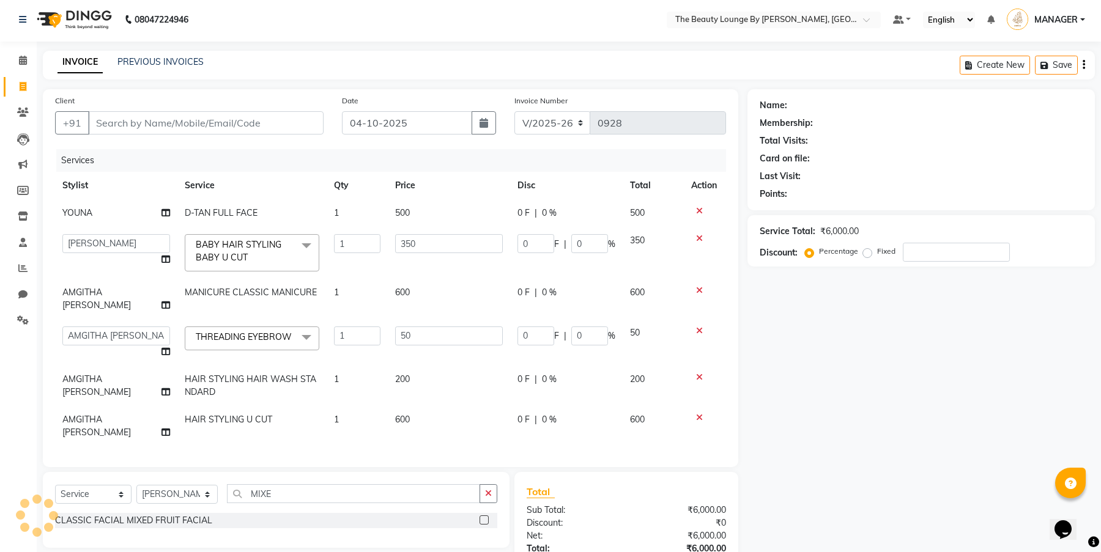
click at [696, 211] on icon at bounding box center [699, 211] width 7 height 9
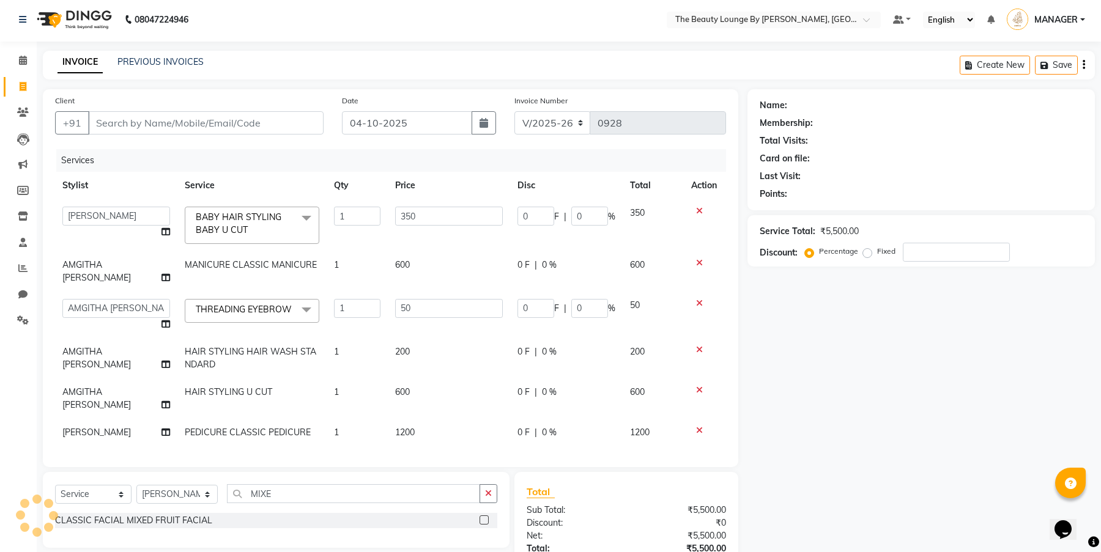
click at [696, 211] on icon at bounding box center [699, 211] width 7 height 9
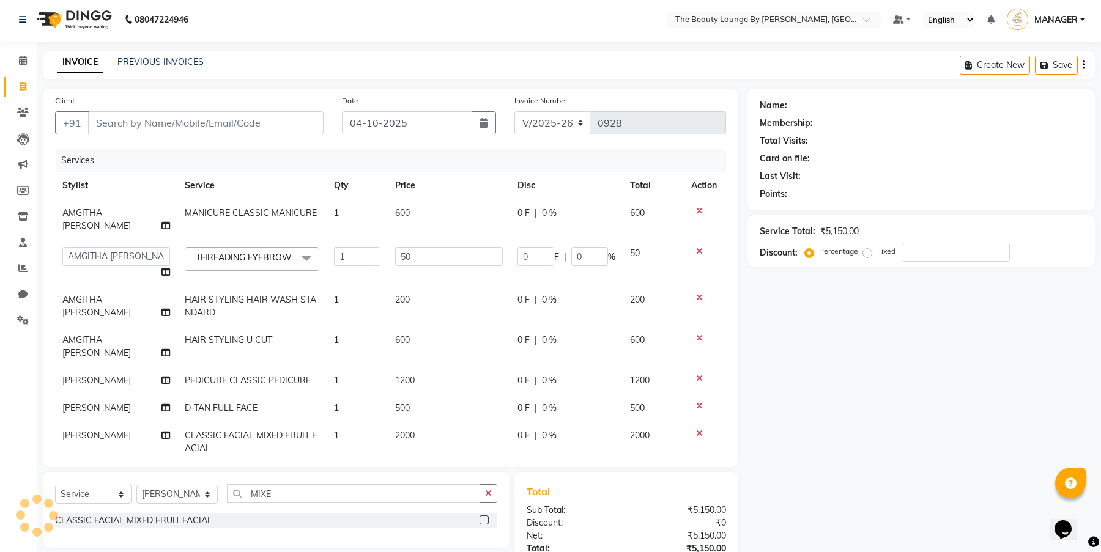
click at [696, 211] on icon at bounding box center [699, 211] width 7 height 9
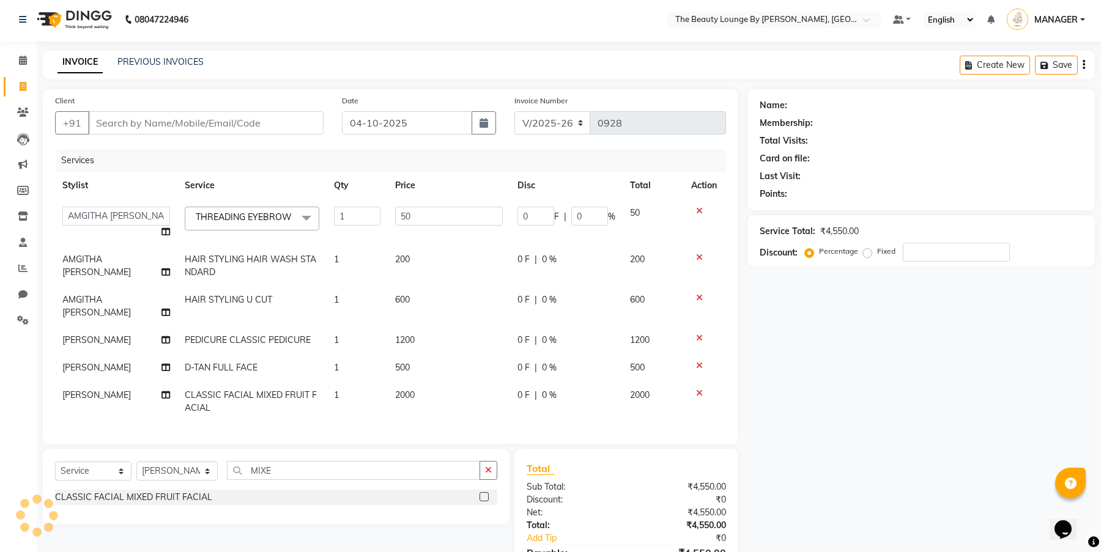
click at [690, 211] on td at bounding box center [705, 222] width 42 height 46
click at [696, 208] on icon at bounding box center [699, 211] width 7 height 9
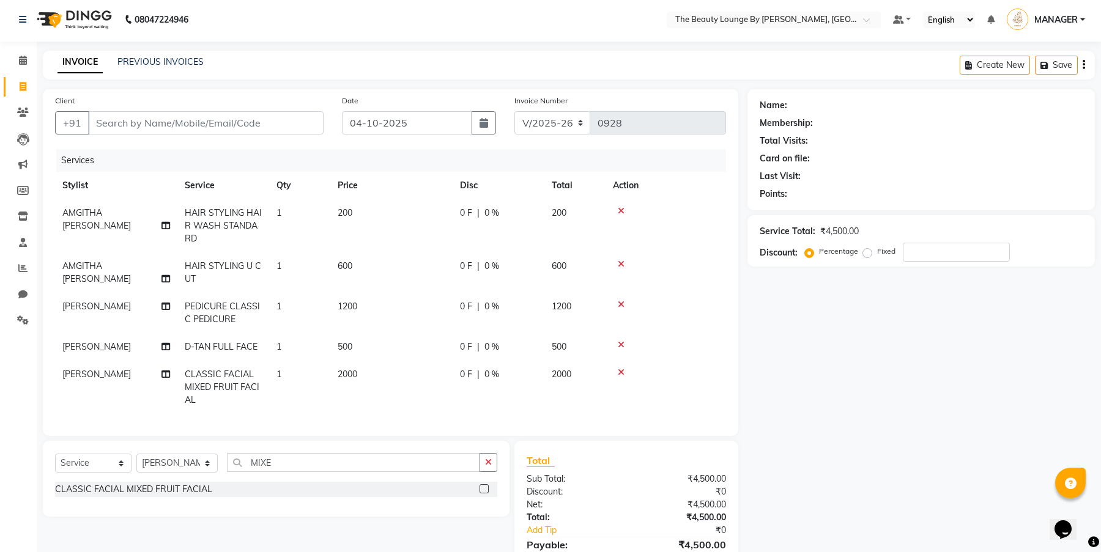
click at [696, 208] on div at bounding box center [666, 211] width 106 height 9
click at [696, 209] on div at bounding box center [666, 211] width 106 height 9
click at [611, 210] on td at bounding box center [665, 225] width 120 height 53
click at [621, 209] on icon at bounding box center [621, 211] width 7 height 9
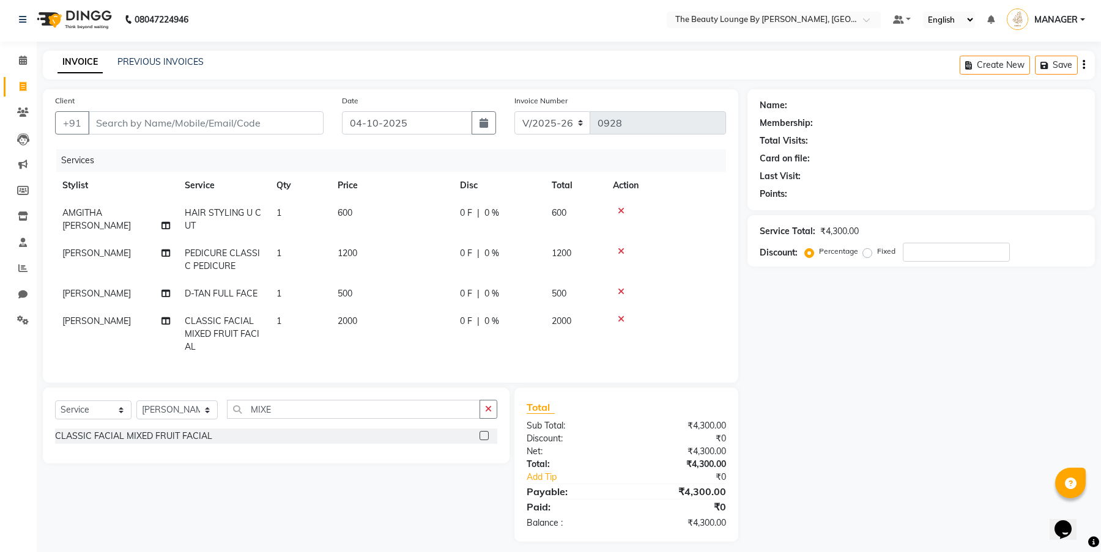
click at [621, 209] on icon at bounding box center [621, 211] width 7 height 9
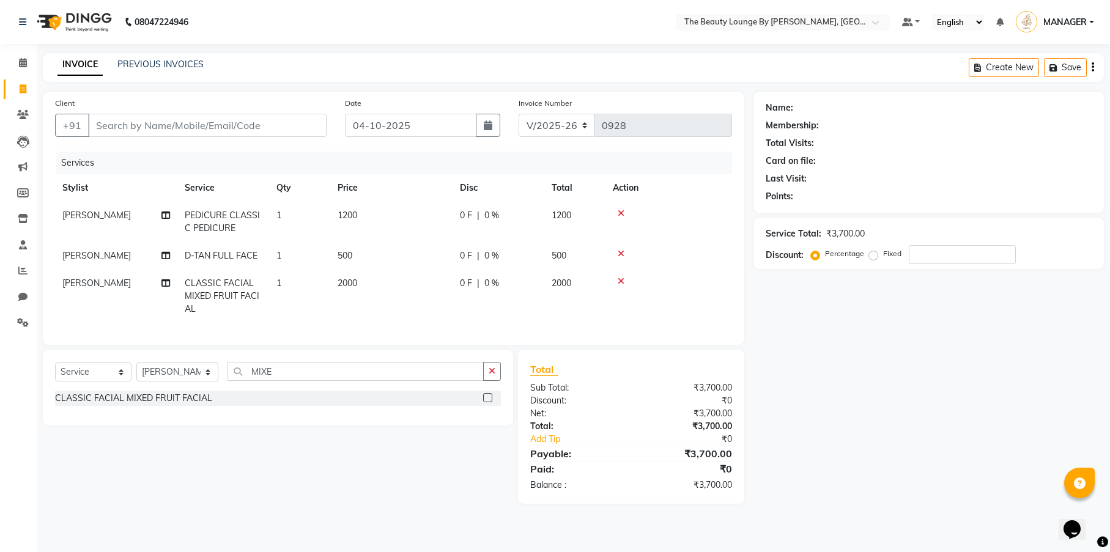
click at [621, 209] on icon at bounding box center [621, 213] width 7 height 9
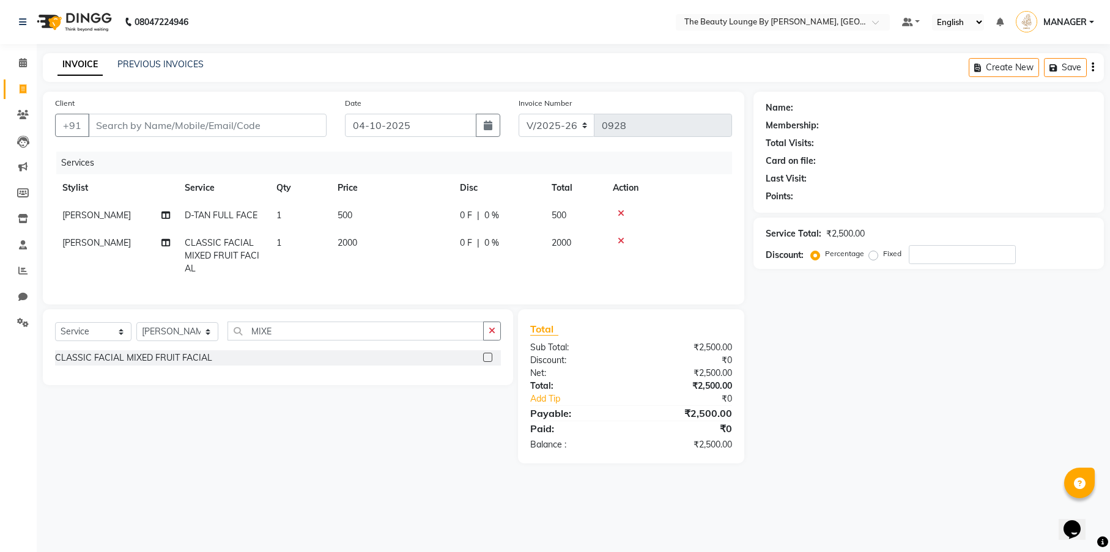
click at [621, 209] on icon at bounding box center [621, 213] width 7 height 9
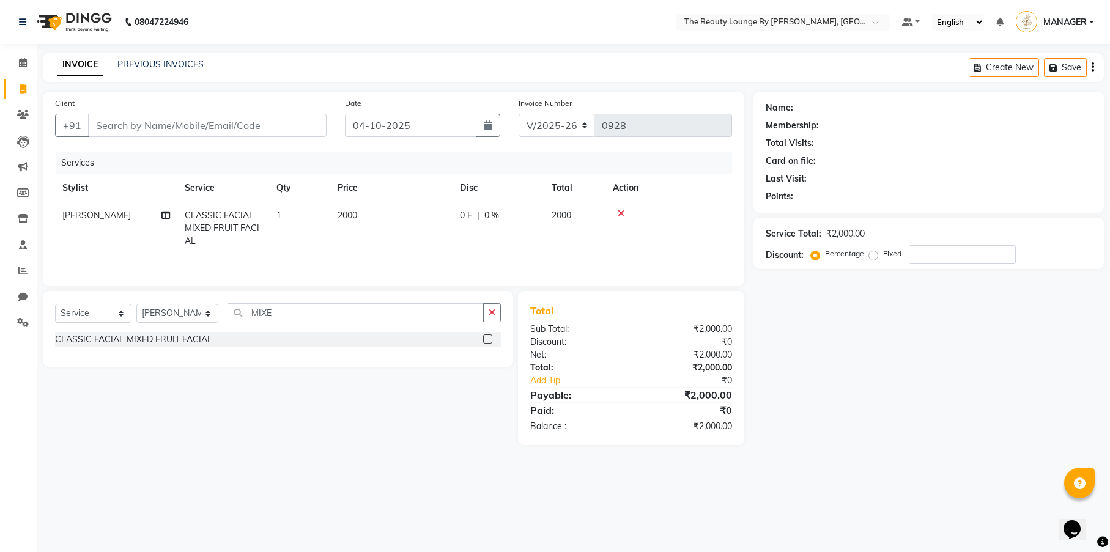
click at [621, 209] on icon at bounding box center [621, 213] width 7 height 9
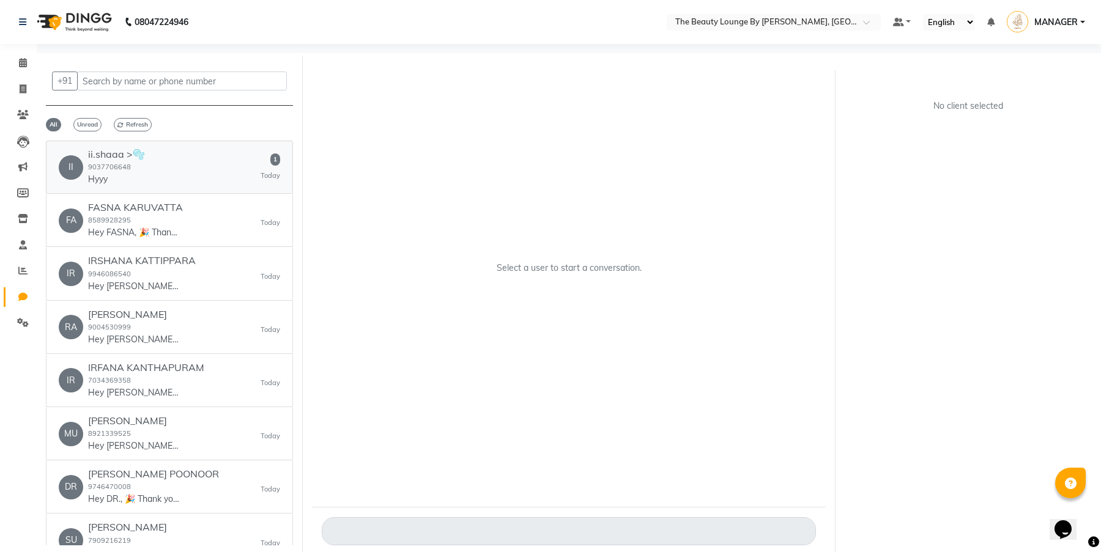
click at [238, 180] on div "II ii.shaaa >🫧 9037706648 Hyyy 1 [DATE]" at bounding box center [169, 167] width 221 height 37
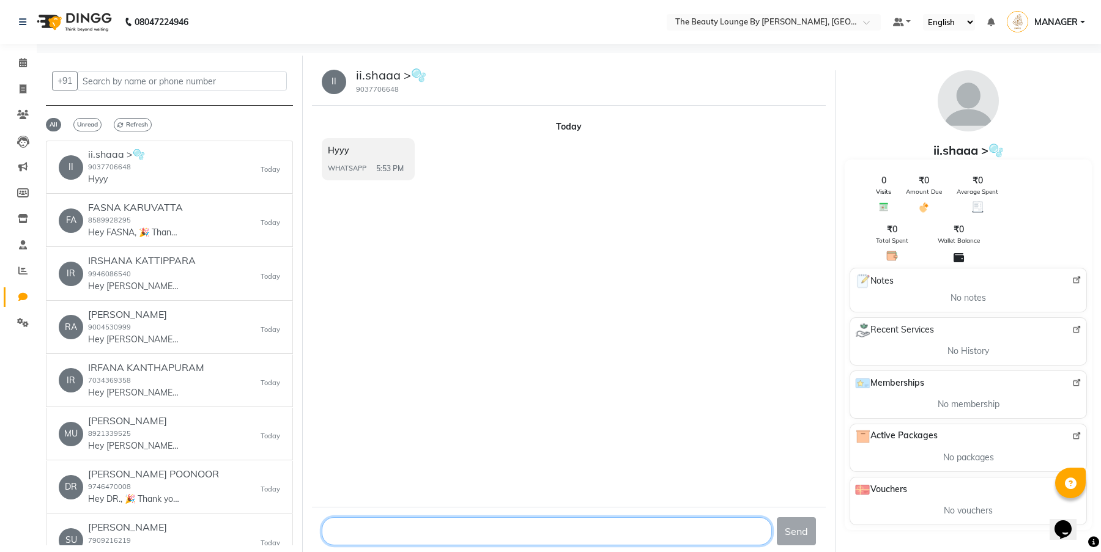
click at [433, 532] on textarea at bounding box center [547, 531] width 450 height 28
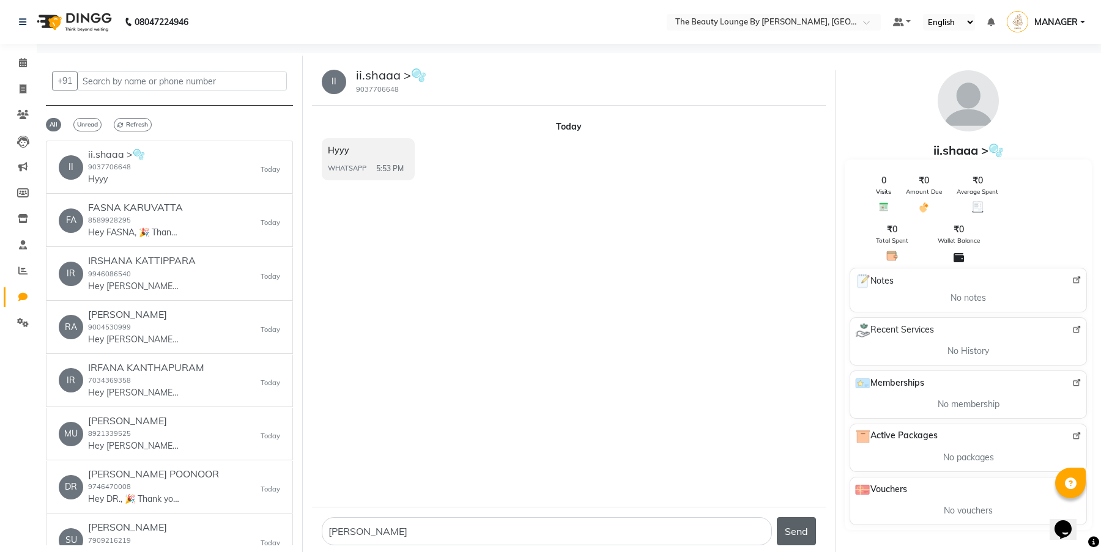
click at [807, 530] on button "Send" at bounding box center [796, 531] width 39 height 28
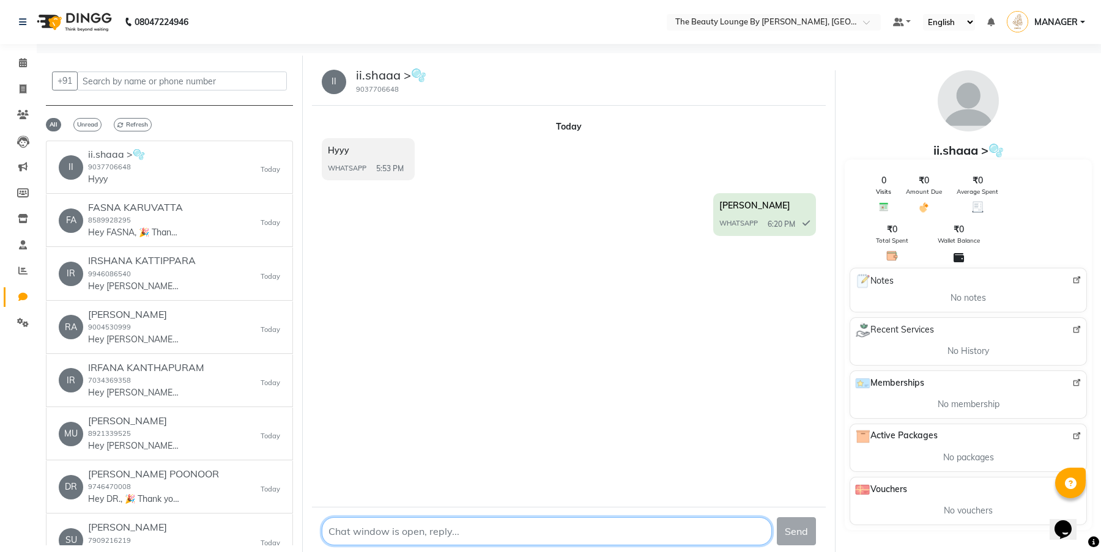
click at [363, 533] on textarea at bounding box center [547, 531] width 450 height 28
paste textarea "Hello [PERSON_NAME], thank you for reaching out to us 🌸 Could you please share …"
drag, startPoint x: 637, startPoint y: 534, endPoint x: 328, endPoint y: 504, distance: 310.9
click at [328, 504] on div "II ii.shaaa >🫧 [PHONE_NUMBER] [DATE] Hyyy WHATSAPP 5:53 PM Hlo Ishaa WHATSAPP 6…" at bounding box center [569, 306] width 514 height 497
click at [377, 529] on textarea at bounding box center [547, 531] width 450 height 28
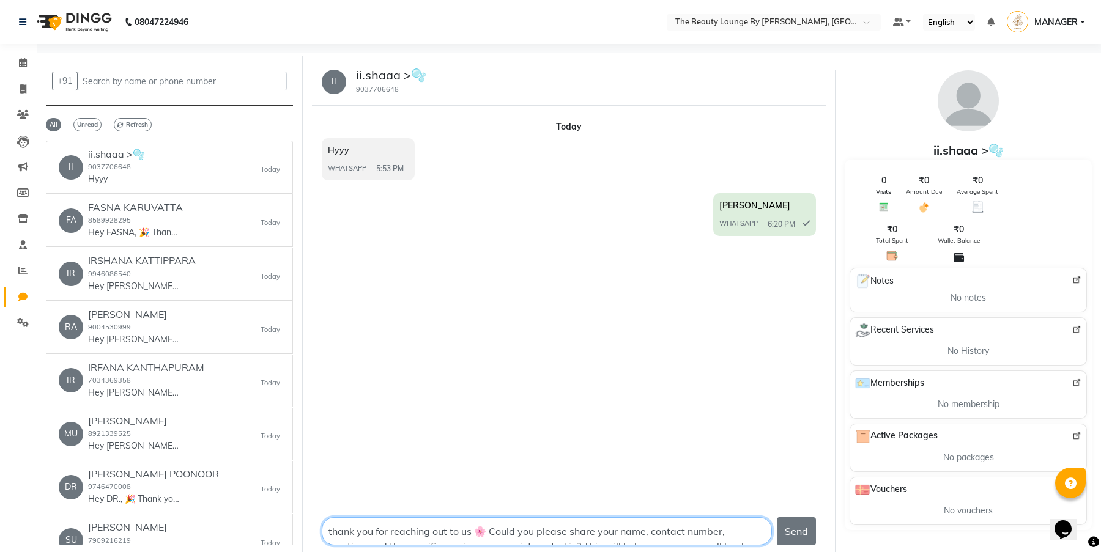
click at [332, 529] on textarea at bounding box center [547, 531] width 450 height 28
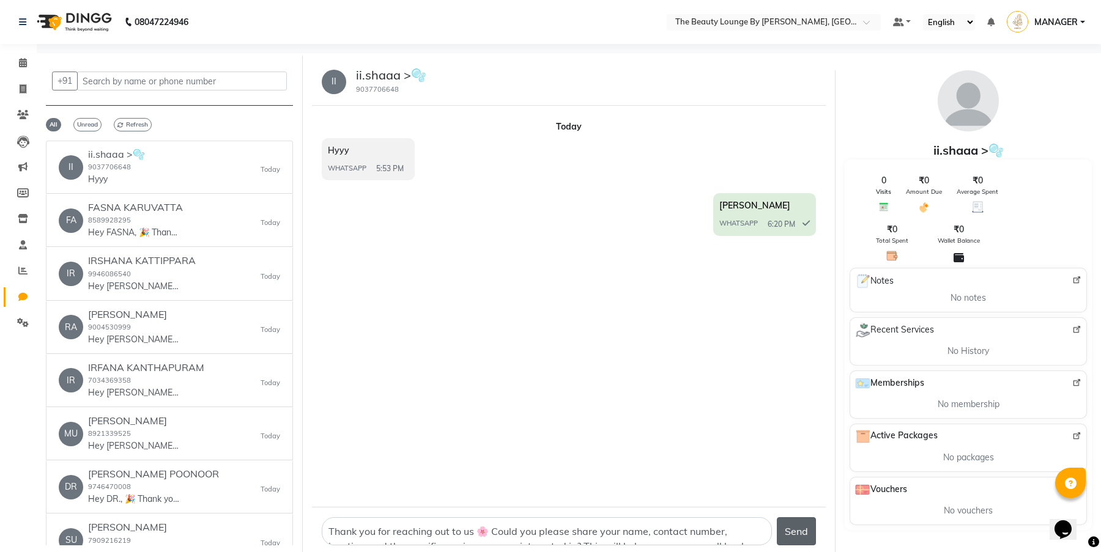
click at [789, 537] on button "Send" at bounding box center [796, 531] width 39 height 28
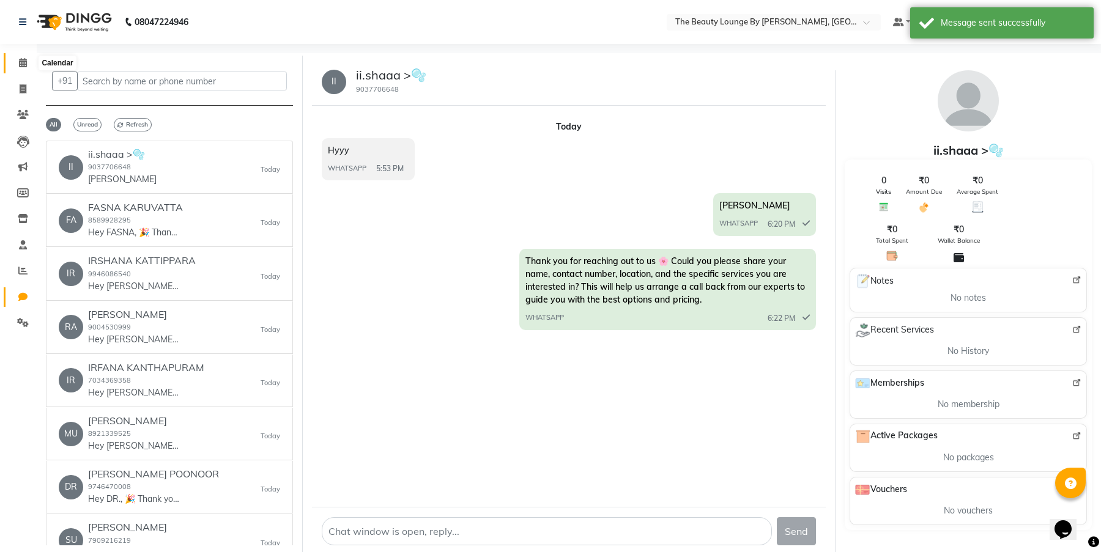
click at [21, 61] on icon at bounding box center [23, 62] width 8 height 9
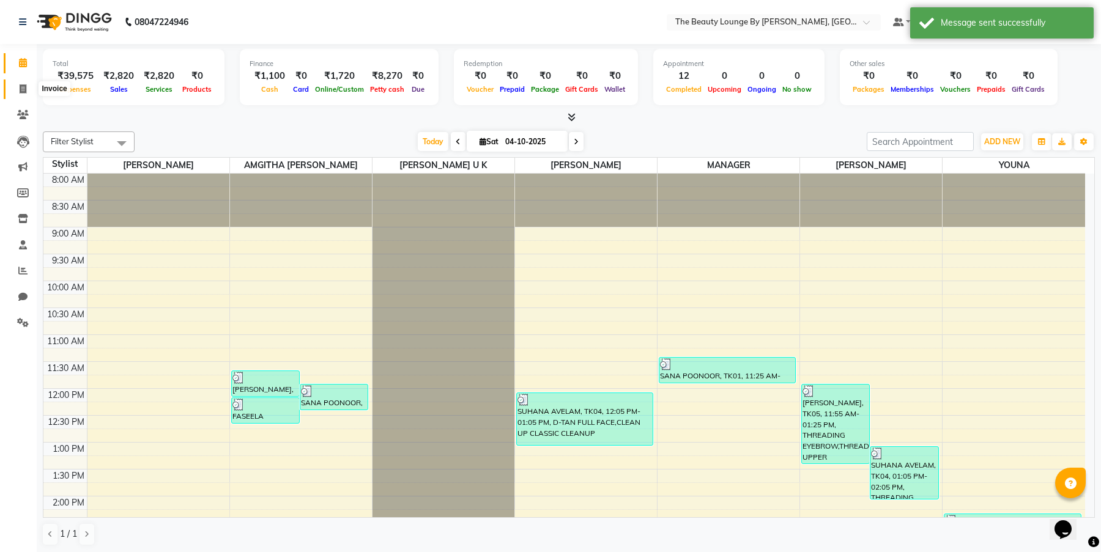
click at [24, 92] on icon at bounding box center [23, 88] width 7 height 9
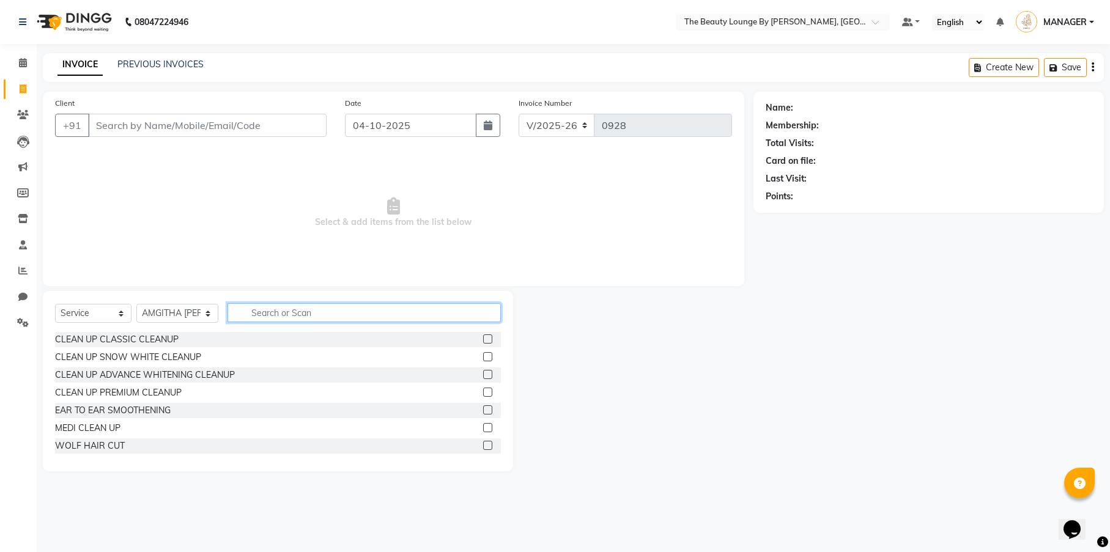
click at [251, 314] on input "text" at bounding box center [363, 312] width 273 height 19
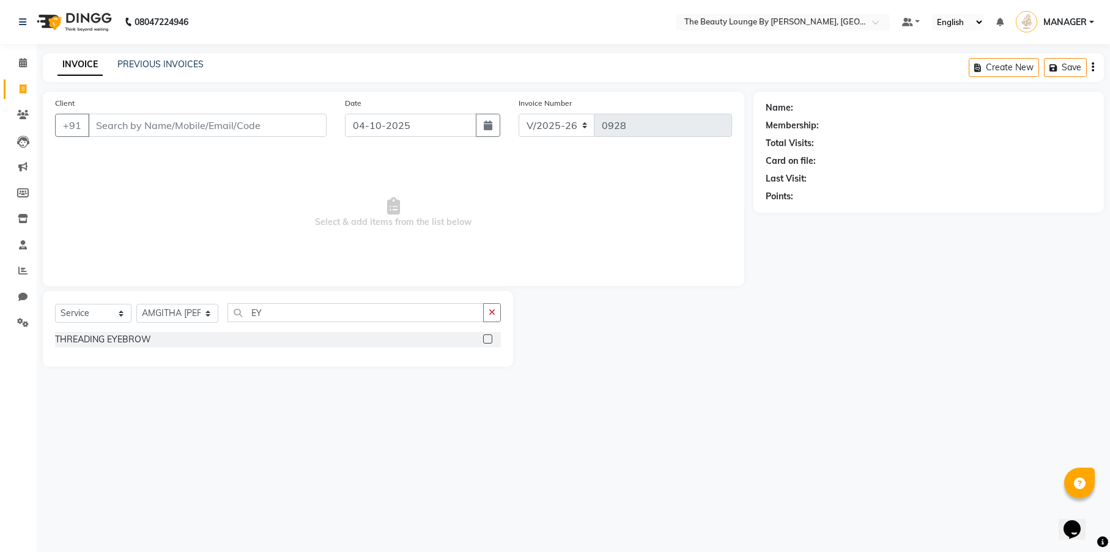
click at [486, 338] on label at bounding box center [487, 338] width 9 height 9
click at [486, 338] on input "checkbox" at bounding box center [487, 340] width 8 height 8
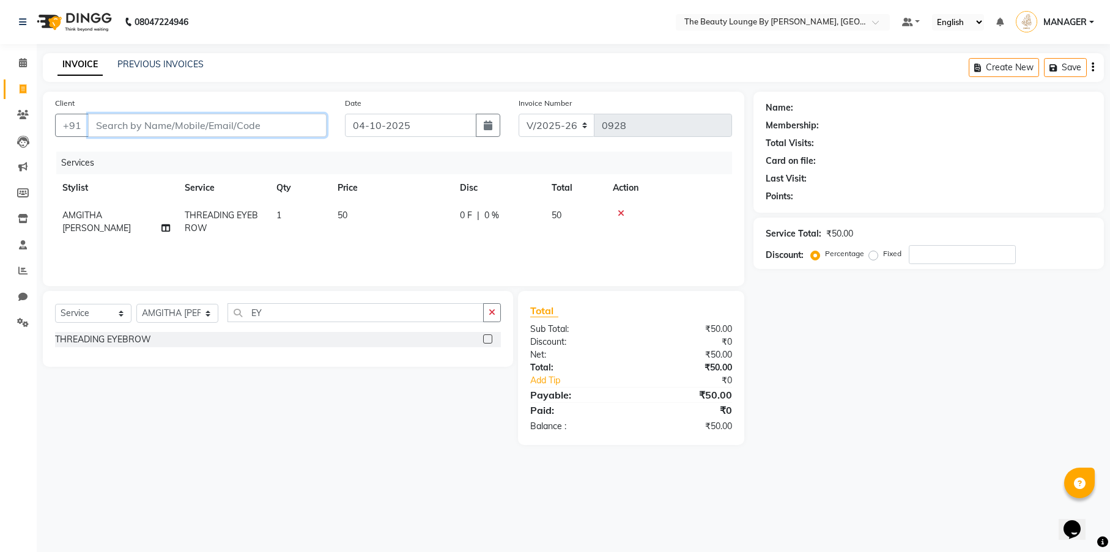
click at [179, 124] on input "Client" at bounding box center [207, 125] width 238 height 23
click at [188, 128] on input "Client" at bounding box center [207, 125] width 238 height 23
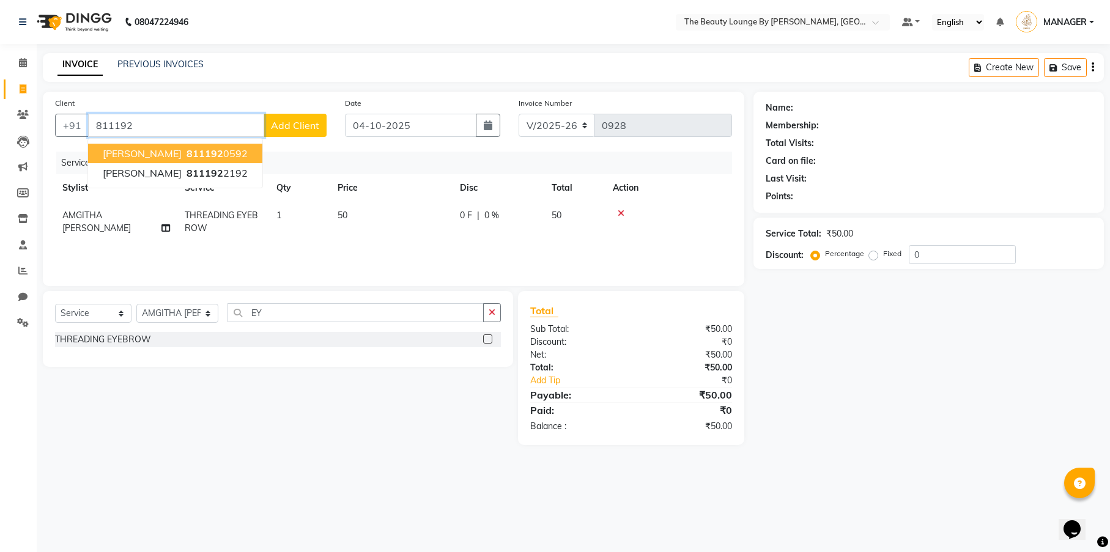
click at [182, 152] on span "[PERSON_NAME]" at bounding box center [142, 153] width 79 height 12
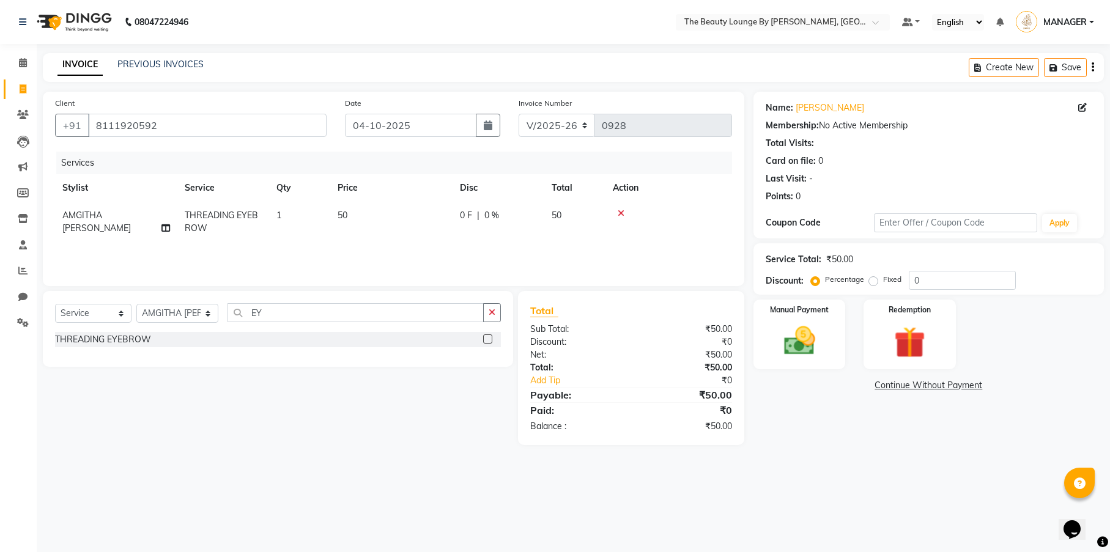
click at [871, 287] on div "Percentage Fixed 0" at bounding box center [914, 280] width 202 height 19
click at [883, 279] on label "Fixed" at bounding box center [892, 279] width 18 height 11
click at [871, 279] on input "Fixed" at bounding box center [875, 279] width 9 height 9
click at [819, 340] on img at bounding box center [799, 340] width 53 height 37
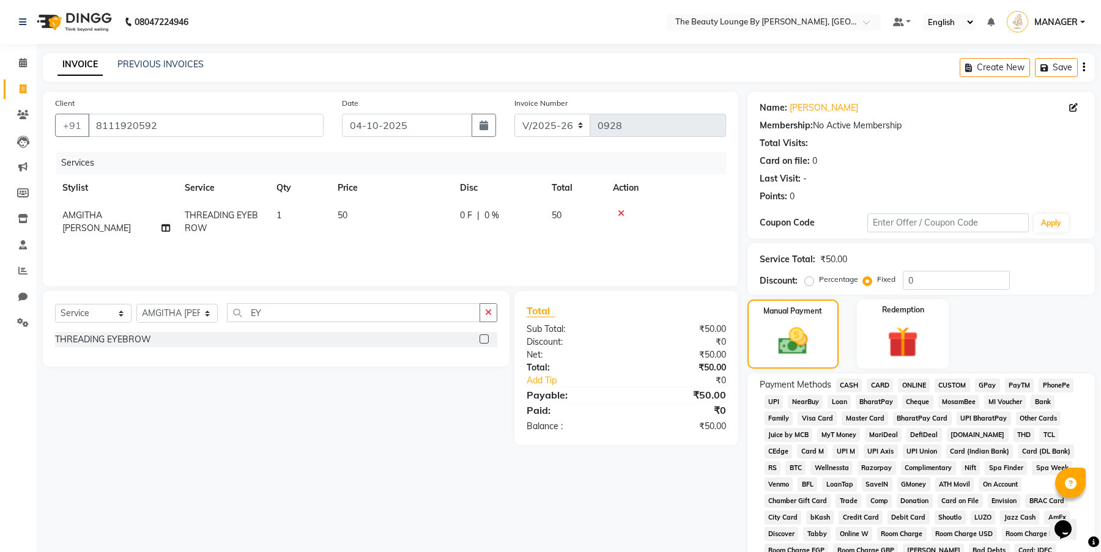
scroll to position [202, 0]
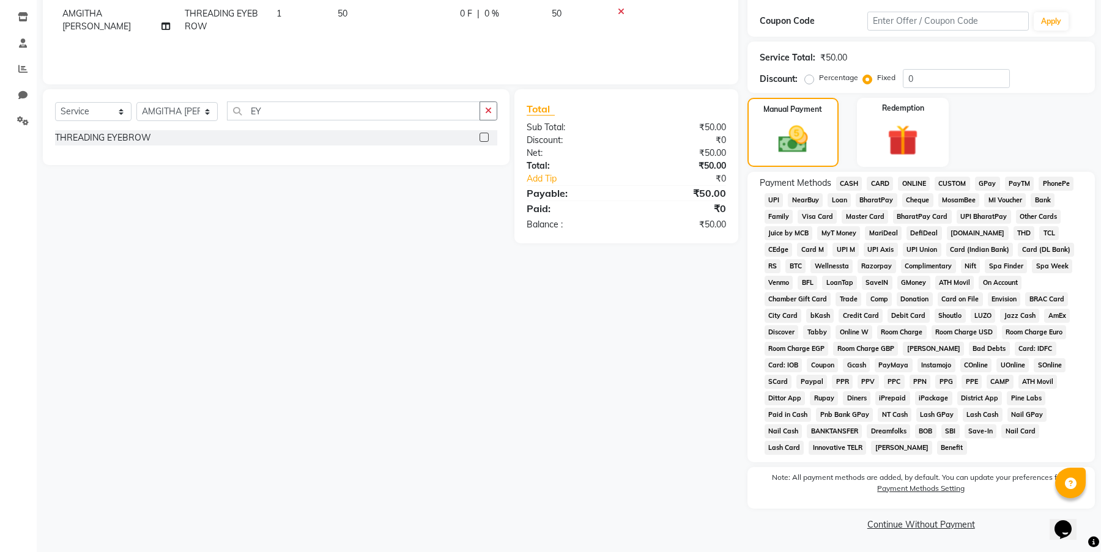
click at [991, 179] on span "GPay" at bounding box center [987, 184] width 25 height 14
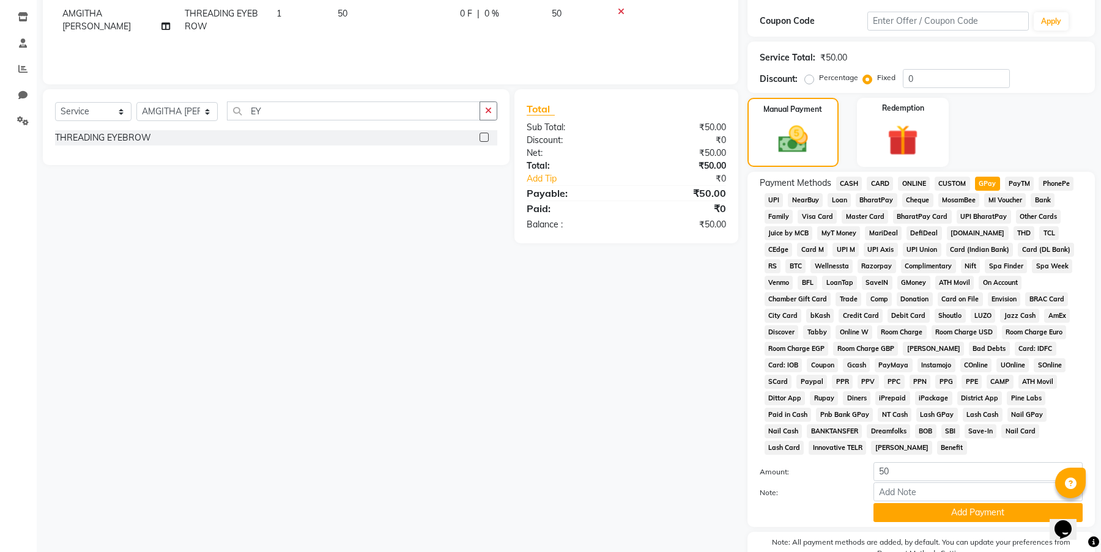
scroll to position [266, 0]
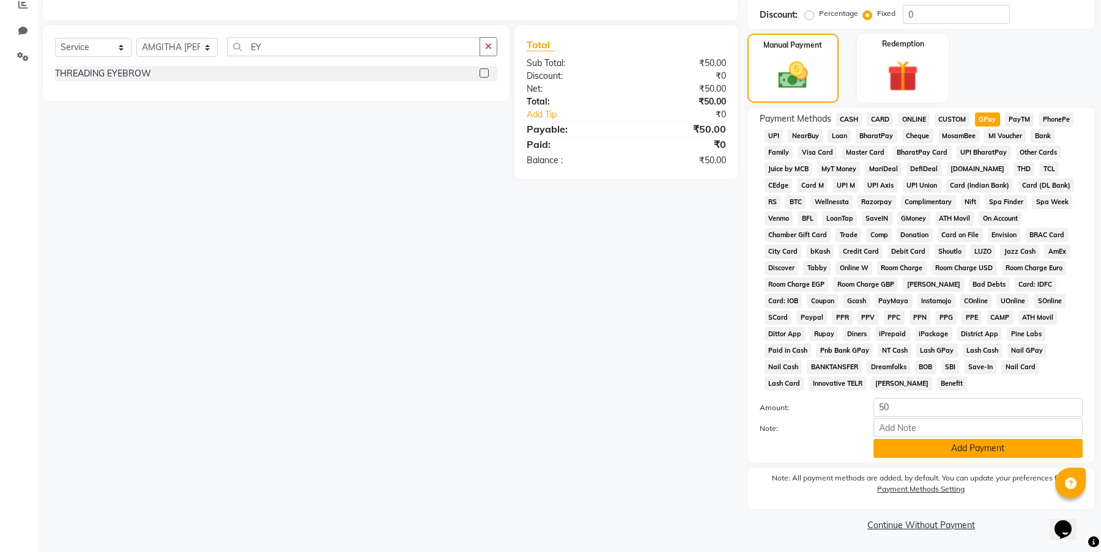
click at [1012, 449] on button "Add Payment" at bounding box center [977, 448] width 209 height 19
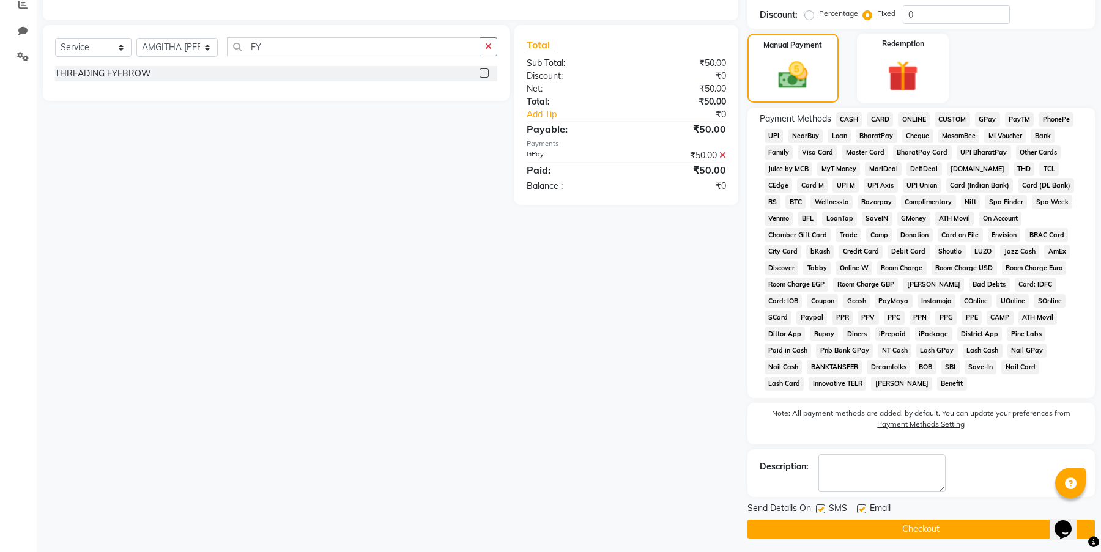
click at [970, 531] on button "Checkout" at bounding box center [920, 529] width 347 height 19
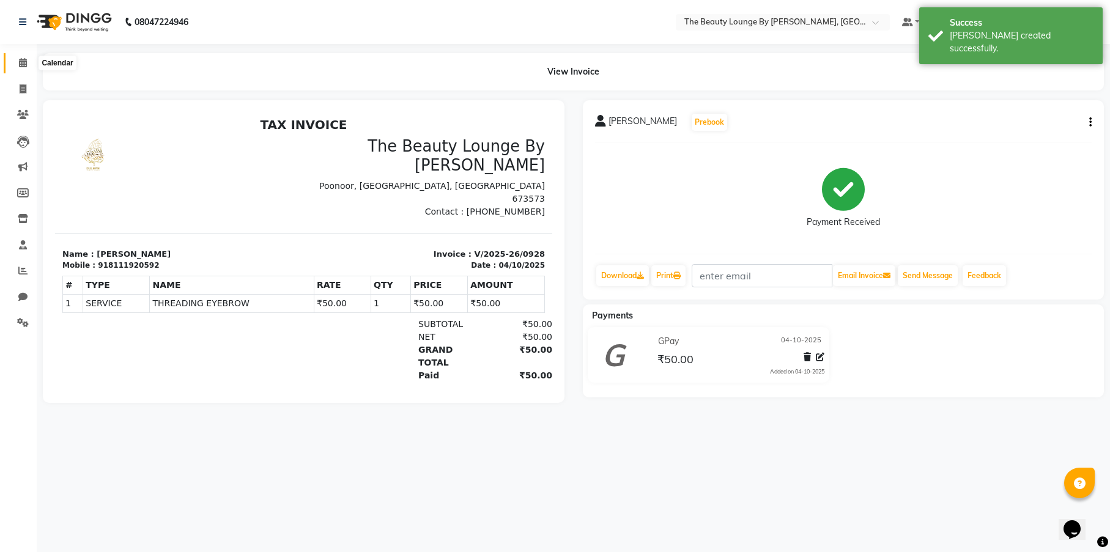
click at [23, 64] on icon at bounding box center [23, 62] width 8 height 9
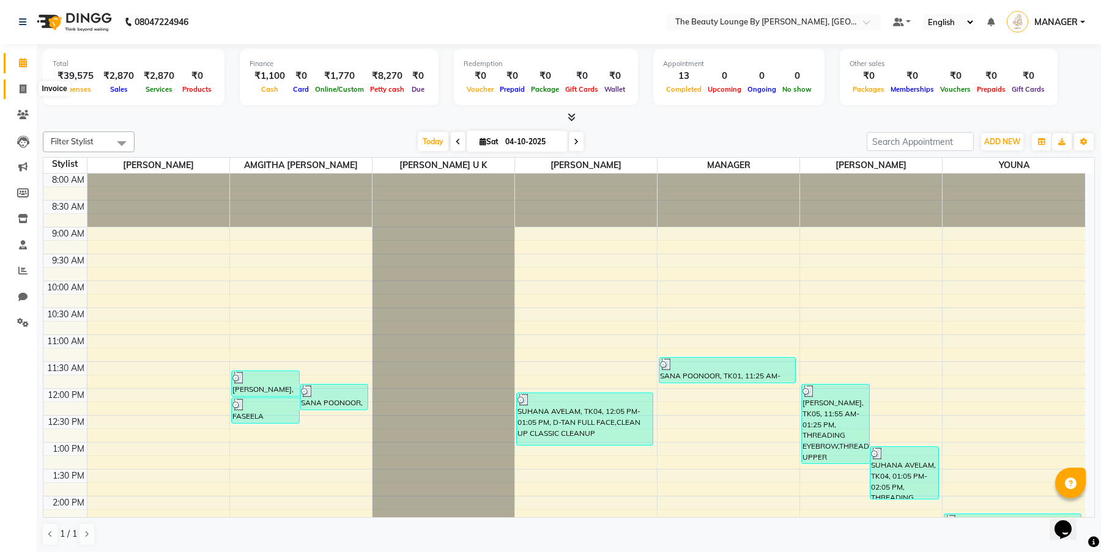
click at [28, 87] on span at bounding box center [22, 90] width 21 height 14
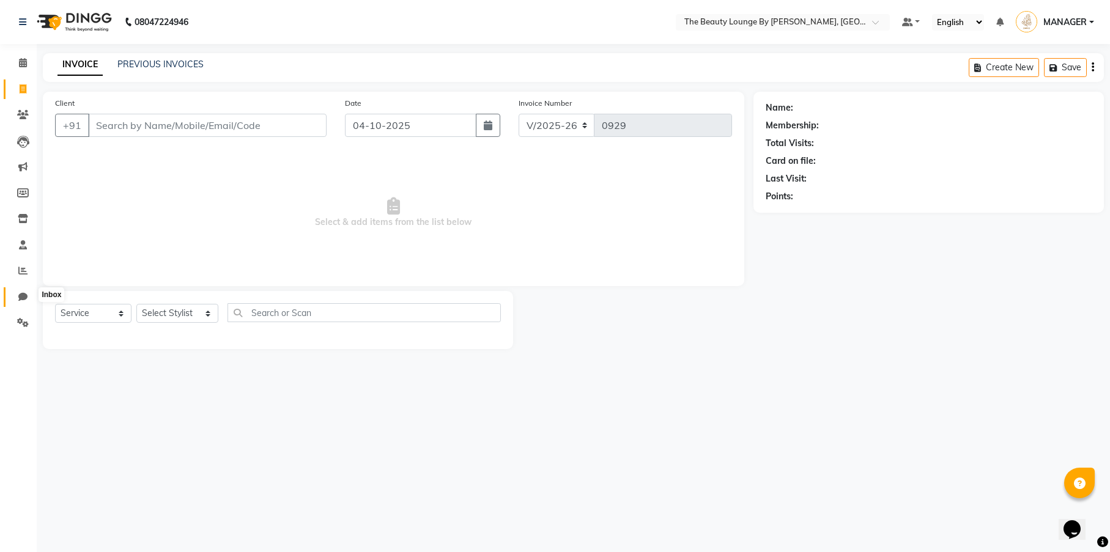
click at [23, 292] on icon at bounding box center [22, 296] width 9 height 9
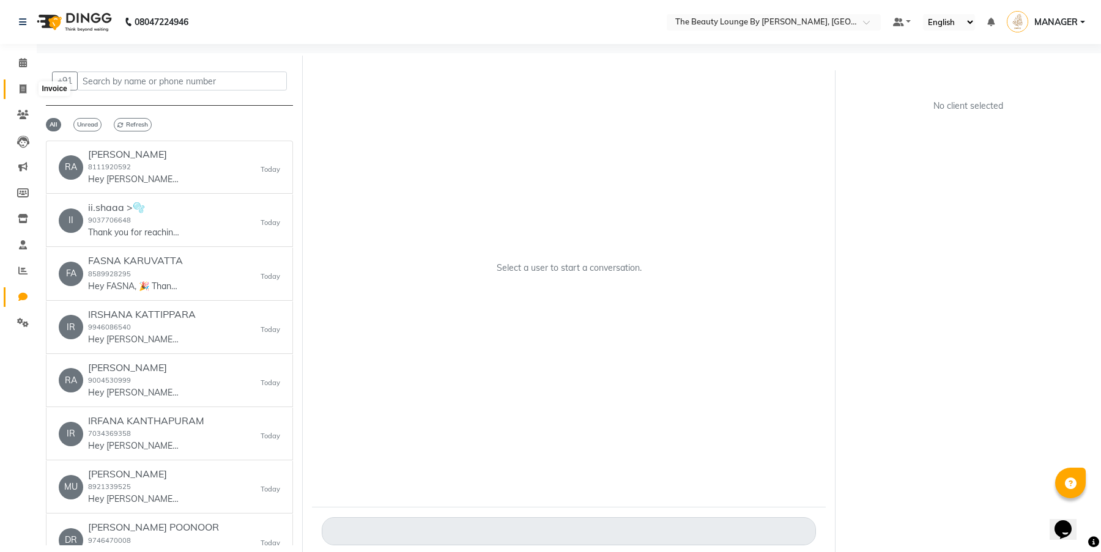
click at [23, 90] on icon at bounding box center [23, 88] width 7 height 9
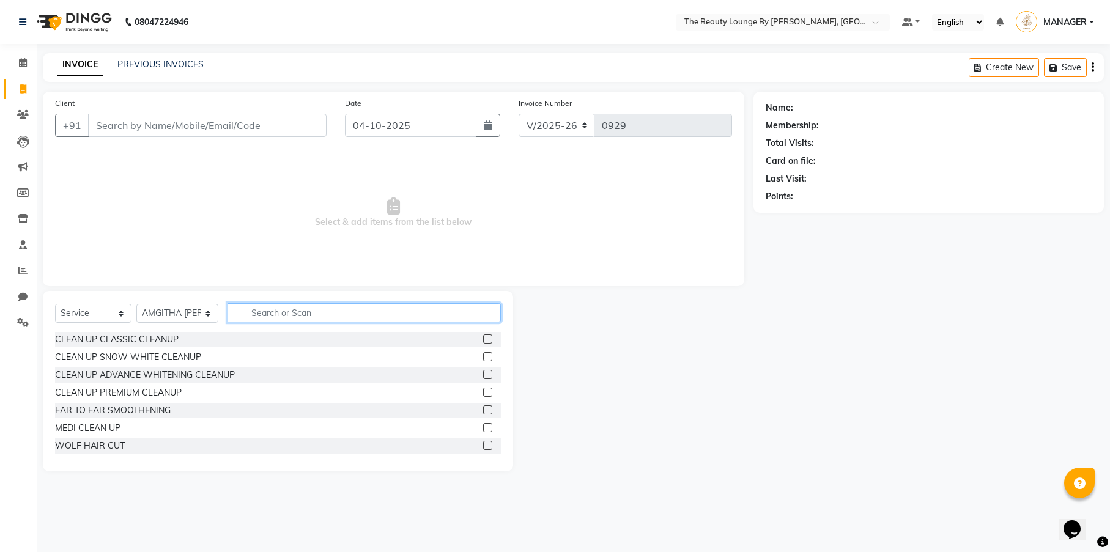
click at [283, 320] on input "text" at bounding box center [363, 312] width 273 height 19
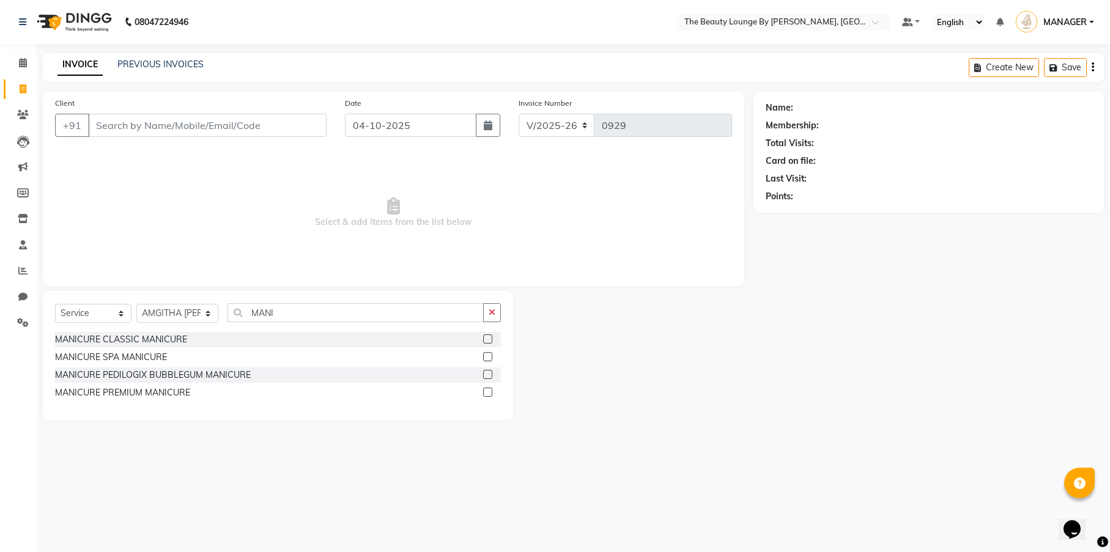
click at [490, 338] on label at bounding box center [487, 338] width 9 height 9
click at [490, 338] on input "checkbox" at bounding box center [487, 340] width 8 height 8
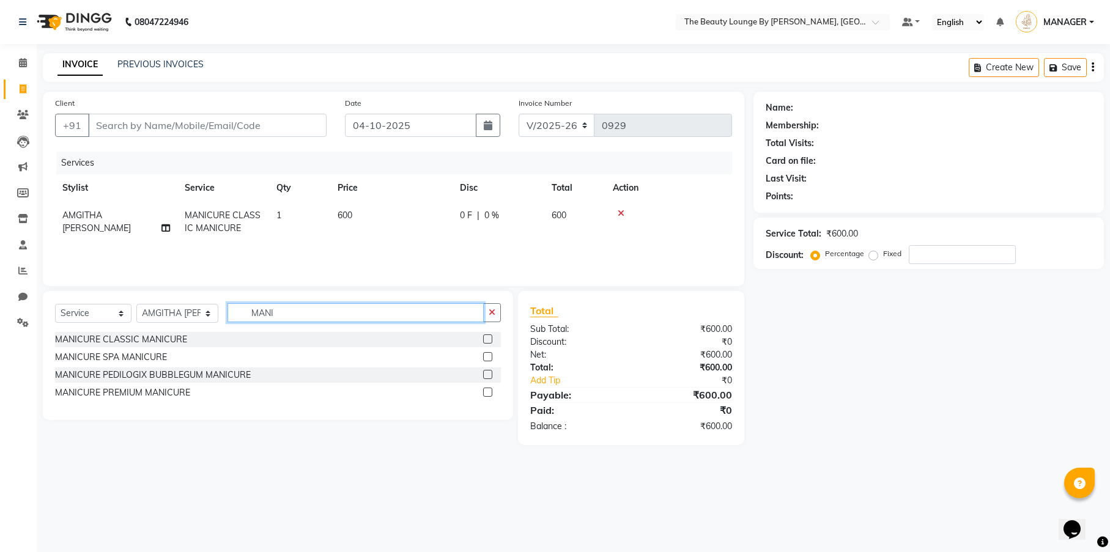
click at [384, 307] on input "MANI" at bounding box center [355, 312] width 256 height 19
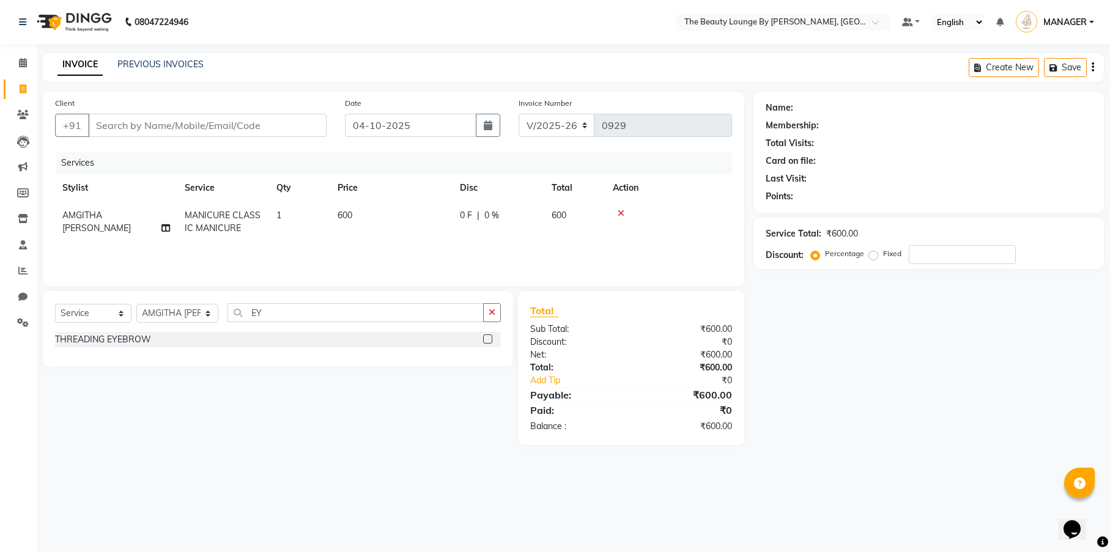
click at [490, 338] on label at bounding box center [487, 338] width 9 height 9
click at [490, 338] on input "checkbox" at bounding box center [487, 340] width 8 height 8
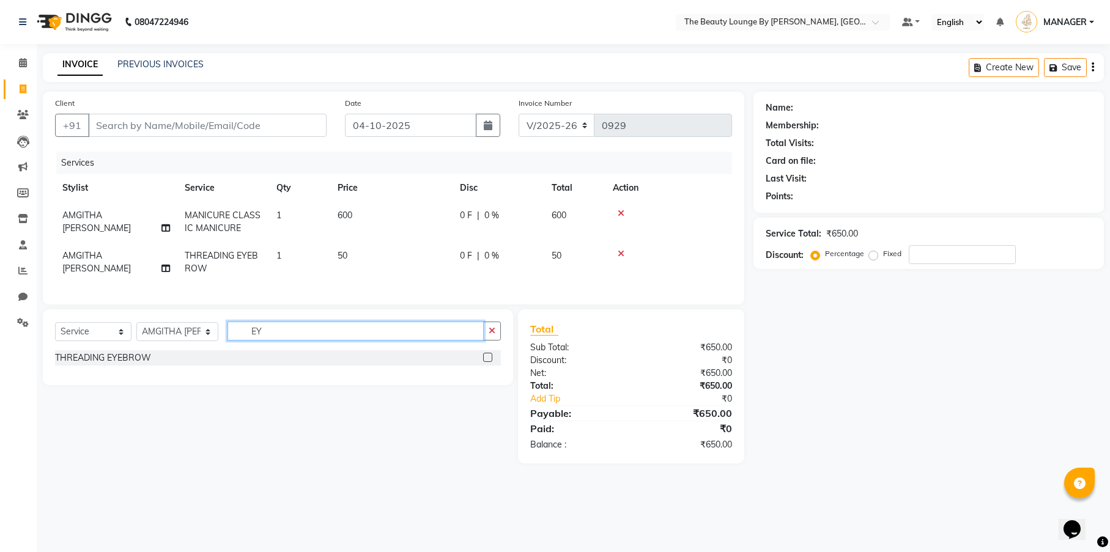
click at [278, 335] on input "EY" at bounding box center [355, 331] width 256 height 19
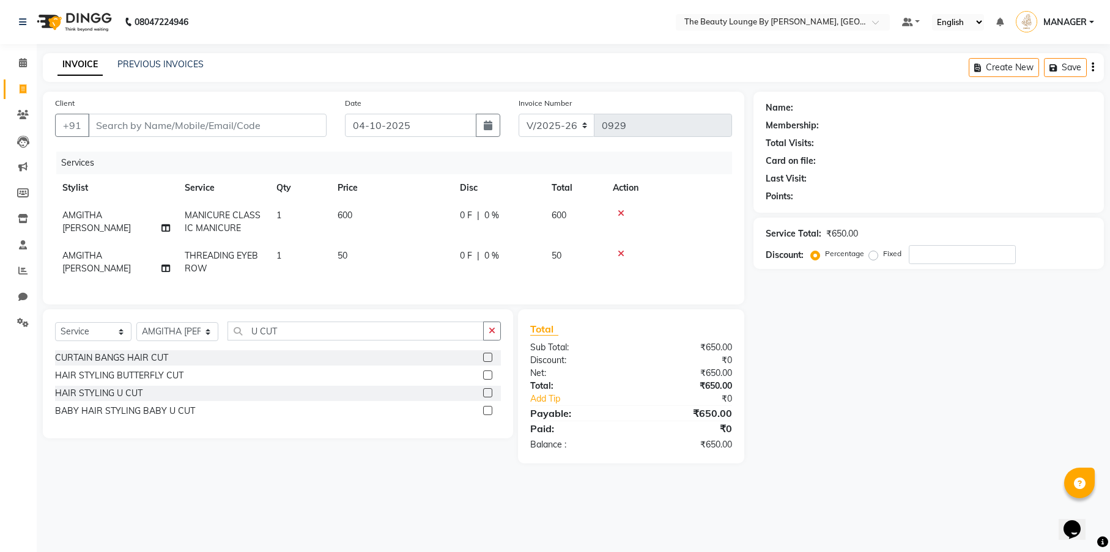
click at [487, 397] on label at bounding box center [487, 392] width 9 height 9
click at [487, 397] on input "checkbox" at bounding box center [487, 394] width 8 height 8
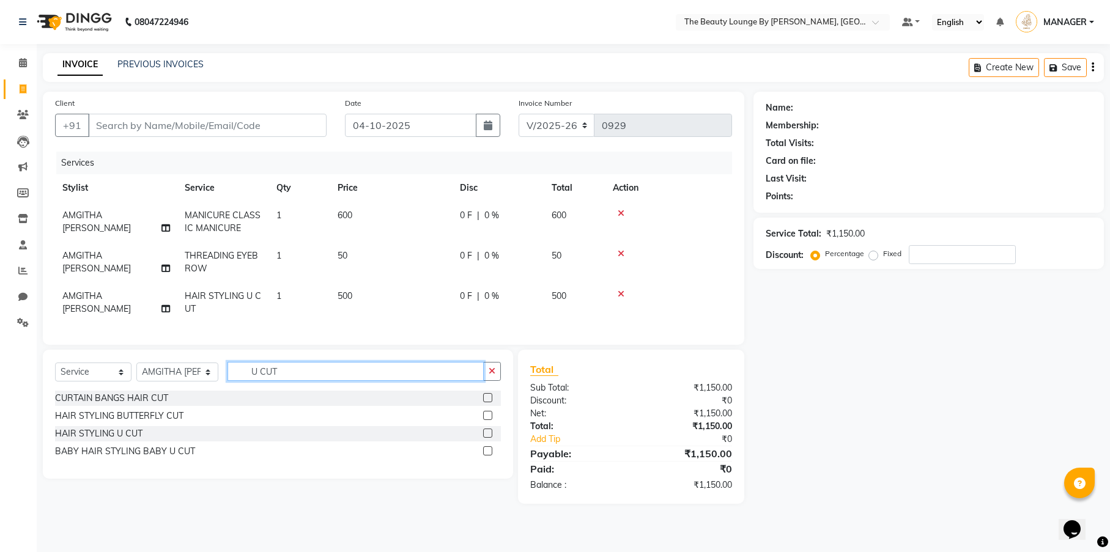
click at [320, 381] on input "U CUT" at bounding box center [355, 371] width 256 height 19
click at [488, 420] on label at bounding box center [487, 415] width 9 height 9
click at [488, 420] on input "checkbox" at bounding box center [487, 416] width 8 height 8
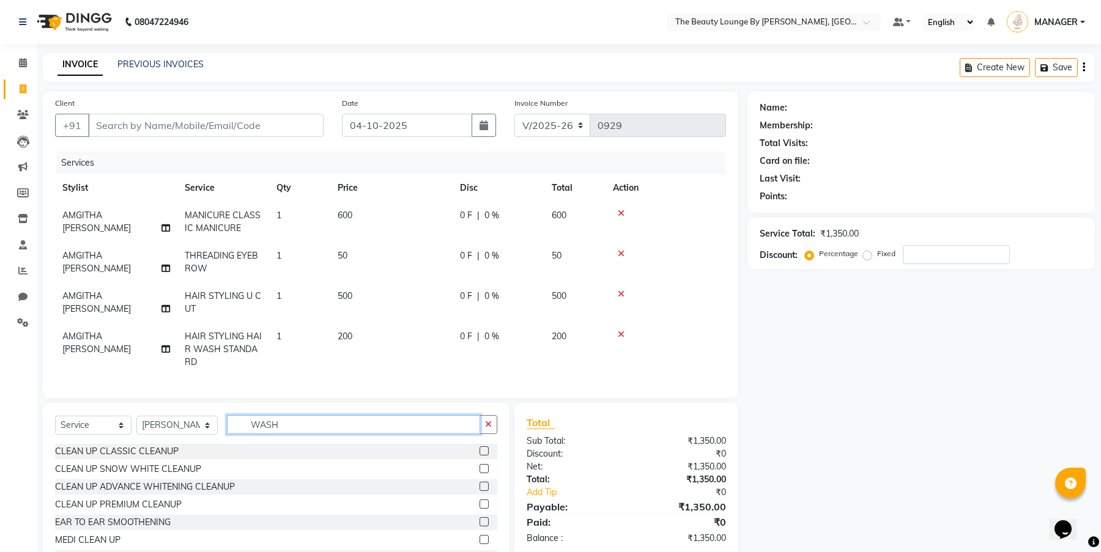
click at [306, 434] on input "WASH" at bounding box center [353, 424] width 253 height 19
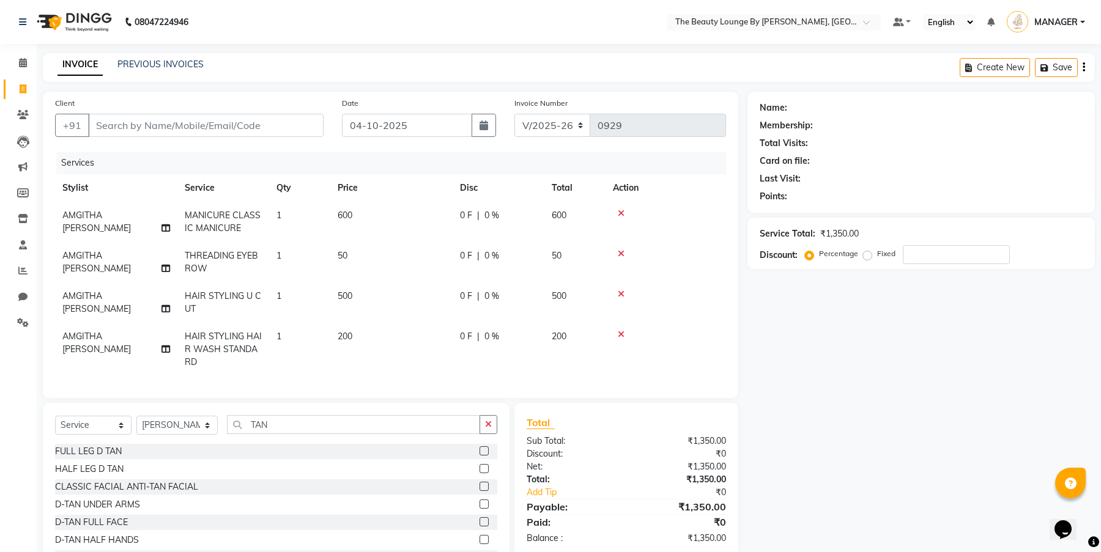
click at [479, 526] on label at bounding box center [483, 521] width 9 height 9
click at [479, 526] on input "checkbox" at bounding box center [483, 523] width 8 height 8
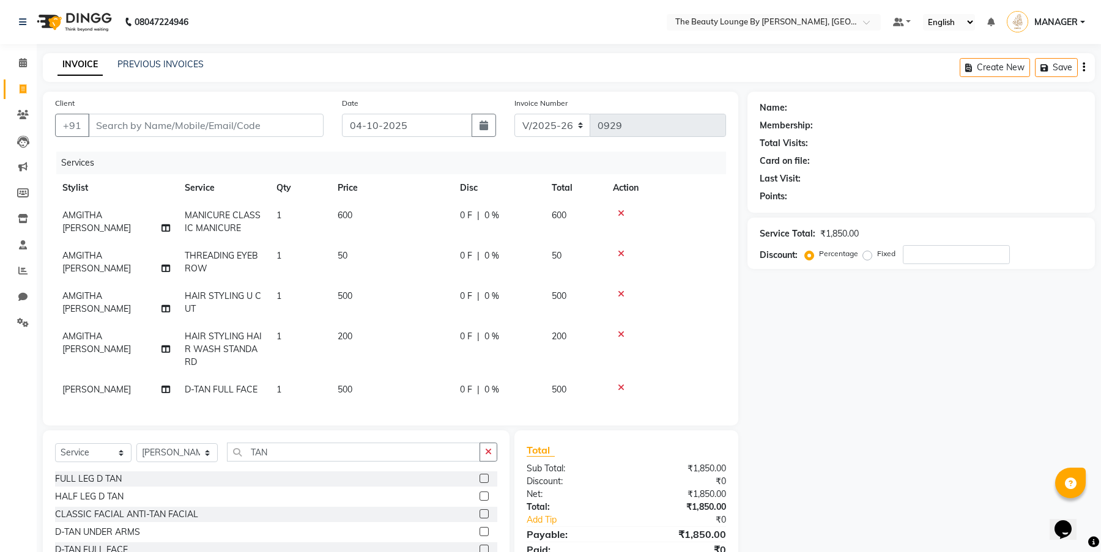
click at [278, 451] on div "Select Service Product Membership Package Voucher Prepaid Gift Card Select Styl…" at bounding box center [276, 520] width 467 height 180
click at [284, 462] on input "TAN" at bounding box center [353, 452] width 253 height 19
click at [482, 483] on label at bounding box center [483, 478] width 9 height 9
click at [482, 483] on input "checkbox" at bounding box center [483, 479] width 8 height 8
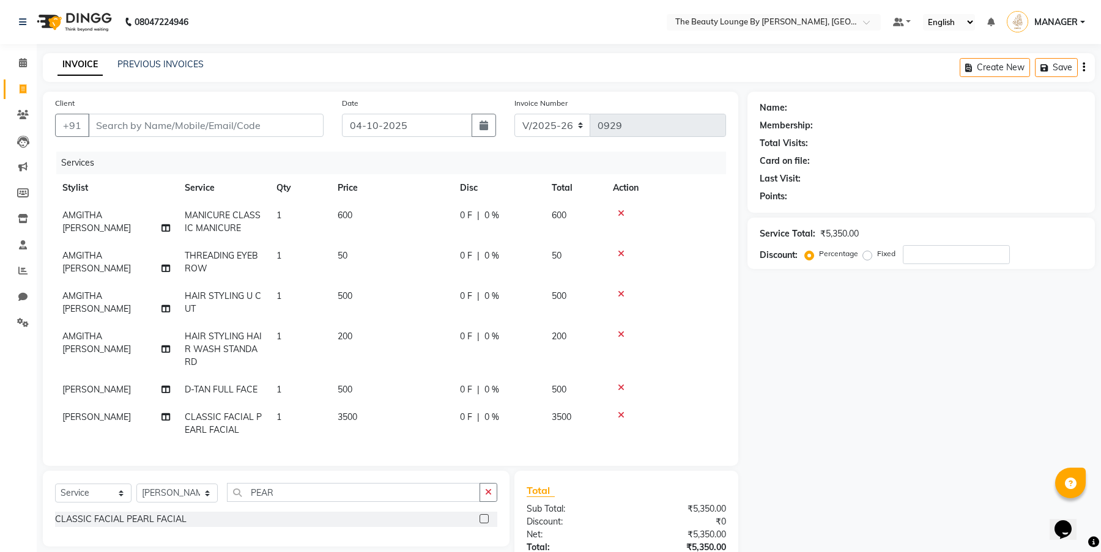
click at [621, 415] on icon at bounding box center [621, 415] width 7 height 9
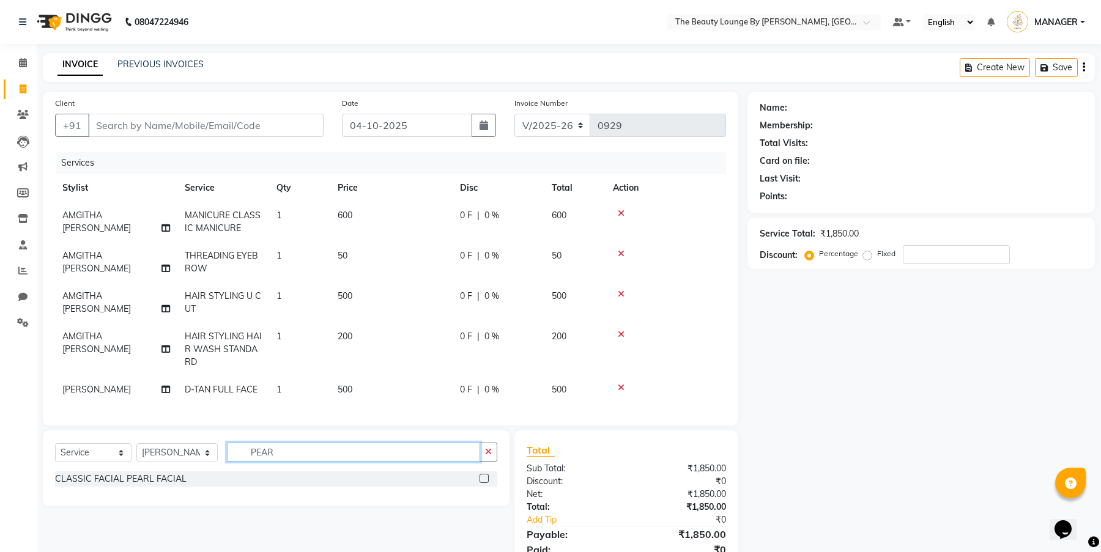
click at [336, 462] on input "PEAR" at bounding box center [353, 452] width 253 height 19
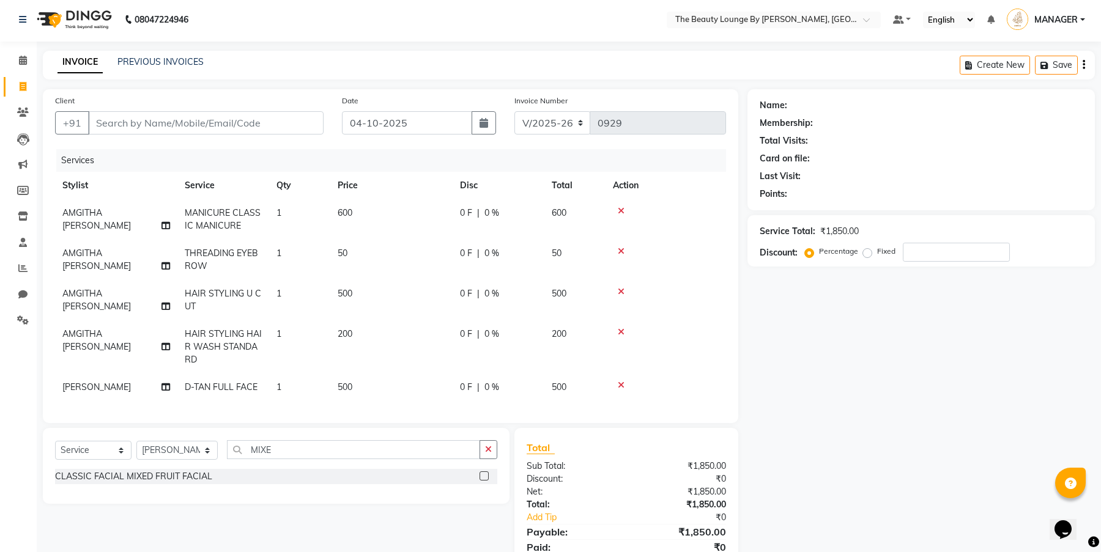
click at [484, 481] on label at bounding box center [483, 475] width 9 height 9
click at [484, 481] on input "checkbox" at bounding box center [483, 477] width 8 height 8
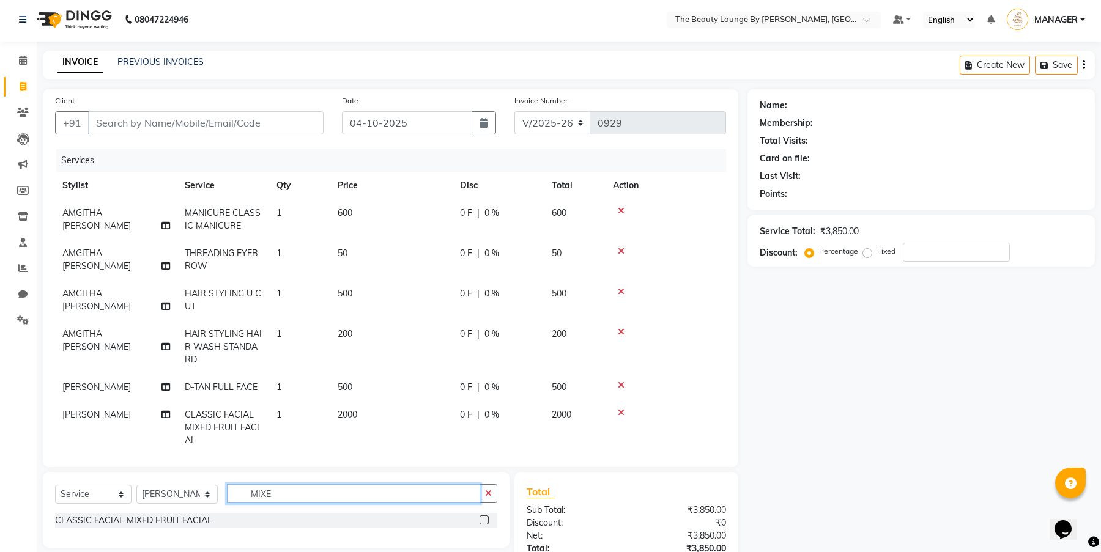
click at [279, 497] on input "MIXE" at bounding box center [353, 493] width 253 height 19
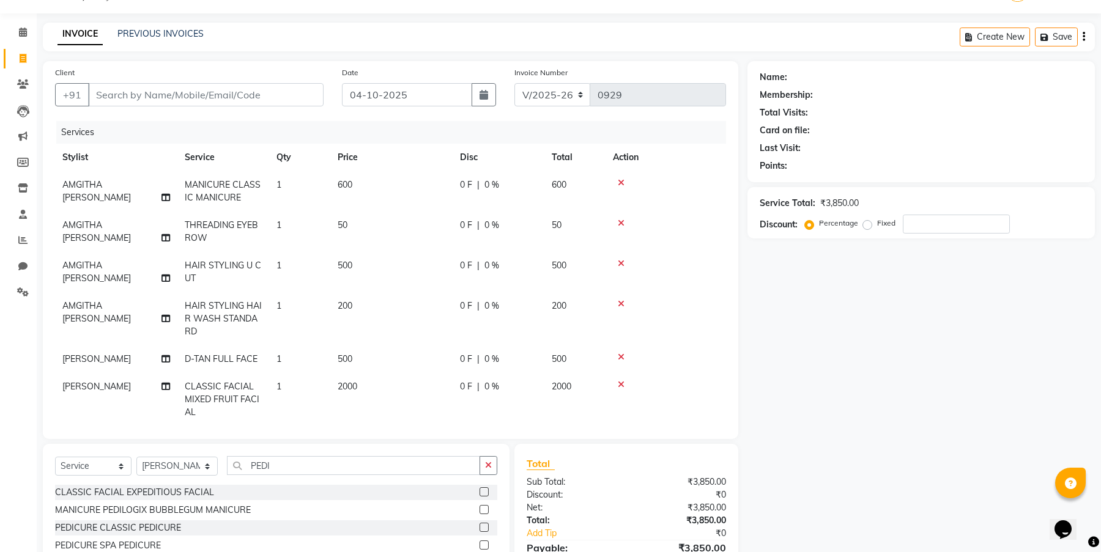
click at [486, 526] on label at bounding box center [483, 527] width 9 height 9
click at [486, 526] on input "checkbox" at bounding box center [483, 528] width 8 height 8
click at [299, 471] on input "PEDI" at bounding box center [353, 465] width 253 height 19
click at [484, 543] on label at bounding box center [483, 545] width 9 height 9
click at [484, 543] on input "checkbox" at bounding box center [483, 546] width 8 height 8
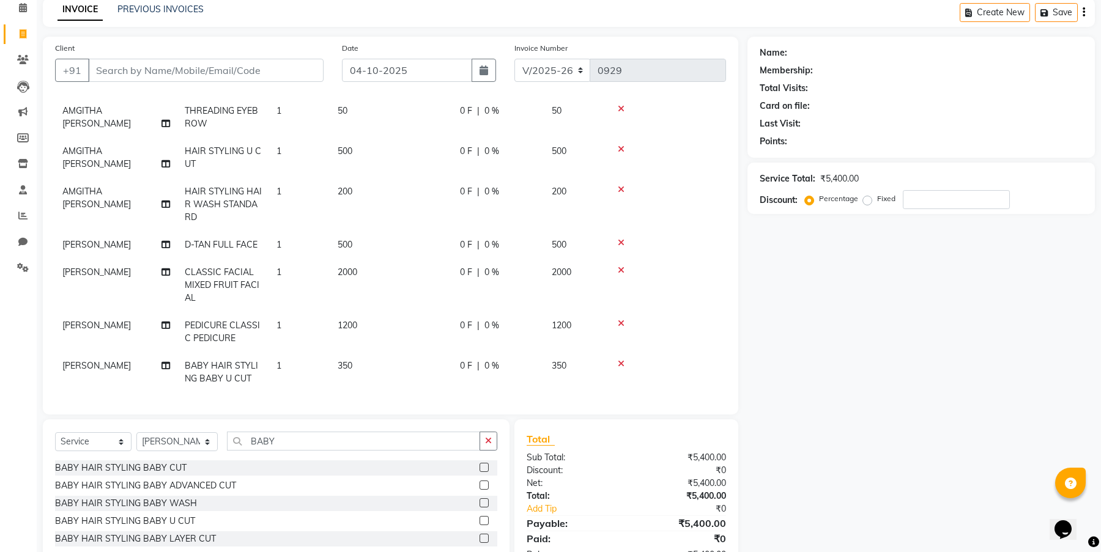
scroll to position [70, 0]
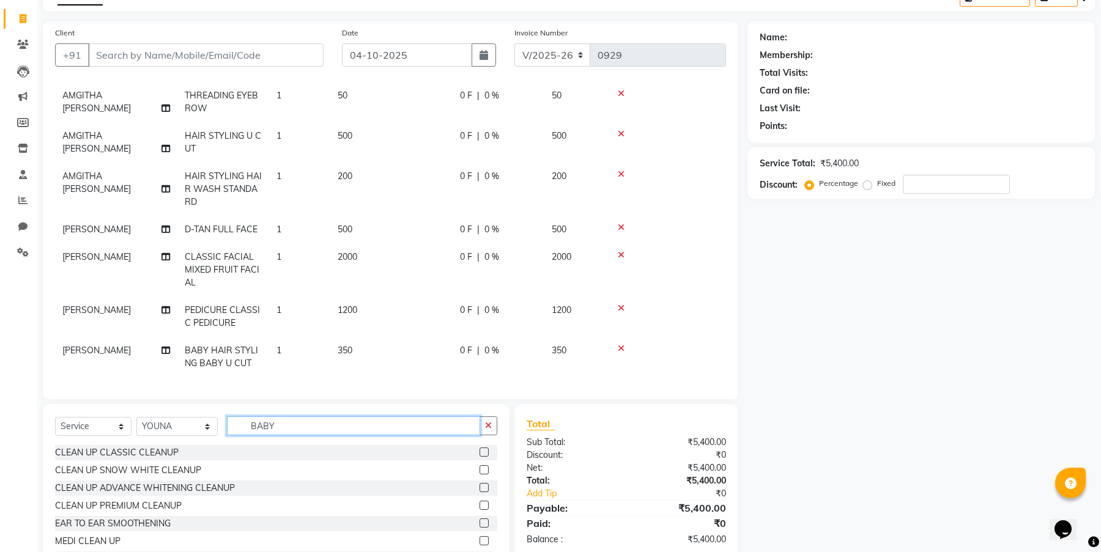
click at [285, 424] on input "BABY" at bounding box center [353, 425] width 253 height 19
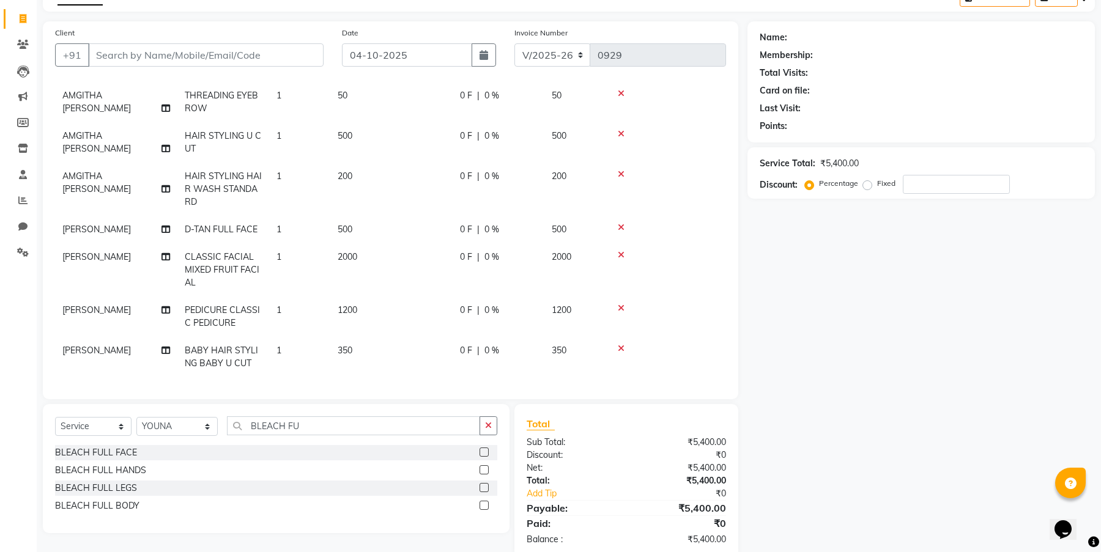
click at [485, 470] on label at bounding box center [483, 469] width 9 height 9
click at [485, 470] on input "checkbox" at bounding box center [483, 471] width 8 height 8
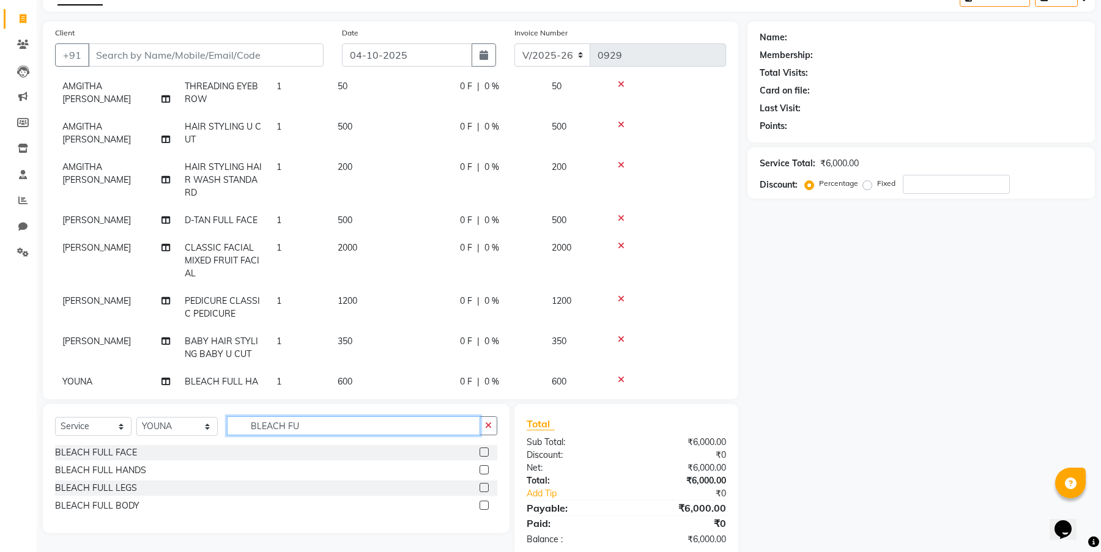
click at [309, 432] on input "BLEACH FU" at bounding box center [353, 425] width 253 height 19
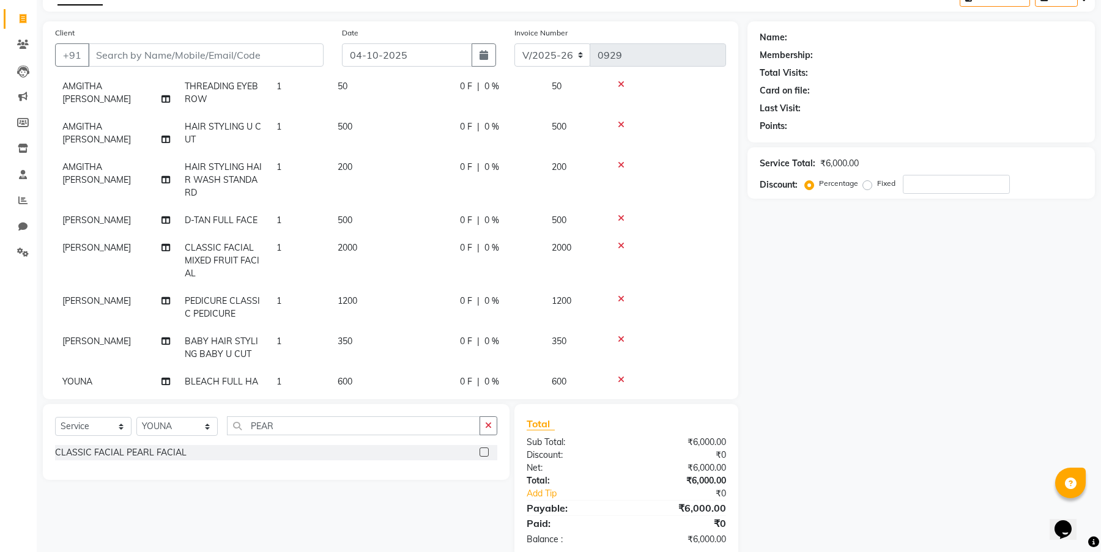
click at [486, 452] on label at bounding box center [483, 452] width 9 height 9
click at [486, 452] on input "checkbox" at bounding box center [483, 453] width 8 height 8
click at [334, 429] on input "PEAR" at bounding box center [353, 425] width 253 height 19
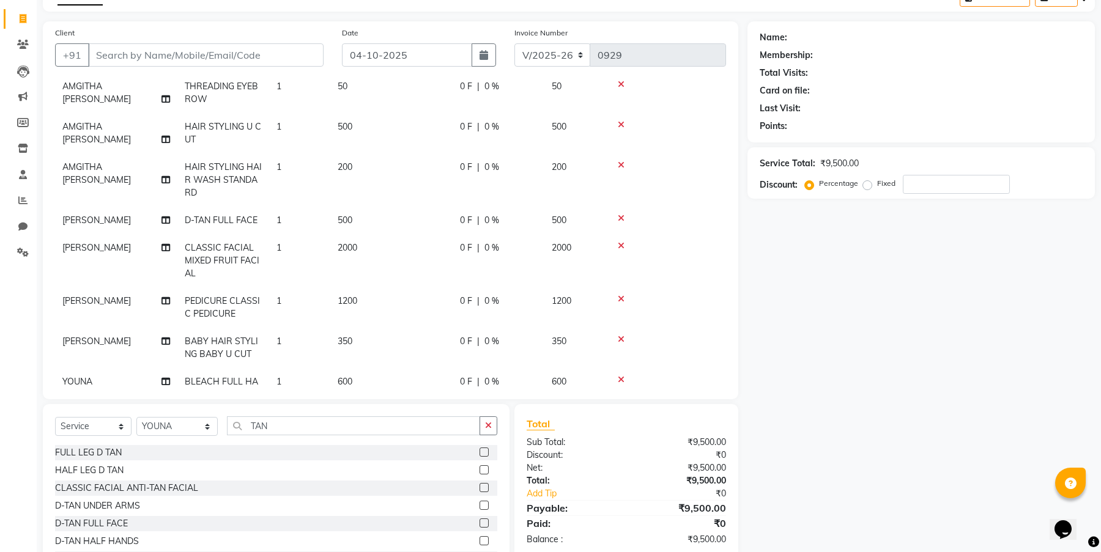
click at [479, 523] on label at bounding box center [483, 523] width 9 height 9
click at [479, 523] on input "checkbox" at bounding box center [483, 524] width 8 height 8
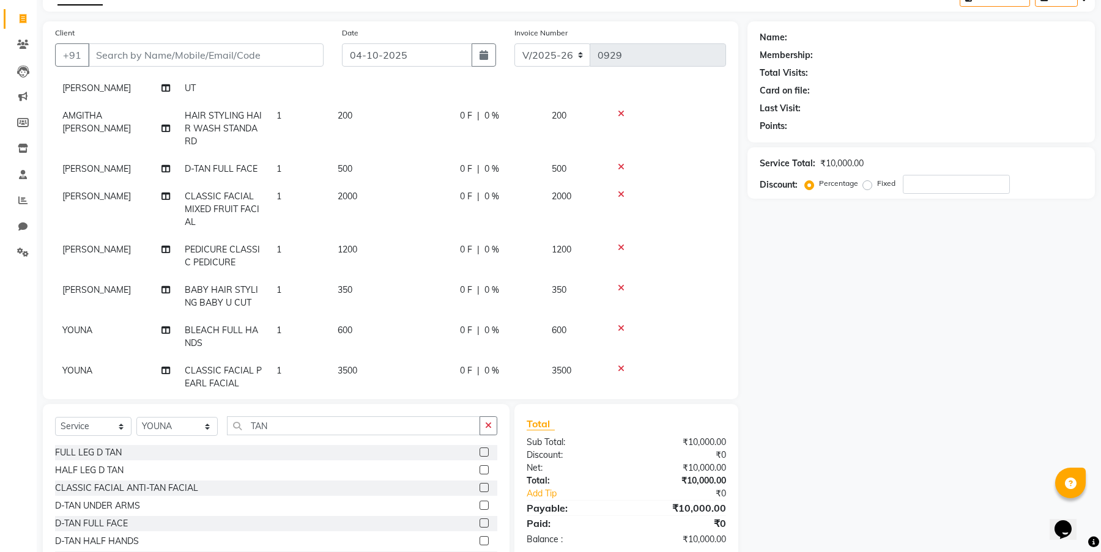
scroll to position [207, 0]
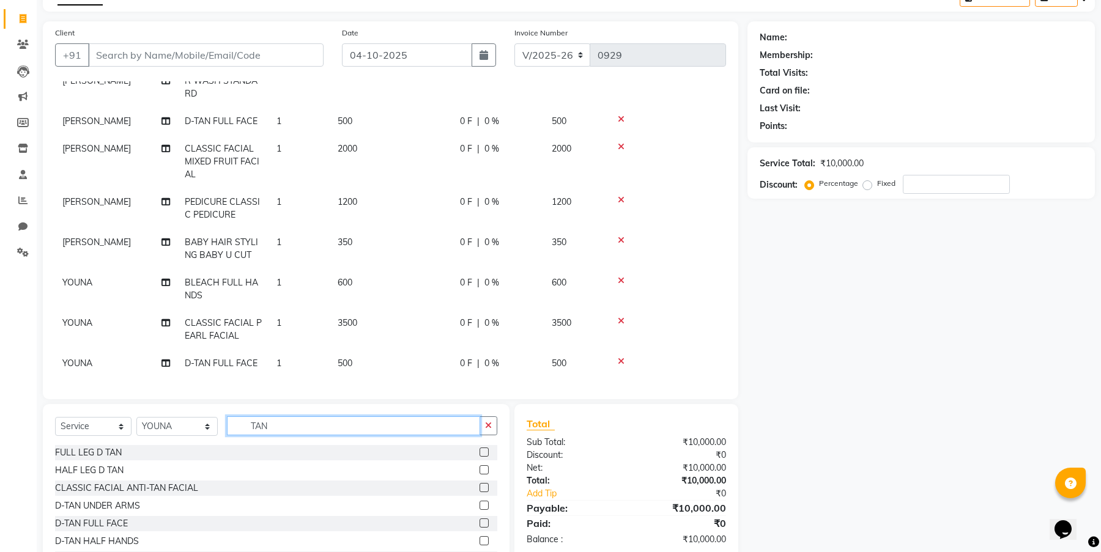
click at [306, 424] on input "TAN" at bounding box center [353, 425] width 253 height 19
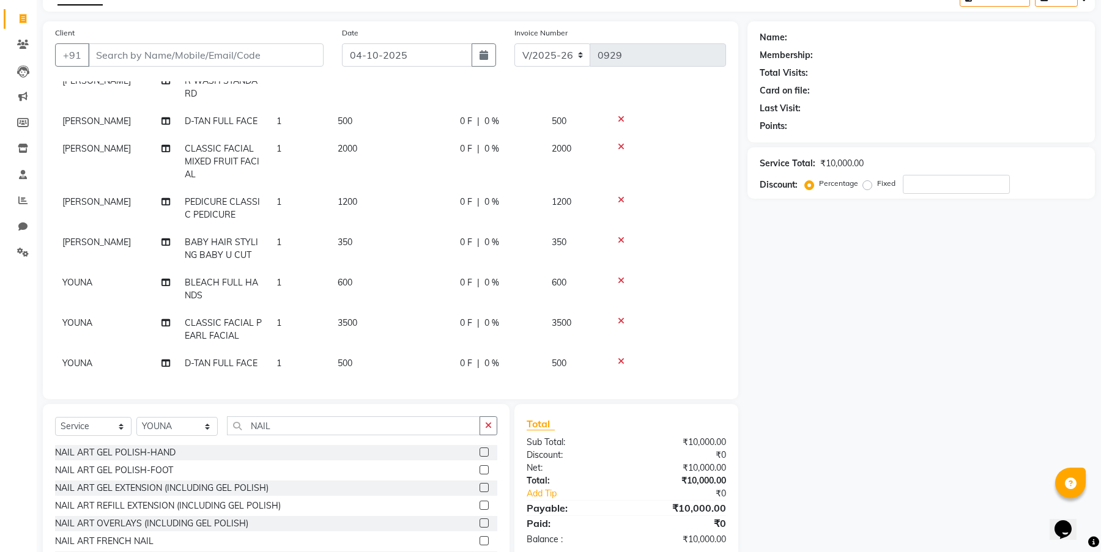
click at [622, 115] on icon at bounding box center [621, 119] width 7 height 9
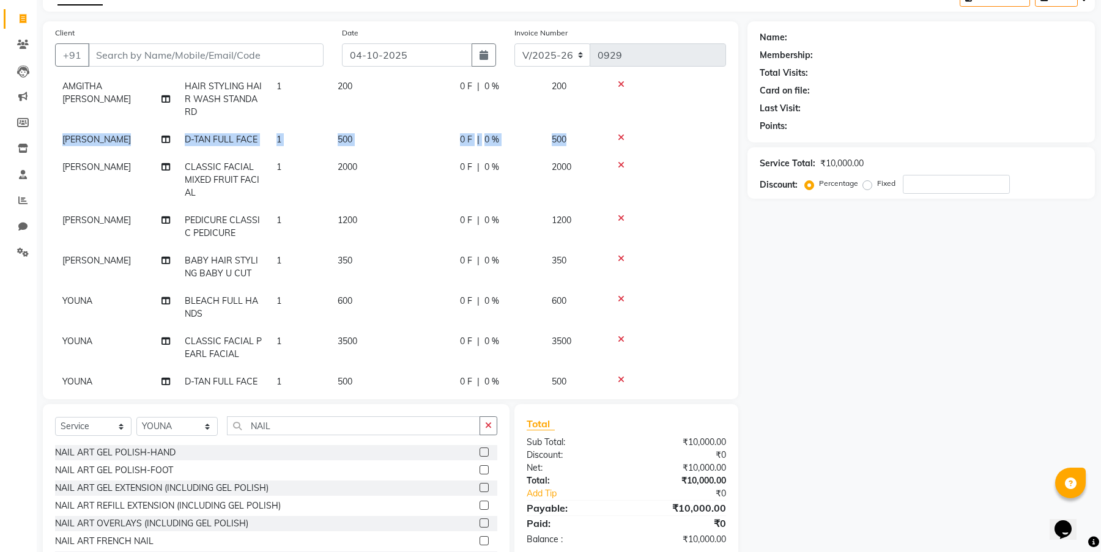
click at [622, 106] on td at bounding box center [665, 99] width 120 height 53
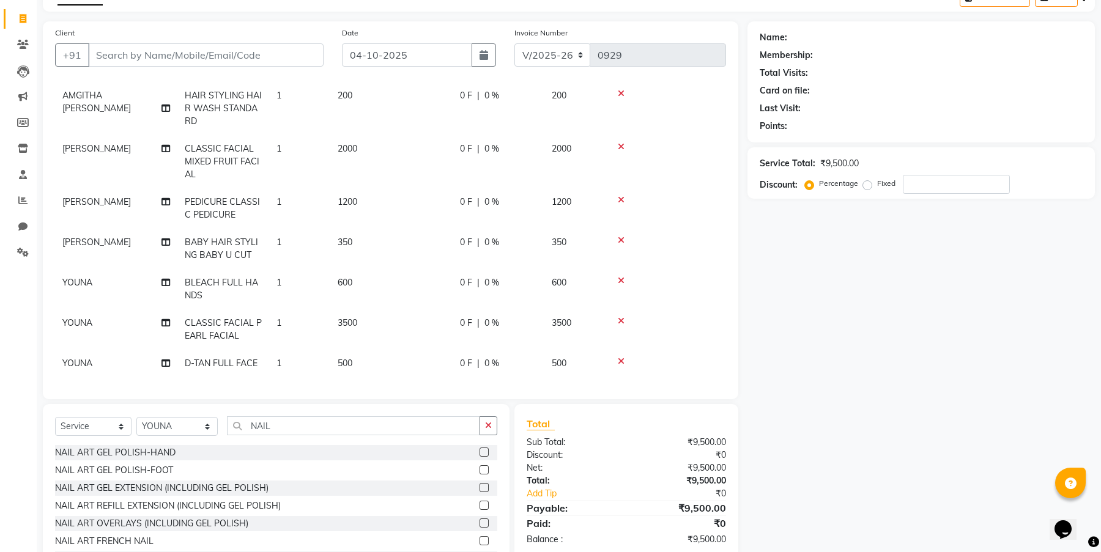
click at [622, 106] on td at bounding box center [665, 108] width 120 height 53
click at [624, 89] on td at bounding box center [665, 108] width 120 height 53
click at [621, 89] on icon at bounding box center [621, 93] width 7 height 9
click at [621, 85] on td at bounding box center [665, 74] width 120 height 40
click at [618, 102] on icon at bounding box center [621, 106] width 7 height 9
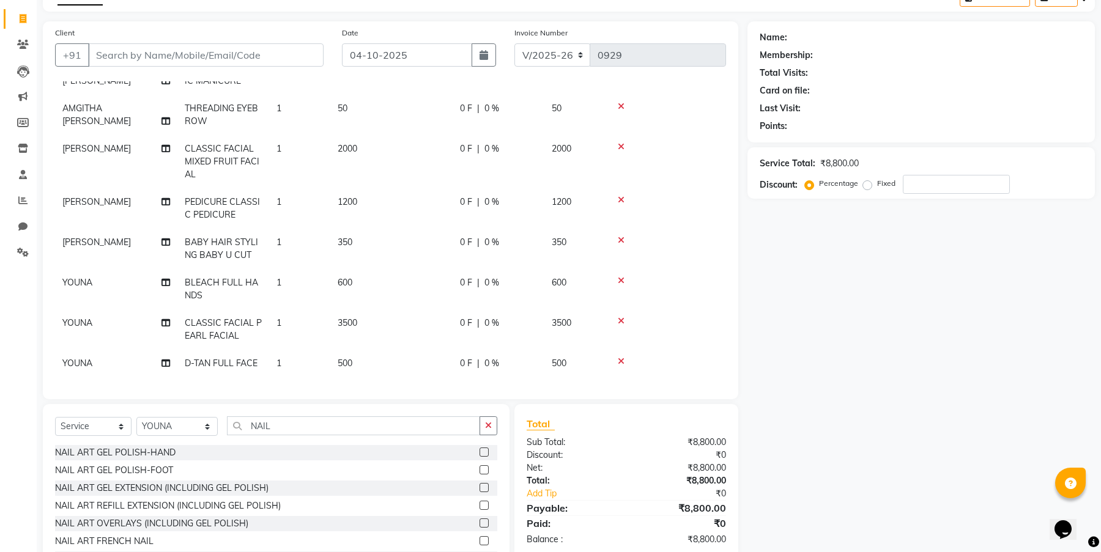
click at [620, 102] on icon at bounding box center [621, 106] width 7 height 9
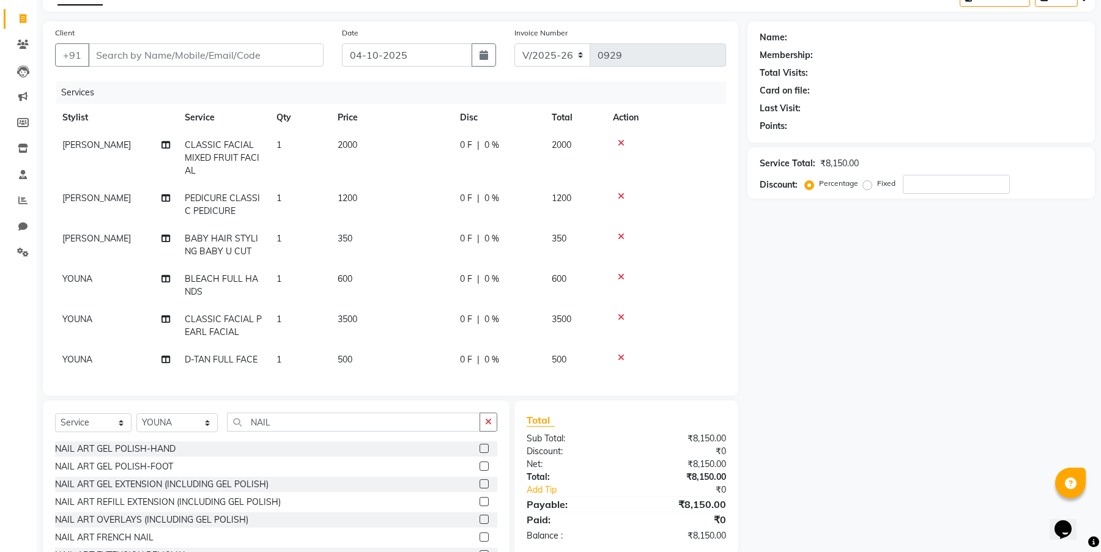
click at [620, 94] on div "Services" at bounding box center [395, 92] width 679 height 23
click at [622, 139] on icon at bounding box center [621, 143] width 7 height 9
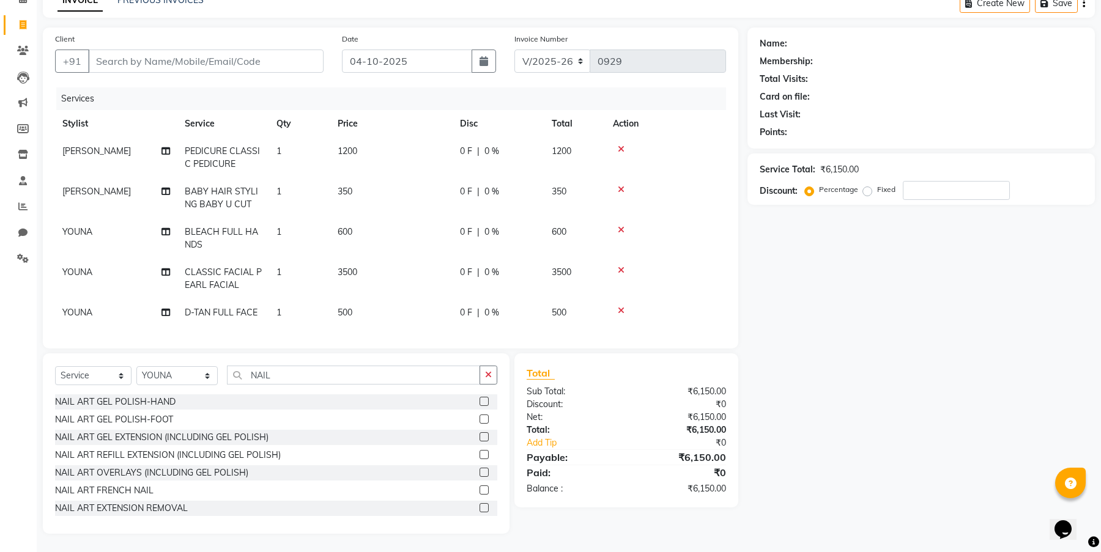
click at [622, 138] on td at bounding box center [665, 158] width 120 height 40
click at [621, 145] on icon at bounding box center [621, 149] width 7 height 9
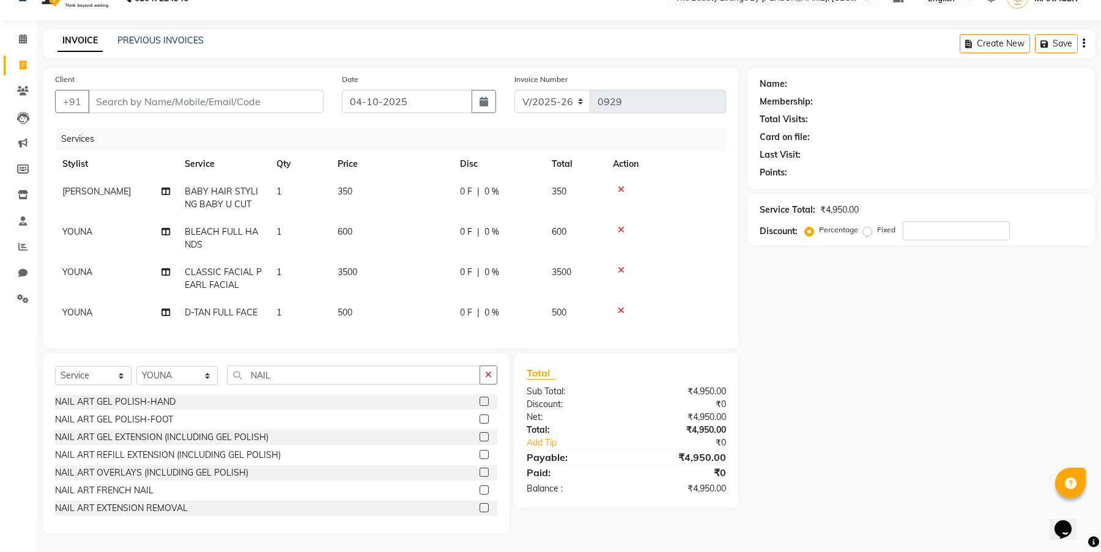
click at [621, 150] on th "Action" at bounding box center [665, 164] width 120 height 28
click at [622, 185] on icon at bounding box center [621, 189] width 7 height 9
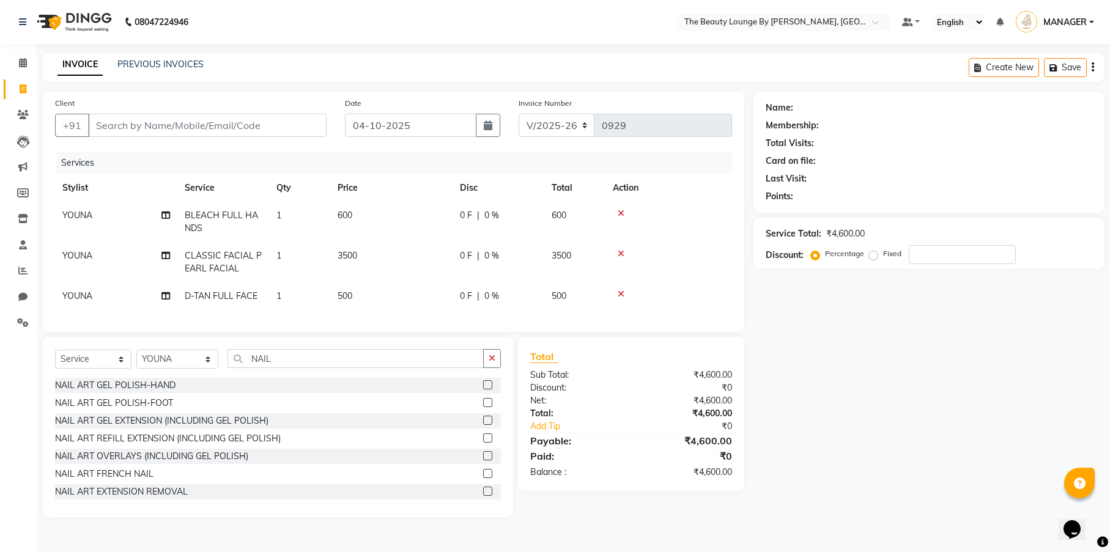
click at [620, 215] on icon at bounding box center [621, 213] width 7 height 9
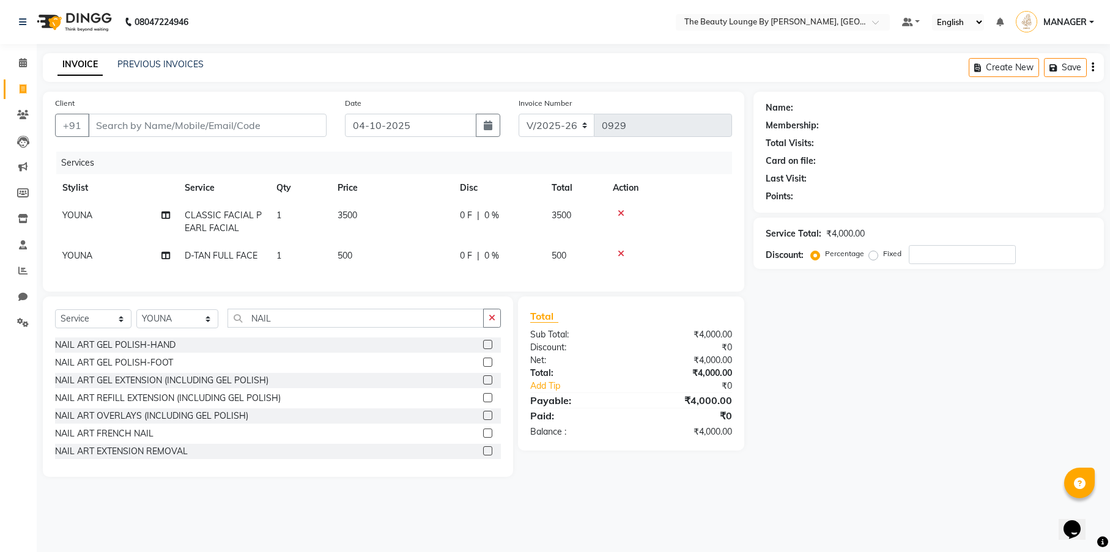
click at [622, 215] on icon at bounding box center [621, 213] width 7 height 9
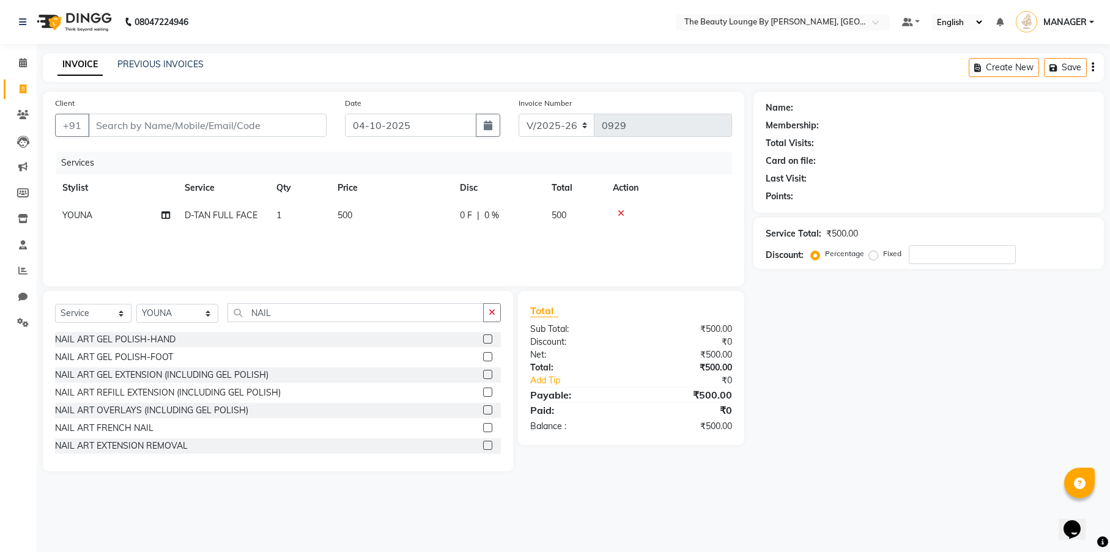
click at [622, 213] on icon at bounding box center [621, 213] width 7 height 9
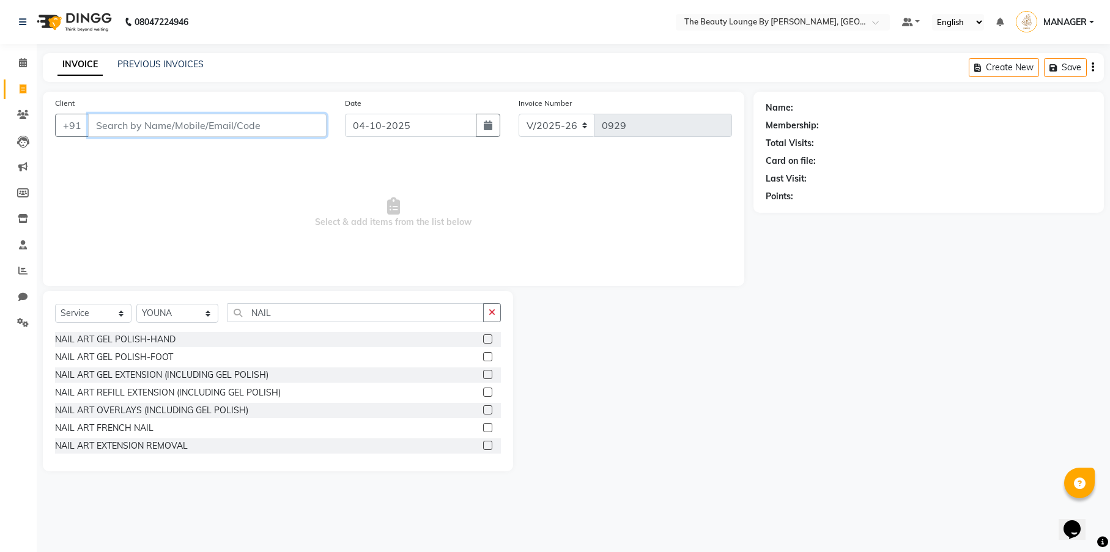
click at [257, 125] on input "Client" at bounding box center [207, 125] width 238 height 23
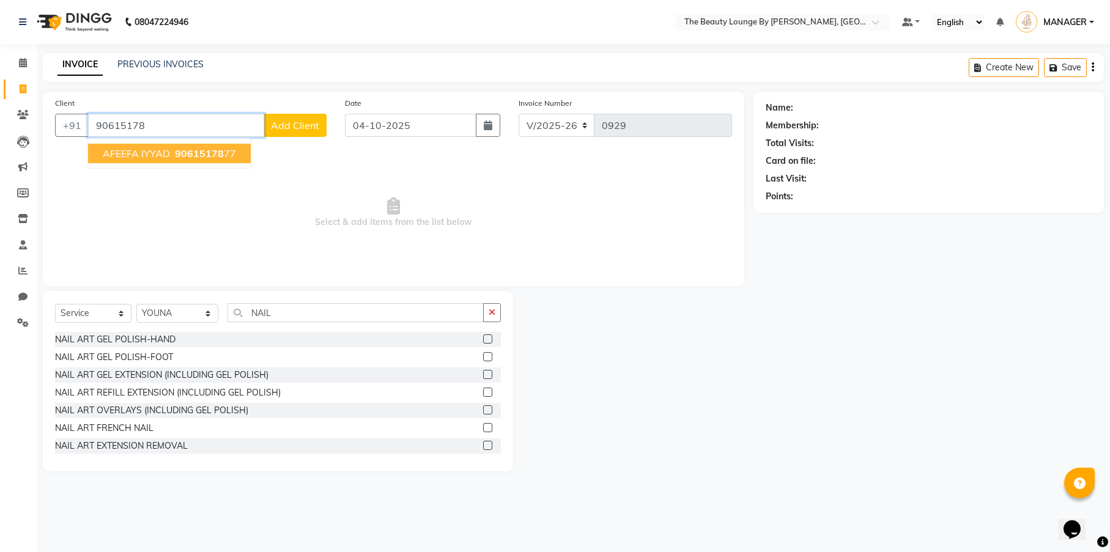
click at [205, 151] on span "90615178" at bounding box center [199, 153] width 49 height 12
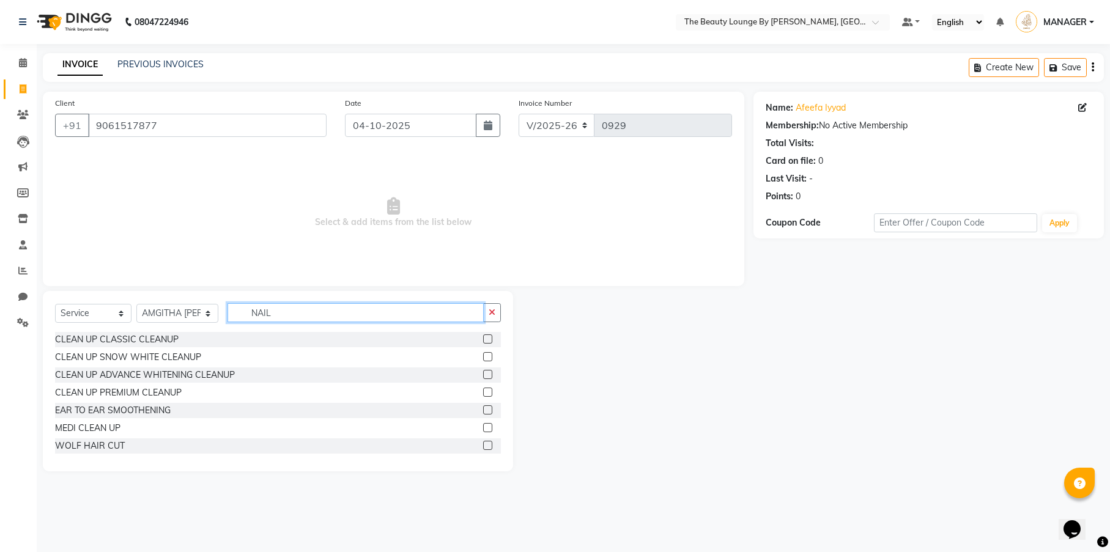
click at [278, 317] on input "NAIL" at bounding box center [355, 312] width 256 height 19
click at [491, 355] on label at bounding box center [487, 356] width 9 height 9
click at [491, 355] on input "checkbox" at bounding box center [487, 357] width 8 height 8
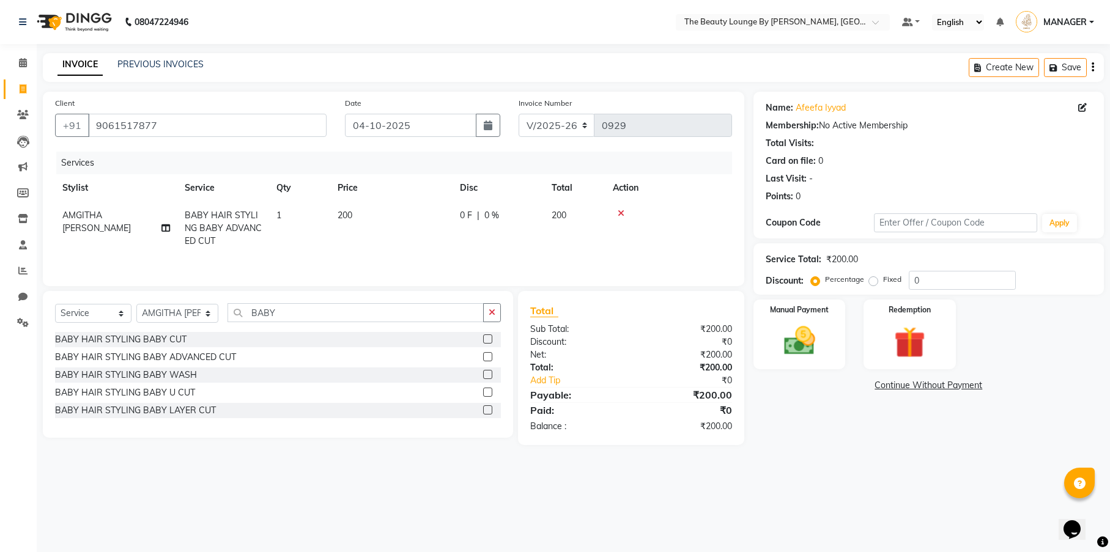
click at [441, 226] on td "200" at bounding box center [391, 228] width 122 height 53
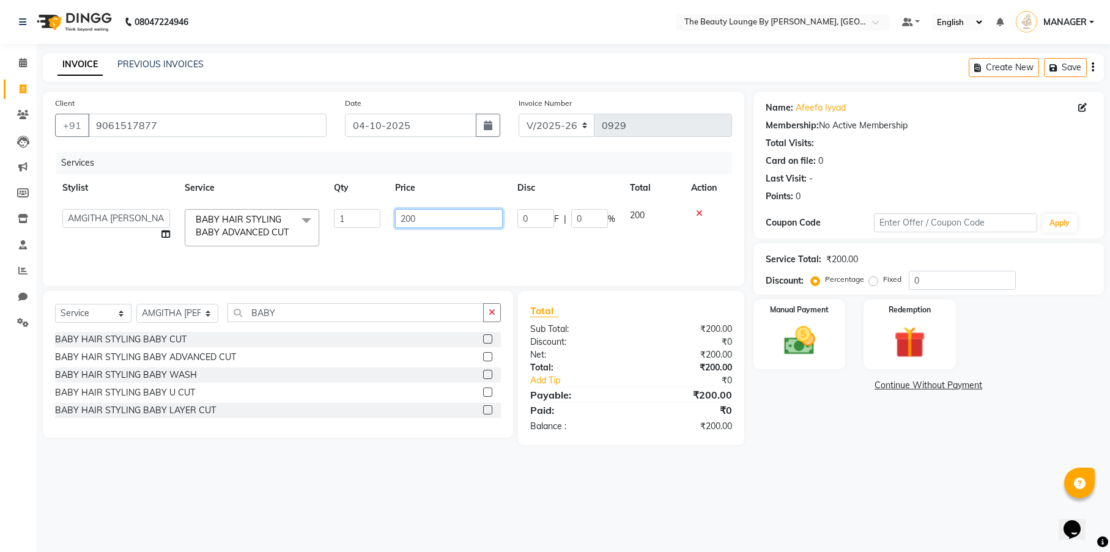
click at [410, 215] on input "200" at bounding box center [449, 218] width 108 height 19
click at [446, 249] on td "250" at bounding box center [449, 228] width 122 height 52
click at [883, 280] on label "Fixed" at bounding box center [892, 279] width 18 height 11
click at [872, 280] on input "Fixed" at bounding box center [875, 279] width 9 height 9
click at [796, 332] on img at bounding box center [799, 340] width 53 height 37
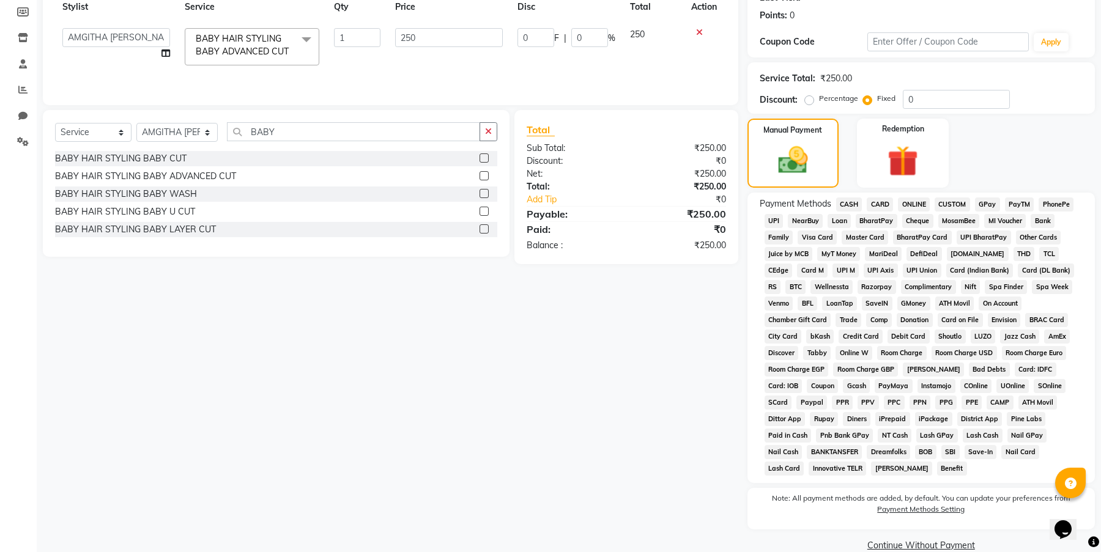
scroll to position [202, 0]
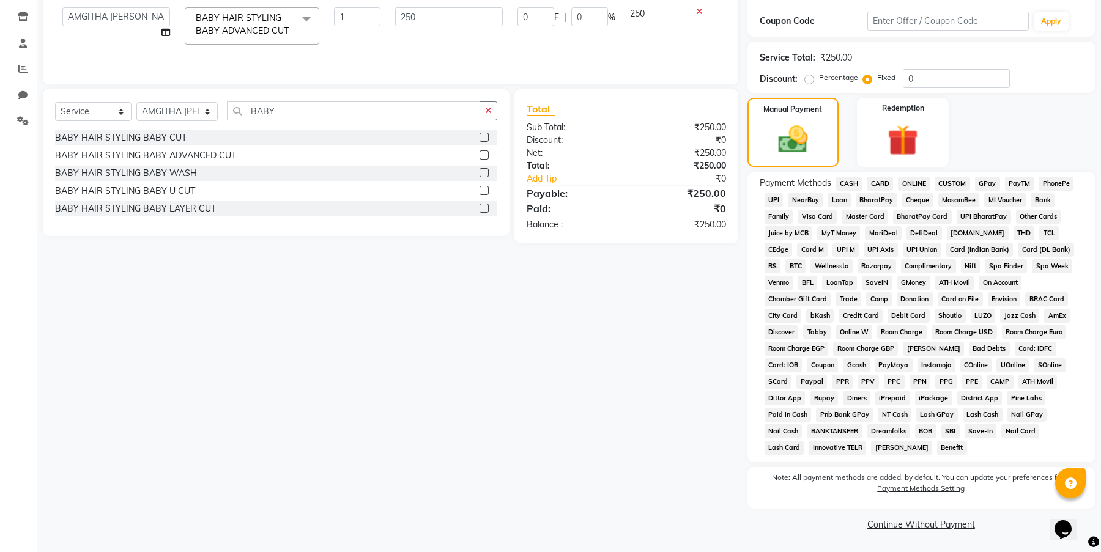
click at [995, 182] on span "GPay" at bounding box center [987, 184] width 25 height 14
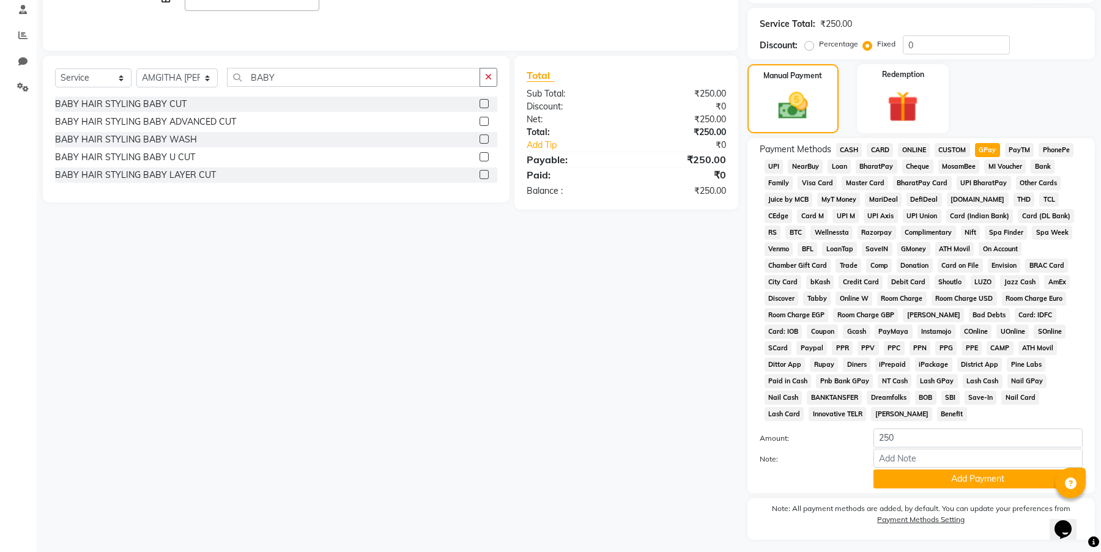
scroll to position [266, 0]
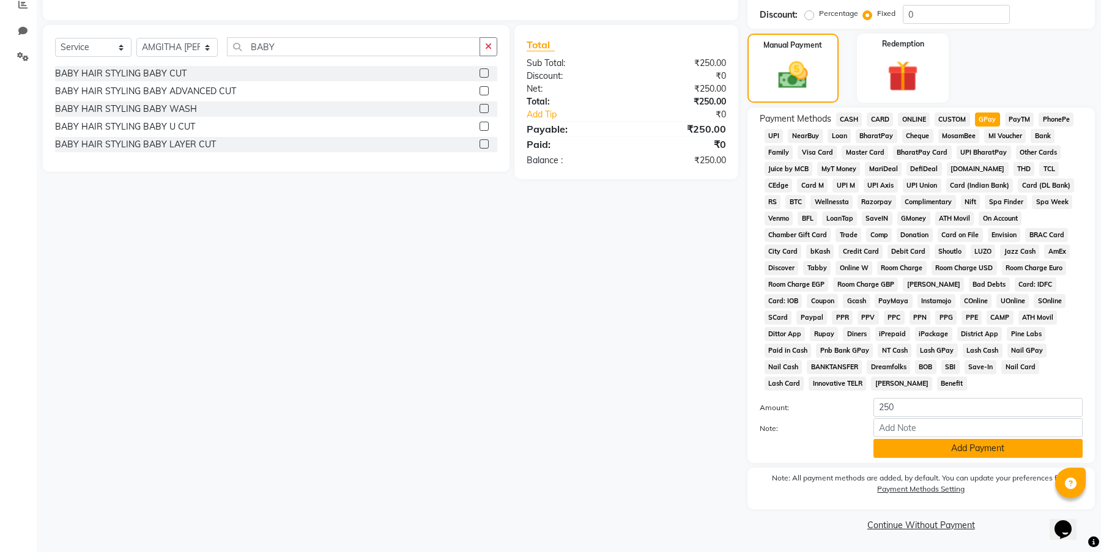
click at [973, 446] on button "Add Payment" at bounding box center [977, 448] width 209 height 19
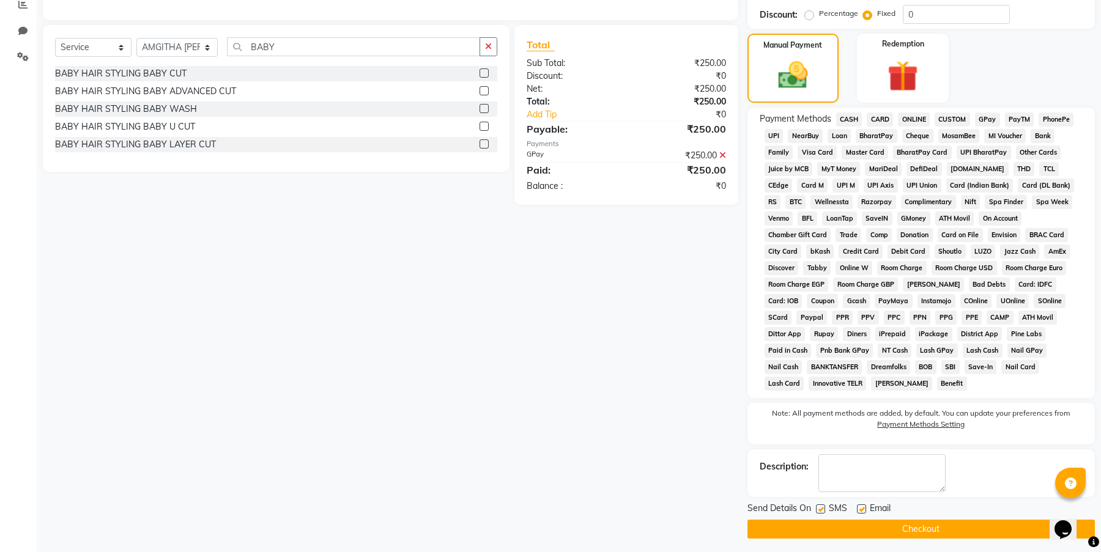
click at [948, 531] on button "Checkout" at bounding box center [920, 529] width 347 height 19
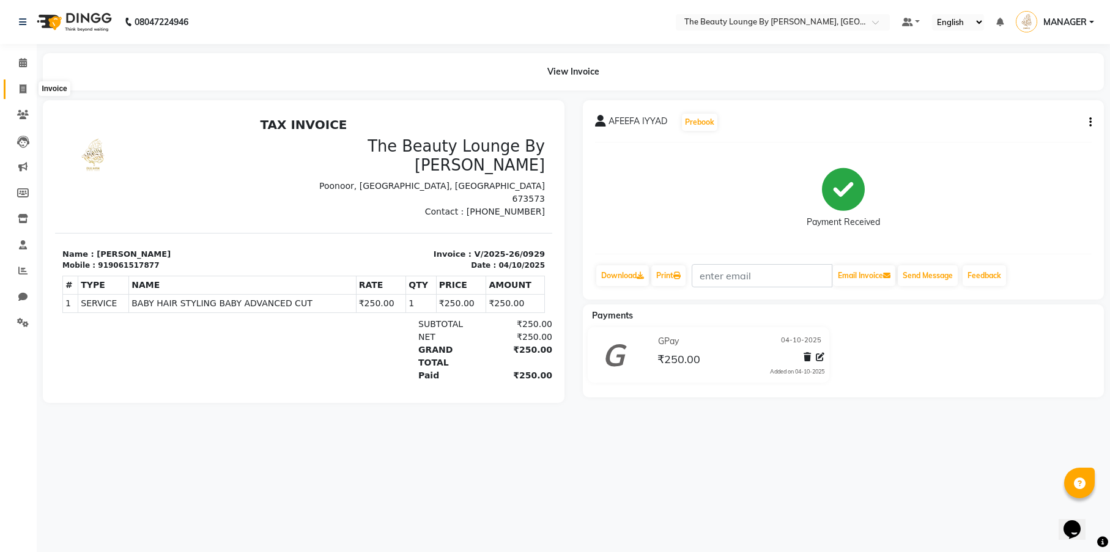
click at [20, 89] on icon at bounding box center [23, 88] width 7 height 9
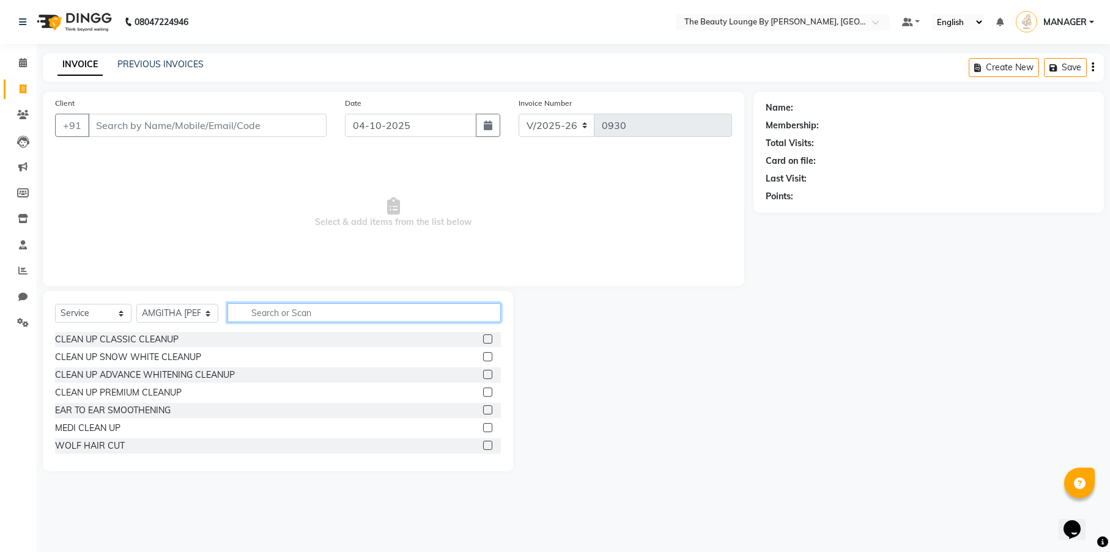
click at [278, 314] on input "text" at bounding box center [363, 312] width 273 height 19
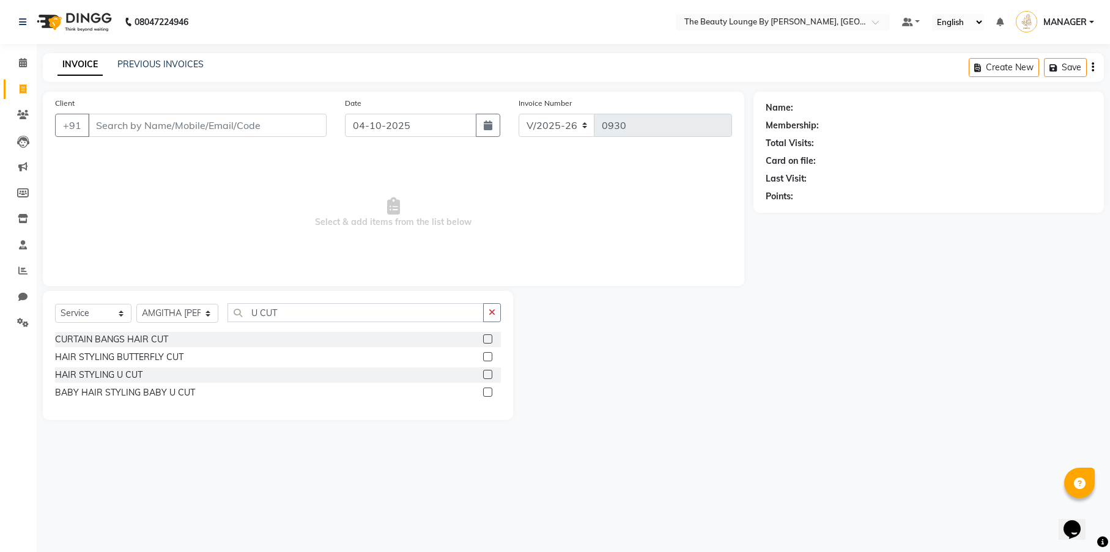
click at [488, 373] on label at bounding box center [487, 374] width 9 height 9
click at [488, 373] on input "checkbox" at bounding box center [487, 375] width 8 height 8
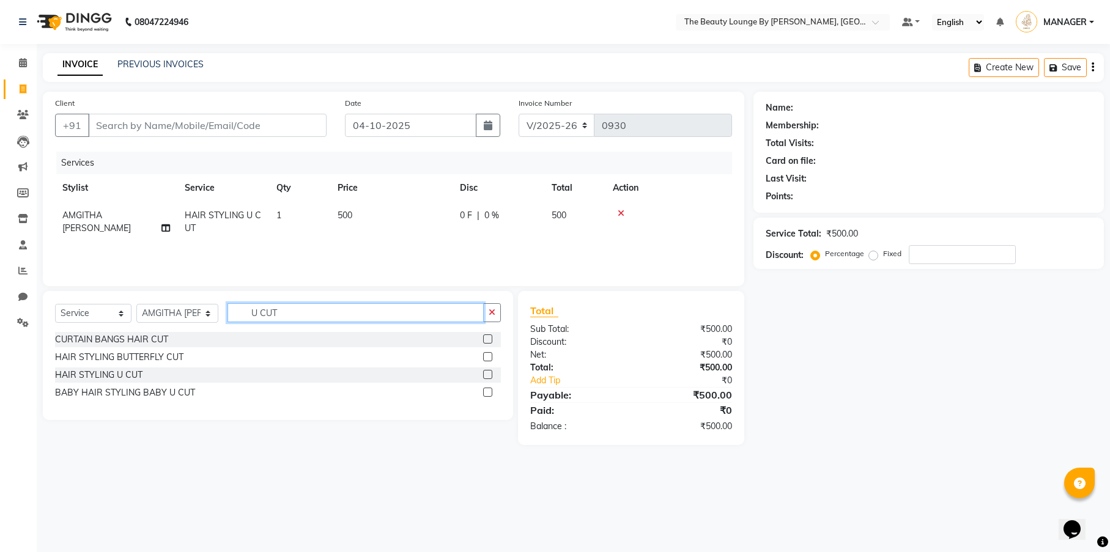
click at [315, 318] on input "U CUT" at bounding box center [355, 312] width 256 height 19
click at [488, 357] on label at bounding box center [487, 356] width 9 height 9
click at [488, 357] on input "checkbox" at bounding box center [487, 357] width 8 height 8
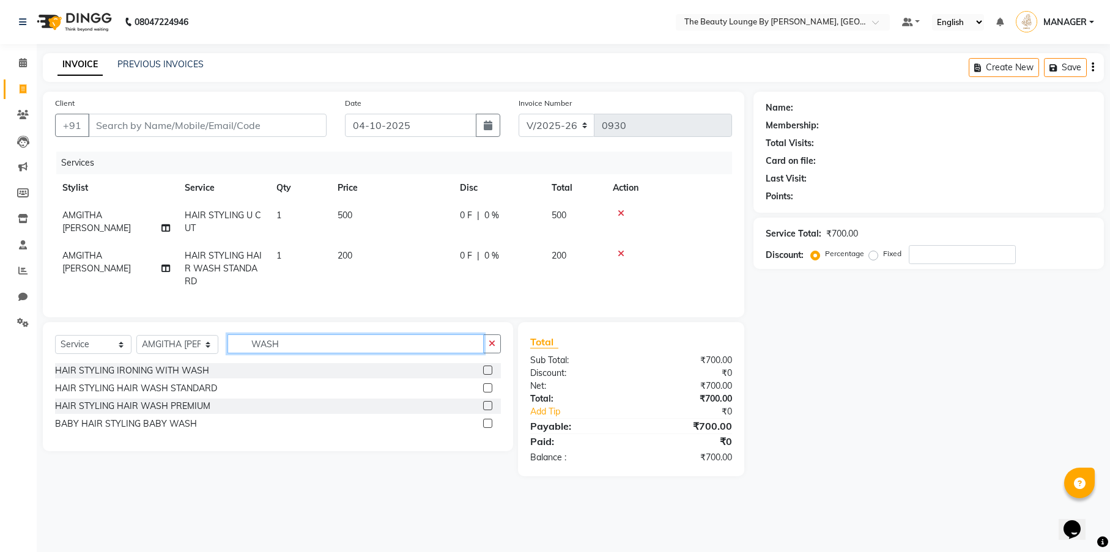
click at [297, 352] on input "WASH" at bounding box center [355, 343] width 256 height 19
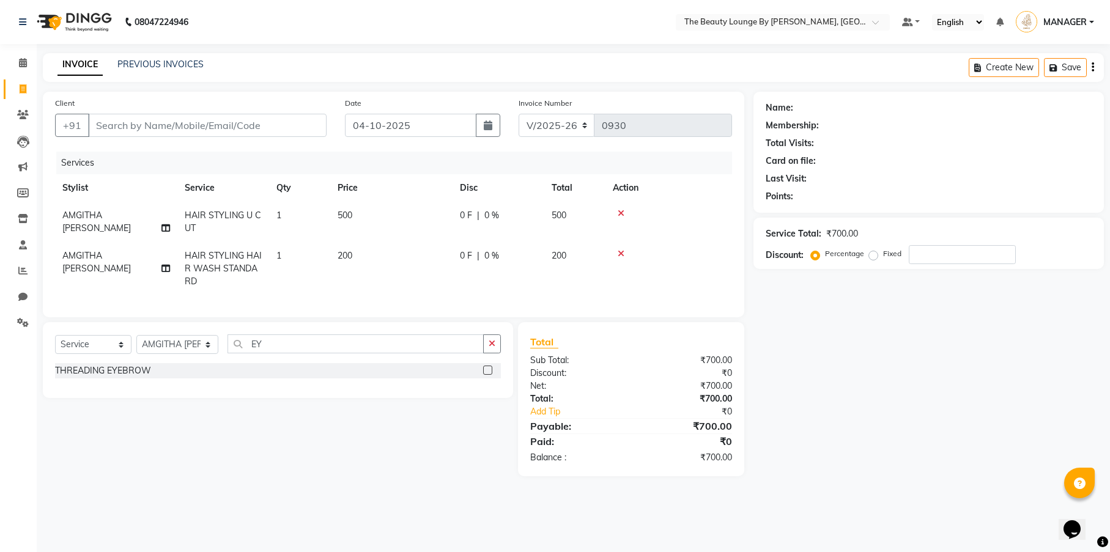
click at [487, 375] on label at bounding box center [487, 370] width 9 height 9
click at [487, 375] on input "checkbox" at bounding box center [487, 371] width 8 height 8
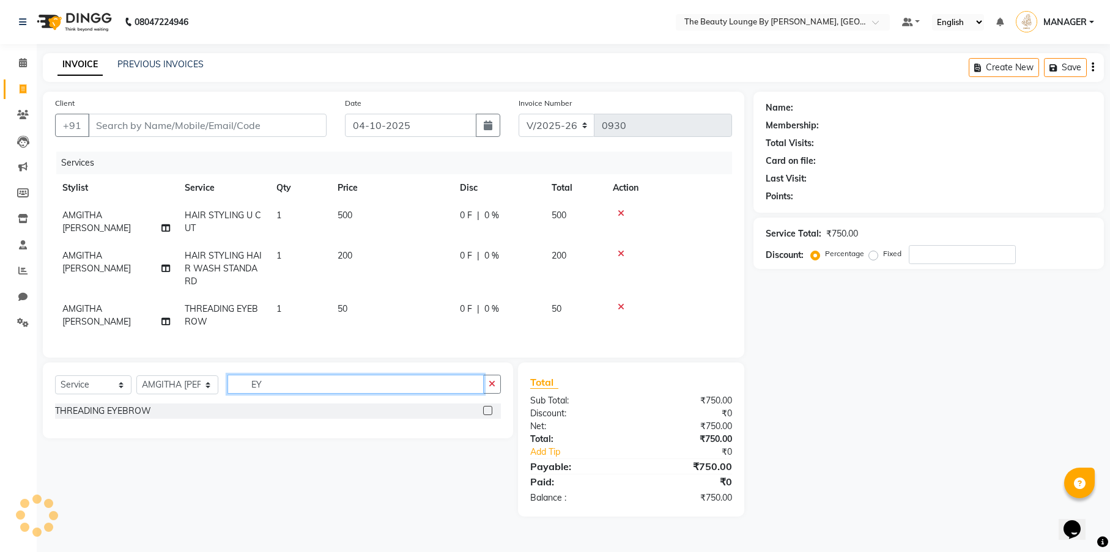
click at [273, 388] on input "EY" at bounding box center [355, 384] width 256 height 19
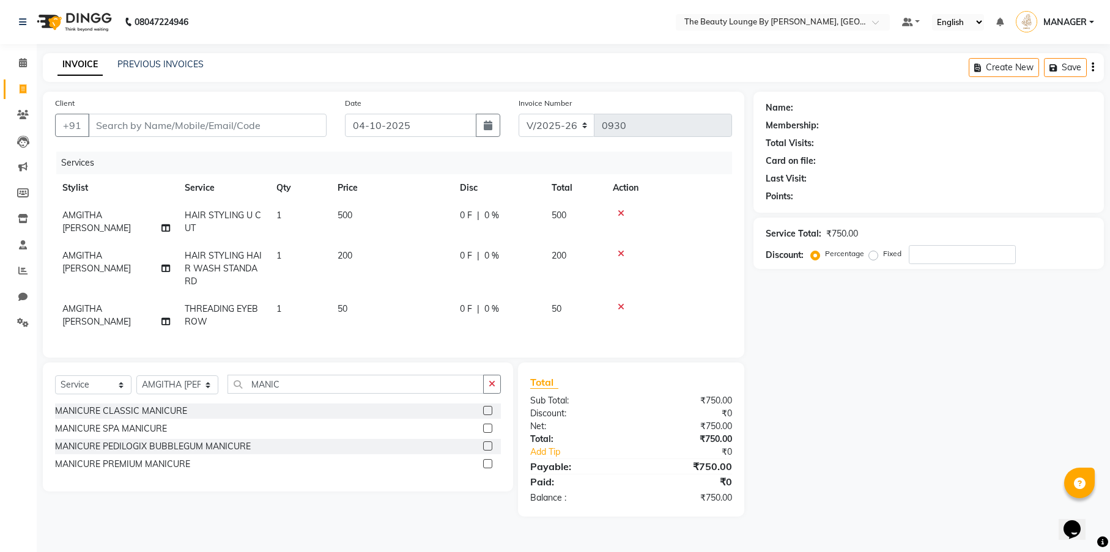
click at [489, 415] on label at bounding box center [487, 410] width 9 height 9
click at [489, 415] on input "checkbox" at bounding box center [487, 411] width 8 height 8
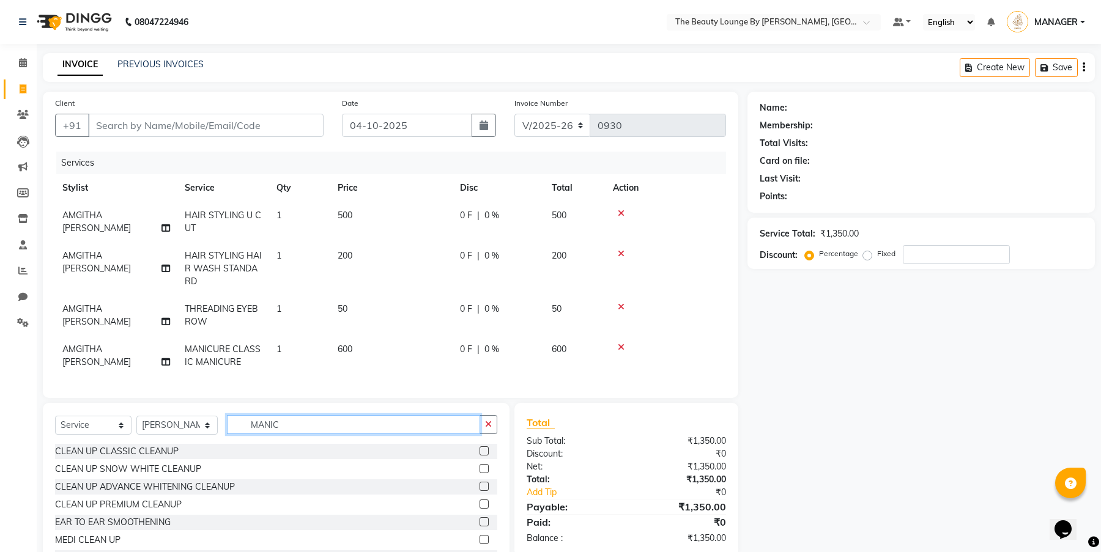
click at [317, 434] on input "MANIC" at bounding box center [353, 424] width 253 height 19
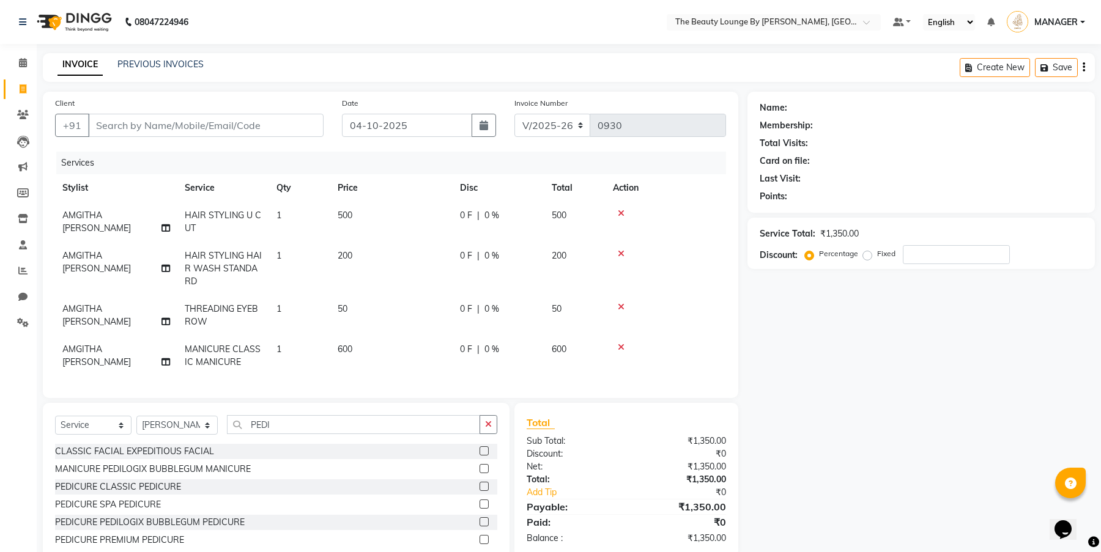
click at [487, 491] on label at bounding box center [483, 486] width 9 height 9
click at [487, 491] on input "checkbox" at bounding box center [483, 487] width 8 height 8
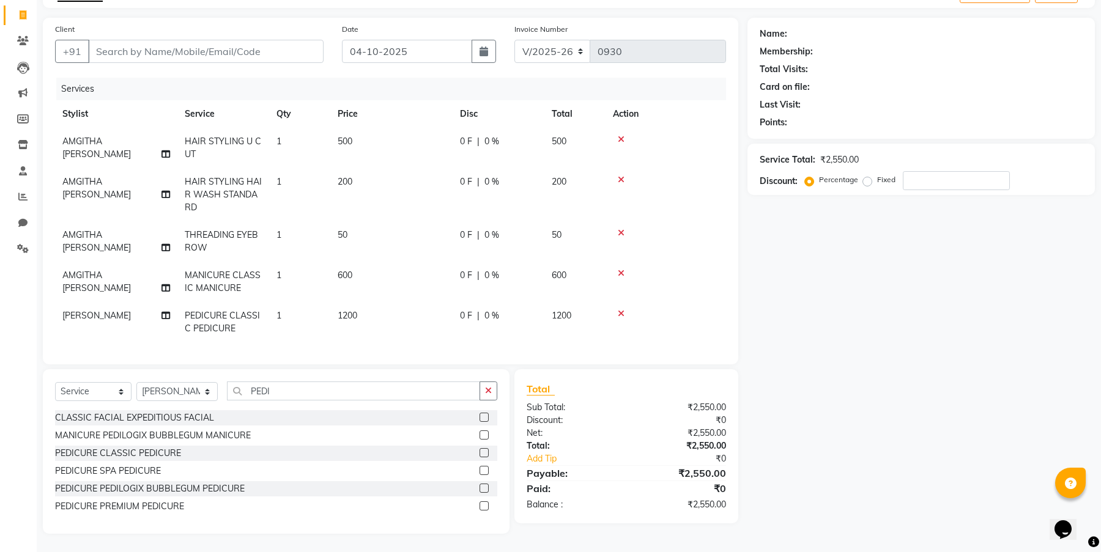
scroll to position [83, 0]
click at [377, 385] on input "PEDI" at bounding box center [353, 391] width 253 height 19
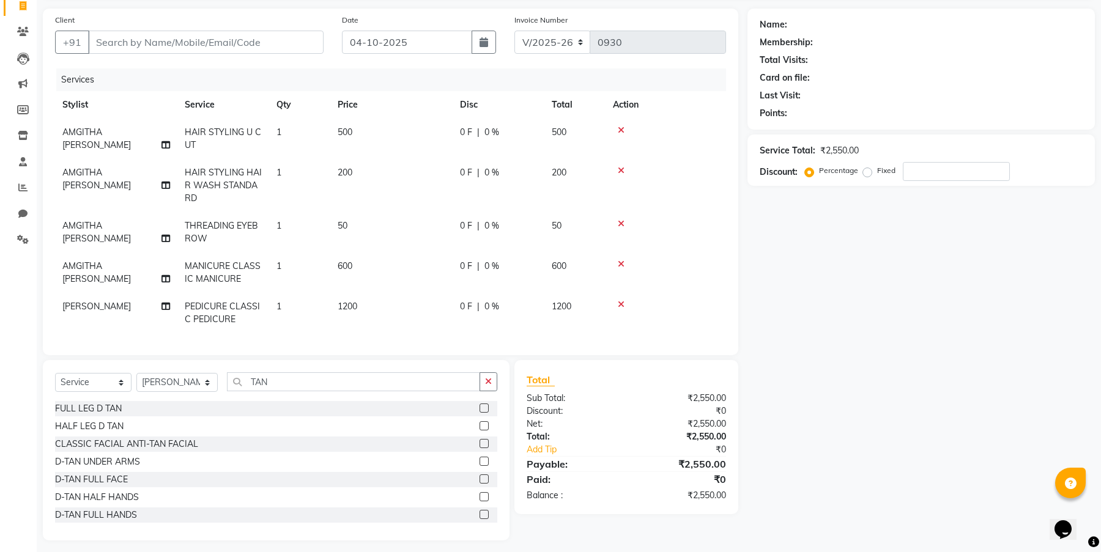
click at [479, 484] on label at bounding box center [483, 479] width 9 height 9
click at [479, 484] on input "checkbox" at bounding box center [483, 480] width 8 height 8
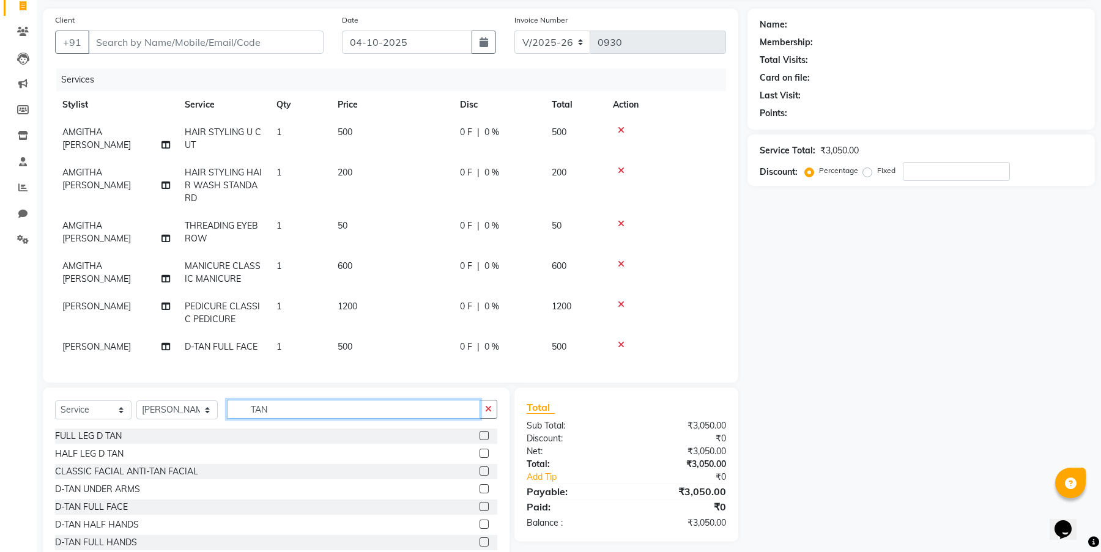
click at [317, 415] on input "TAN" at bounding box center [353, 409] width 253 height 19
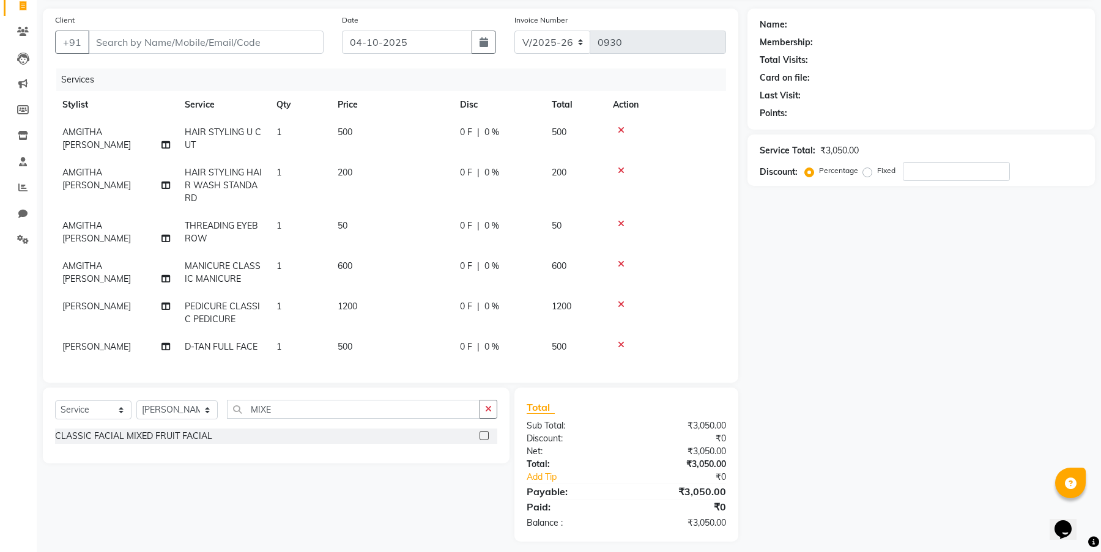
click at [486, 440] on label at bounding box center [483, 435] width 9 height 9
click at [486, 440] on input "checkbox" at bounding box center [483, 436] width 8 height 8
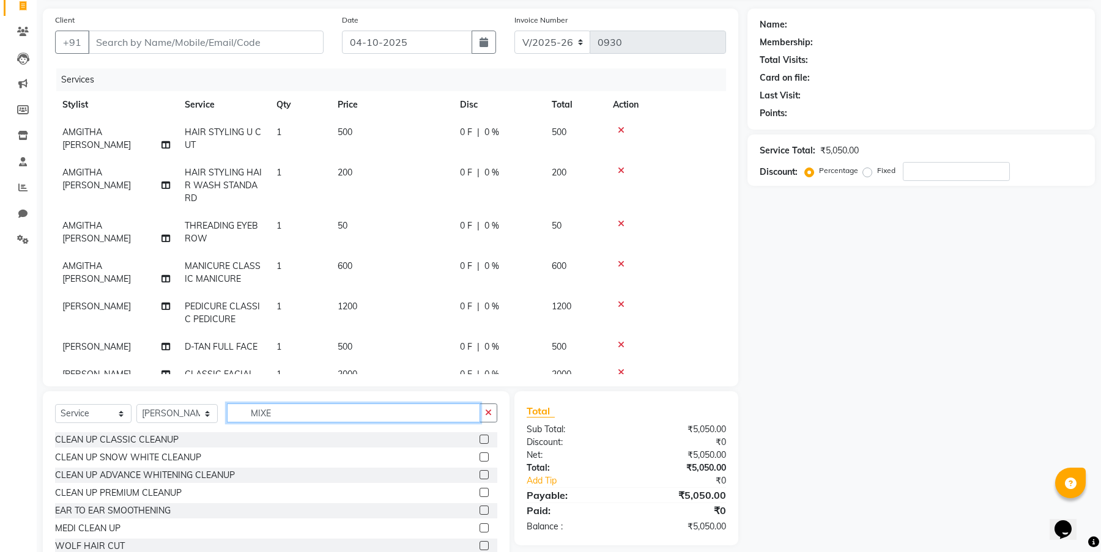
click at [294, 417] on input "MIXE" at bounding box center [353, 413] width 253 height 19
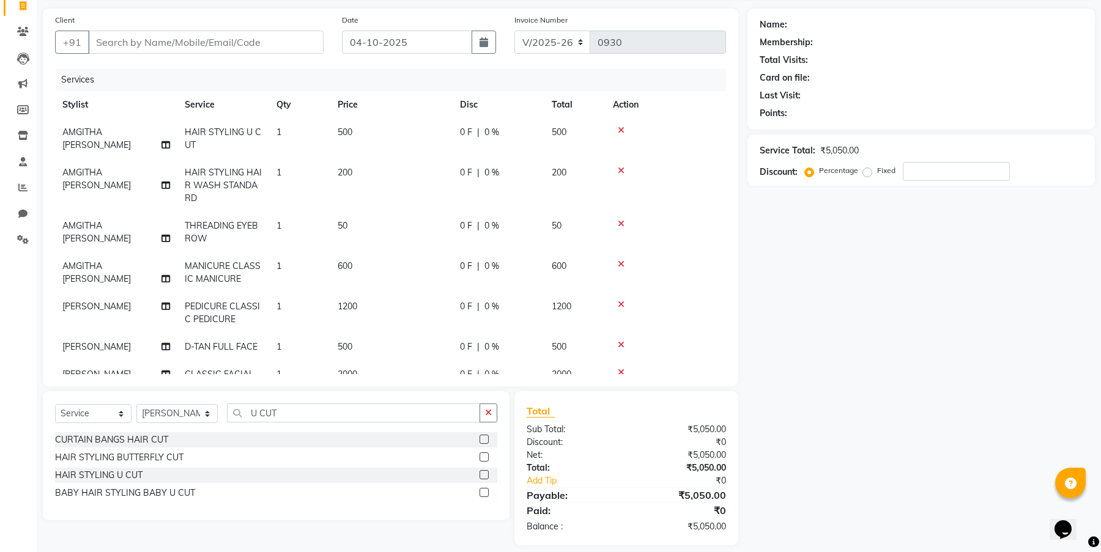
click at [487, 492] on label at bounding box center [483, 492] width 9 height 9
click at [487, 492] on input "checkbox" at bounding box center [483, 493] width 8 height 8
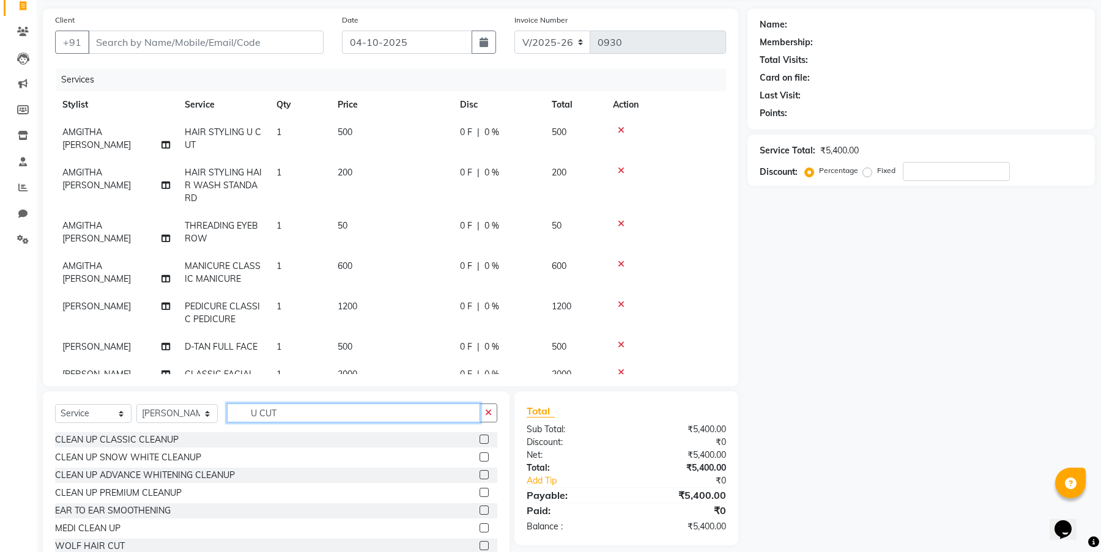
click at [295, 419] on input "U CUT" at bounding box center [353, 413] width 253 height 19
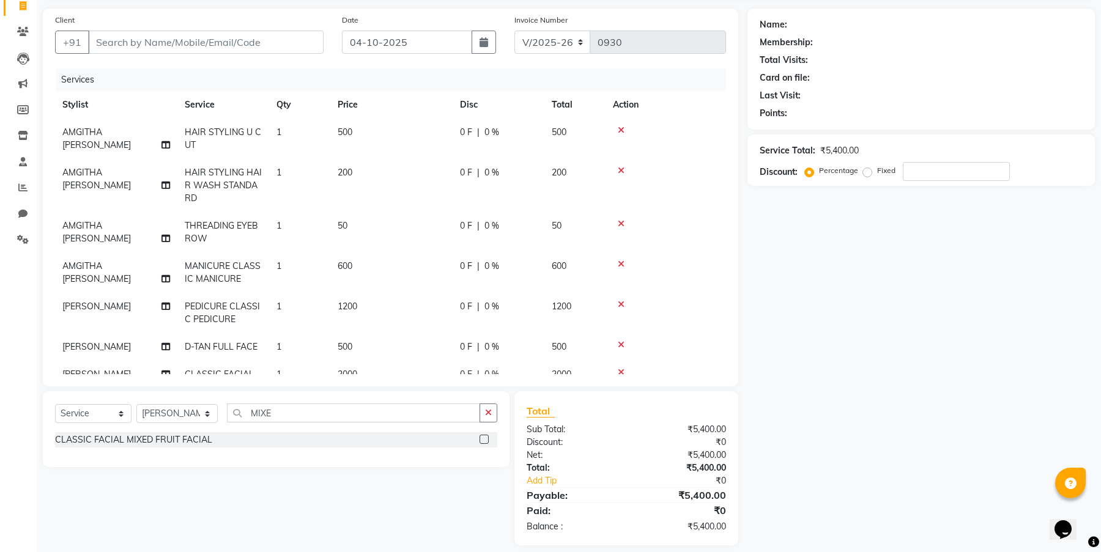
click at [487, 439] on label at bounding box center [483, 439] width 9 height 9
click at [487, 439] on input "checkbox" at bounding box center [483, 440] width 8 height 8
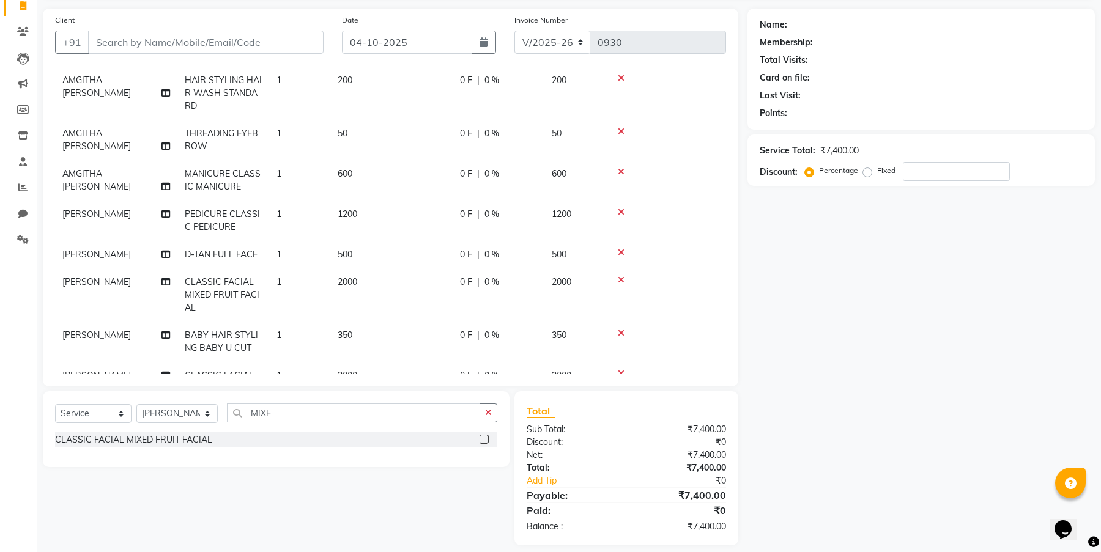
scroll to position [152, 0]
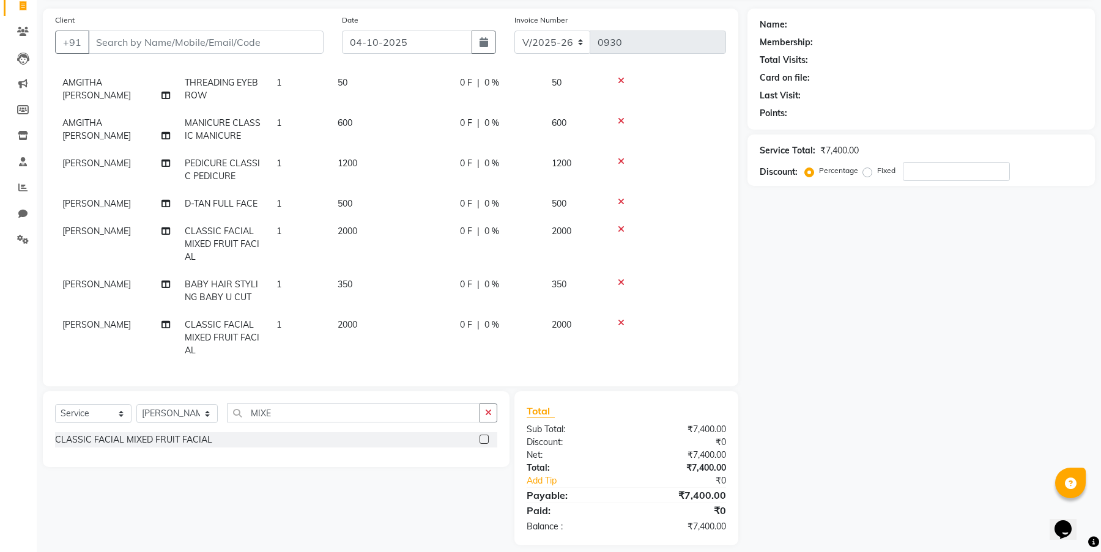
click at [621, 319] on icon at bounding box center [621, 323] width 7 height 9
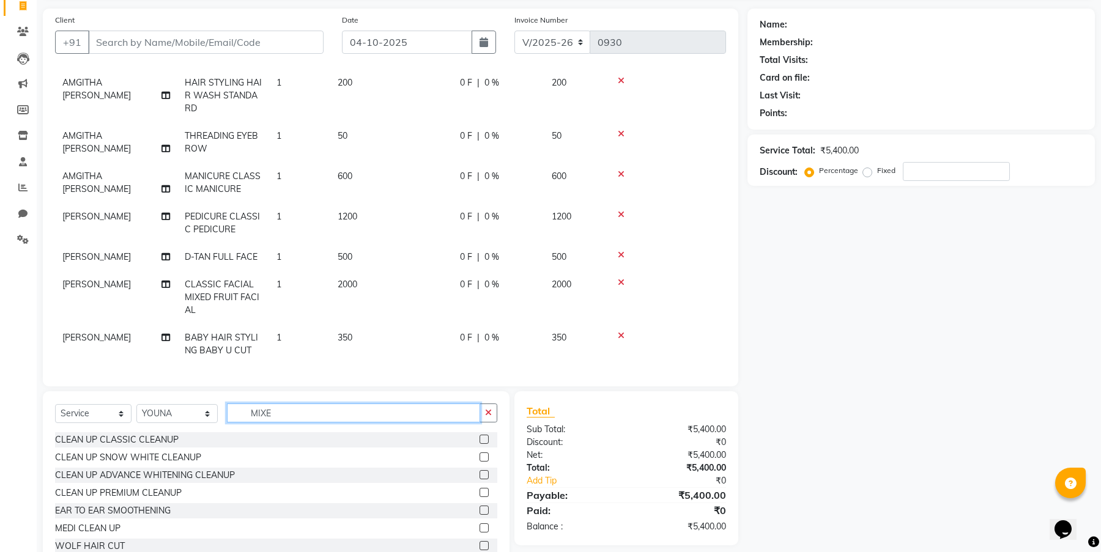
click at [290, 416] on input "MIXE" at bounding box center [353, 413] width 253 height 19
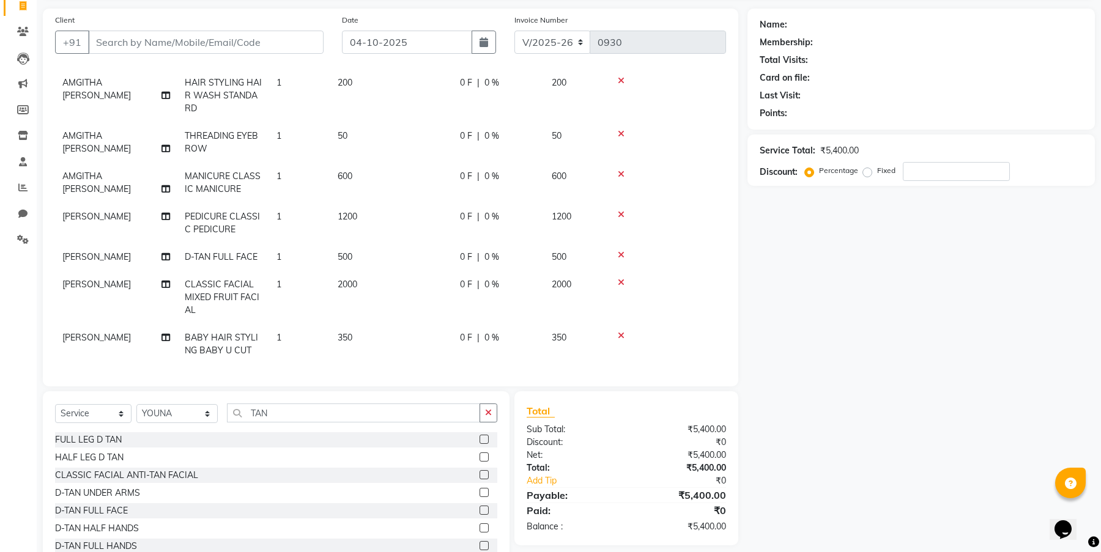
click at [479, 510] on label at bounding box center [483, 510] width 9 height 9
click at [479, 510] on input "checkbox" at bounding box center [483, 511] width 8 height 8
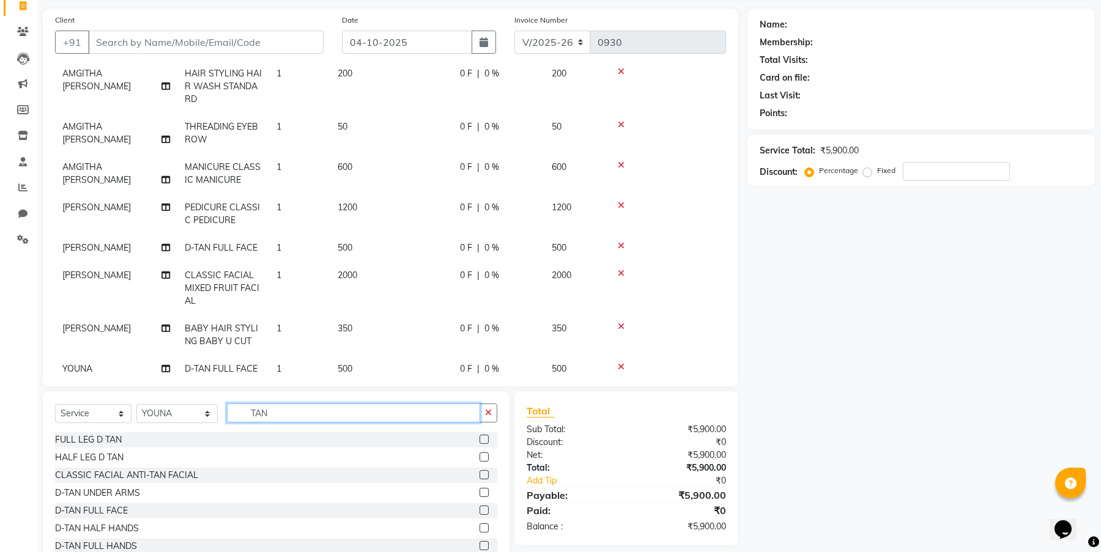
click at [326, 416] on input "TAN" at bounding box center [353, 413] width 253 height 19
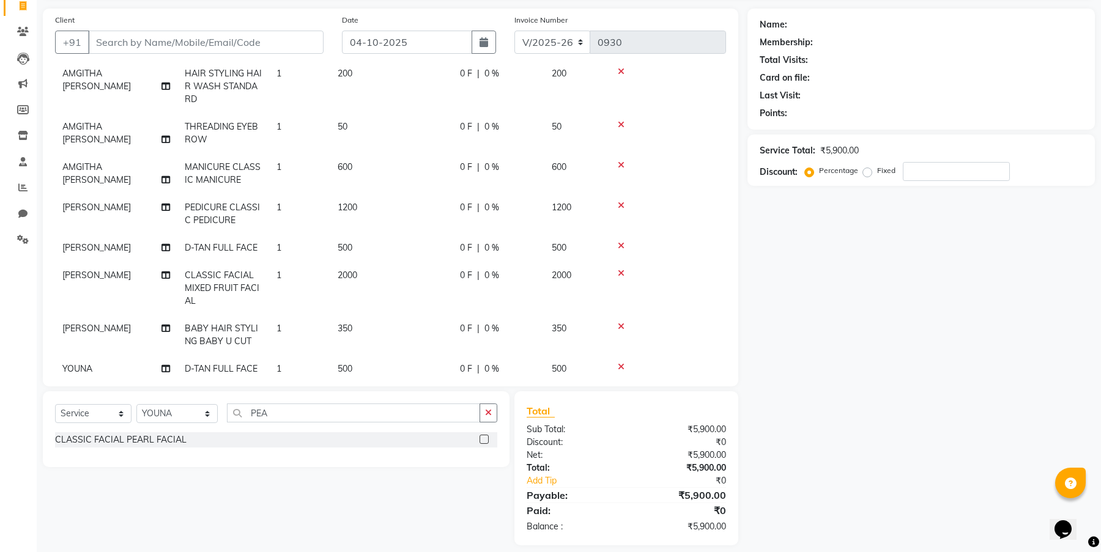
click at [489, 437] on label at bounding box center [483, 439] width 9 height 9
click at [487, 437] on input "checkbox" at bounding box center [483, 440] width 8 height 8
click at [306, 410] on input "PEA" at bounding box center [353, 413] width 253 height 19
click at [483, 438] on label at bounding box center [483, 439] width 9 height 9
click at [483, 438] on input "checkbox" at bounding box center [483, 440] width 8 height 8
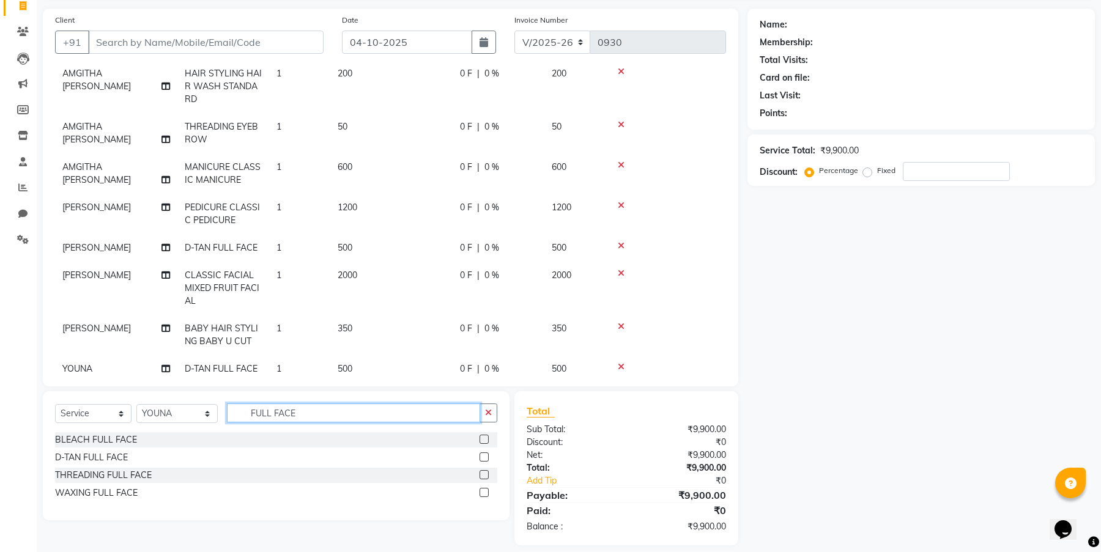
click at [316, 410] on input "FULL FACE" at bounding box center [353, 413] width 253 height 19
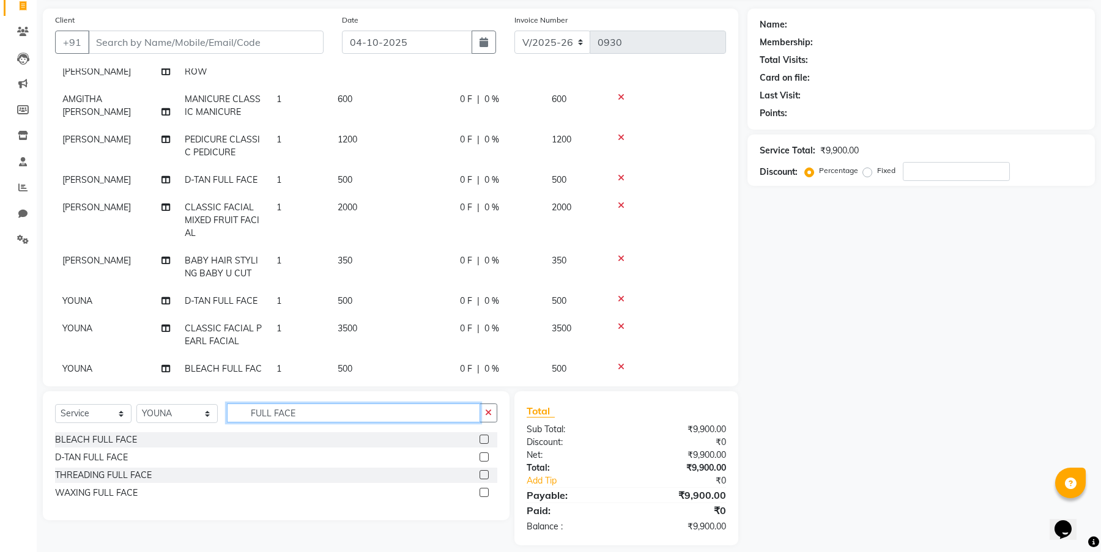
scroll to position [207, 0]
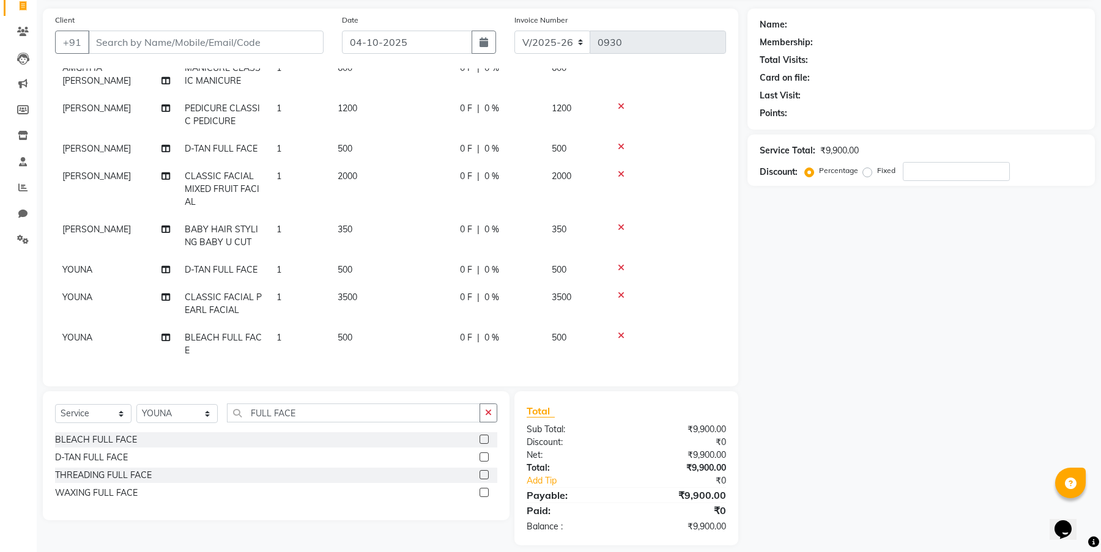
click at [621, 331] on icon at bounding box center [621, 335] width 7 height 9
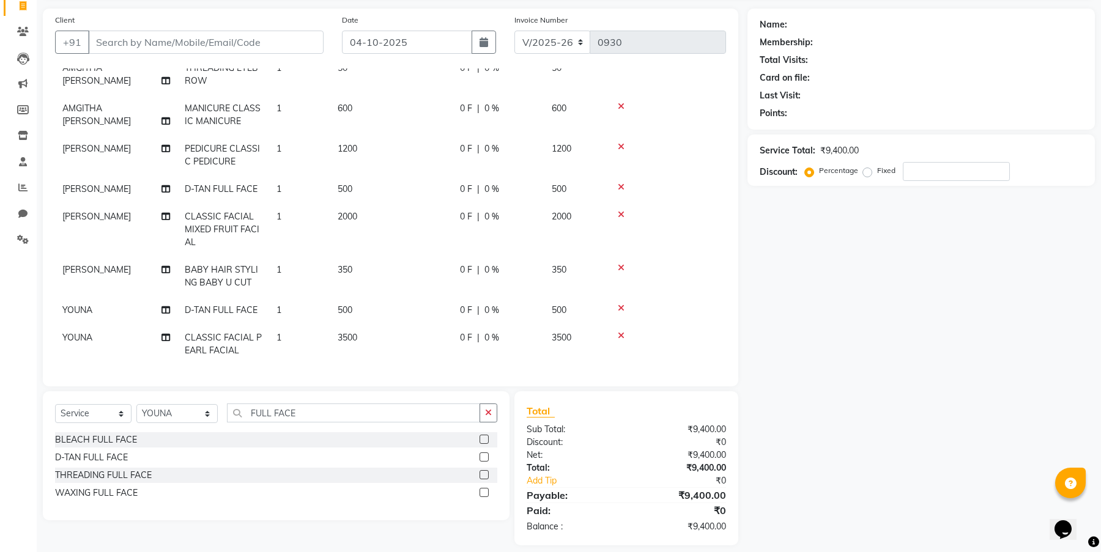
scroll to position [167, 0]
click at [319, 416] on input "FULL FACE" at bounding box center [353, 413] width 253 height 19
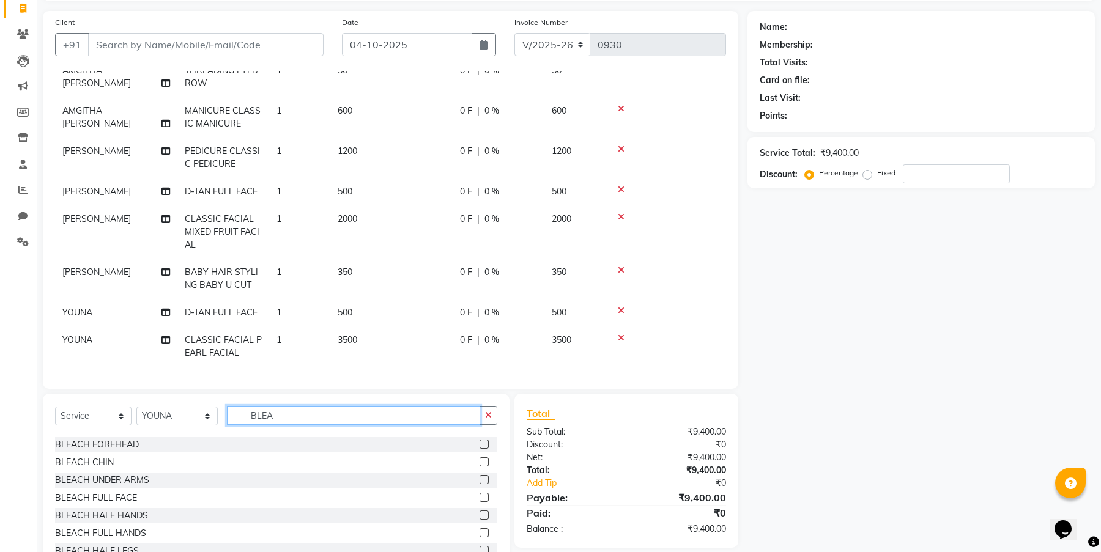
scroll to position [90, 0]
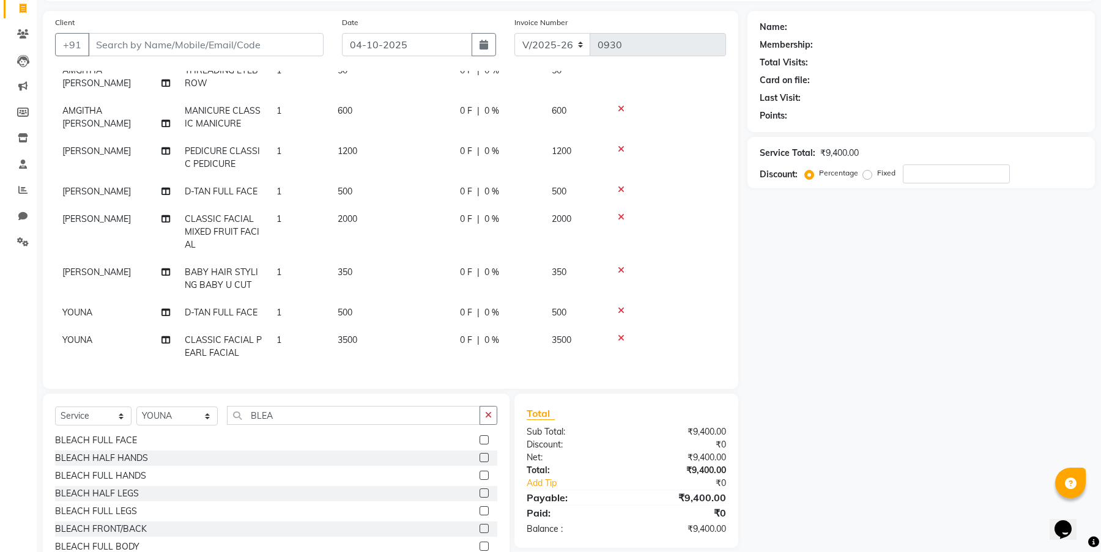
click at [479, 475] on label at bounding box center [483, 475] width 9 height 9
click at [479, 475] on input "checkbox" at bounding box center [483, 476] width 8 height 8
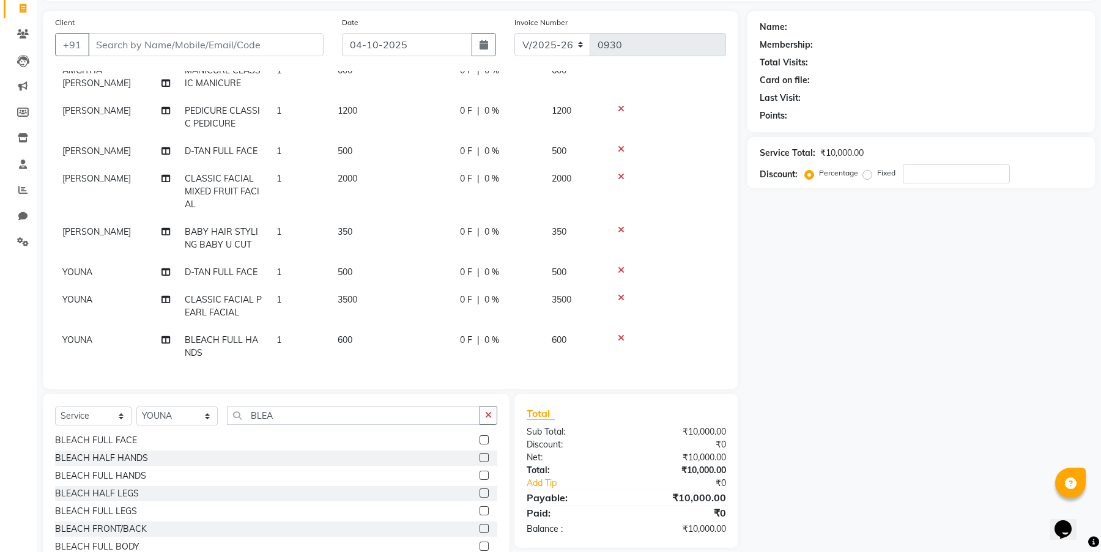
scroll to position [121, 0]
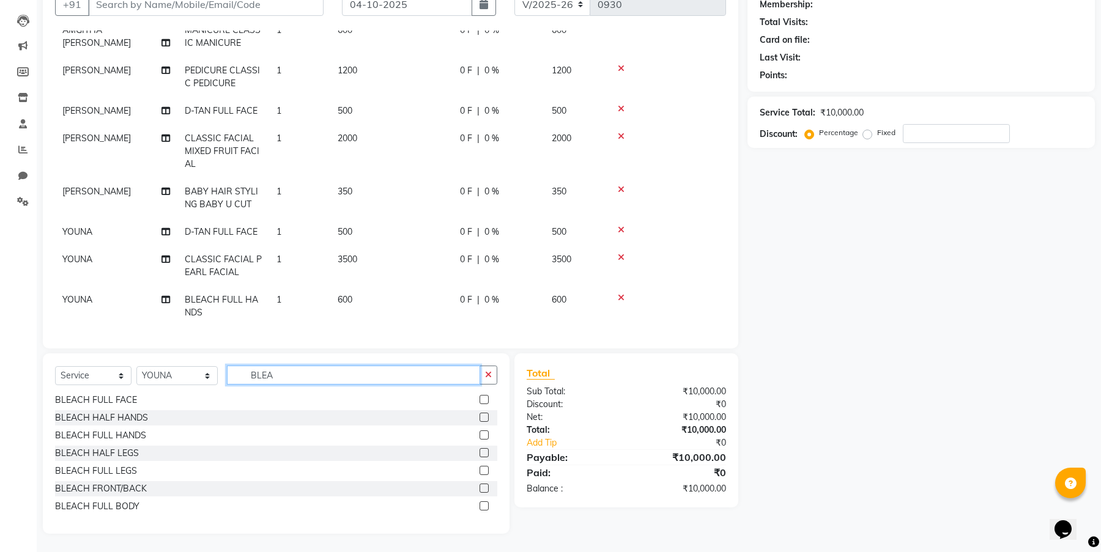
click at [278, 374] on input "BLEA" at bounding box center [353, 375] width 253 height 19
